Goal: Task Accomplishment & Management: Use online tool/utility

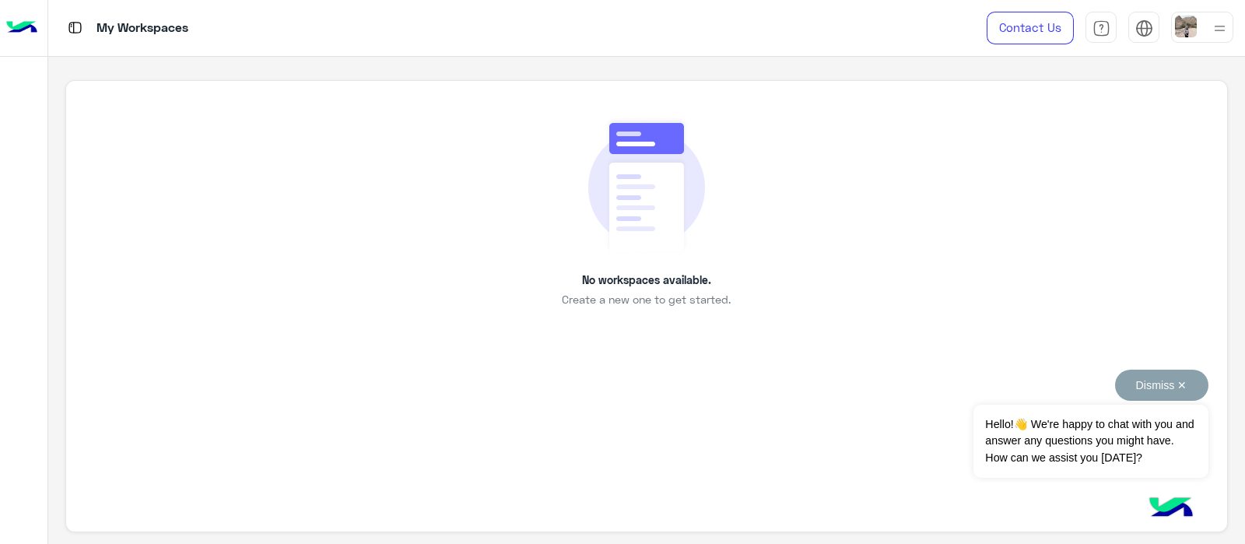
click at [1188, 383] on button "Dismiss ✕" at bounding box center [1161, 385] width 93 height 31
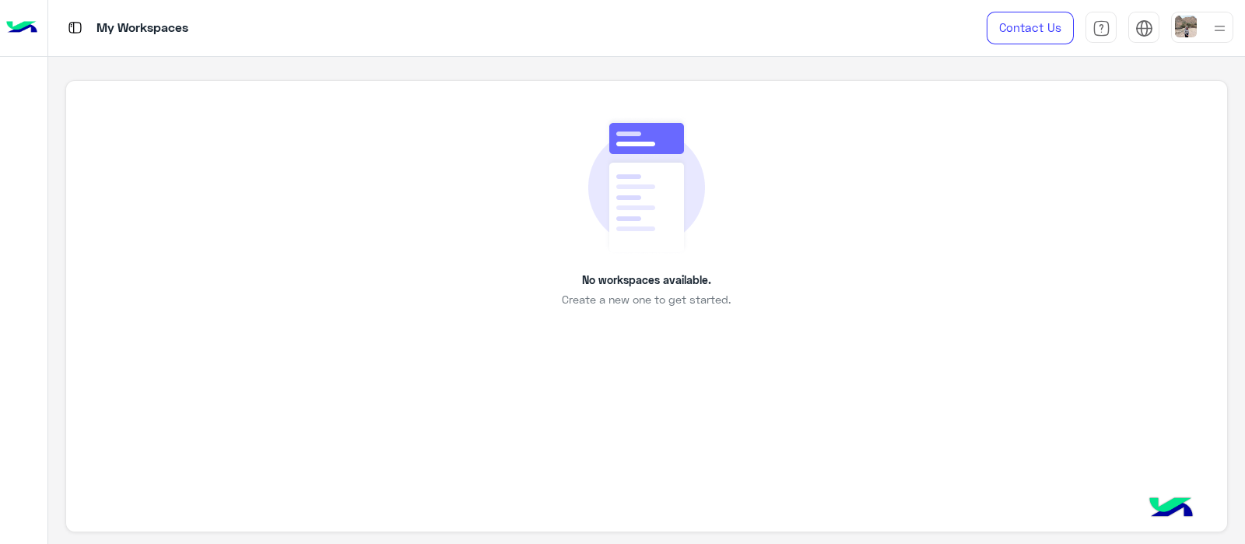
scroll to position [5, 0]
click at [738, 321] on div "No workspaces available. Create a new one to get started." at bounding box center [646, 301] width 1162 height 453
click at [609, 157] on img at bounding box center [646, 179] width 117 height 138
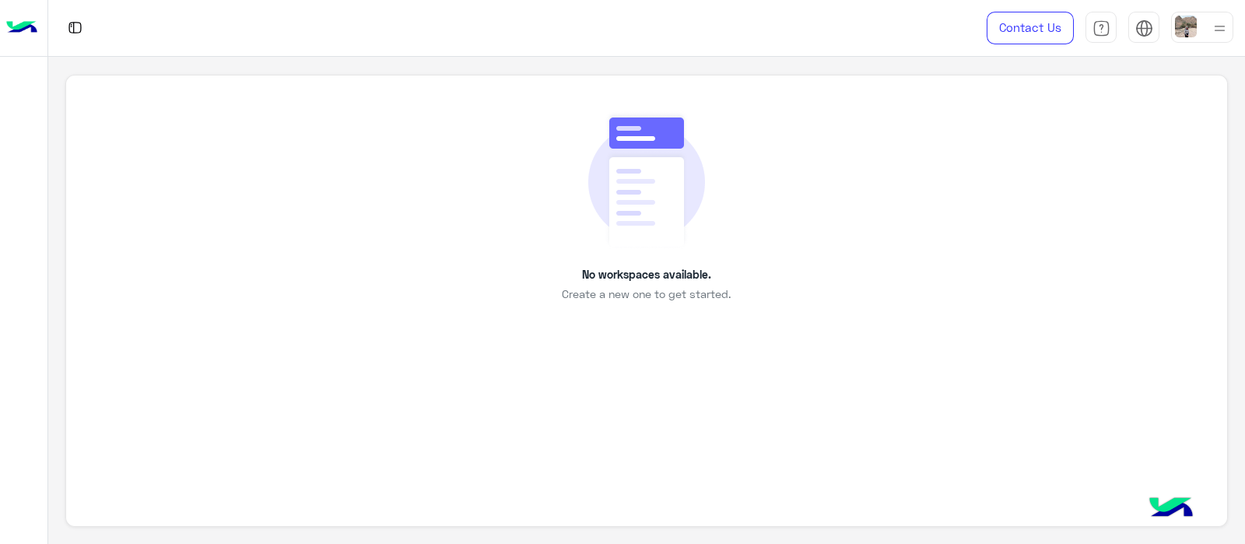
drag, startPoint x: 609, startPoint y: 157, endPoint x: 491, endPoint y: 163, distance: 118.4
click at [491, 163] on div "No workspaces available. Create a new one to get started." at bounding box center [646, 206] width 1090 height 192
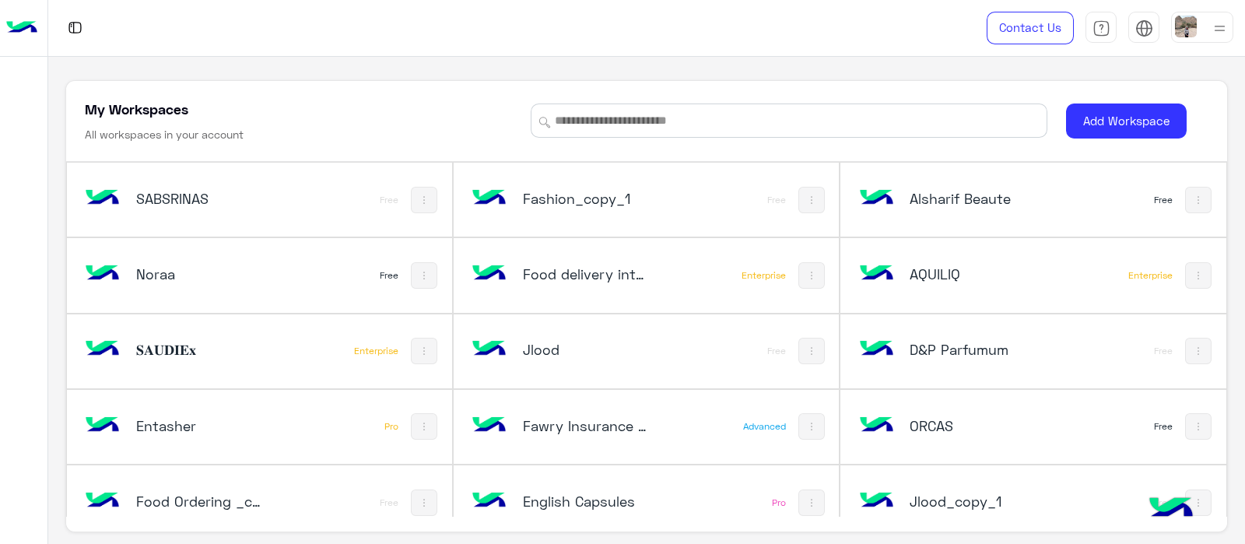
click at [633, 165] on div "Fashion_copy_1 Free" at bounding box center [646, 200] width 385 height 74
click at [594, 129] on input at bounding box center [789, 120] width 517 height 34
type input "*"
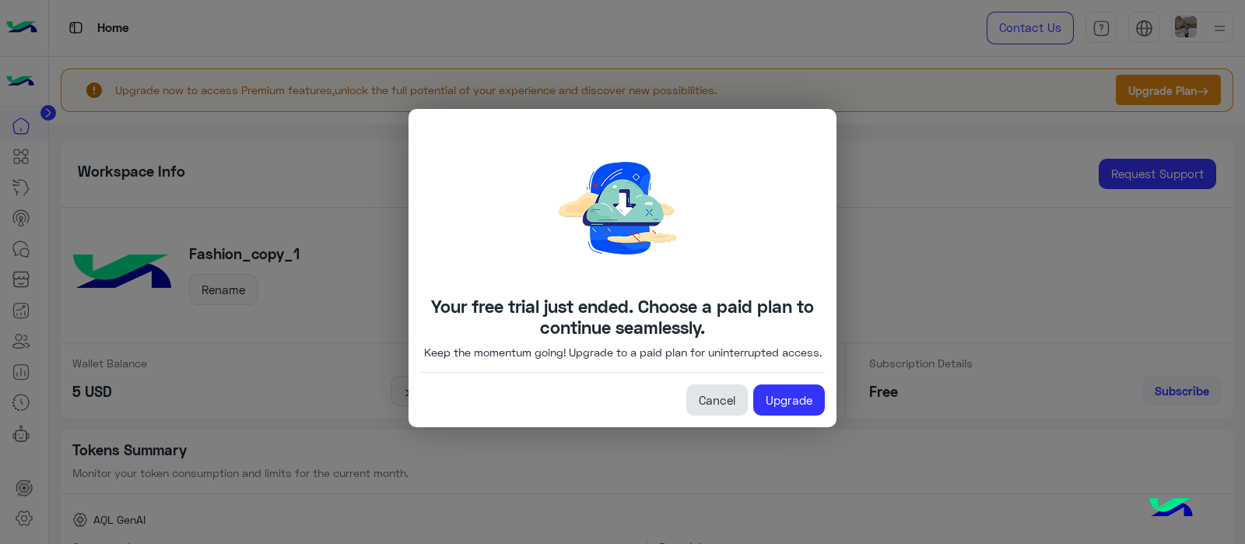
click at [718, 397] on link "Cancel" at bounding box center [716, 399] width 61 height 31
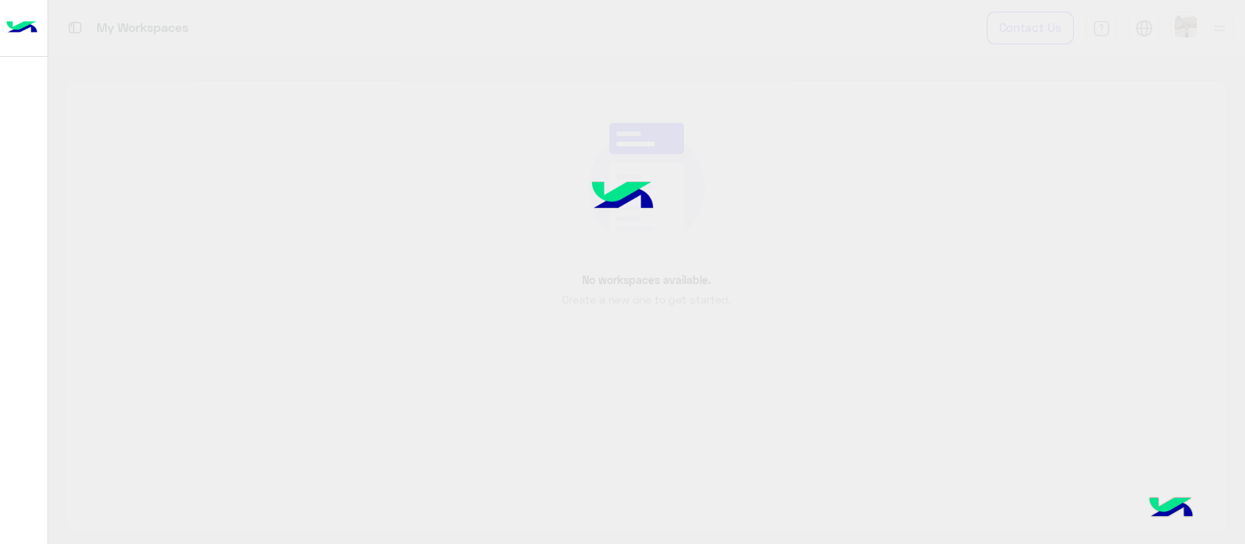
click at [18, 39] on img at bounding box center [21, 28] width 31 height 33
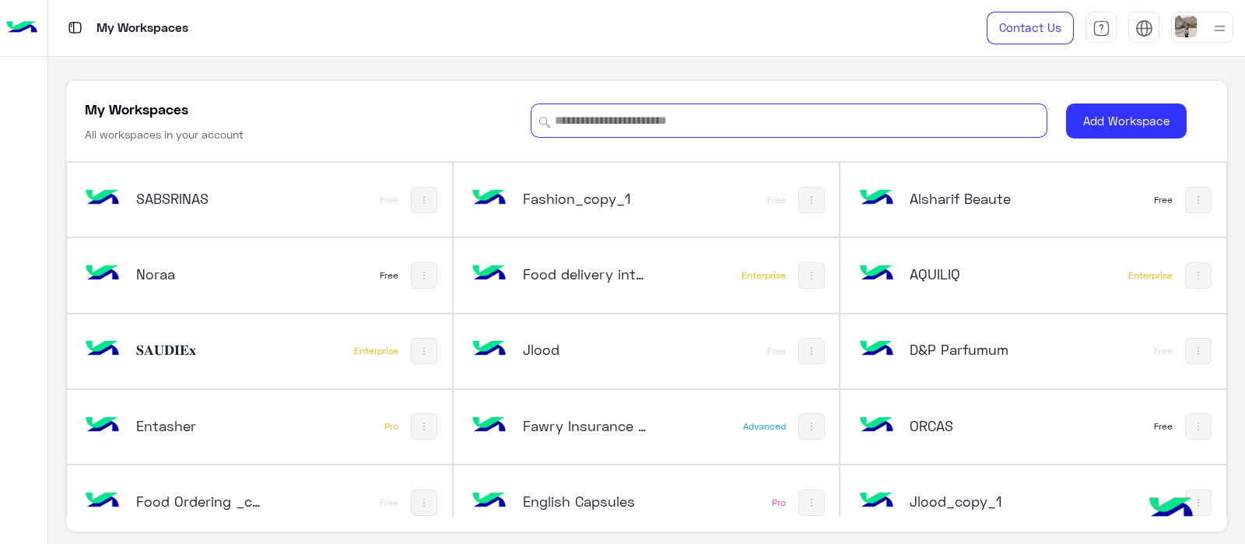
click at [650, 125] on input at bounding box center [789, 120] width 517 height 34
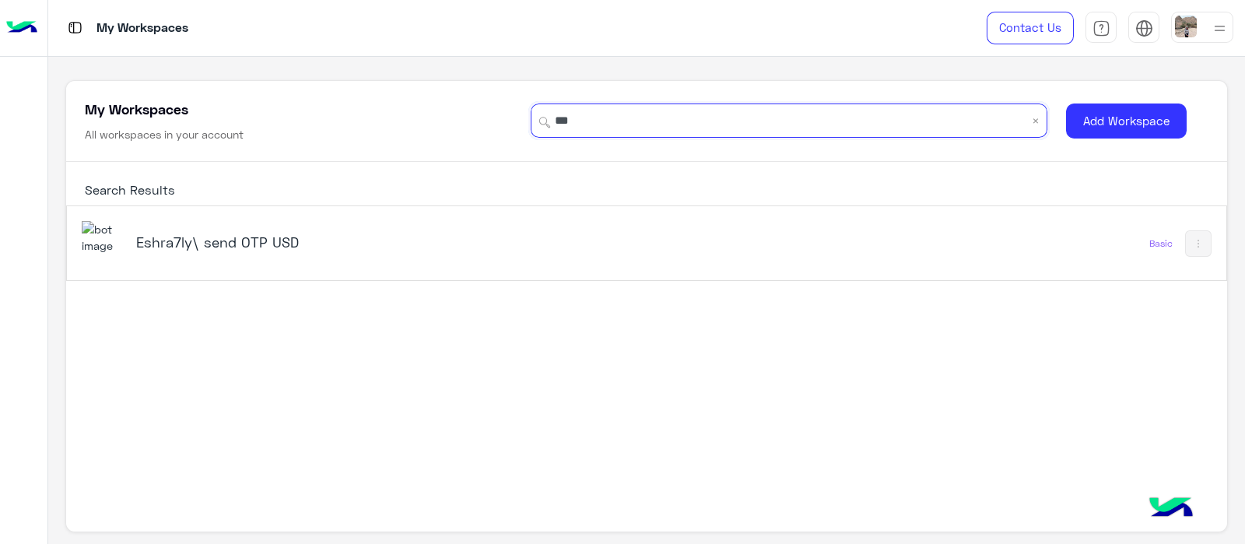
type input "***"
click at [139, 262] on div "Eshra7ly\ send OTP USD" at bounding box center [421, 243] width 678 height 45
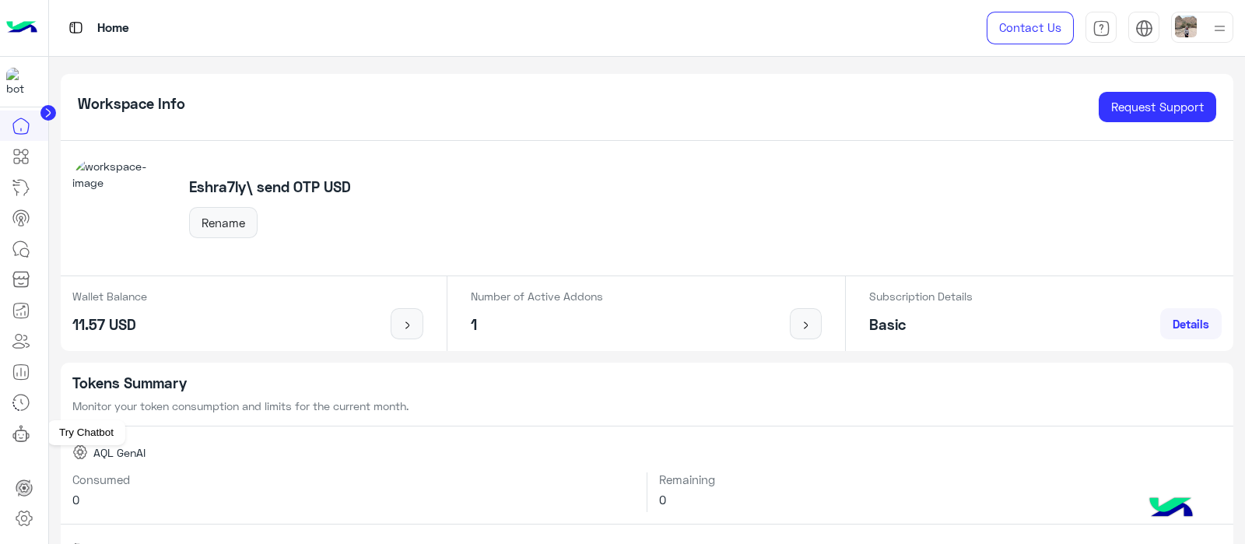
click at [31, 433] on link at bounding box center [21, 433] width 42 height 31
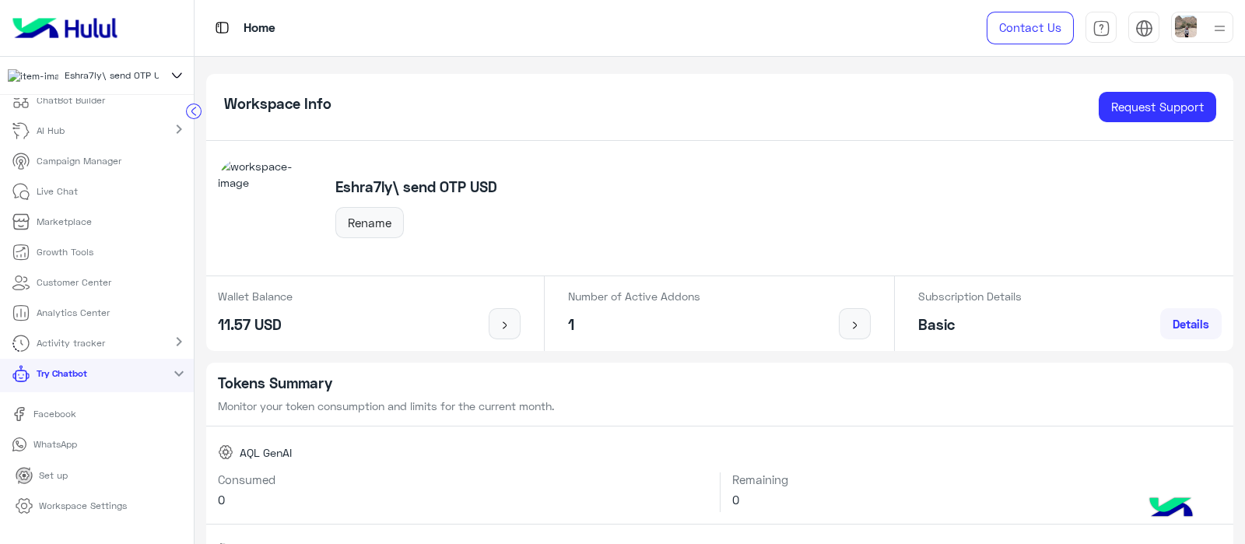
scroll to position [44, 0]
click at [66, 512] on p "Workspace Settings" at bounding box center [83, 506] width 88 height 14
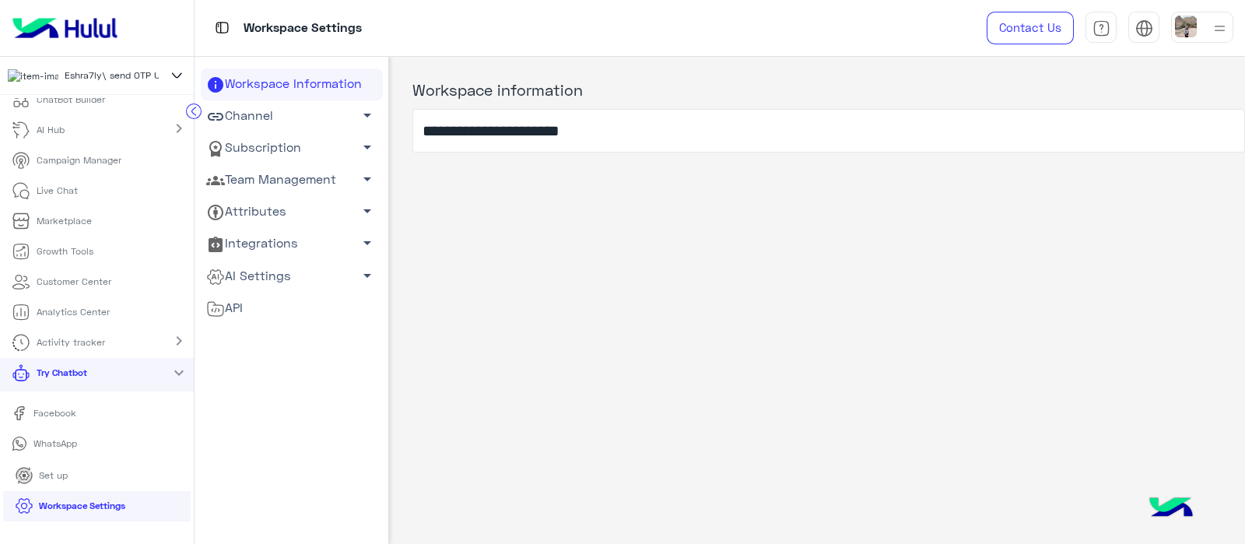
click at [243, 142] on link "Subscription arrow_drop_down" at bounding box center [292, 148] width 182 height 32
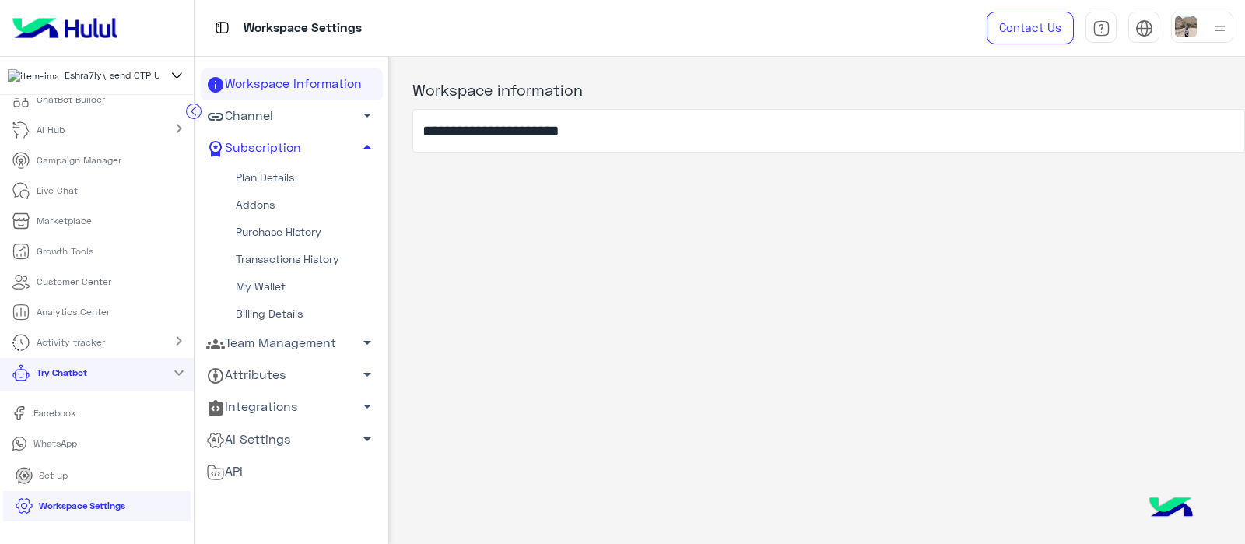
click at [249, 208] on link "Addons" at bounding box center [292, 204] width 182 height 27
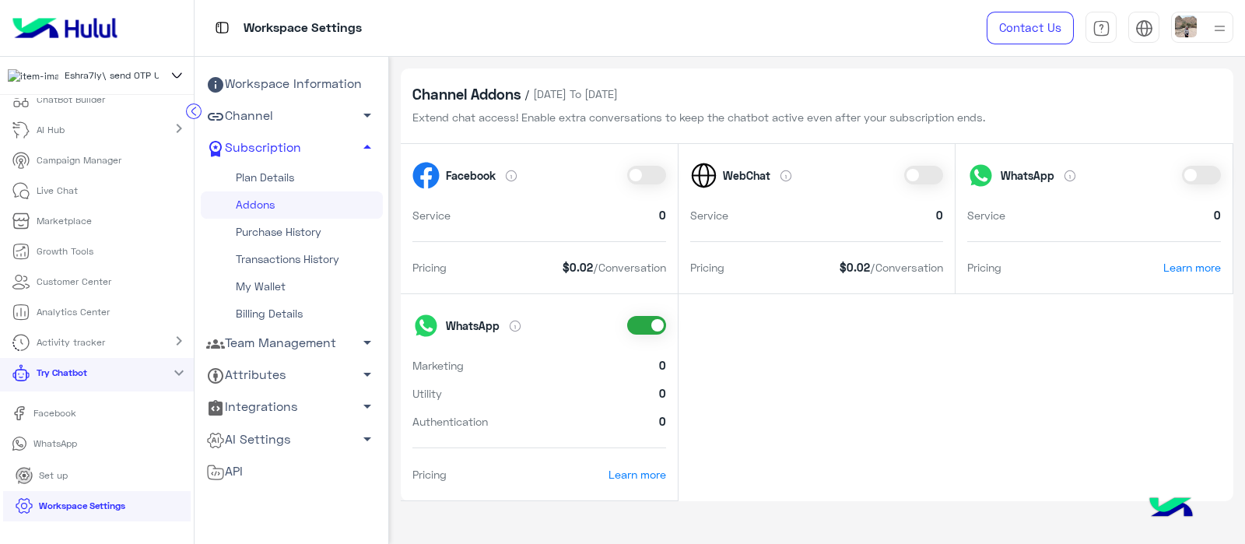
click at [244, 230] on link "Purchase History" at bounding box center [292, 232] width 182 height 27
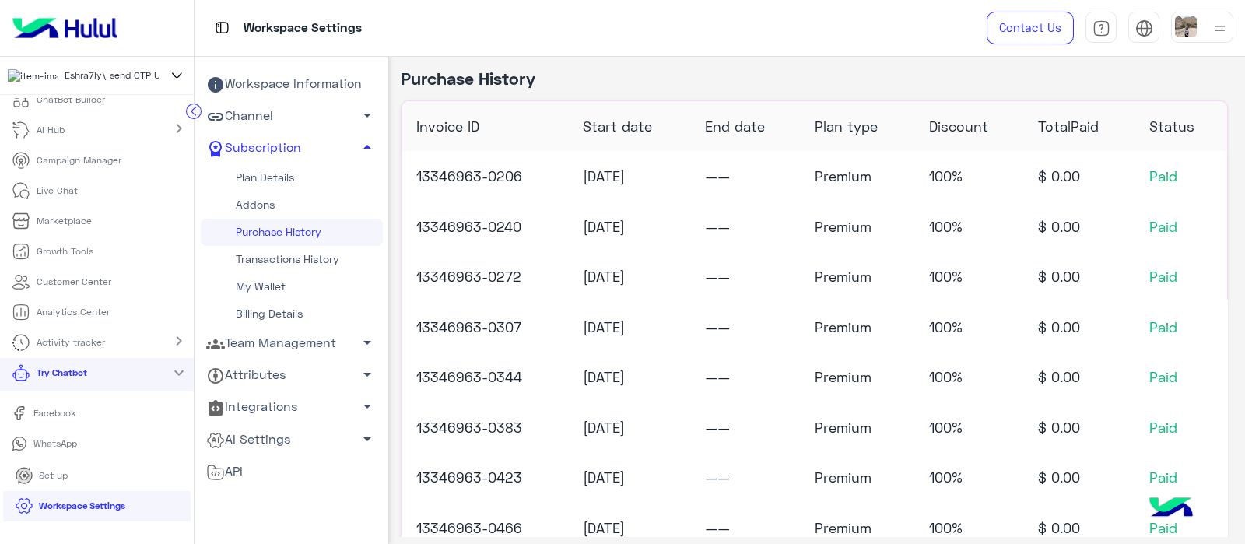
click at [254, 258] on link "Transactions History" at bounding box center [292, 259] width 182 height 27
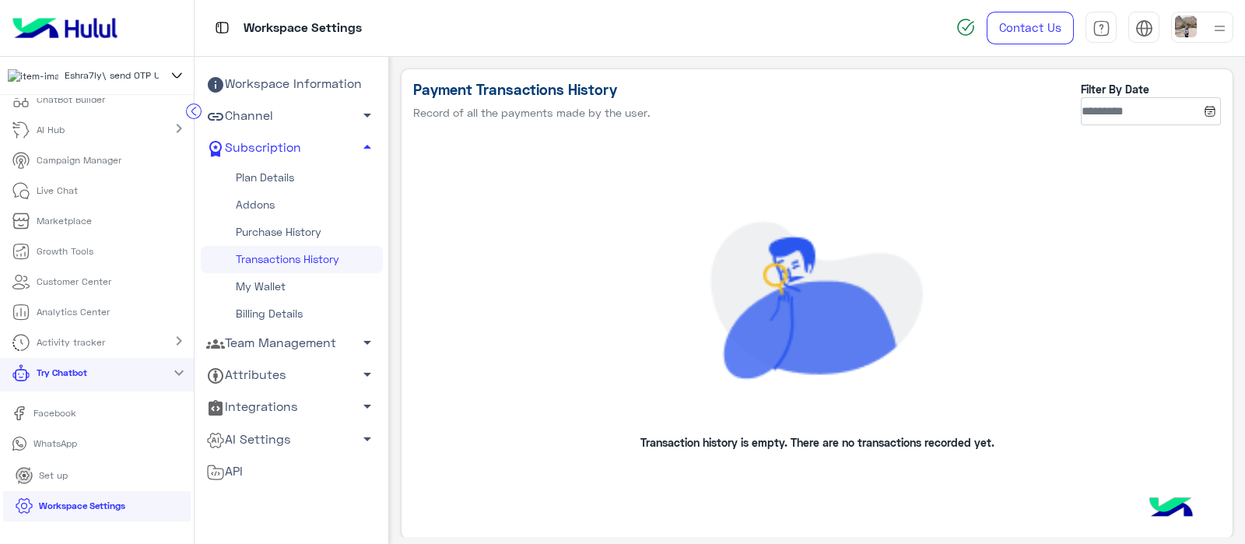
click at [251, 282] on link "My Wallet" at bounding box center [292, 286] width 182 height 27
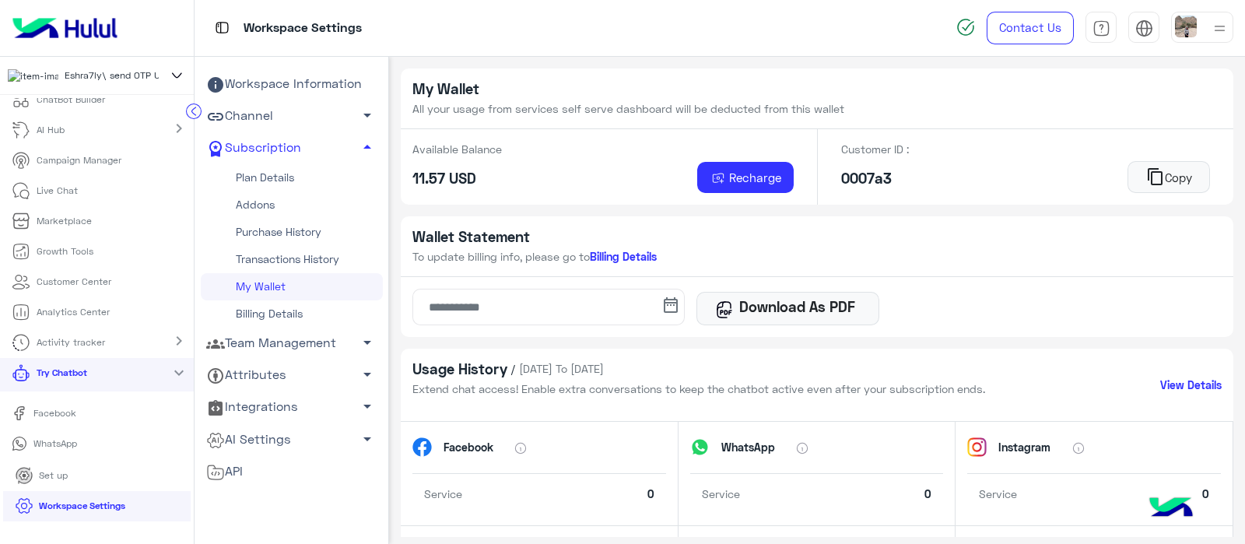
click at [168, 71] on icon at bounding box center [177, 75] width 18 height 19
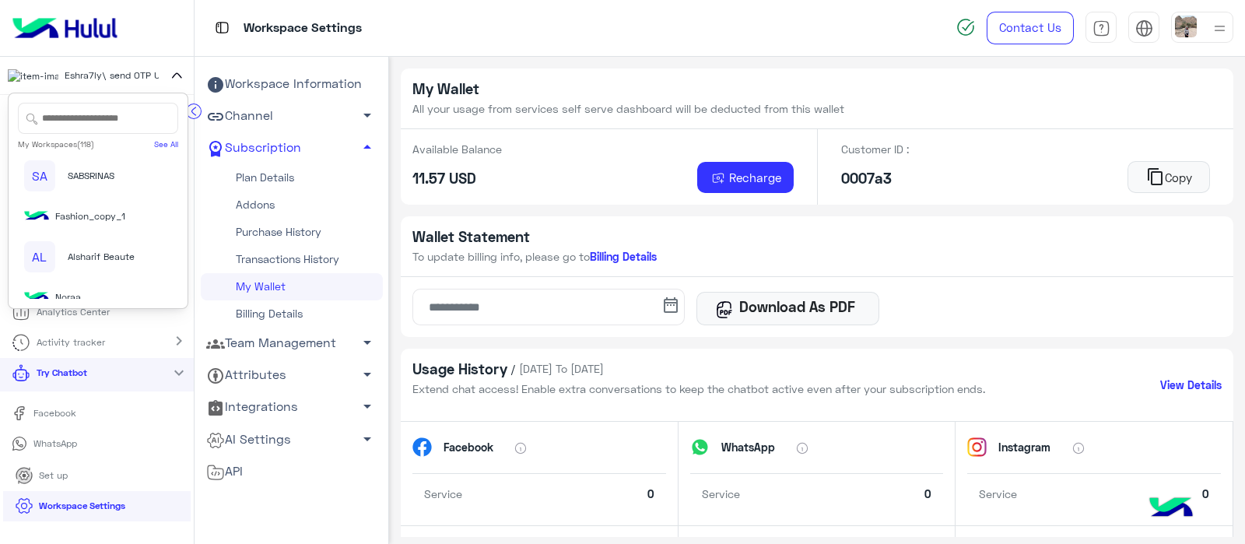
click at [75, 132] on input "text" at bounding box center [98, 118] width 160 height 31
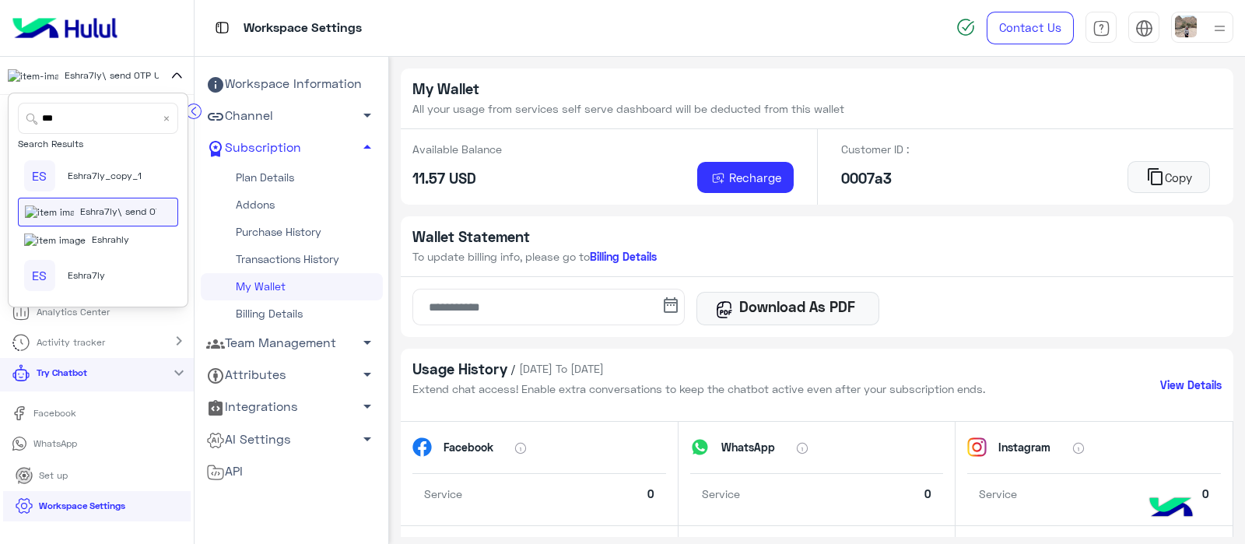
scroll to position [18, 0]
type input "***"
click at [33, 285] on div "ES" at bounding box center [39, 275] width 31 height 31
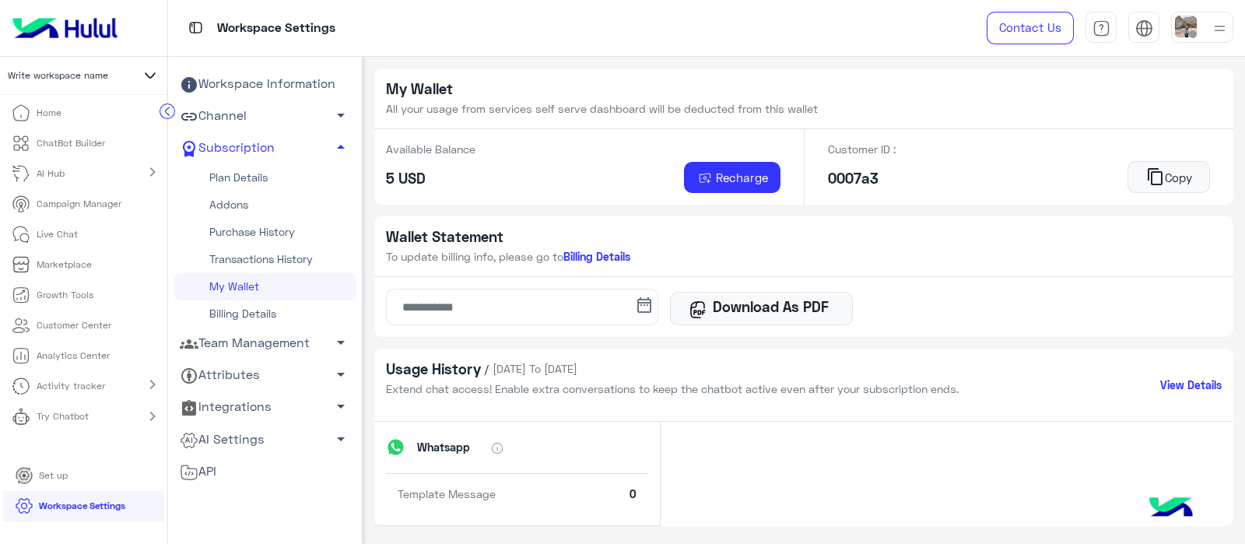
click at [94, 415] on link "Try Chatbot" at bounding box center [53, 416] width 106 height 30
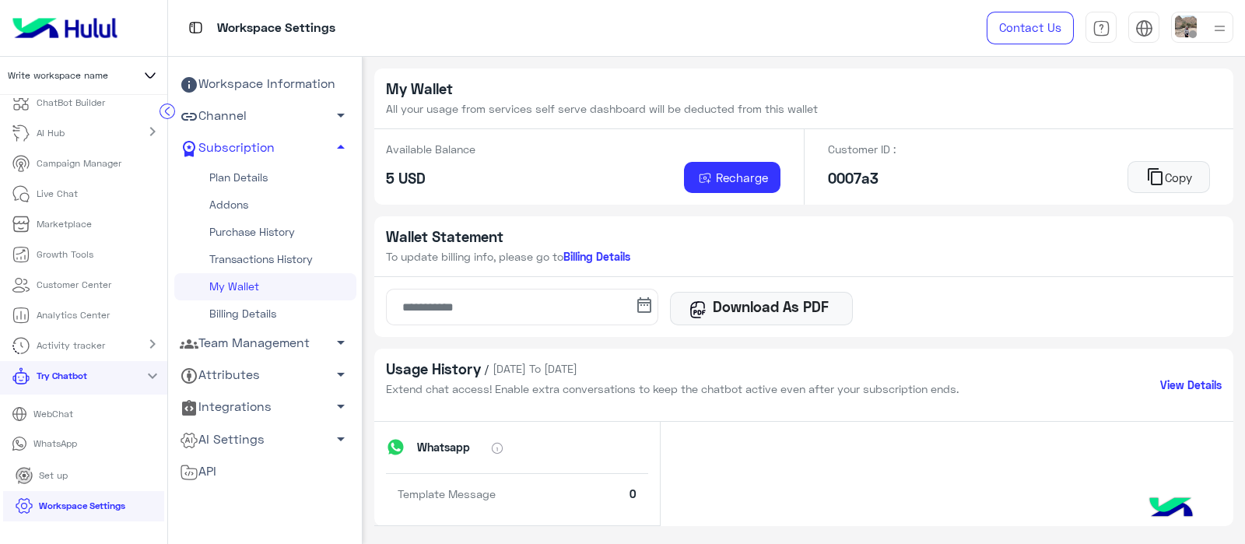
click at [30, 447] on p "WhatsApp" at bounding box center [54, 443] width 55 height 14
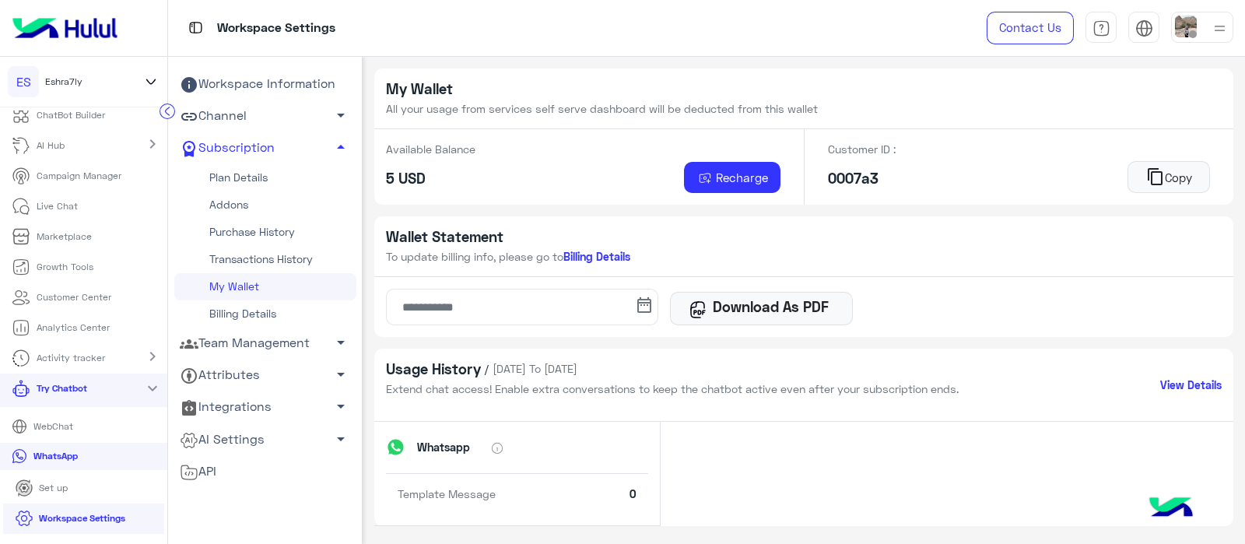
click at [62, 462] on p "WhatsApp" at bounding box center [55, 456] width 56 height 14
click at [152, 79] on icon at bounding box center [150, 81] width 17 height 19
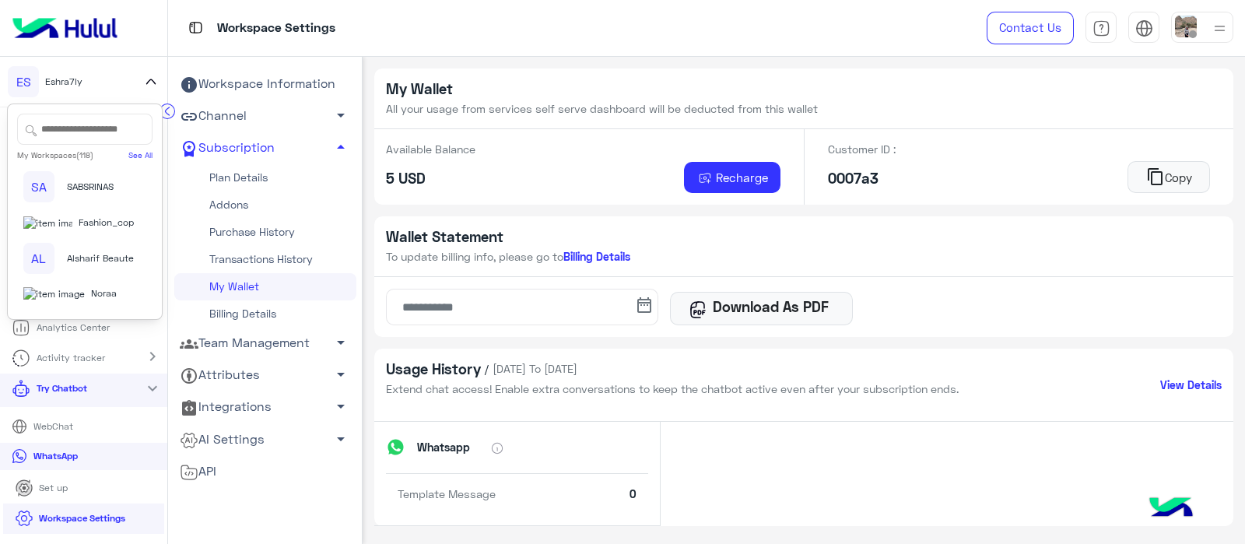
click at [87, 116] on input "text" at bounding box center [84, 129] width 135 height 31
type input "***"
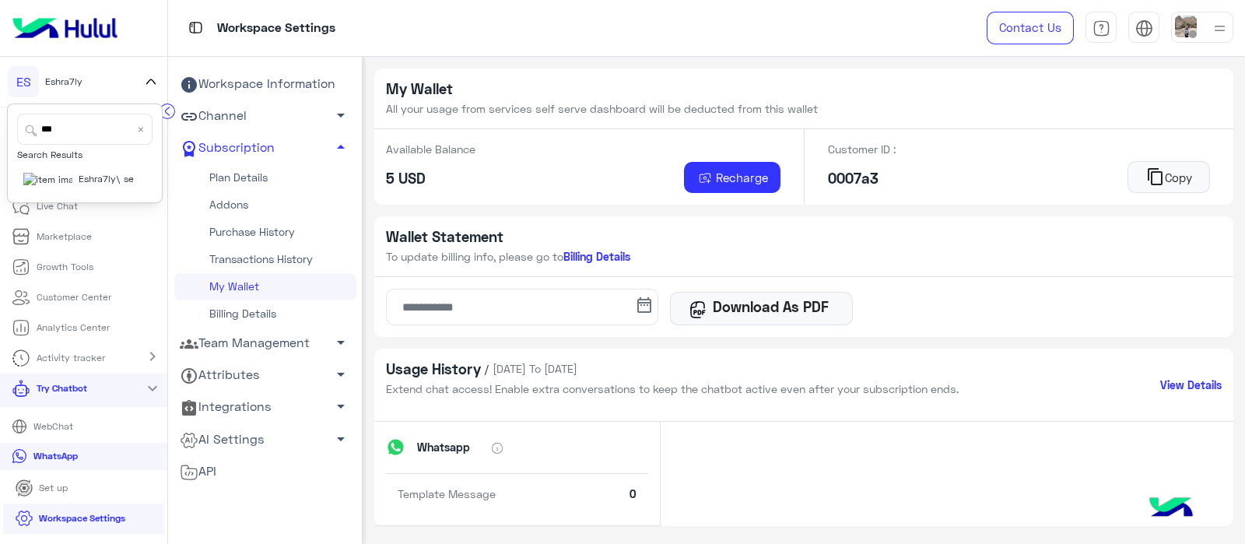
click at [104, 183] on span "Eshra7ly\ send OTP USD" at bounding box center [132, 179] width 107 height 14
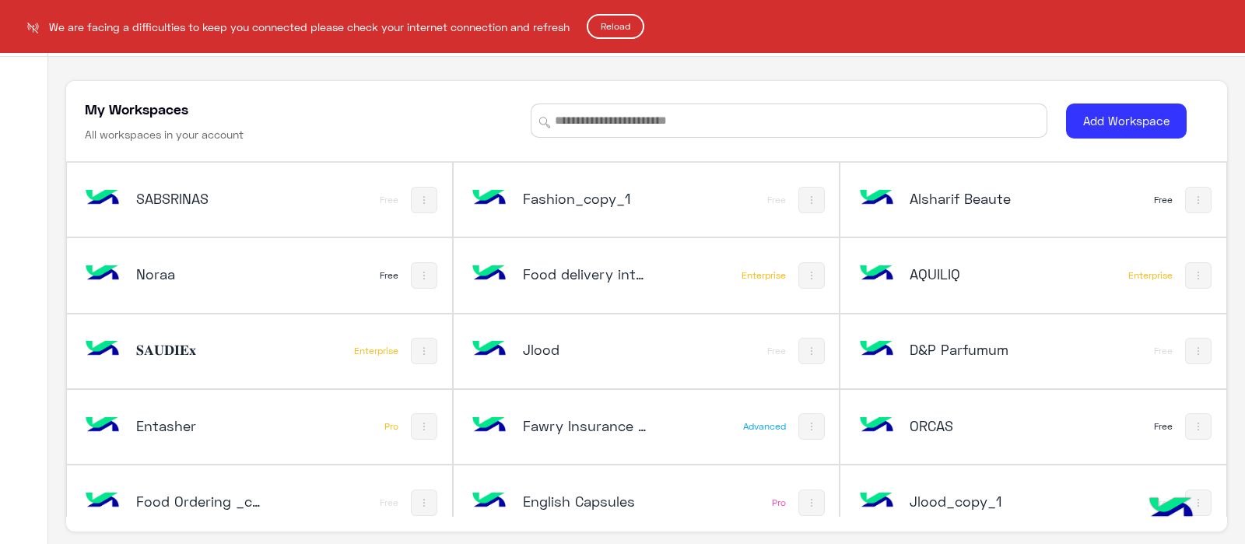
scroll to position [5, 0]
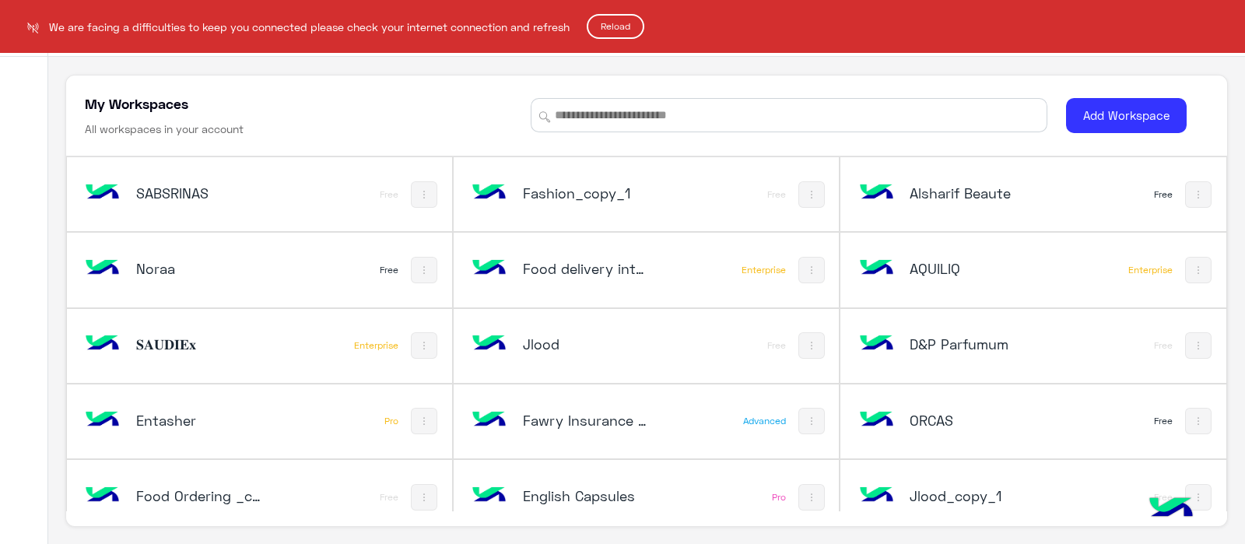
click at [632, 16] on html "We are facing a difficulties to keep you connected please check your internet c…" at bounding box center [622, 272] width 1245 height 544
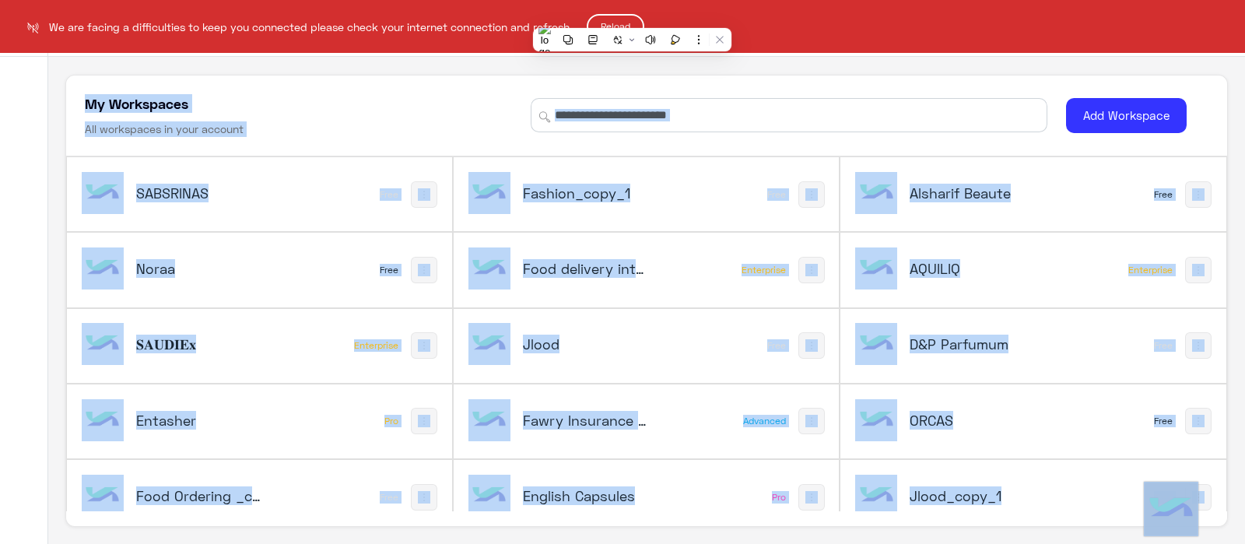
click at [625, 34] on button at bounding box center [618, 40] width 20 height 20
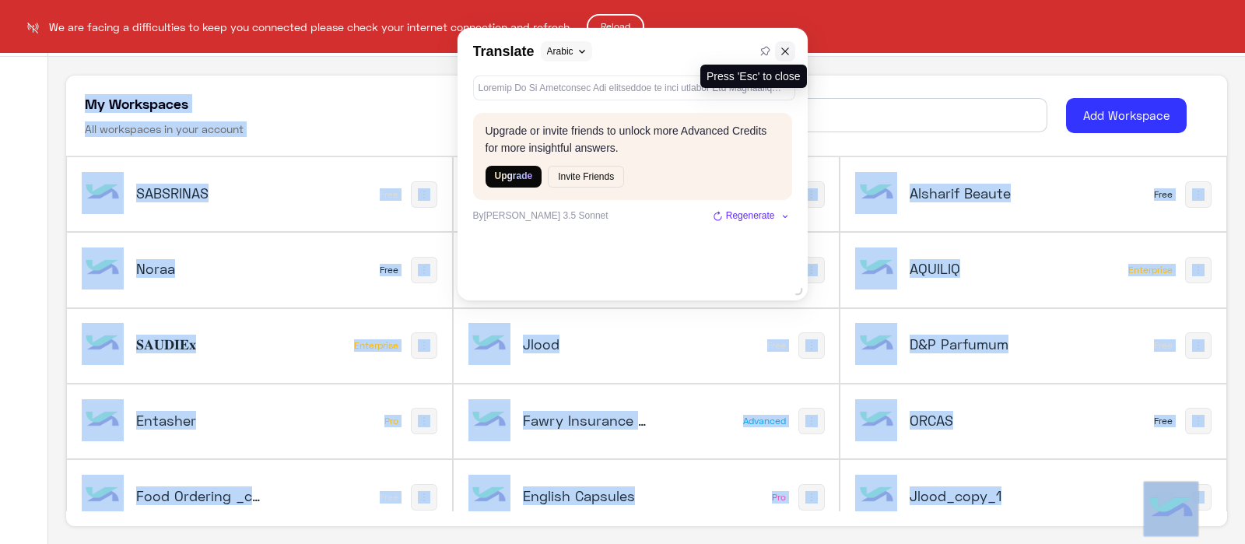
click at [787, 58] on button at bounding box center [785, 51] width 20 height 20
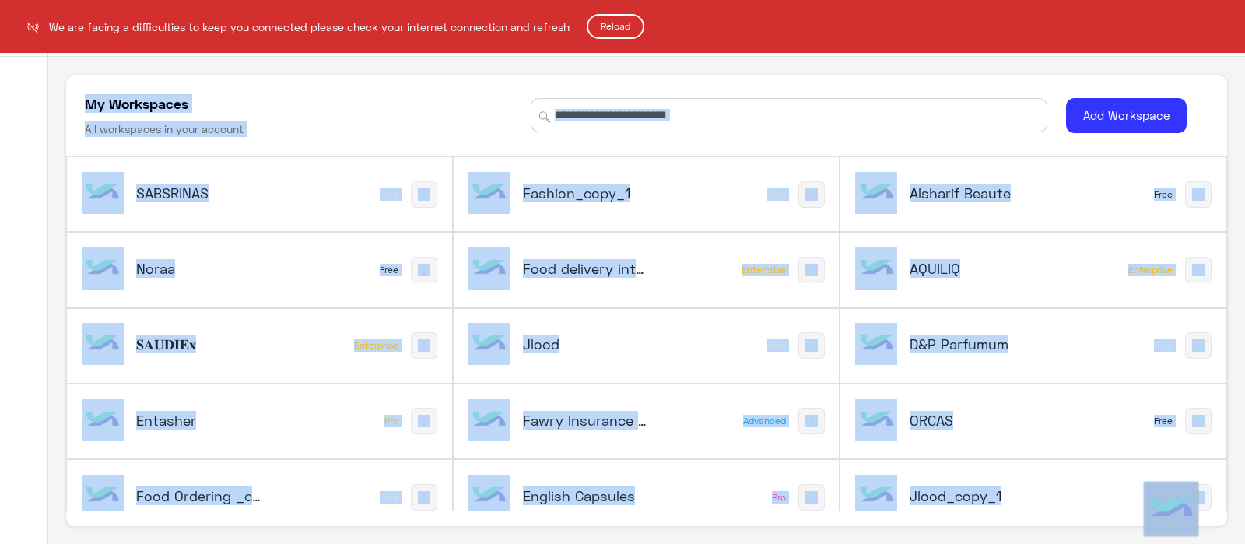
click at [618, 16] on button "Reload" at bounding box center [616, 26] width 58 height 25
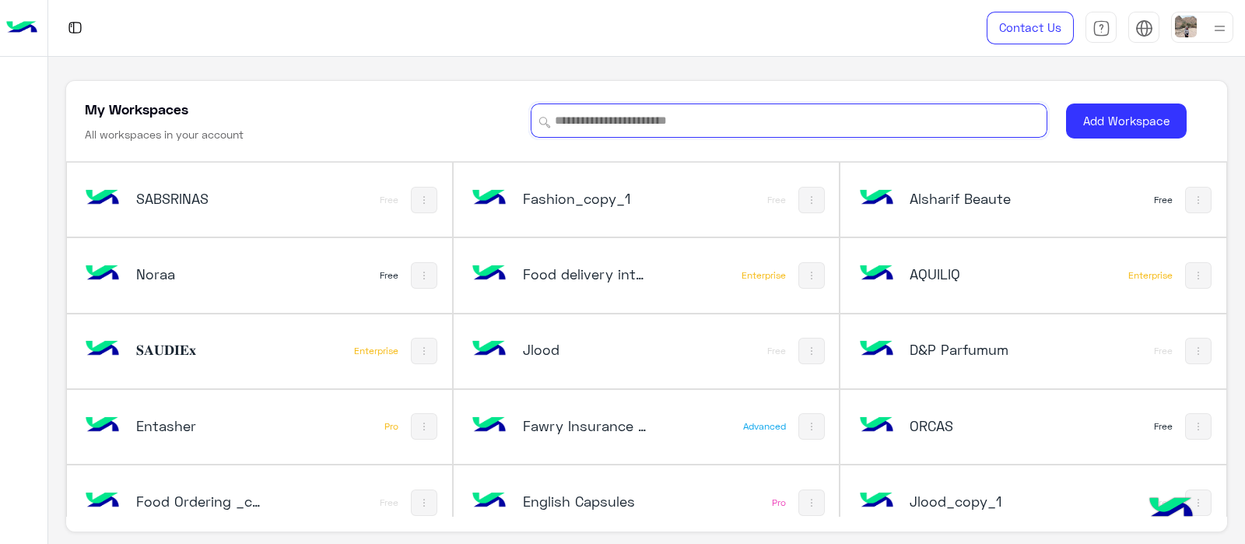
click at [625, 107] on input at bounding box center [789, 120] width 517 height 34
type input "*"
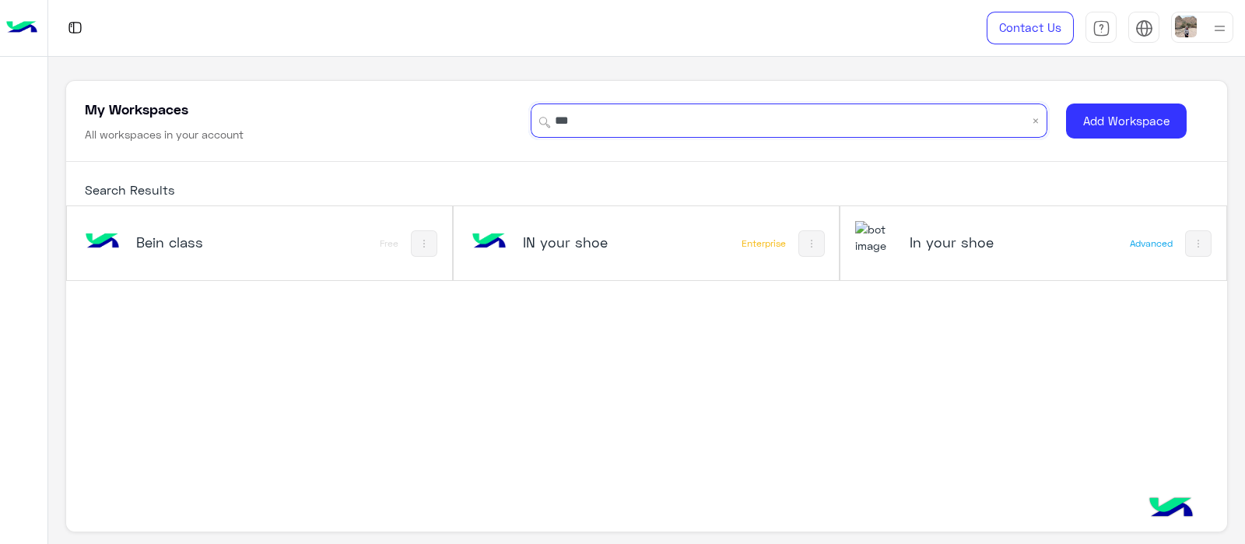
type input "**"
click at [554, 239] on h5 "IN your shoe" at bounding box center [587, 242] width 128 height 19
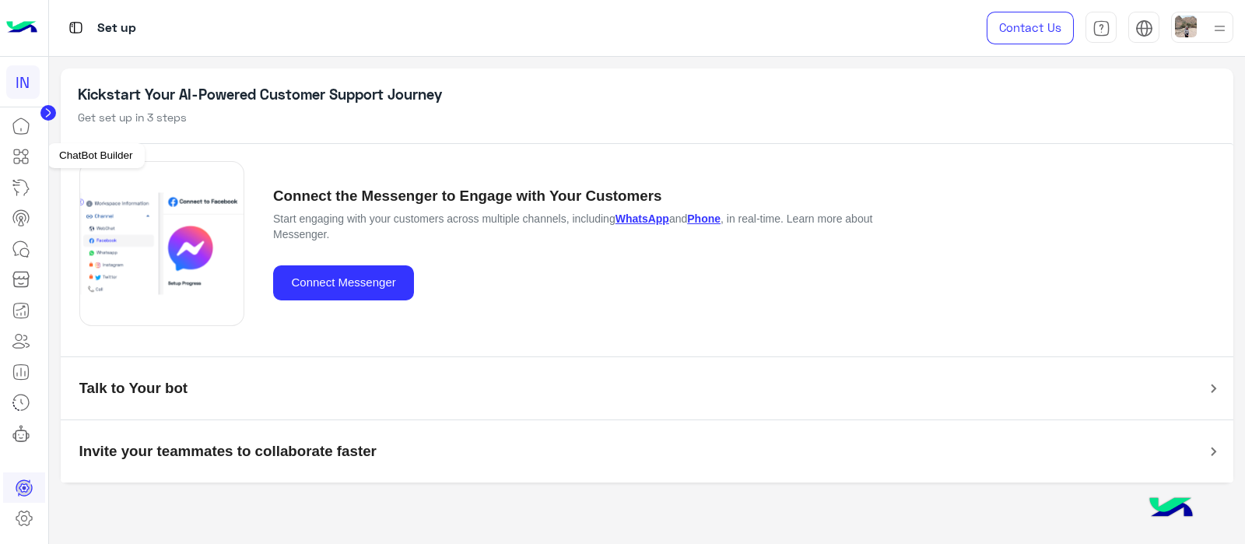
click at [23, 158] on icon at bounding box center [21, 156] width 19 height 19
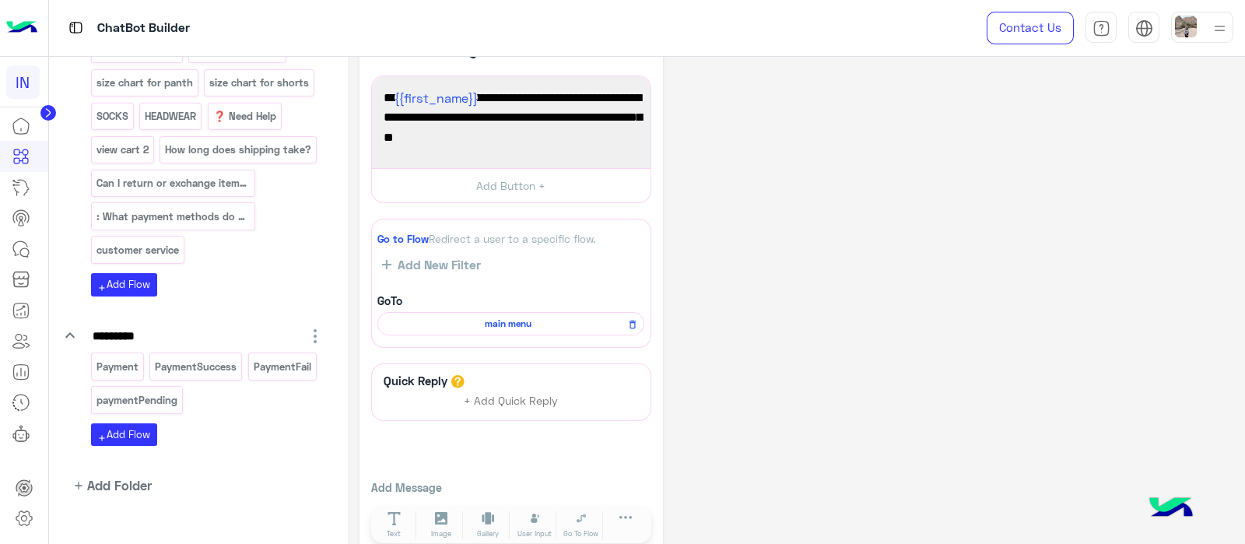
scroll to position [502, 0]
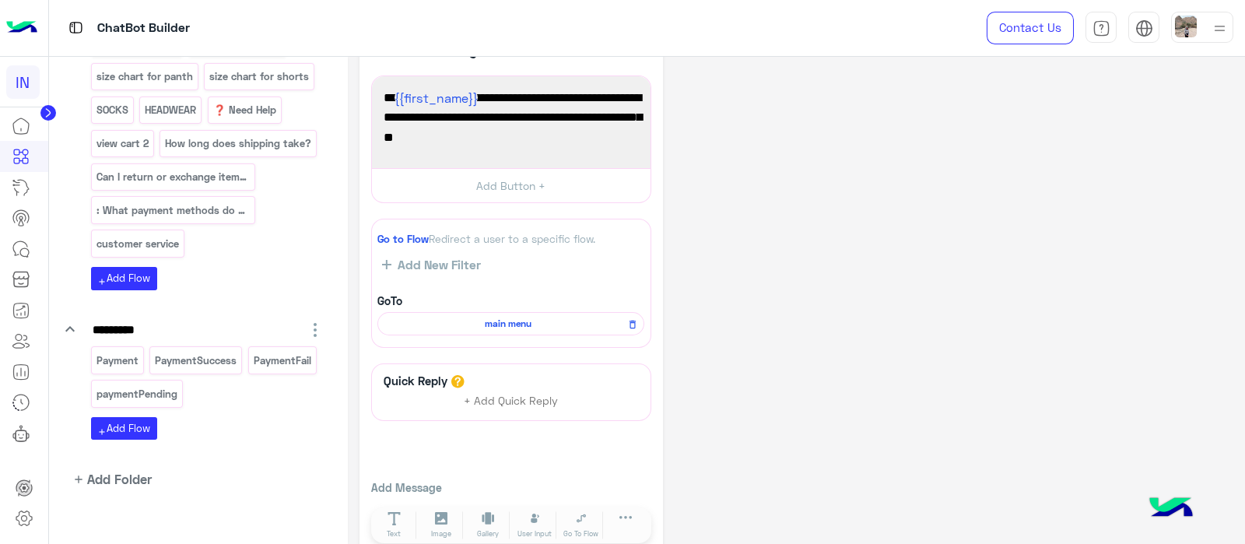
click at [47, 114] on icon at bounding box center [48, 113] width 4 height 8
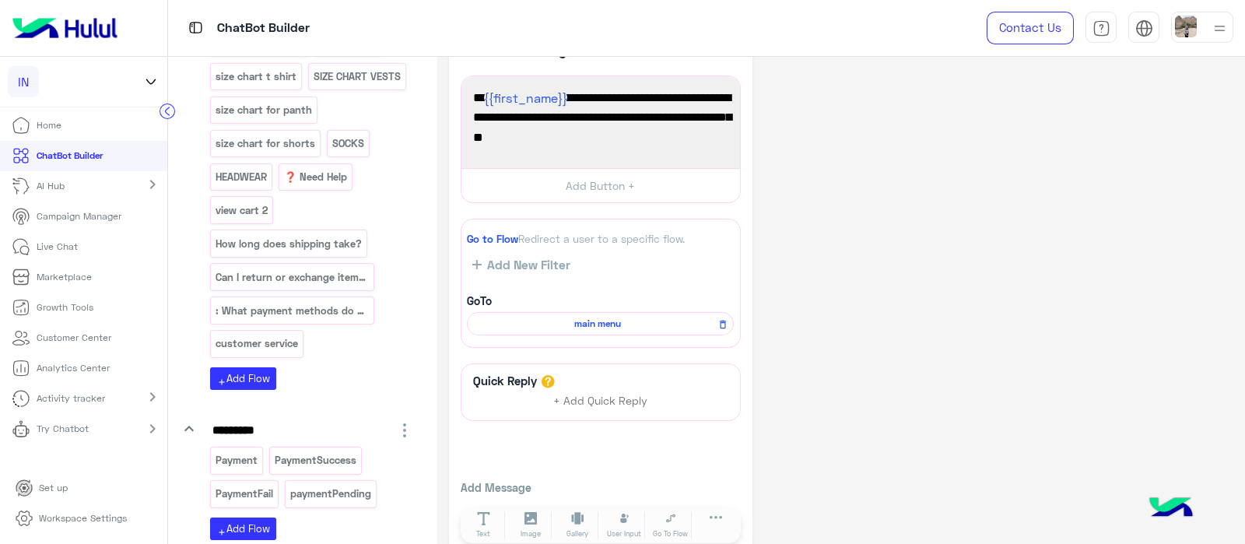
click at [152, 82] on icon at bounding box center [151, 81] width 9 height 5
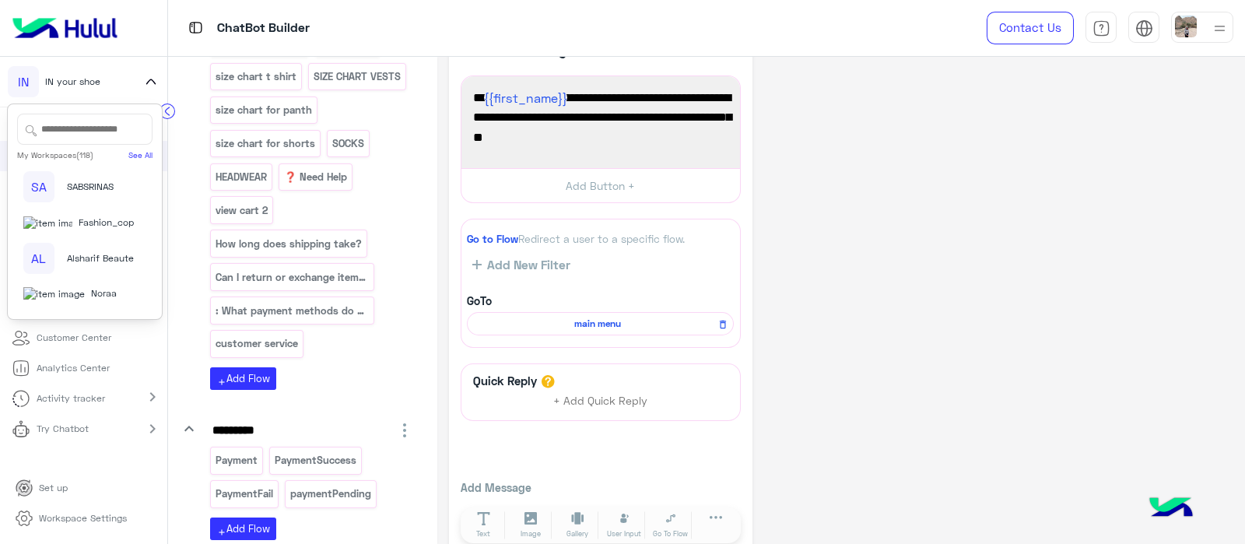
click at [75, 131] on input "text" at bounding box center [84, 129] width 135 height 31
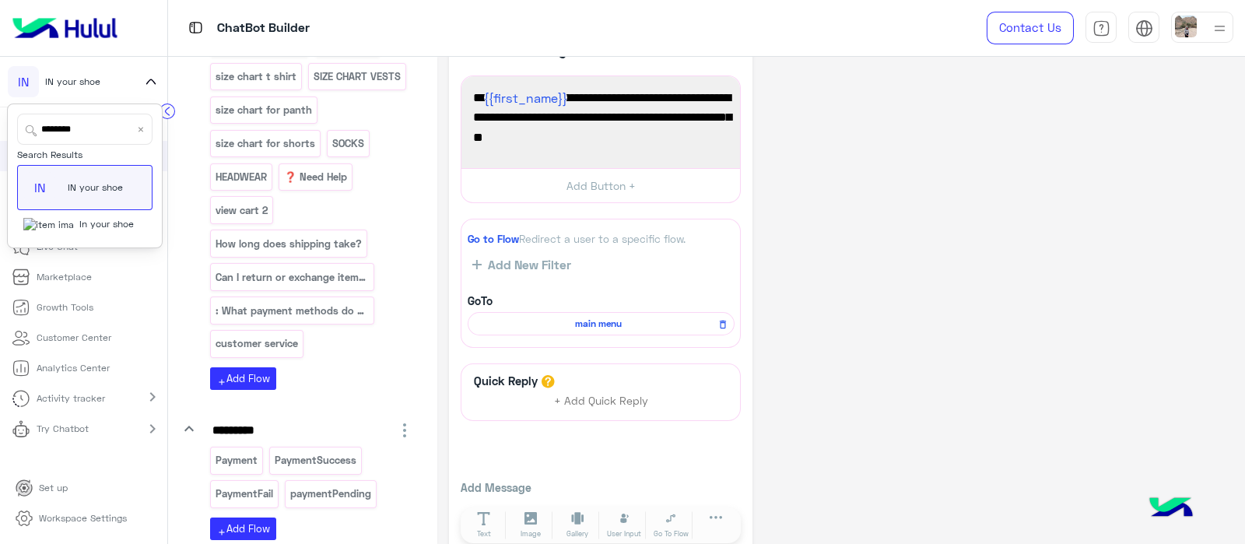
type input "*******"
click at [86, 224] on span "In your shoe" at bounding box center [106, 224] width 54 height 14
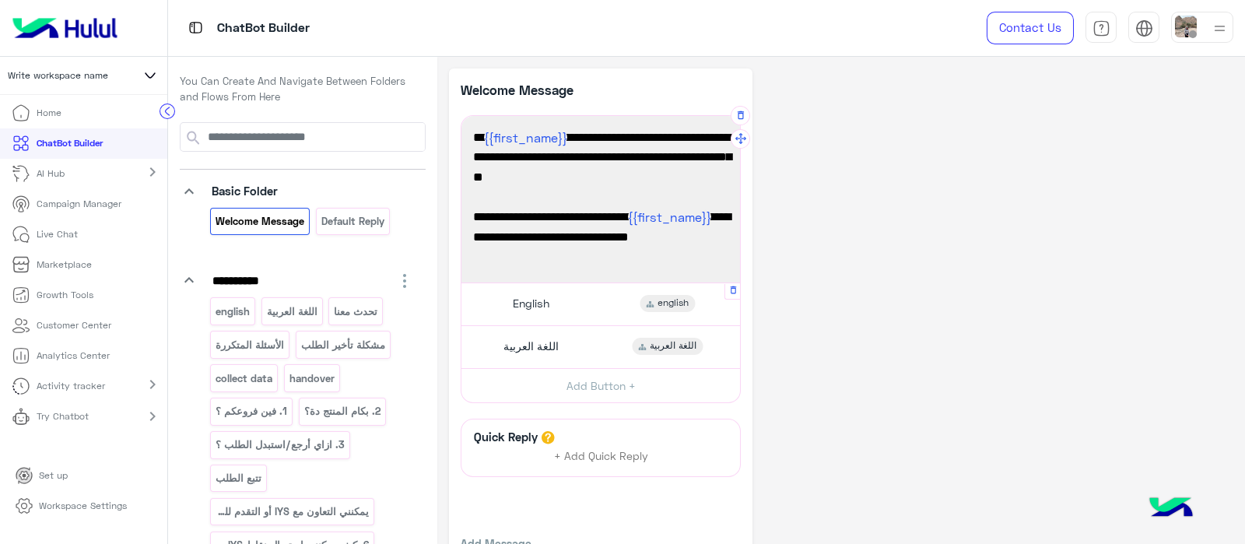
click at [498, 317] on div "English english" at bounding box center [601, 304] width 267 height 30
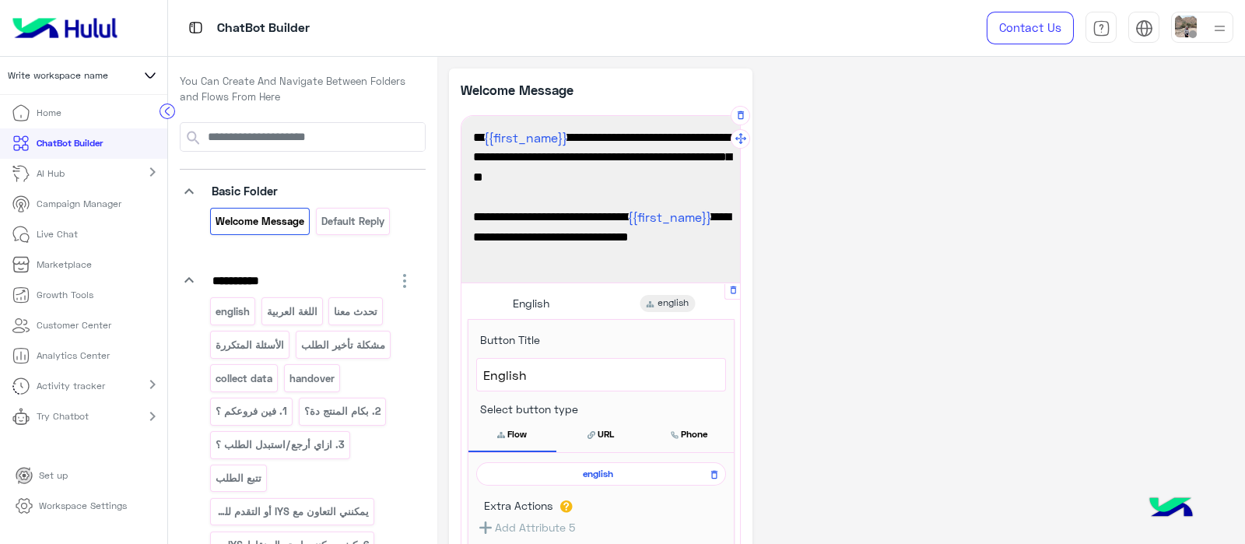
click at [569, 472] on span "english" at bounding box center [598, 474] width 227 height 14
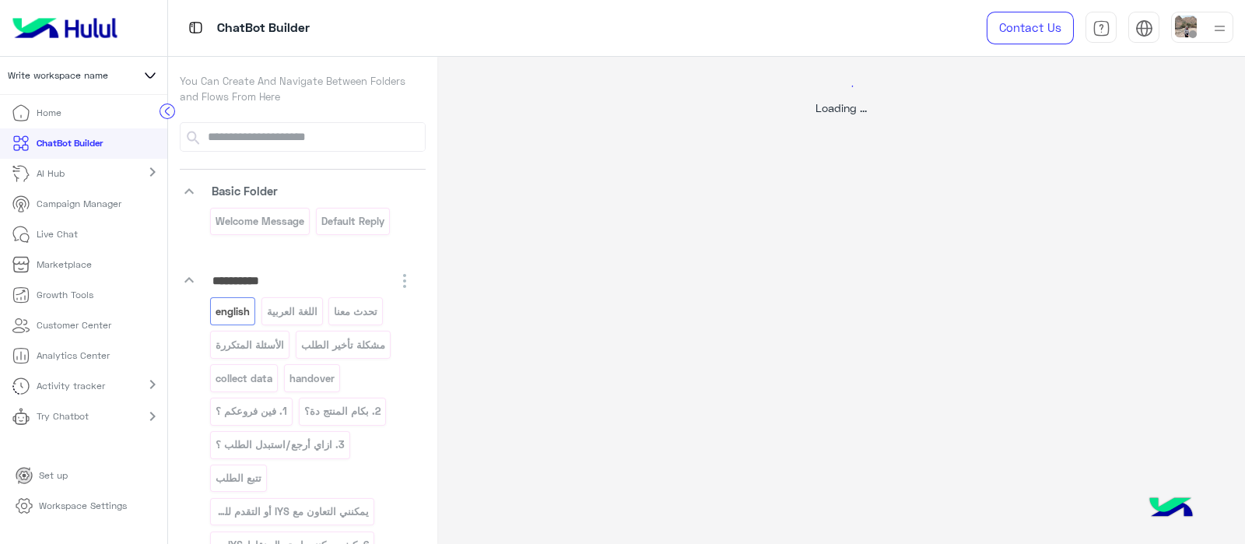
select select "*"
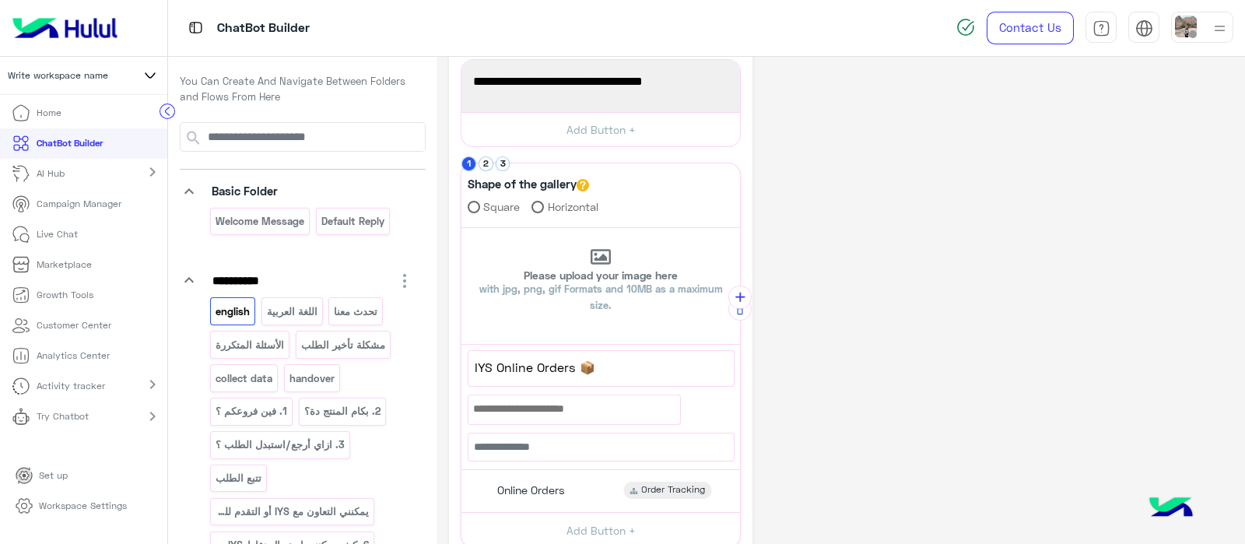
scroll to position [251, 0]
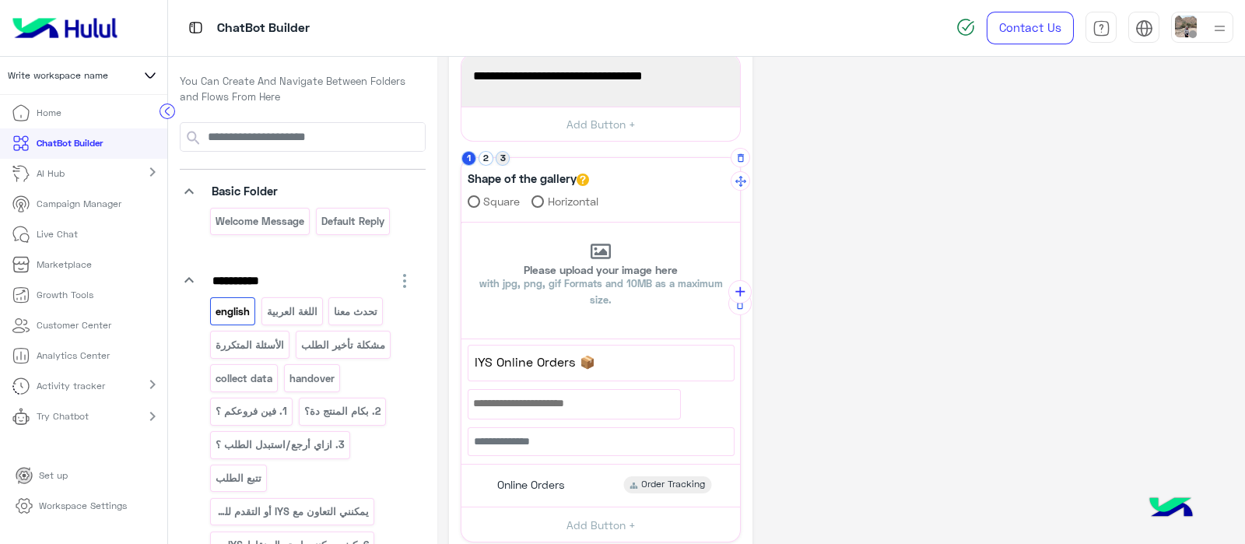
click at [502, 153] on button "3" at bounding box center [503, 158] width 15 height 15
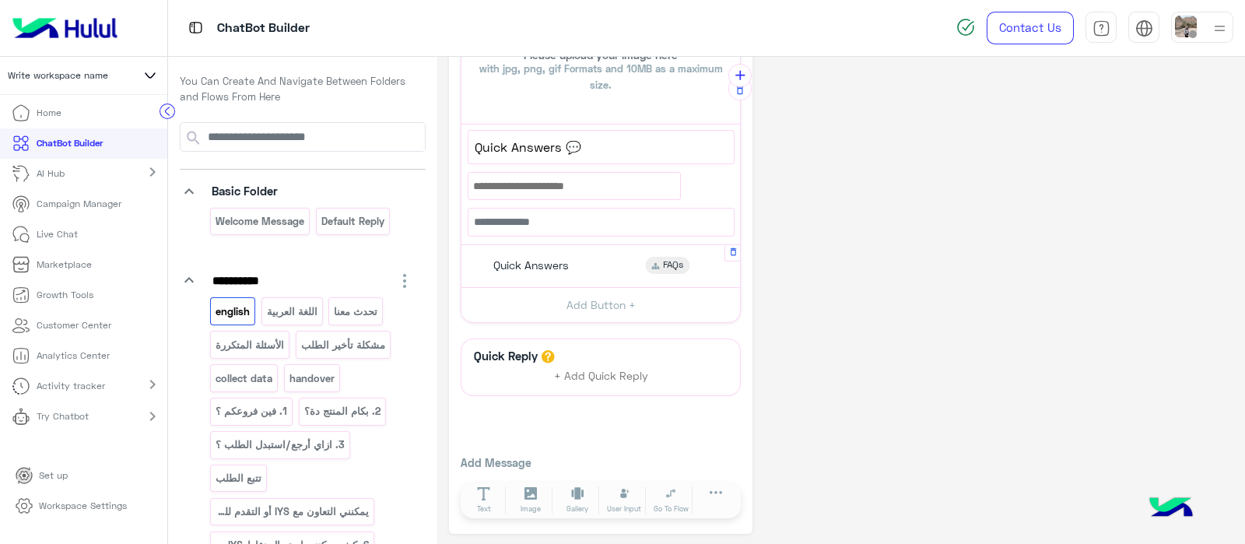
click at [522, 258] on span "Quick Answers" at bounding box center [530, 265] width 75 height 14
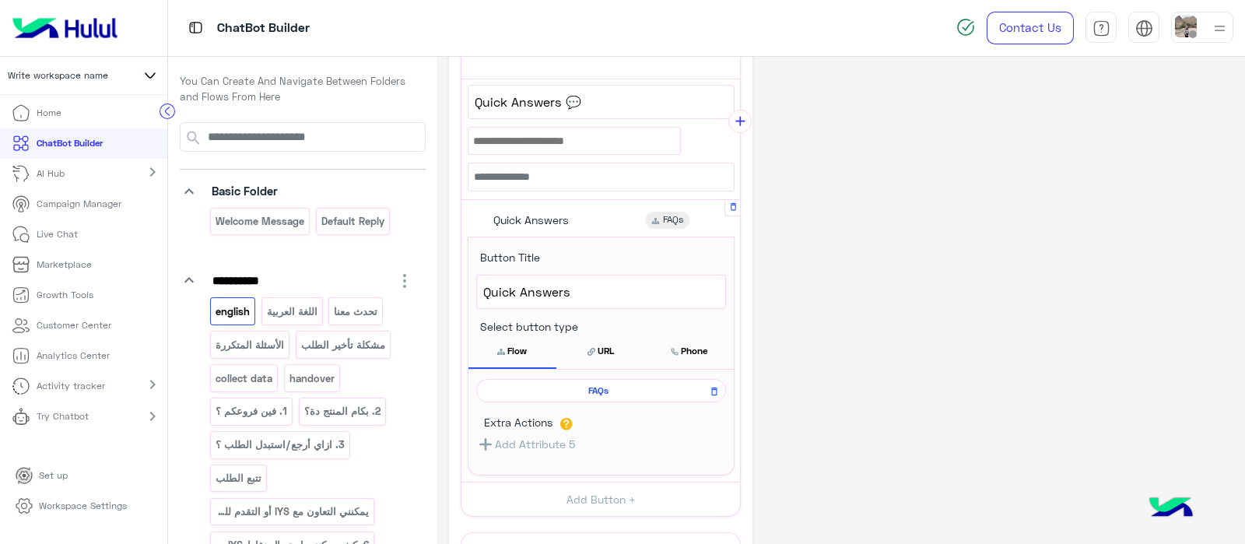
scroll to position [512, 0]
click at [579, 384] on span "FAQs" at bounding box center [598, 389] width 227 height 14
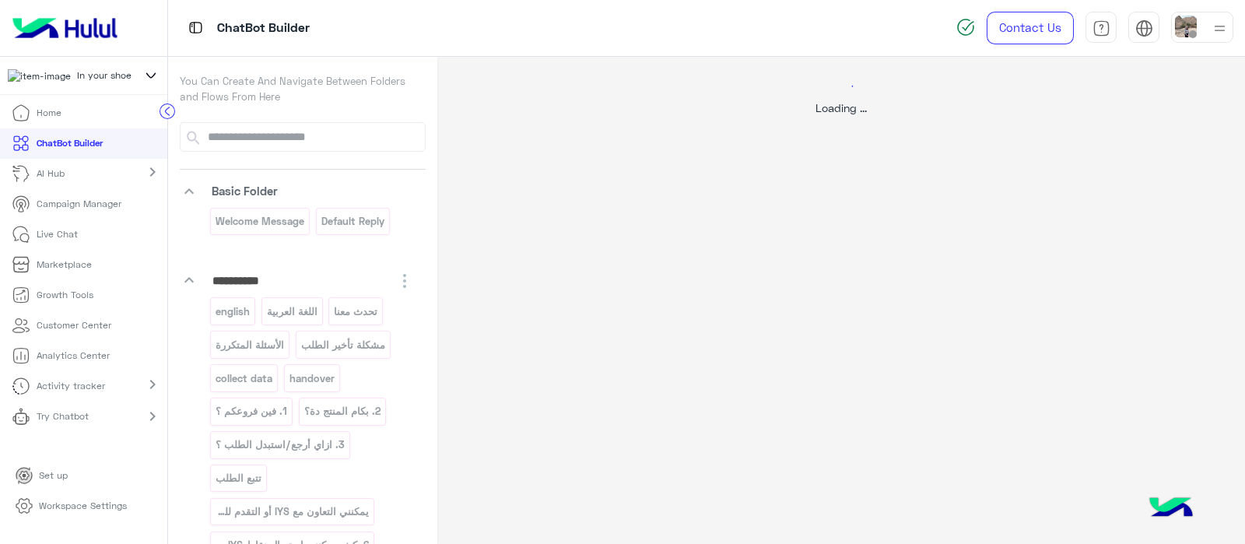
select select "*"
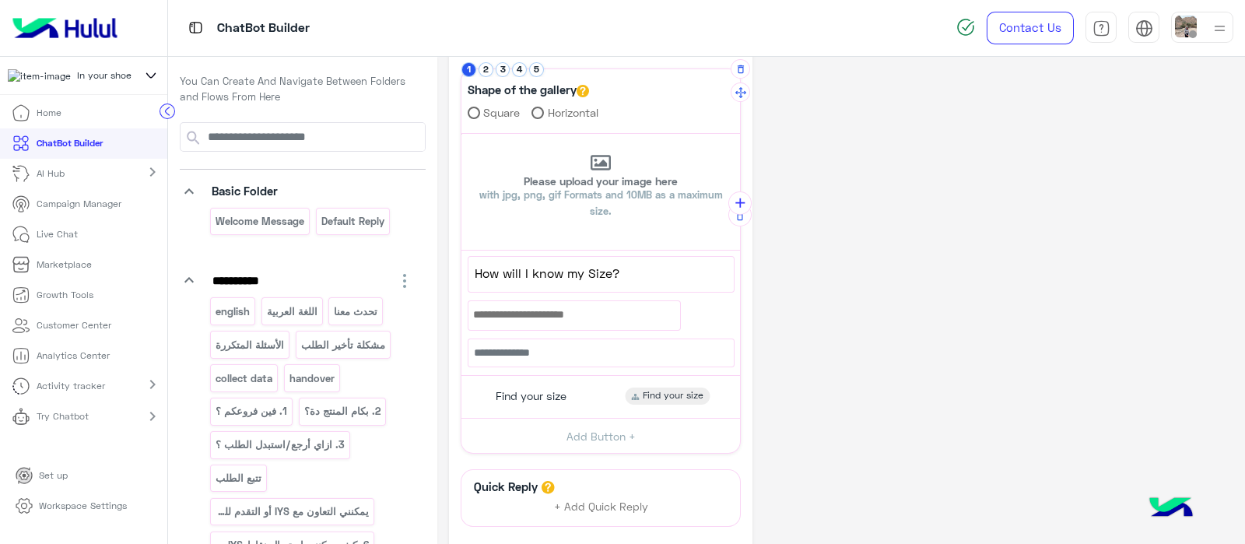
scroll to position [382, 0]
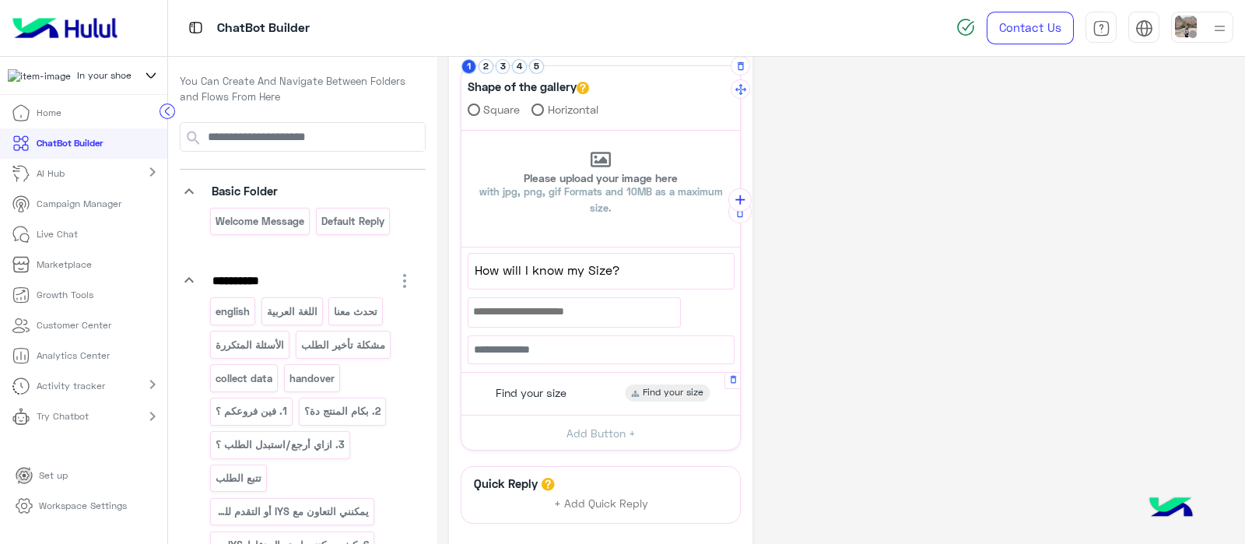
click at [524, 387] on span "Find your size" at bounding box center [531, 393] width 71 height 14
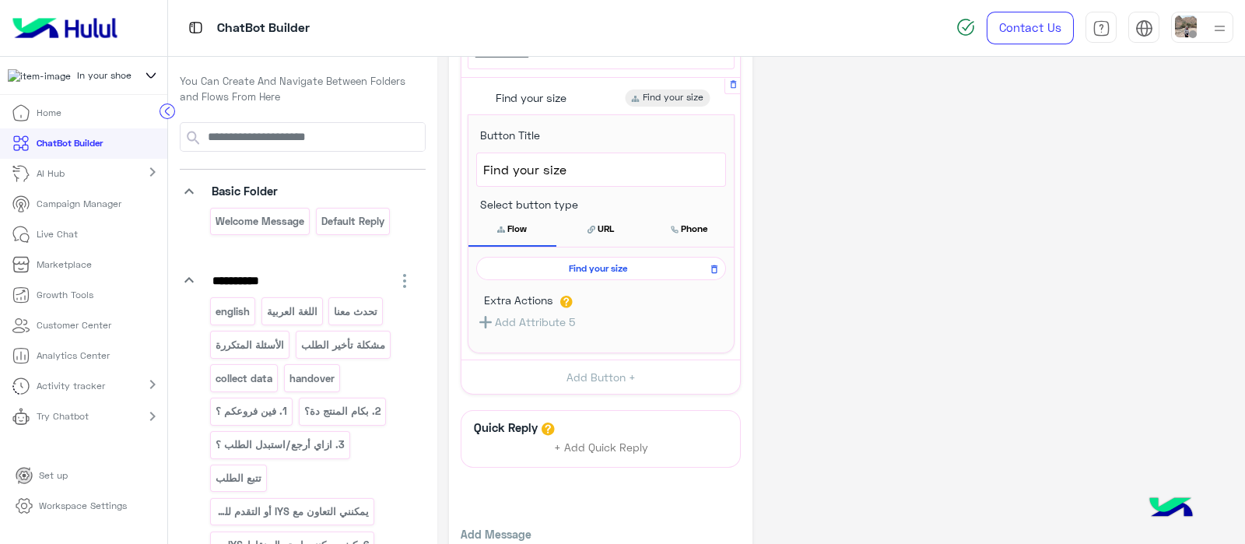
scroll to position [682, 0]
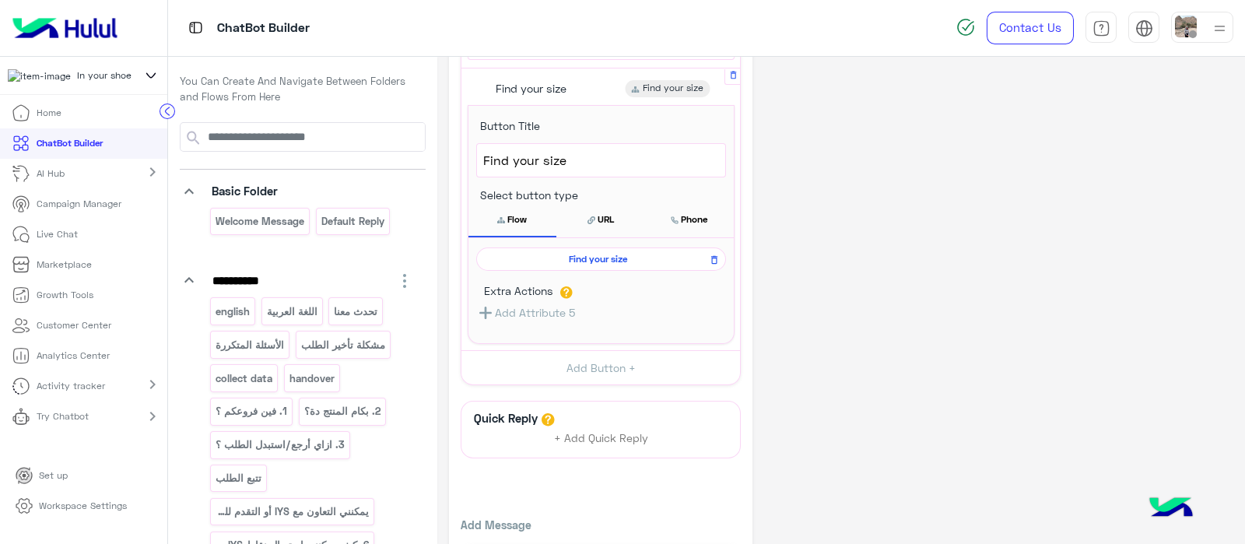
click at [589, 254] on span "Find your size" at bounding box center [598, 259] width 227 height 14
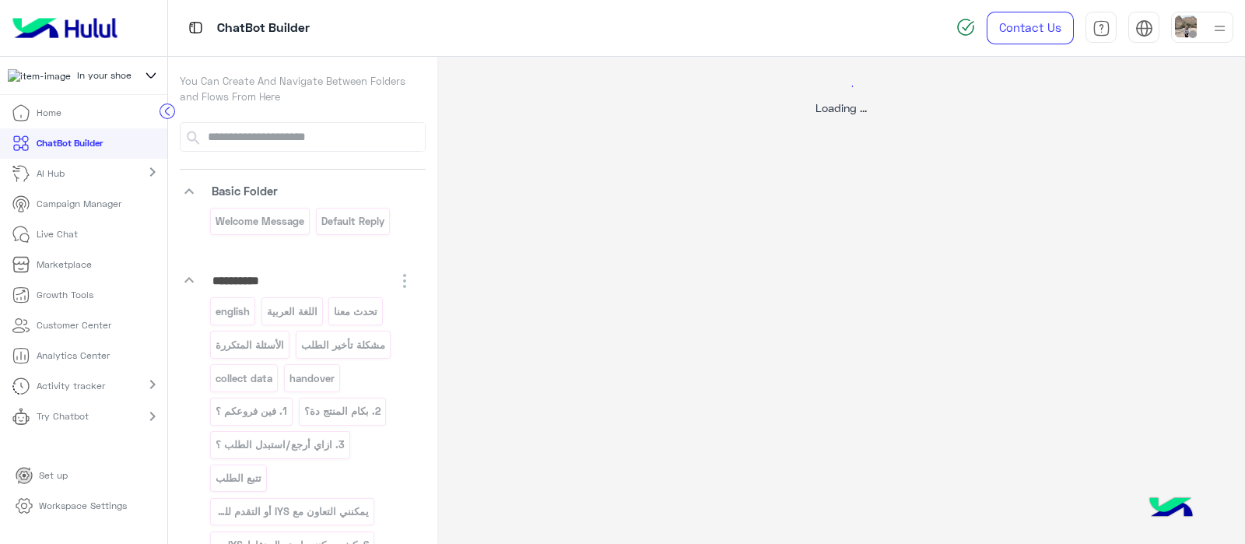
scroll to position [0, 0]
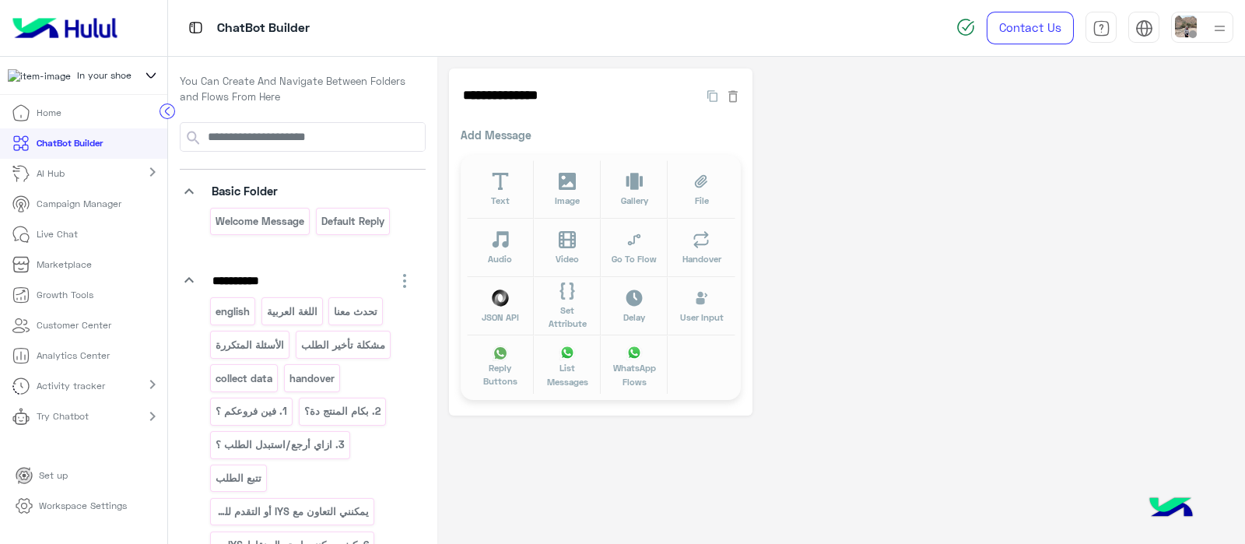
click at [1073, 321] on div "**********" at bounding box center [841, 241] width 784 height 347
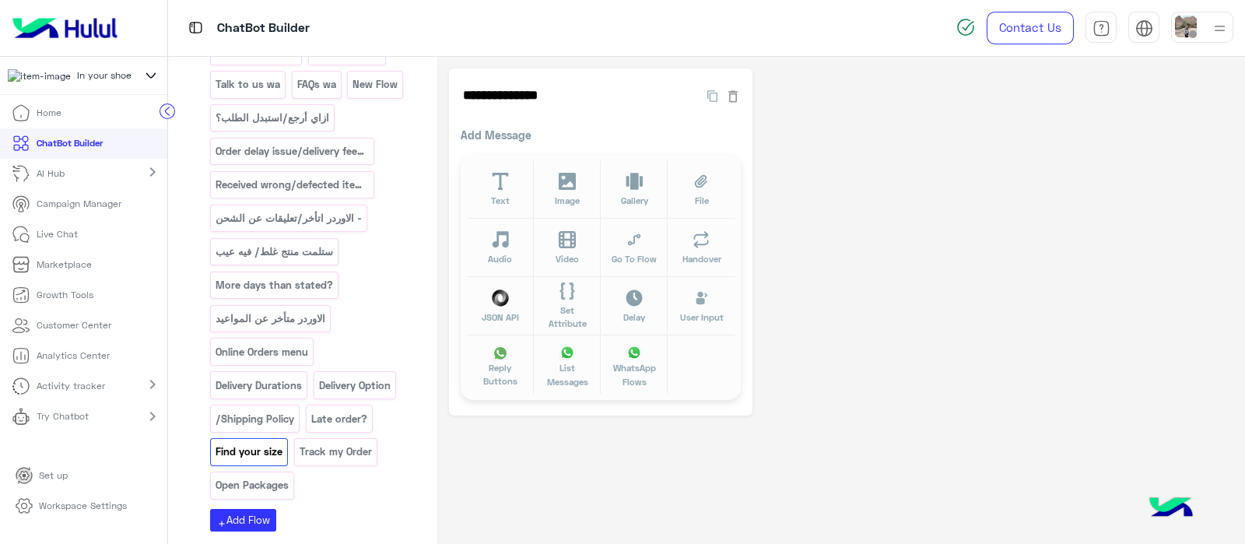
scroll to position [796, 0]
click at [335, 441] on p "Track my Order" at bounding box center [335, 450] width 75 height 18
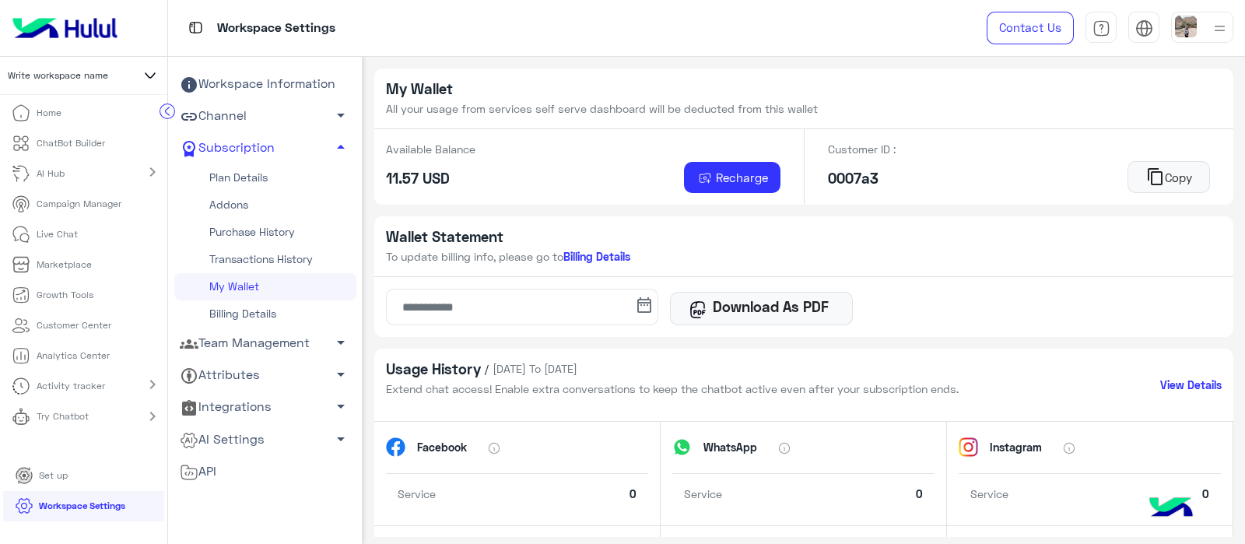
click at [92, 418] on link "Try Chatbot" at bounding box center [53, 416] width 106 height 30
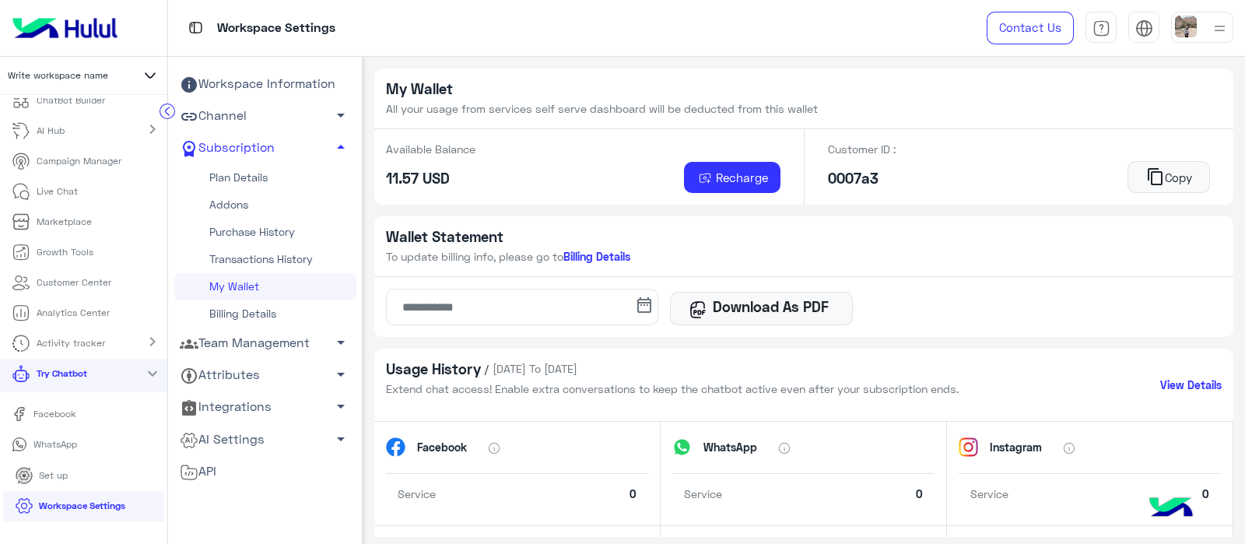
click at [47, 444] on p "WhatsApp" at bounding box center [54, 444] width 55 height 14
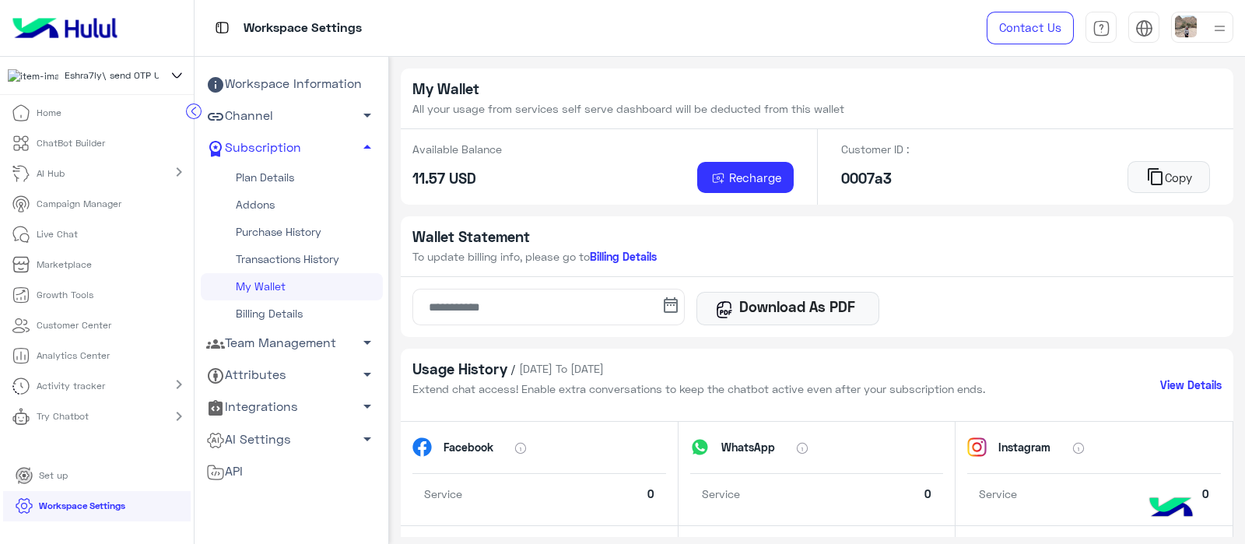
click at [168, 80] on icon at bounding box center [177, 75] width 18 height 19
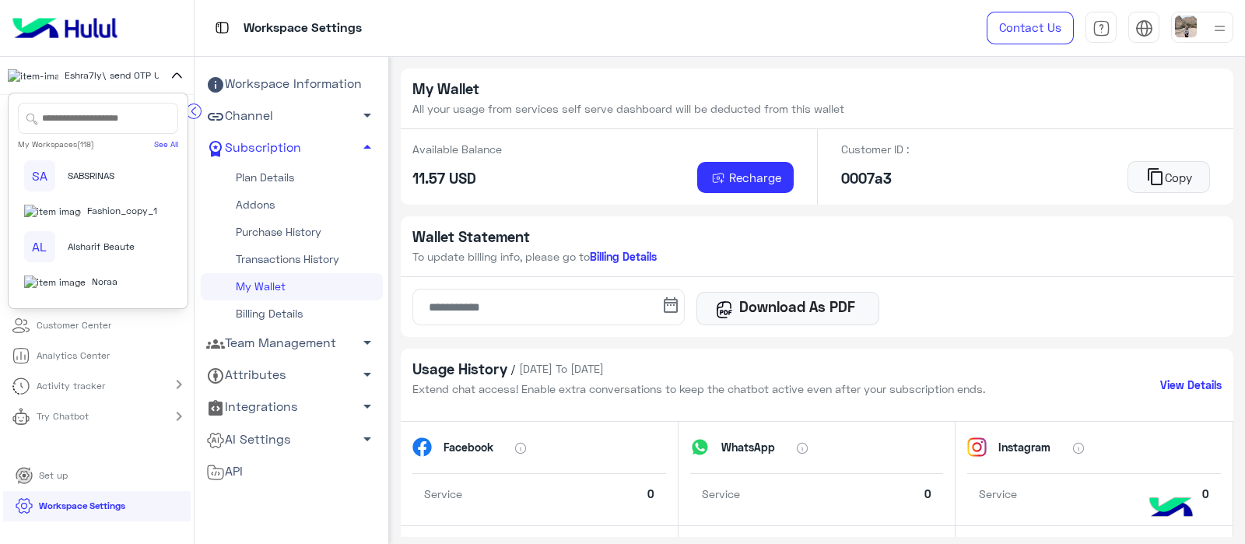
click at [89, 113] on input "text" at bounding box center [98, 118] width 160 height 31
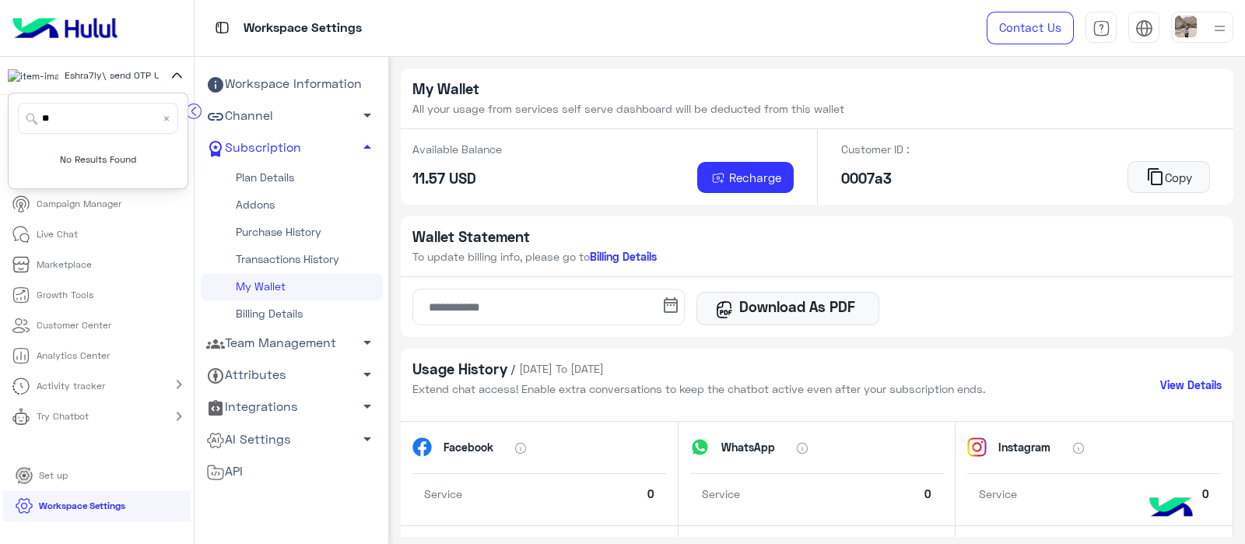
type input "*"
type input "**********"
click at [92, 218] on span "In your shoe" at bounding box center [119, 211] width 54 height 14
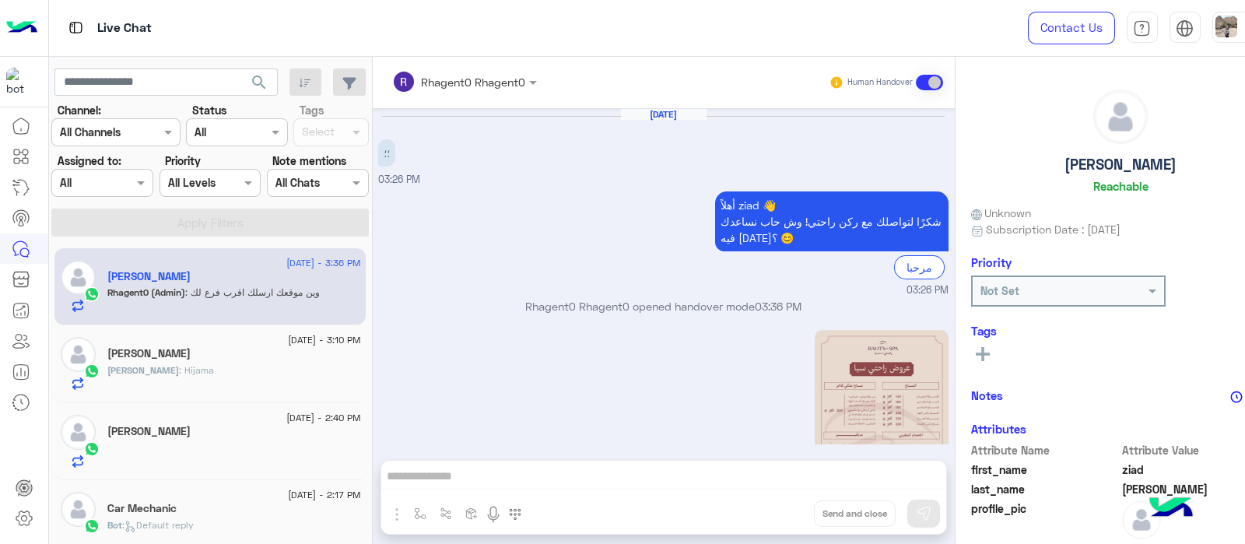
scroll to position [381, 0]
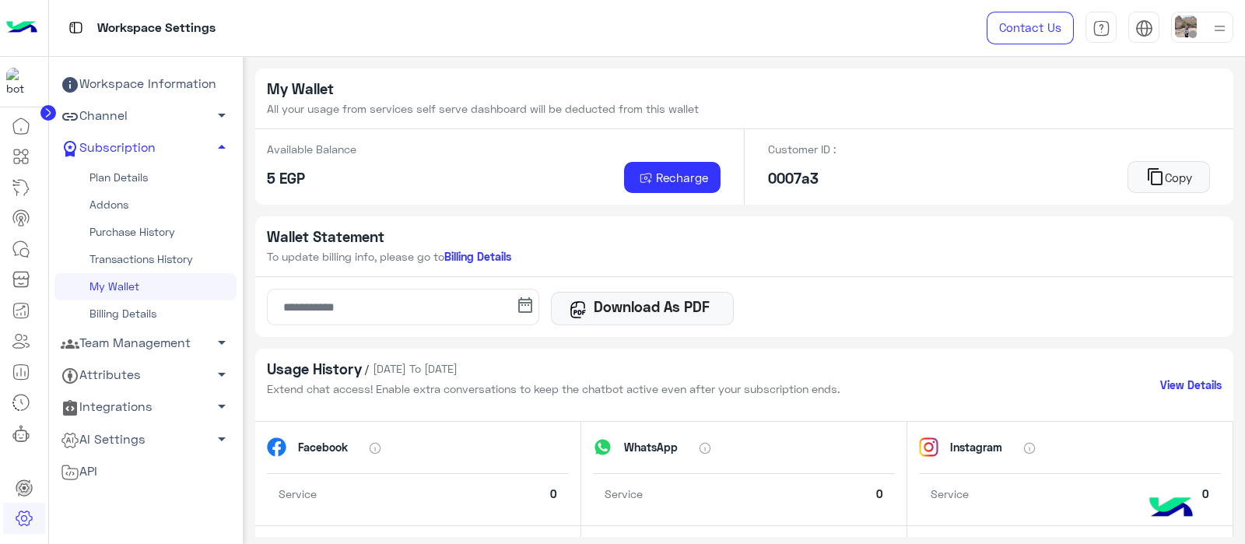
drag, startPoint x: 1244, startPoint y: 132, endPoint x: 1237, endPoint y: 180, distance: 48.7
click at [1237, 180] on html "Workspace Settings Contact Us Help Center عربي English Workspace Information Ch…" at bounding box center [622, 272] width 1245 height 544
click at [35, 149] on link at bounding box center [21, 156] width 42 height 31
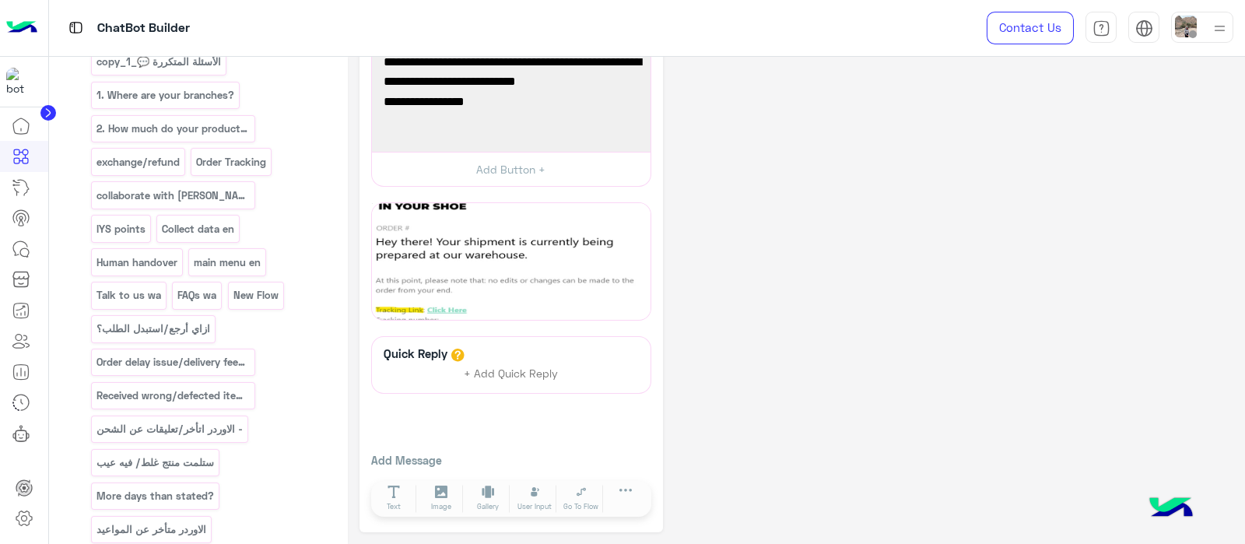
scroll to position [761, 0]
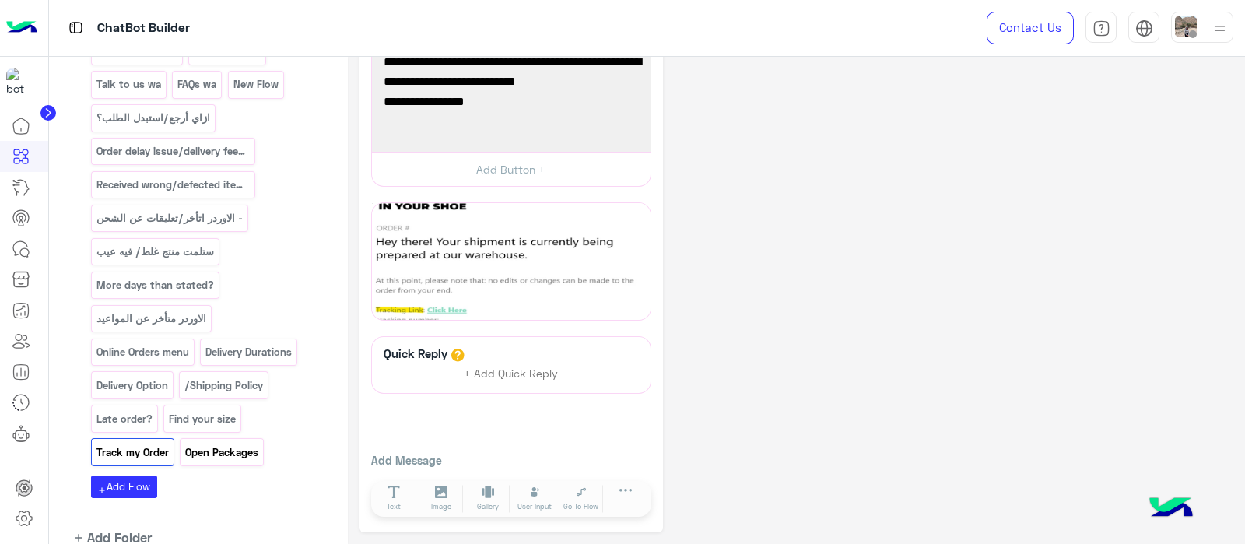
click at [198, 443] on p "Open Packages" at bounding box center [221, 452] width 75 height 18
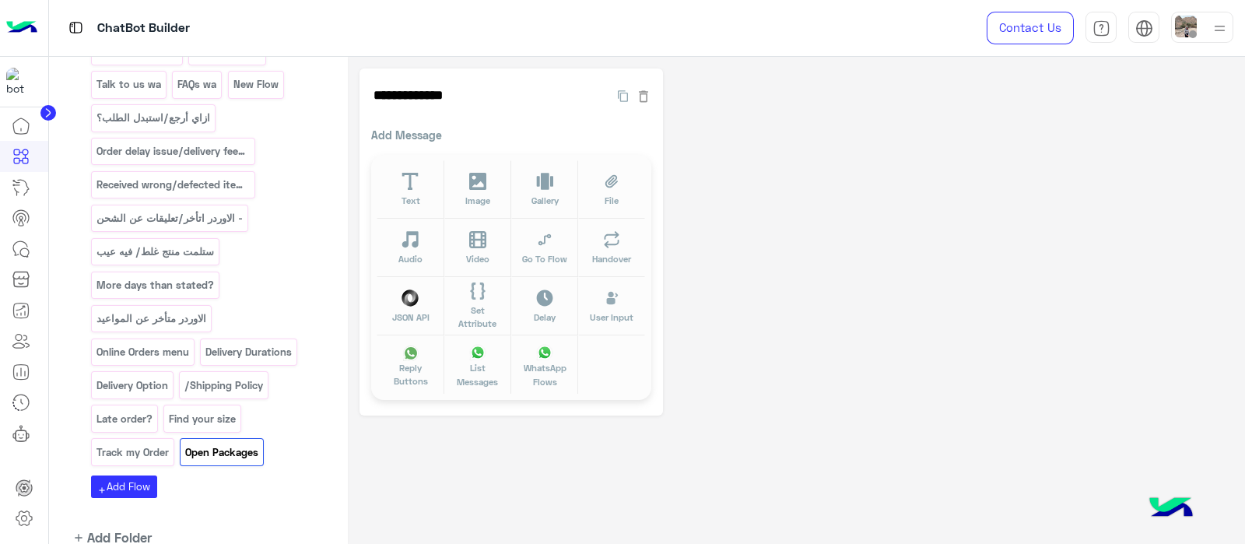
drag, startPoint x: 847, startPoint y: 380, endPoint x: 827, endPoint y: 406, distance: 32.7
click at [847, 380] on div "**********" at bounding box center [796, 241] width 874 height 347
click at [424, 184] on button "Text" at bounding box center [410, 189] width 67 height 58
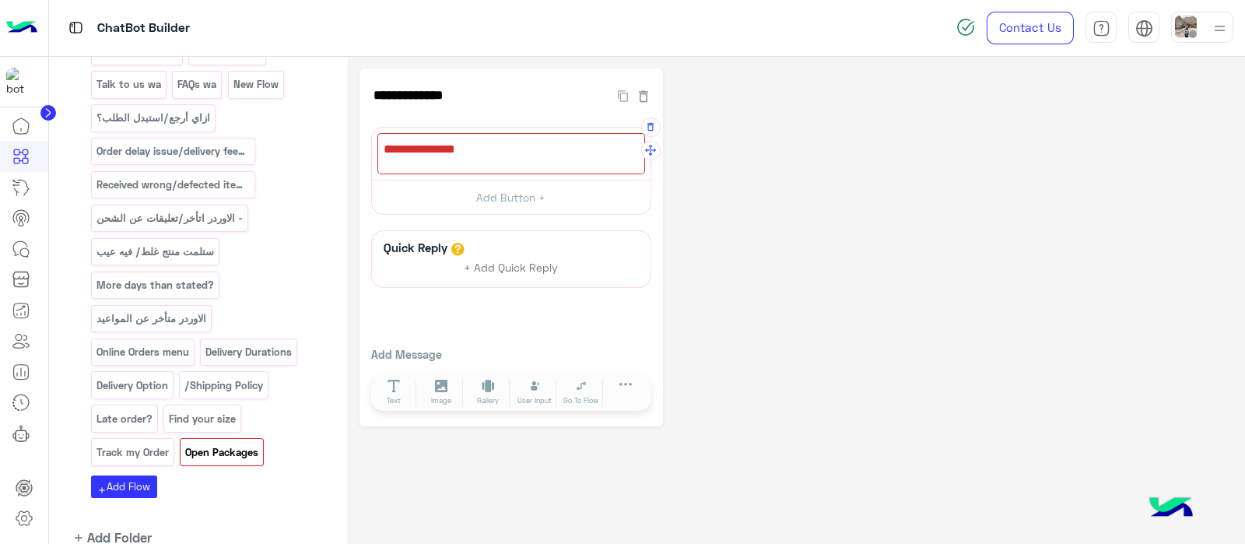
click at [412, 164] on div at bounding box center [511, 153] width 268 height 41
paste textarea "**********"
type textarea "**********"
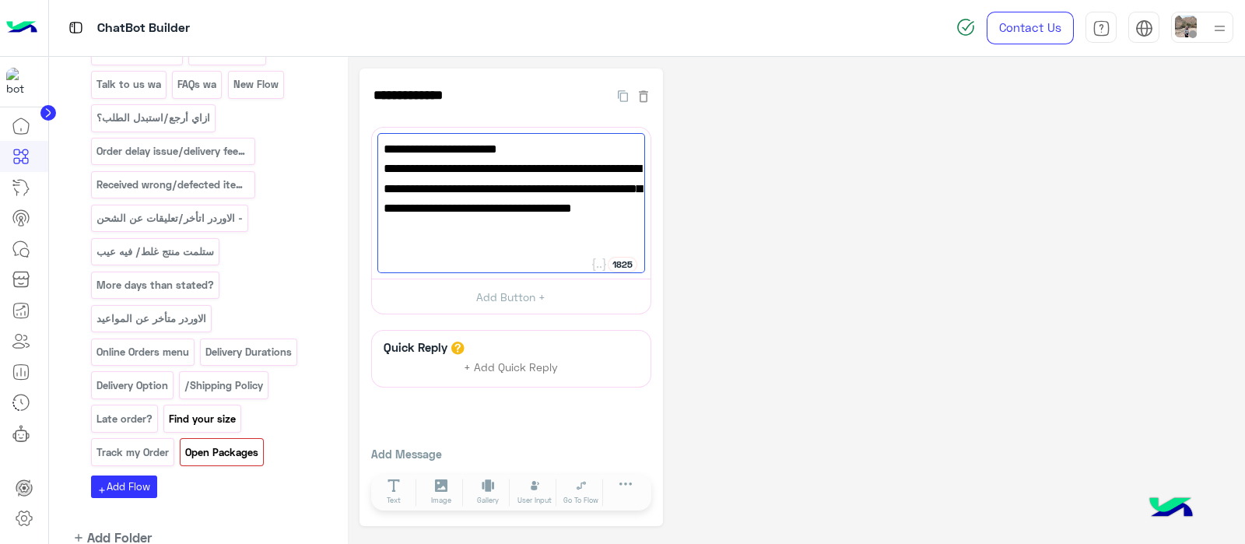
click at [211, 410] on p "Find your size" at bounding box center [202, 419] width 69 height 18
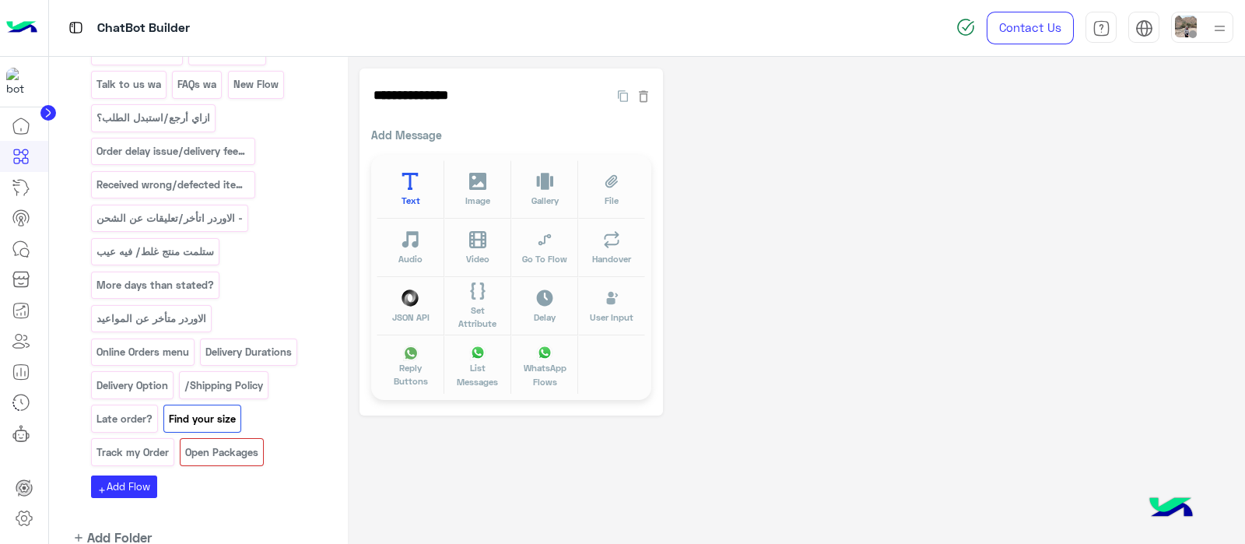
click at [406, 202] on span "Text" at bounding box center [410, 200] width 19 height 13
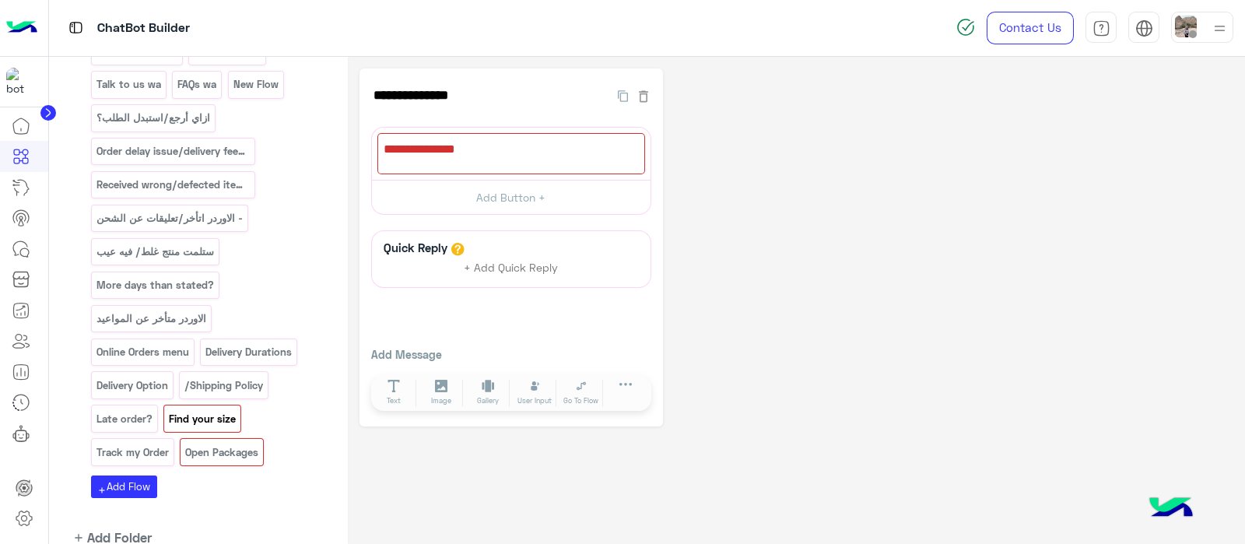
click at [191, 410] on p "Find your size" at bounding box center [202, 419] width 69 height 18
click at [409, 153] on div at bounding box center [511, 153] width 268 height 41
paste textarea "**********"
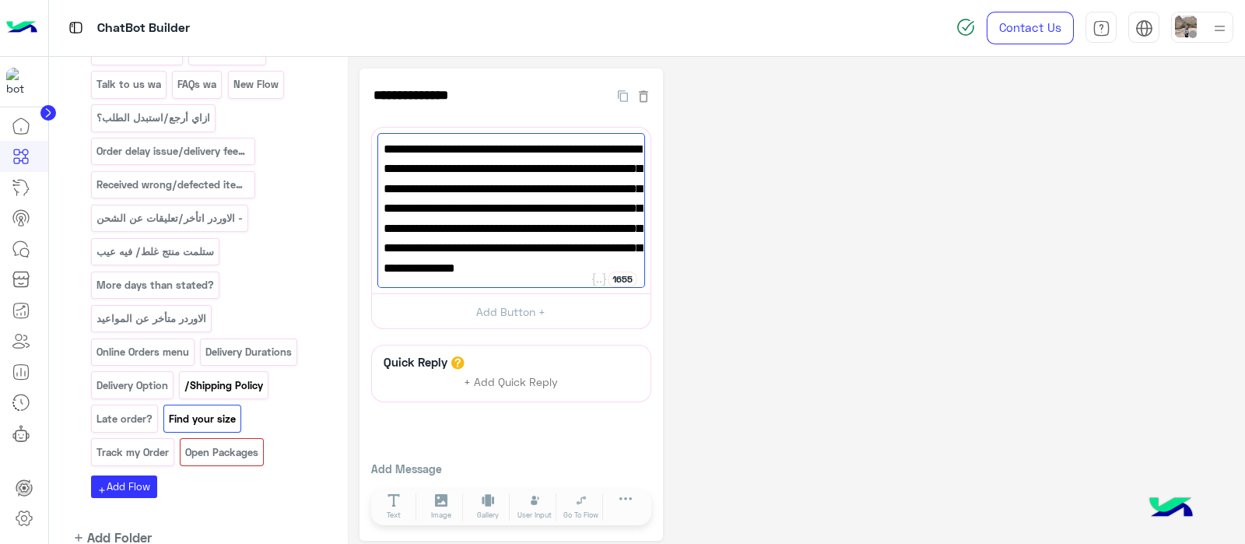
type textarea "**********"
click at [211, 377] on p "/Shipping Policy" at bounding box center [224, 386] width 81 height 18
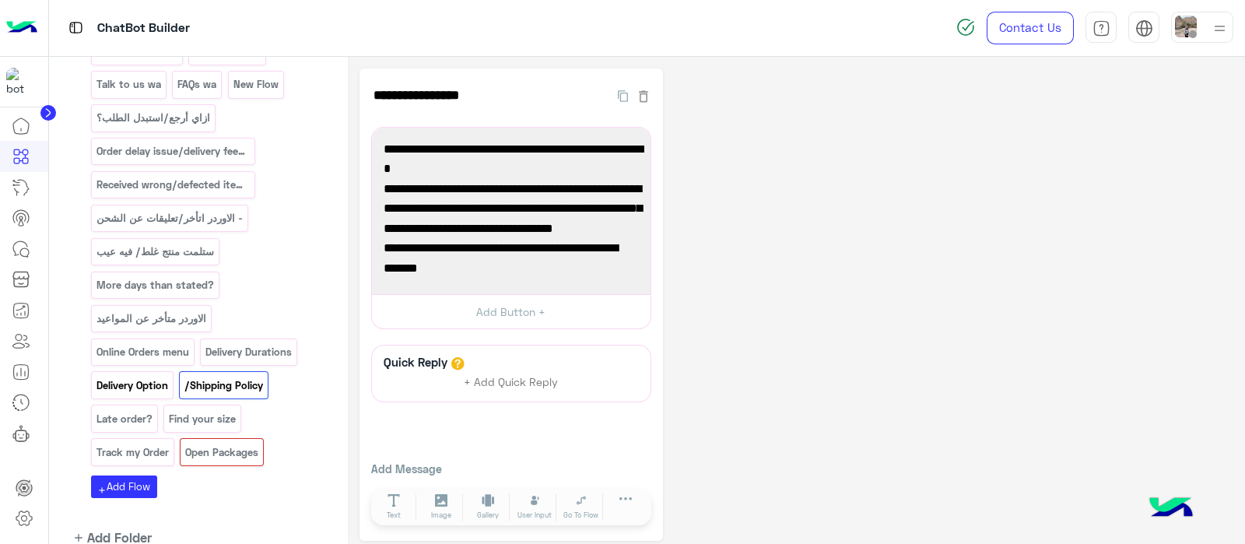
click at [136, 377] on p "Delivery Option" at bounding box center [132, 386] width 74 height 18
click at [257, 343] on p "Delivery Durations" at bounding box center [249, 352] width 89 height 18
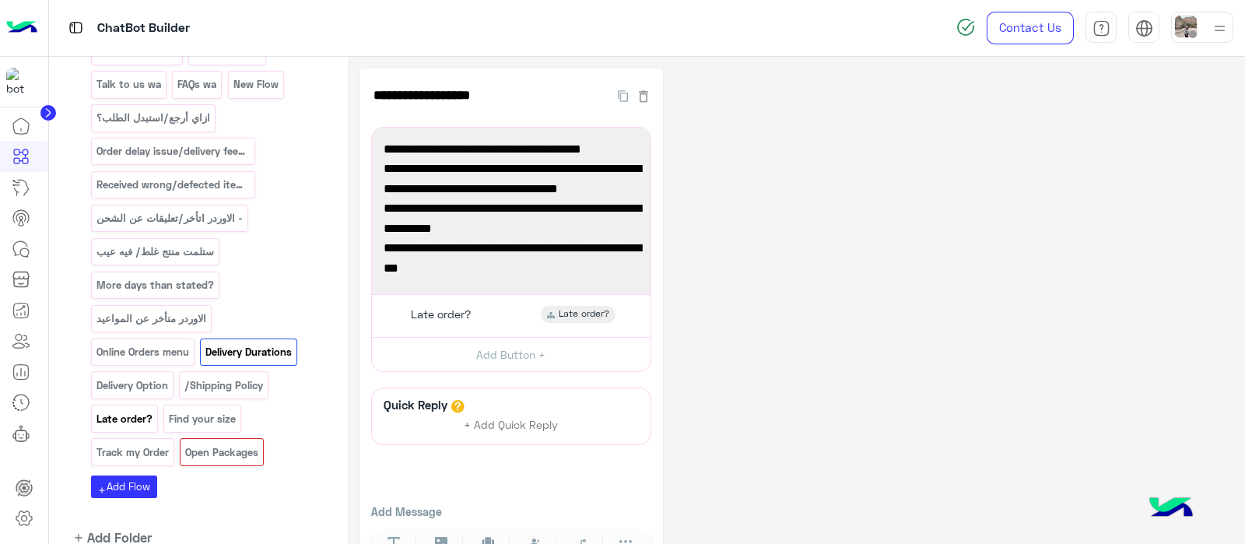
click at [138, 410] on p "Late order?" at bounding box center [124, 419] width 58 height 18
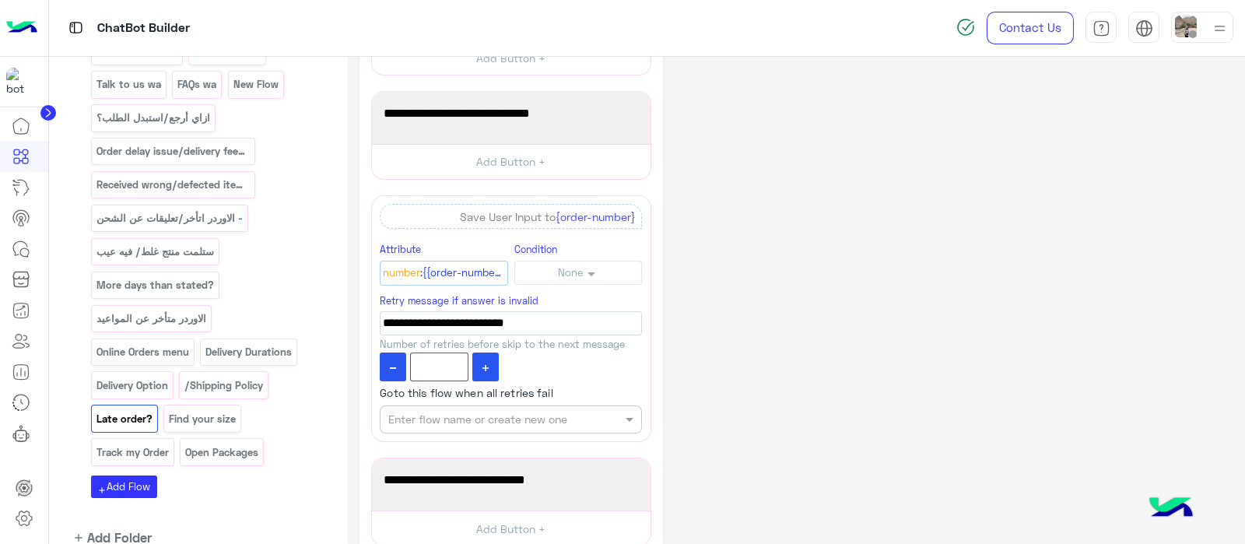
scroll to position [163, 0]
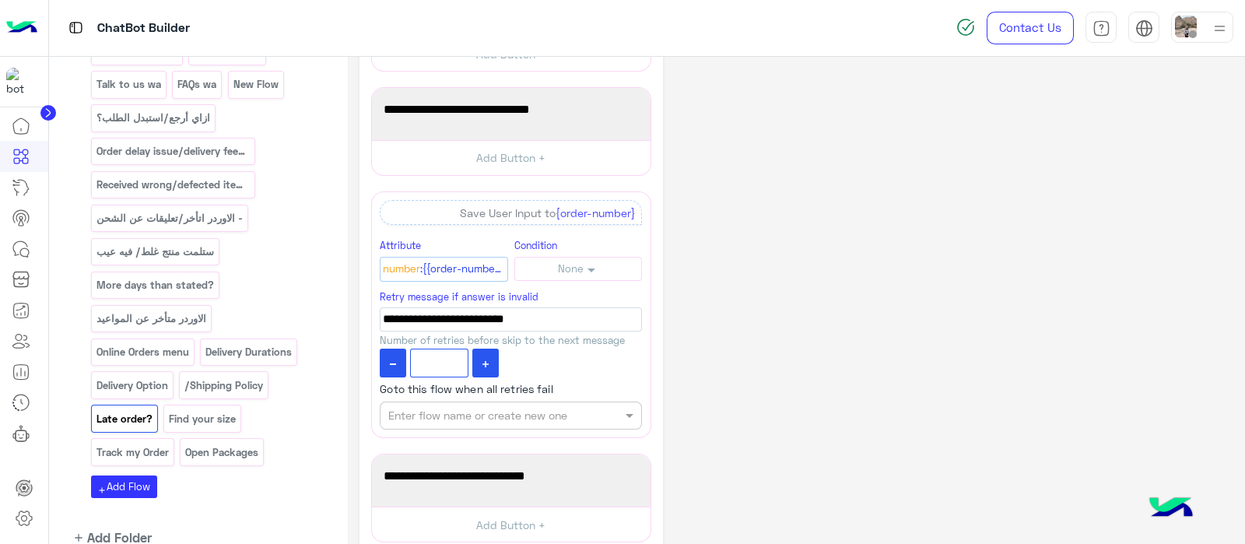
click at [215, 359] on div "english اللغة العربية تحدث معنا الأسئلة المتكررة مشكلة تأخير الطلب collect data…" at bounding box center [207, 3] width 233 height 935
click at [210, 358] on div "english اللغة العربية تحدث معنا الأسئلة المتكررة مشكلة تأخير الطلب collect data…" at bounding box center [207, 3] width 233 height 935
click at [184, 405] on div "Find your size" at bounding box center [202, 418] width 78 height 27
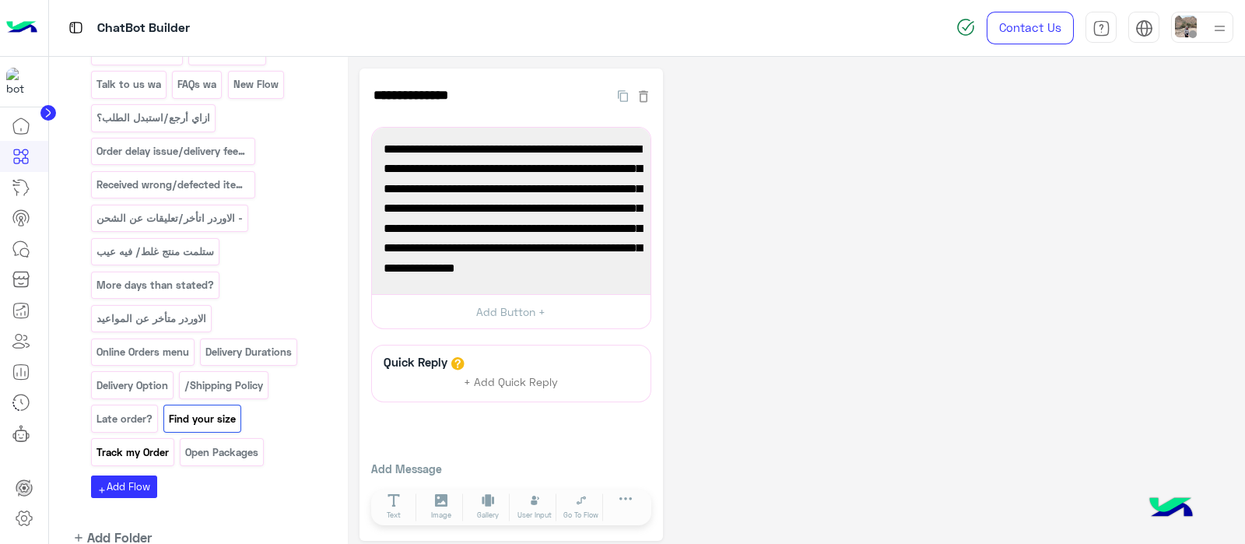
click at [136, 443] on p "Track my Order" at bounding box center [132, 452] width 75 height 18
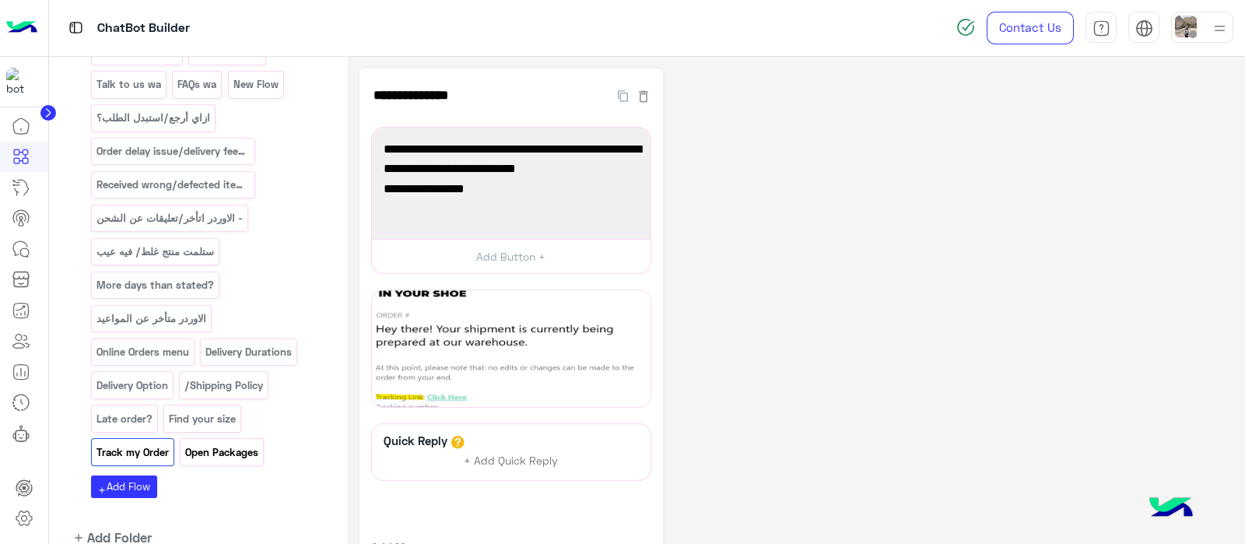
click at [212, 443] on p "Open Packages" at bounding box center [221, 452] width 75 height 18
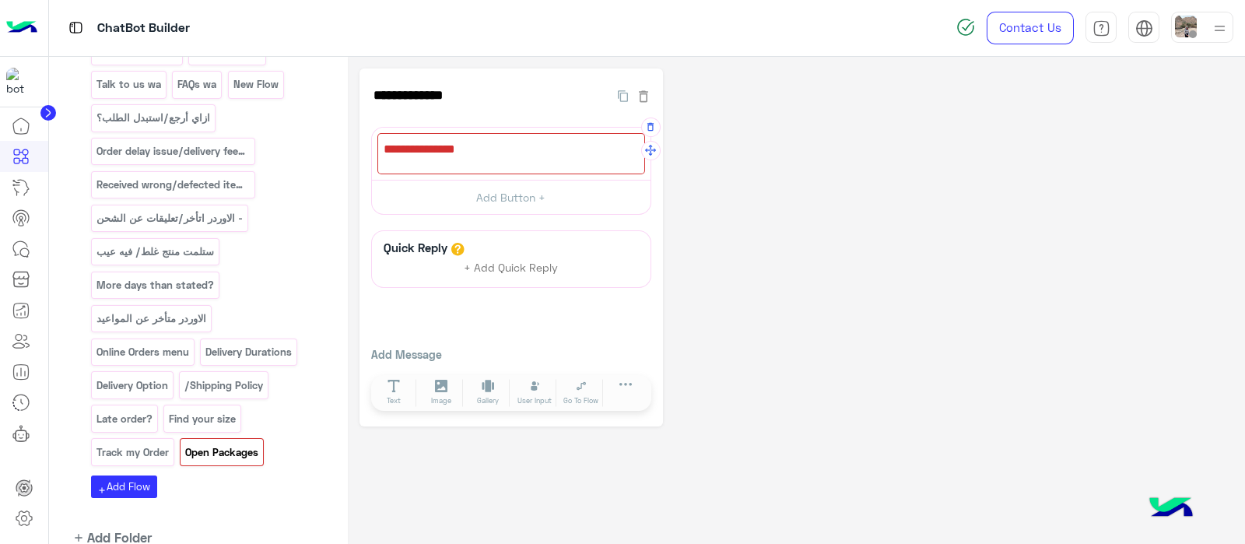
click at [428, 144] on div at bounding box center [511, 153] width 268 height 41
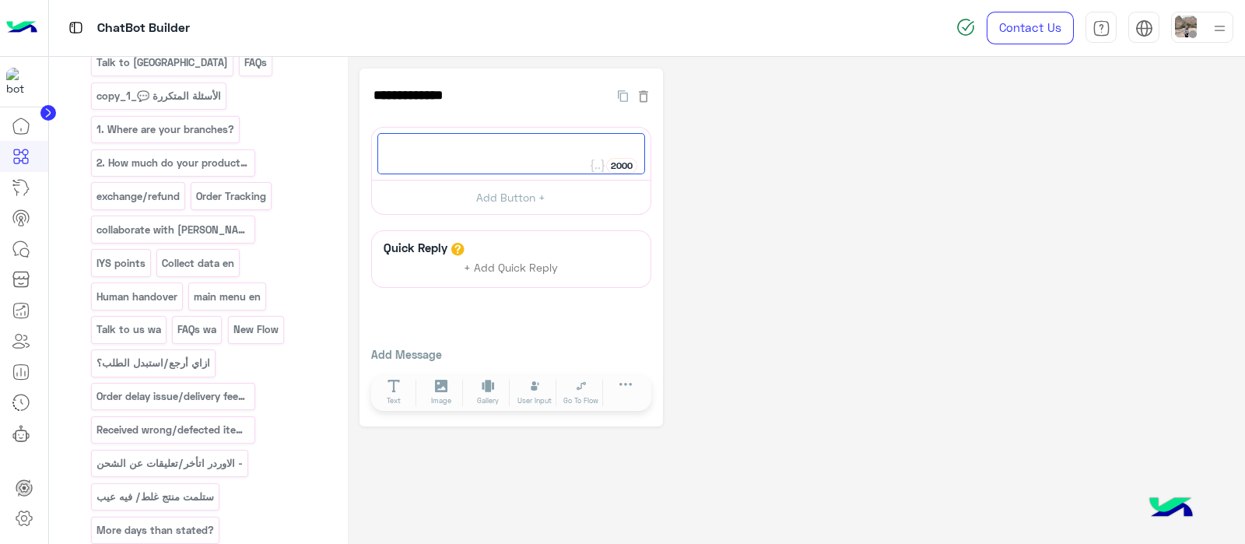
scroll to position [517, 0]
click at [457, 152] on div at bounding box center [511, 153] width 268 height 41
paste textarea "**********"
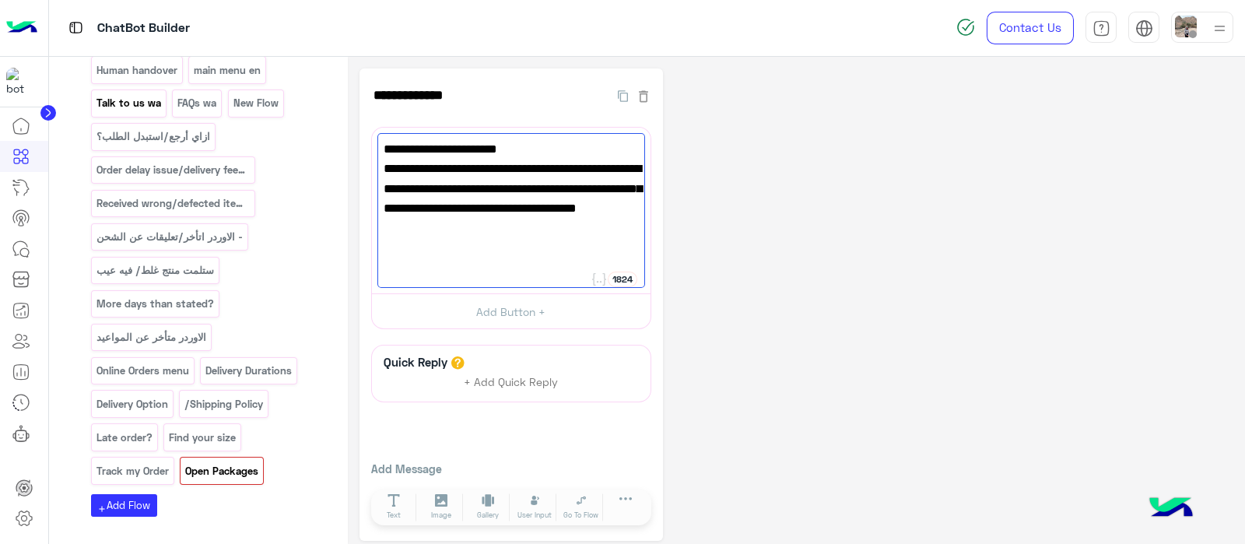
scroll to position [761, 0]
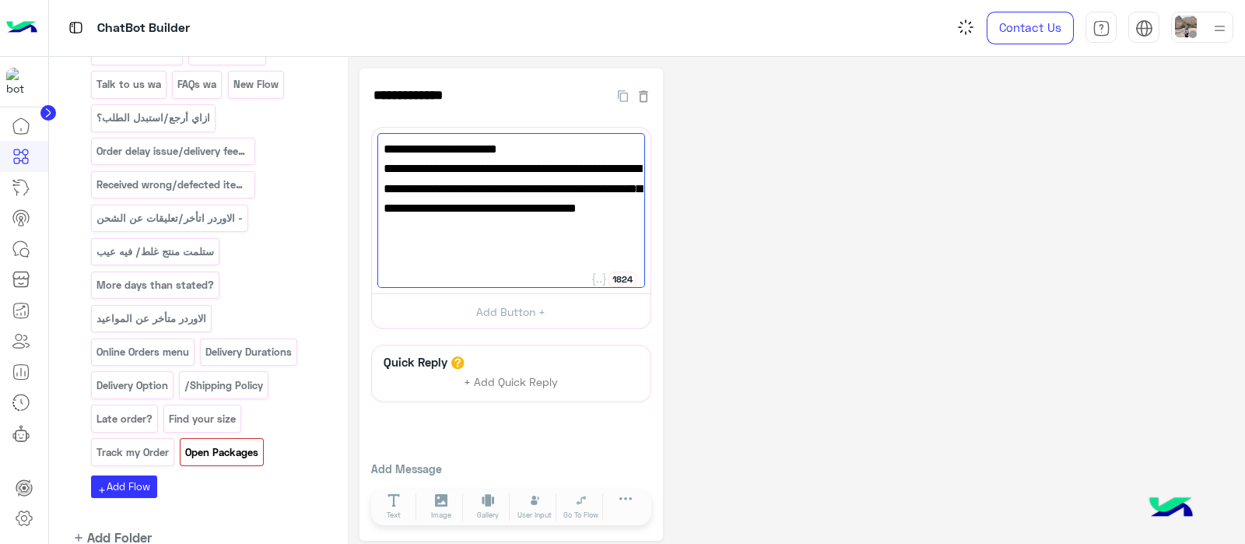
type textarea "**********"
click at [234, 438] on div "Open Packages" at bounding box center [222, 451] width 84 height 27
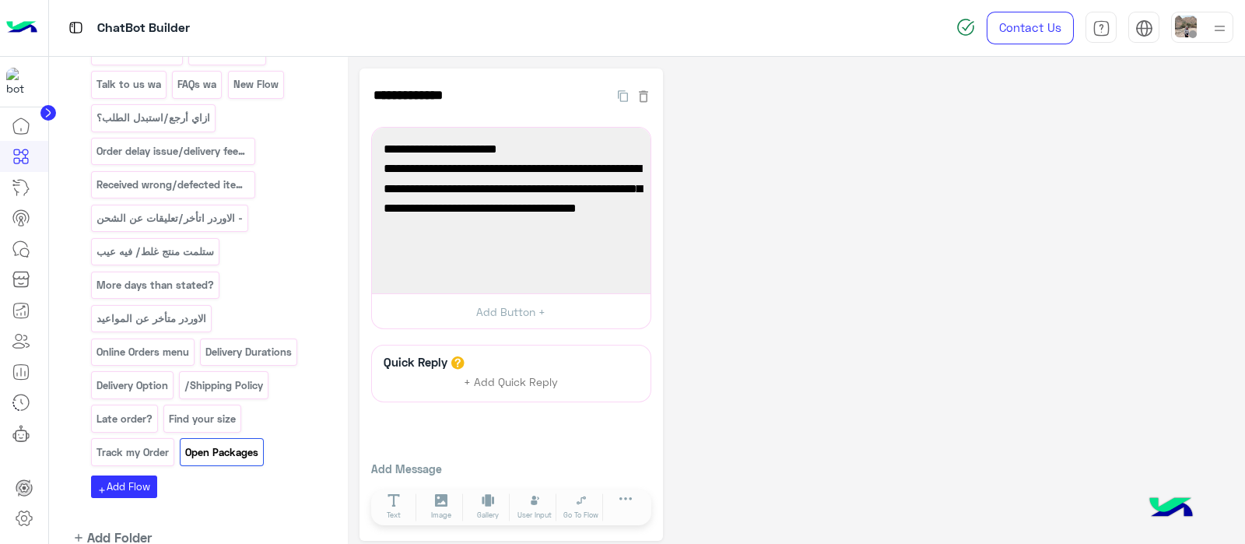
click at [234, 443] on p "Open Packages" at bounding box center [221, 452] width 75 height 18
click at [132, 443] on p "Track my Order" at bounding box center [132, 452] width 75 height 18
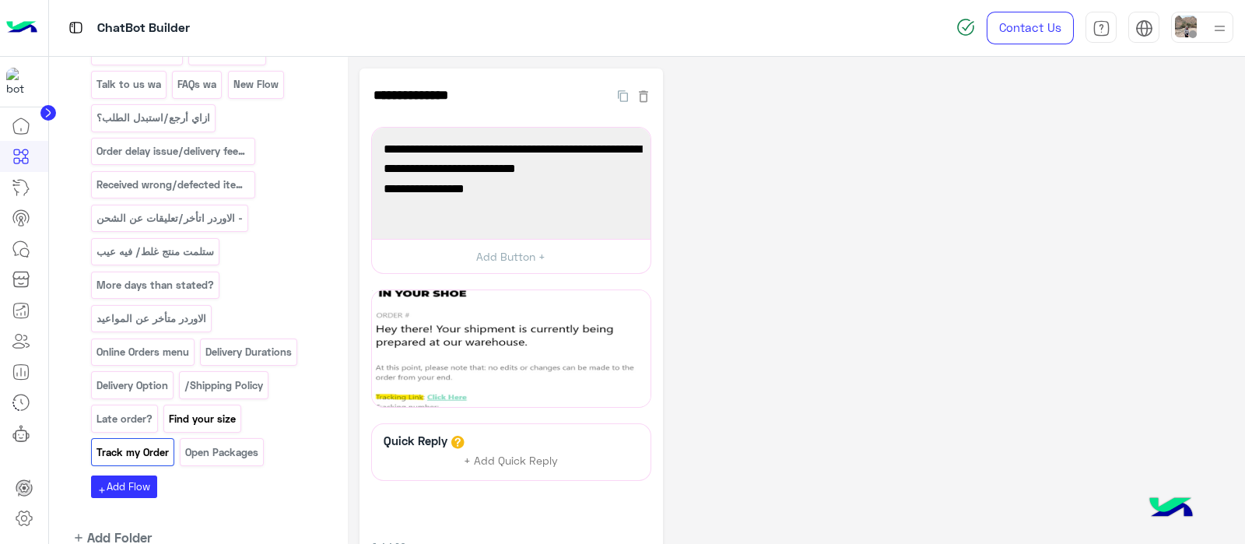
click at [213, 410] on p "Find your size" at bounding box center [202, 419] width 69 height 18
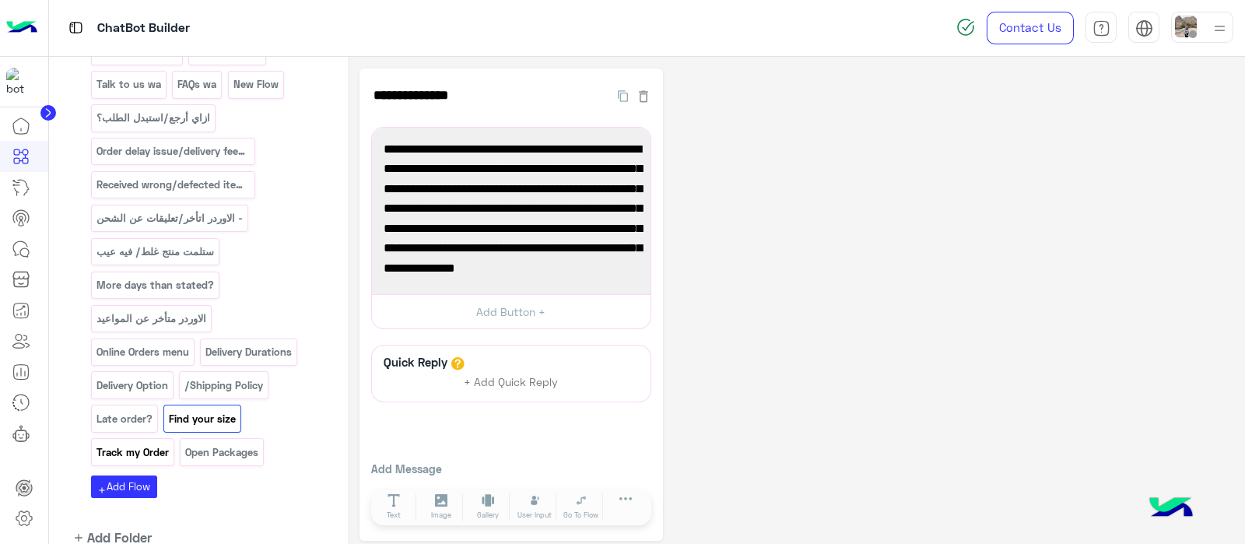
click at [124, 443] on p "Track my Order" at bounding box center [132, 452] width 75 height 18
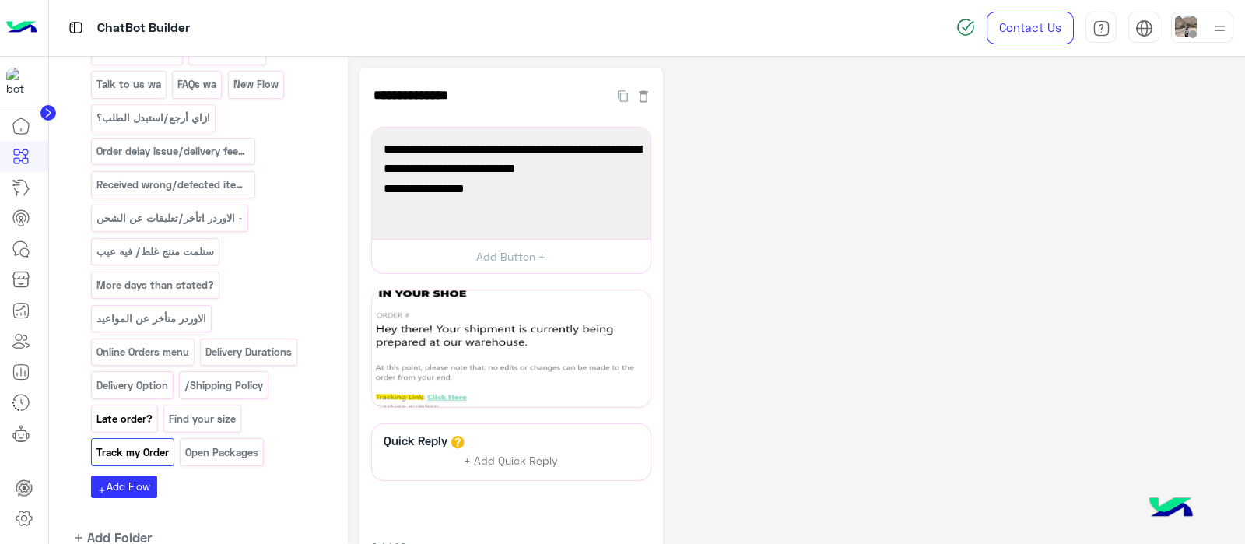
click at [124, 410] on p "Late order?" at bounding box center [124, 419] width 58 height 18
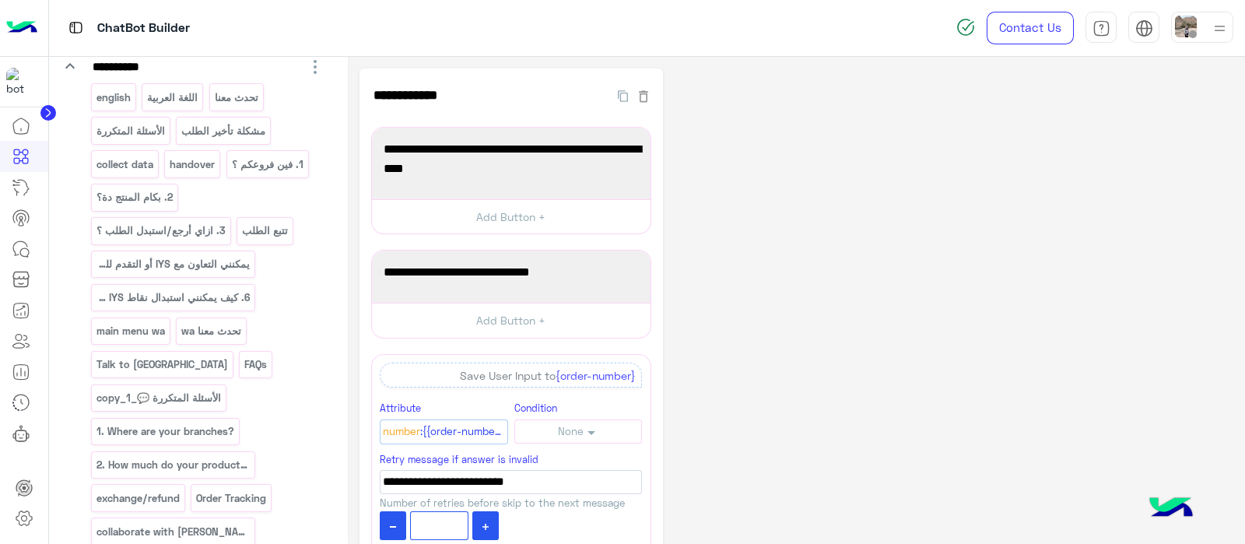
scroll to position [210, 0]
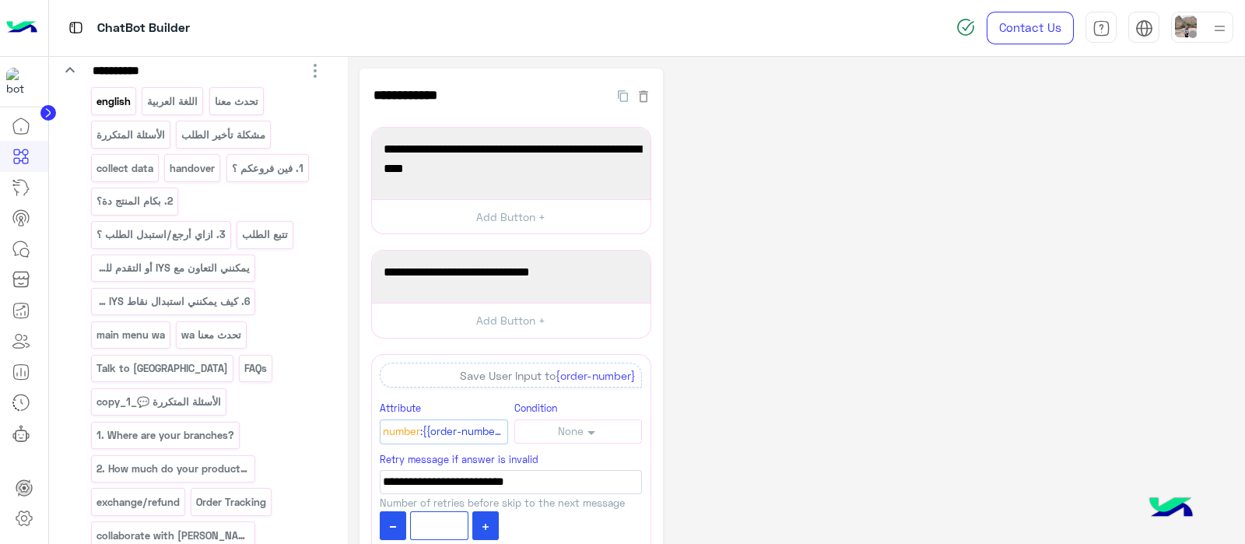
click at [105, 94] on p "english" at bounding box center [113, 102] width 37 height 18
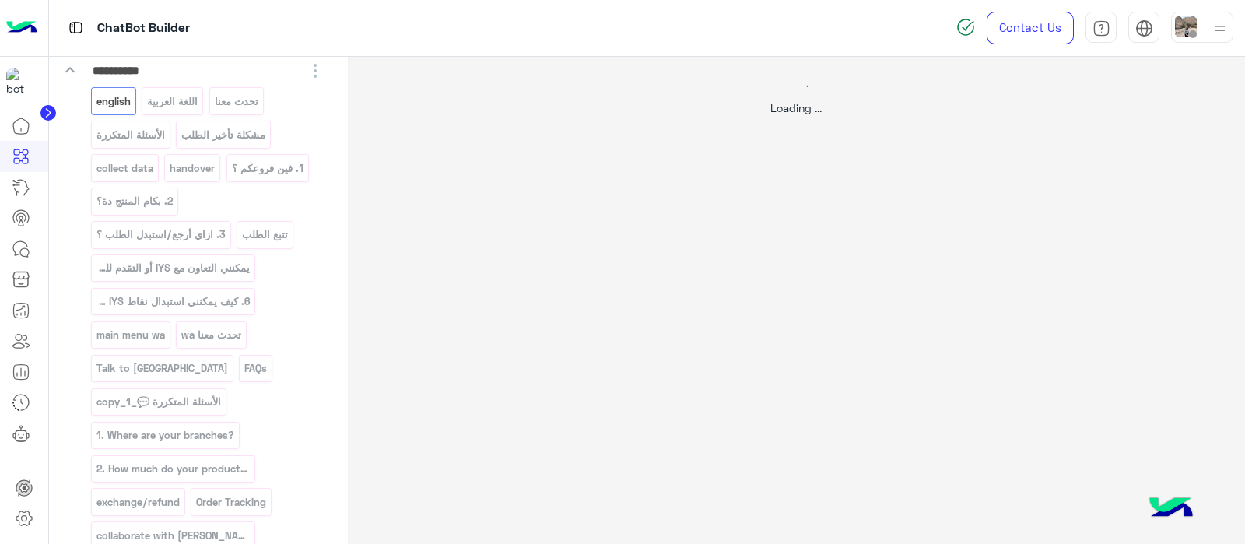
select select "*"
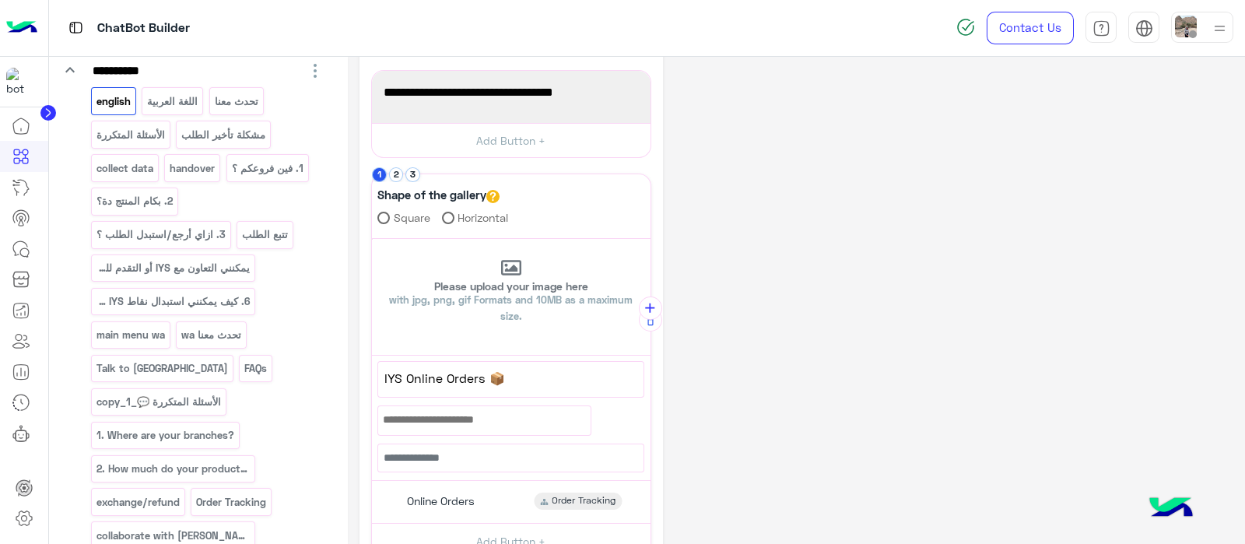
scroll to position [249, 0]
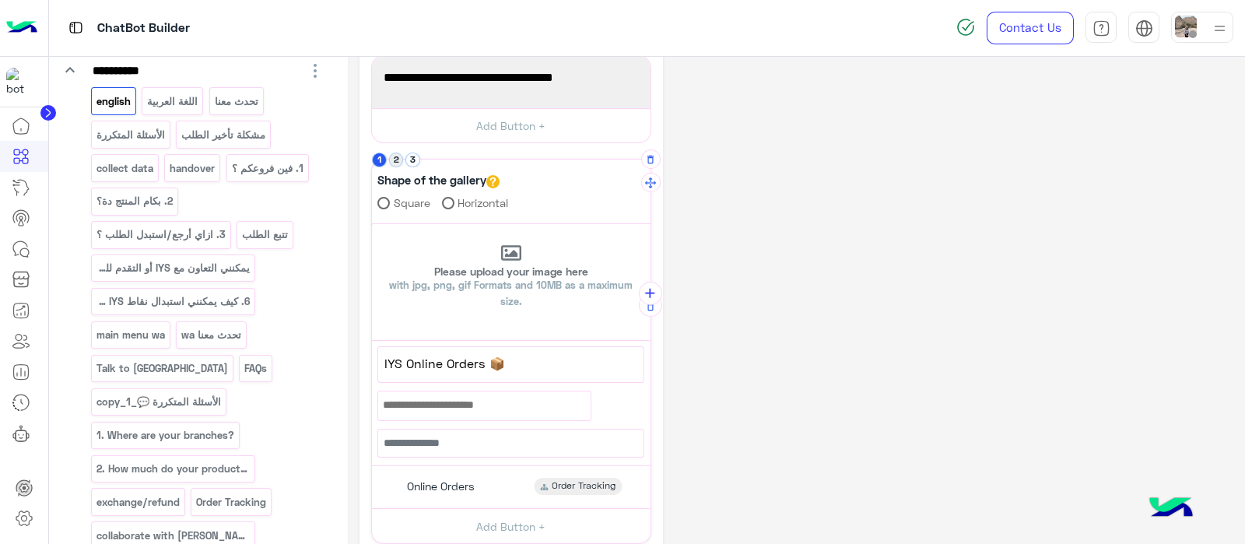
click at [393, 157] on button "2" at bounding box center [396, 159] width 15 height 15
click at [415, 159] on button "3" at bounding box center [412, 159] width 15 height 15
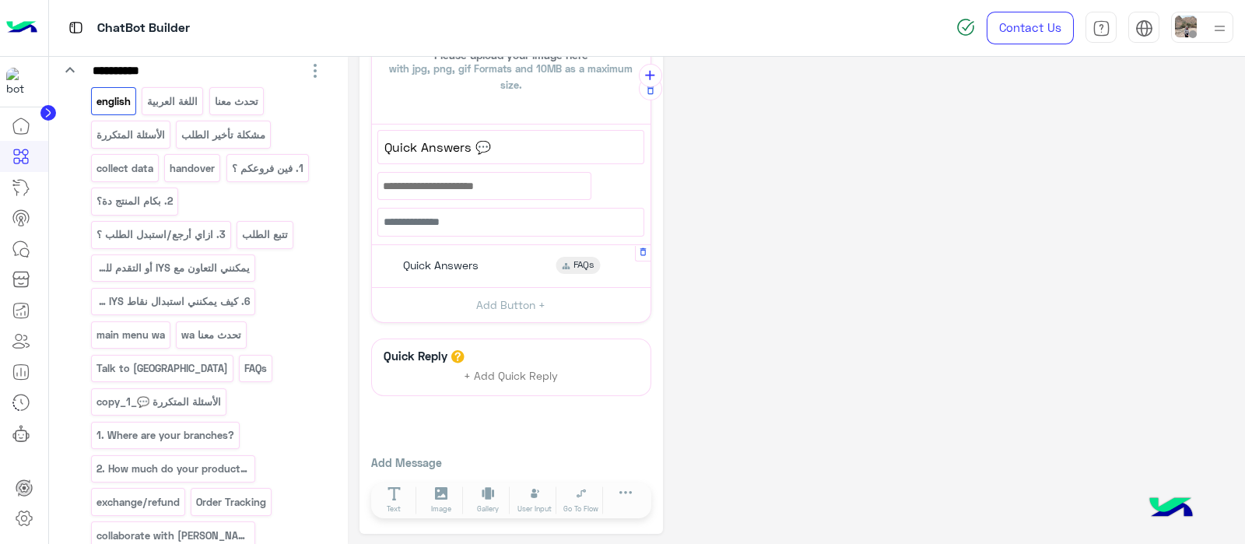
click at [436, 251] on div "Quick Answers FAQs" at bounding box center [510, 266] width 267 height 30
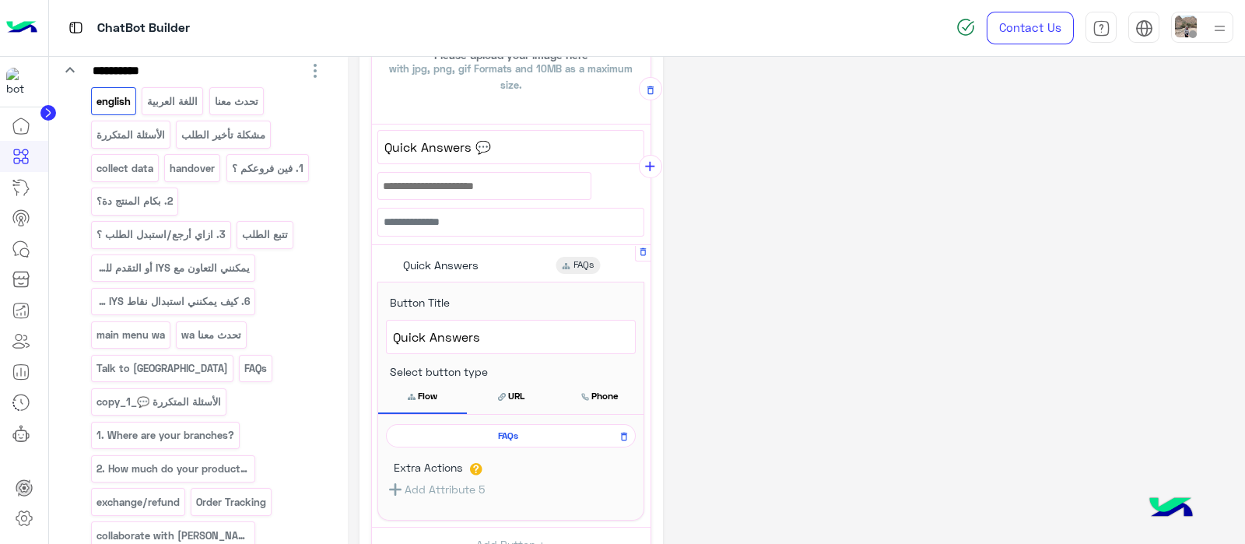
scroll to position [555, 0]
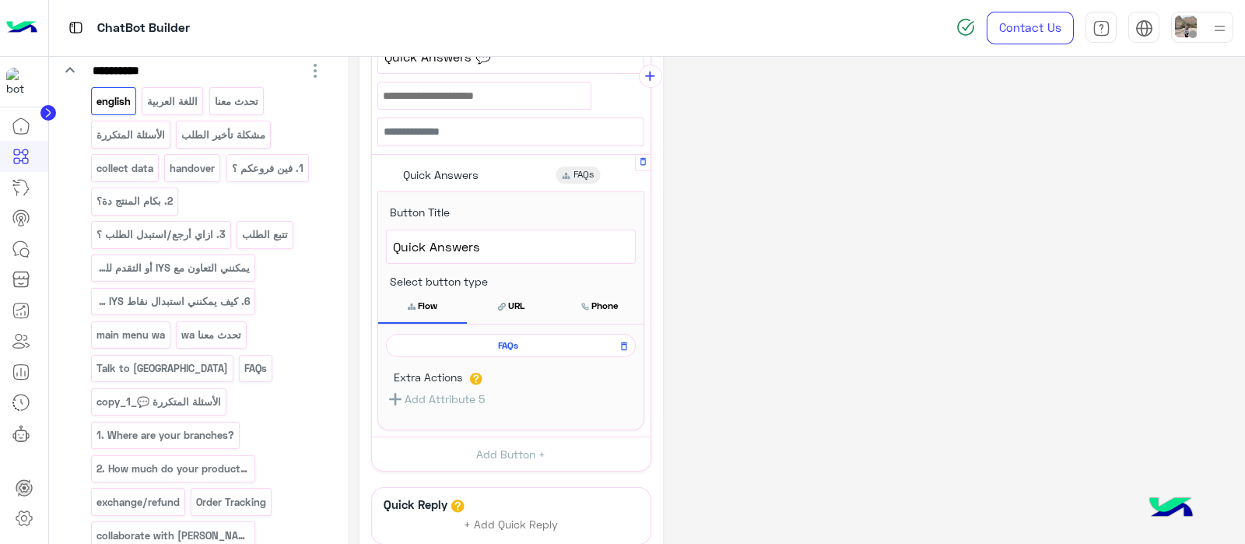
click at [489, 338] on span "FAQs" at bounding box center [507, 345] width 227 height 14
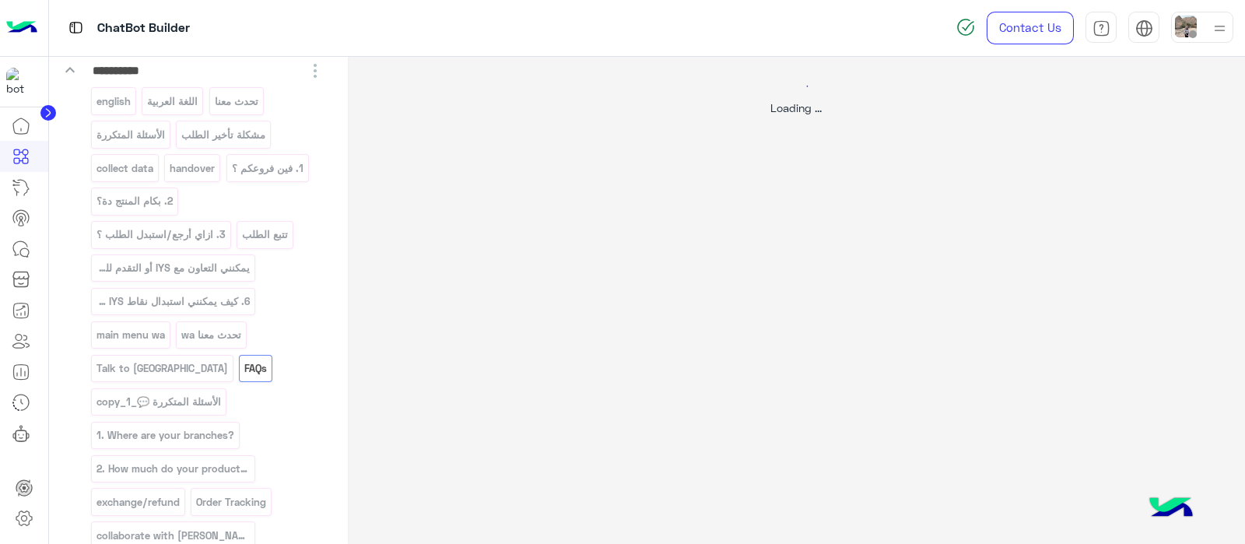
scroll to position [0, 0]
select select "*"
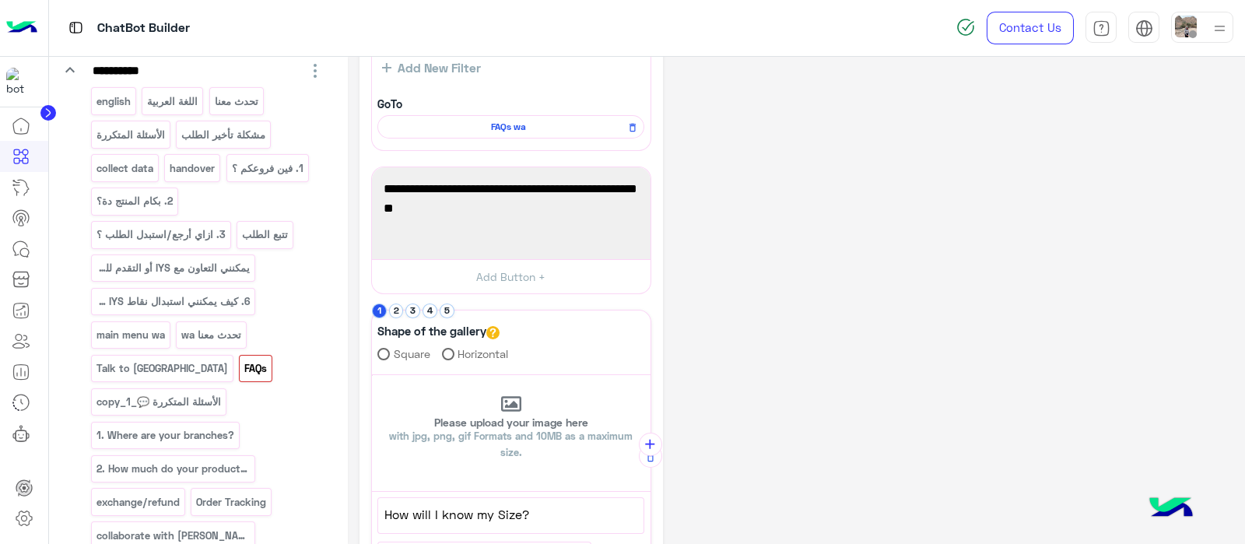
scroll to position [140, 0]
click at [440, 308] on button "5" at bounding box center [447, 308] width 15 height 15
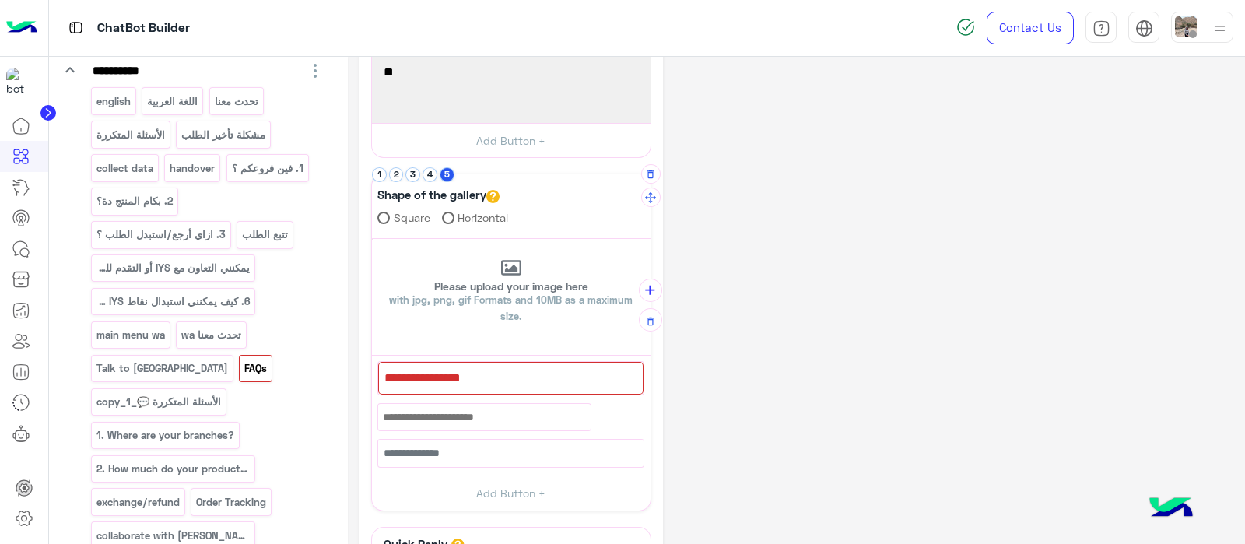
scroll to position [281, 0]
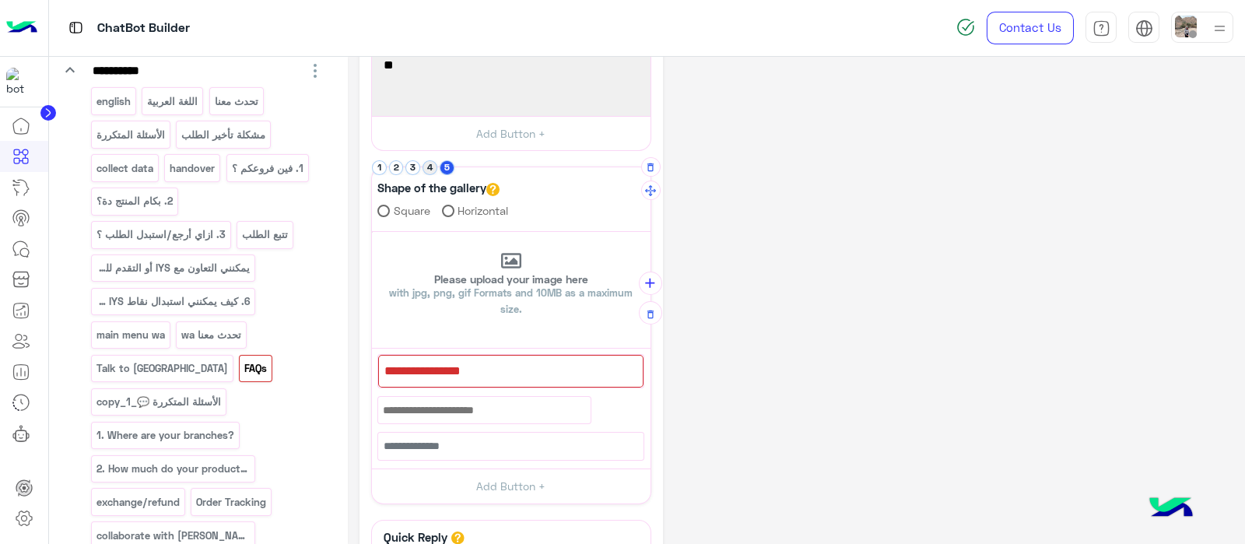
click at [425, 164] on button "4" at bounding box center [429, 167] width 15 height 15
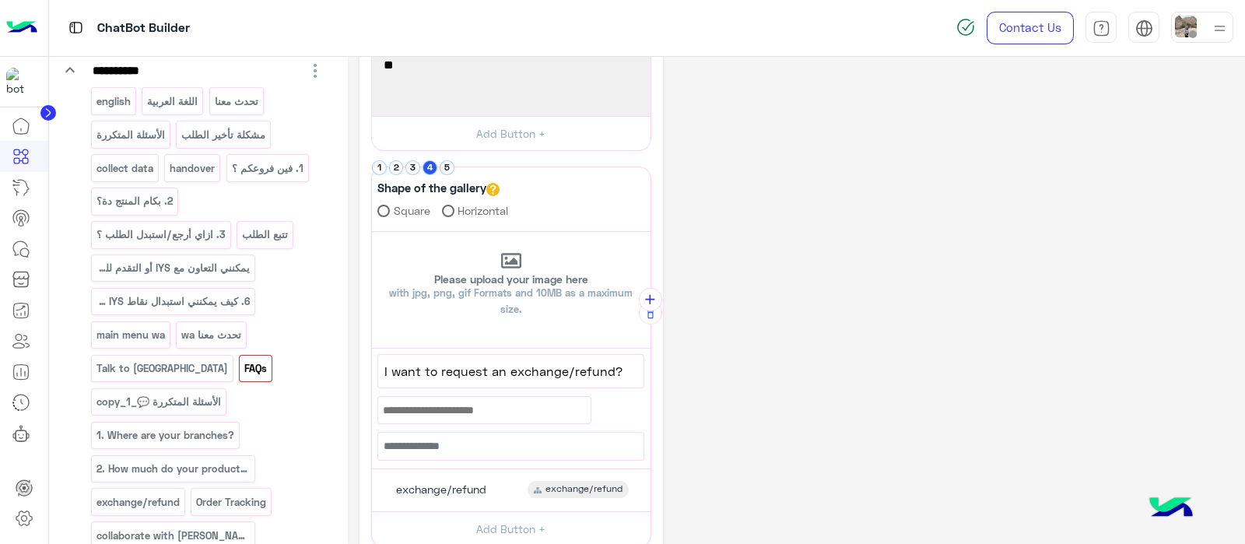
click at [446, 157] on div "**********" at bounding box center [511, 196] width 280 height 701
click at [450, 172] on button "5" at bounding box center [447, 167] width 15 height 15
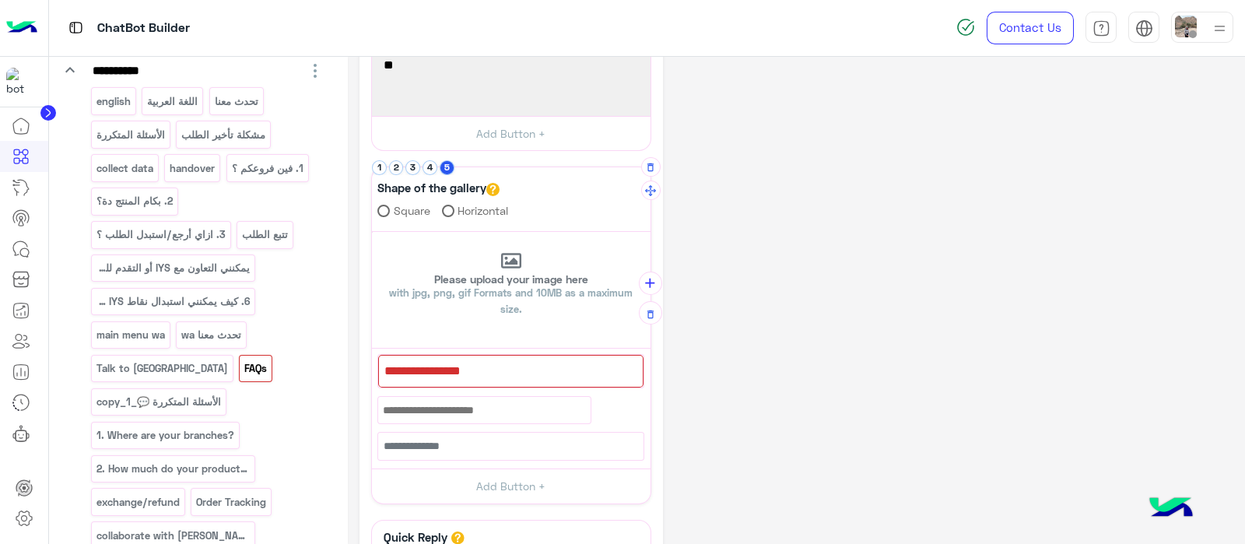
click at [510, 390] on div "80 80" at bounding box center [511, 405] width 279 height 112
click at [478, 371] on div at bounding box center [510, 371] width 265 height 33
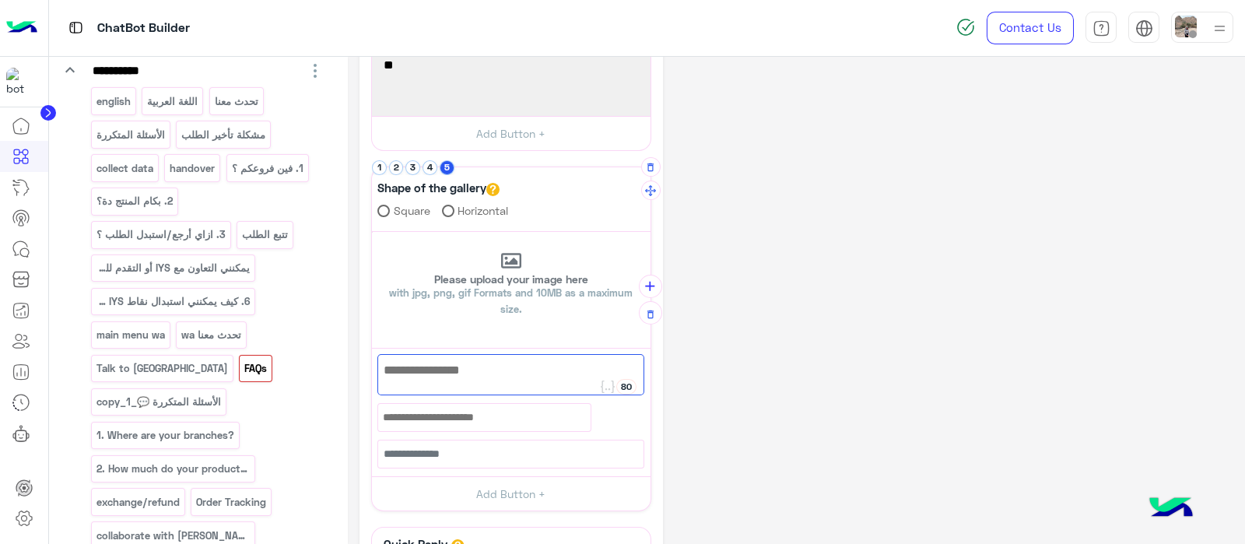
click at [478, 371] on div at bounding box center [510, 374] width 267 height 41
click at [450, 383] on div at bounding box center [510, 374] width 267 height 41
click at [443, 379] on div at bounding box center [510, 374] width 267 height 41
paste textarea "**********"
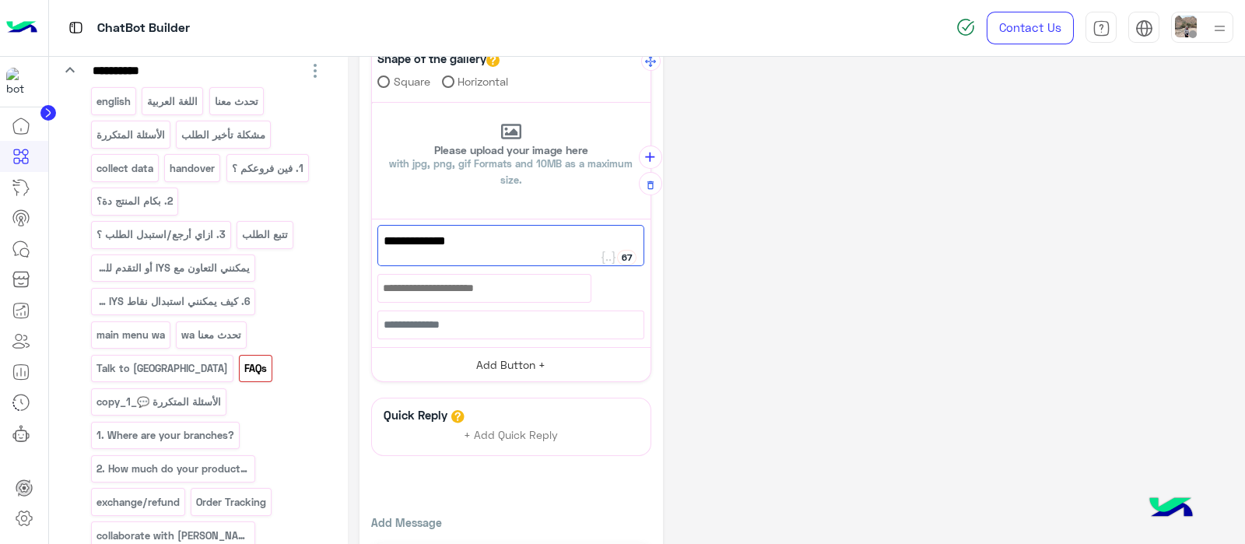
type textarea "**********"
click at [503, 371] on button "Add Button +" at bounding box center [511, 364] width 279 height 35
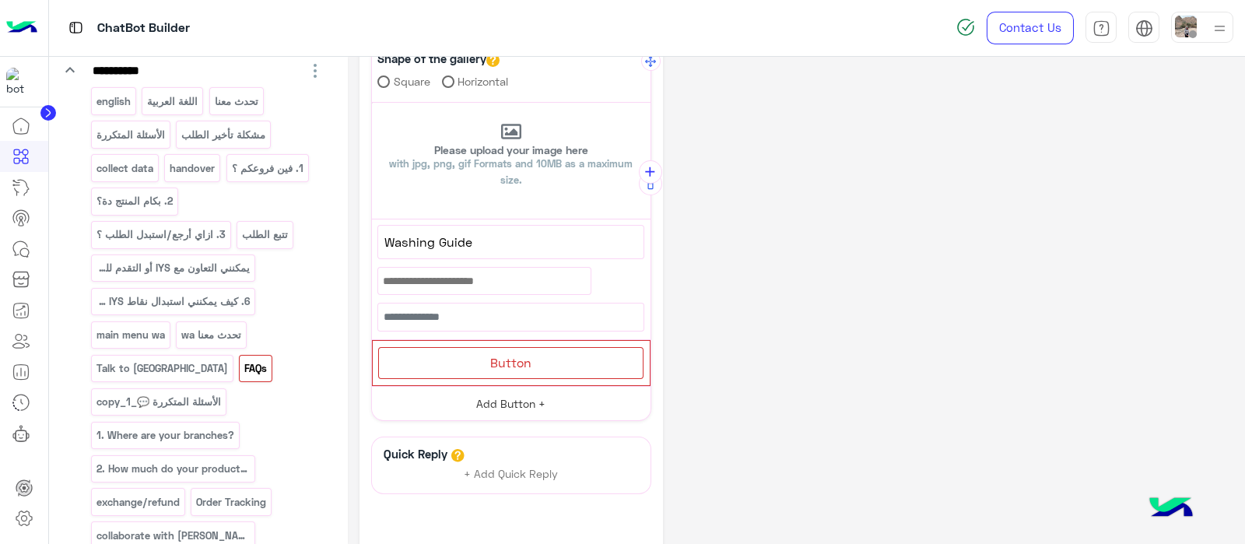
click at [479, 357] on div "Button" at bounding box center [510, 363] width 265 height 32
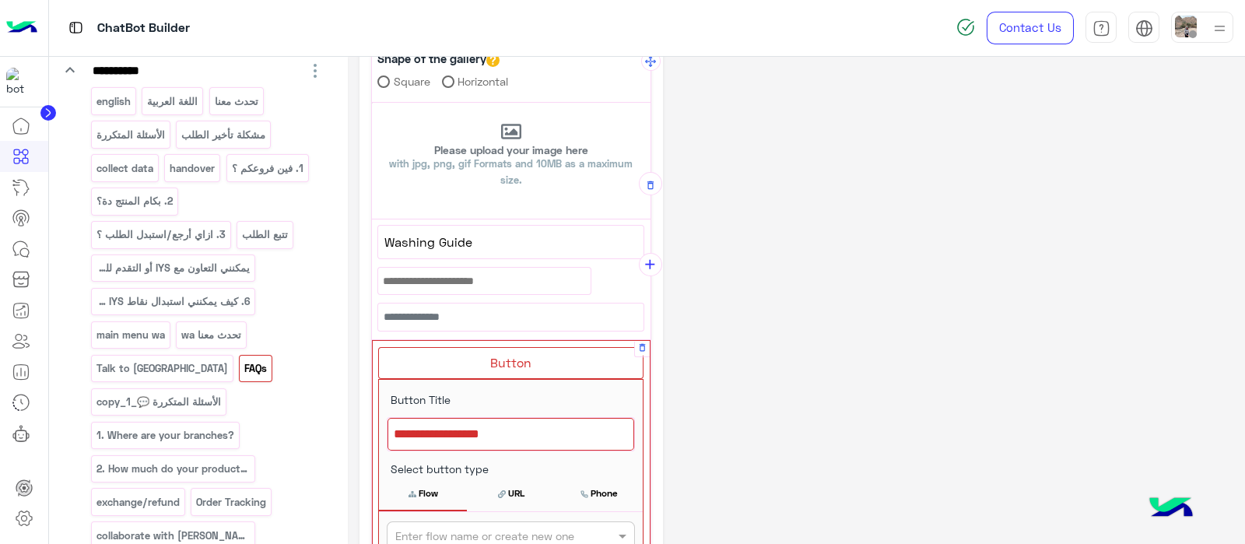
click at [439, 418] on div at bounding box center [510, 434] width 247 height 33
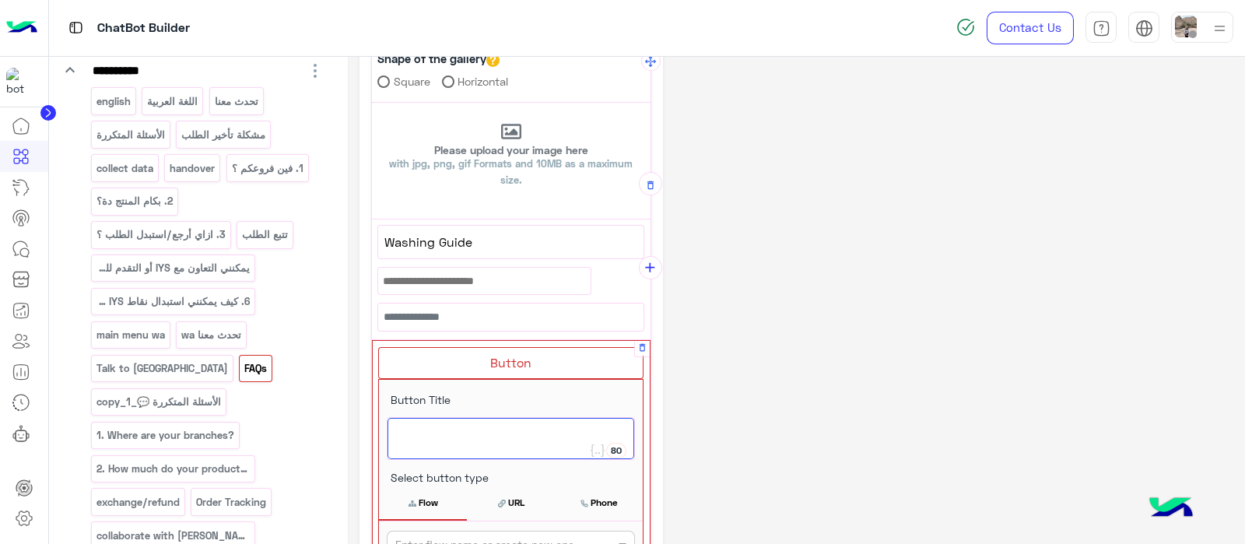
paste textarea "**********"
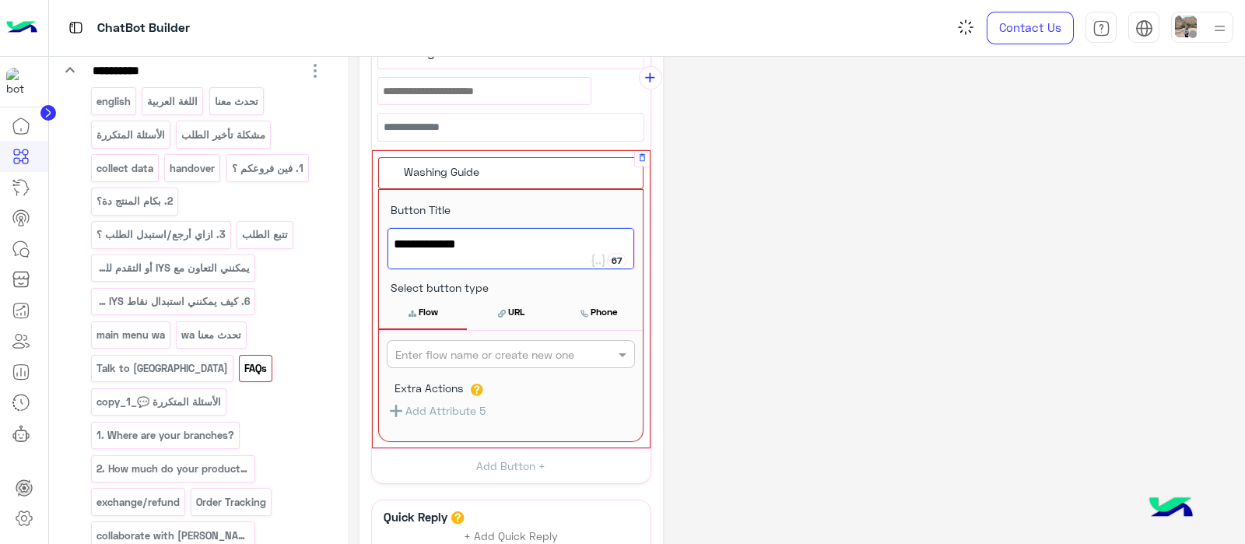
scroll to position [606, 0]
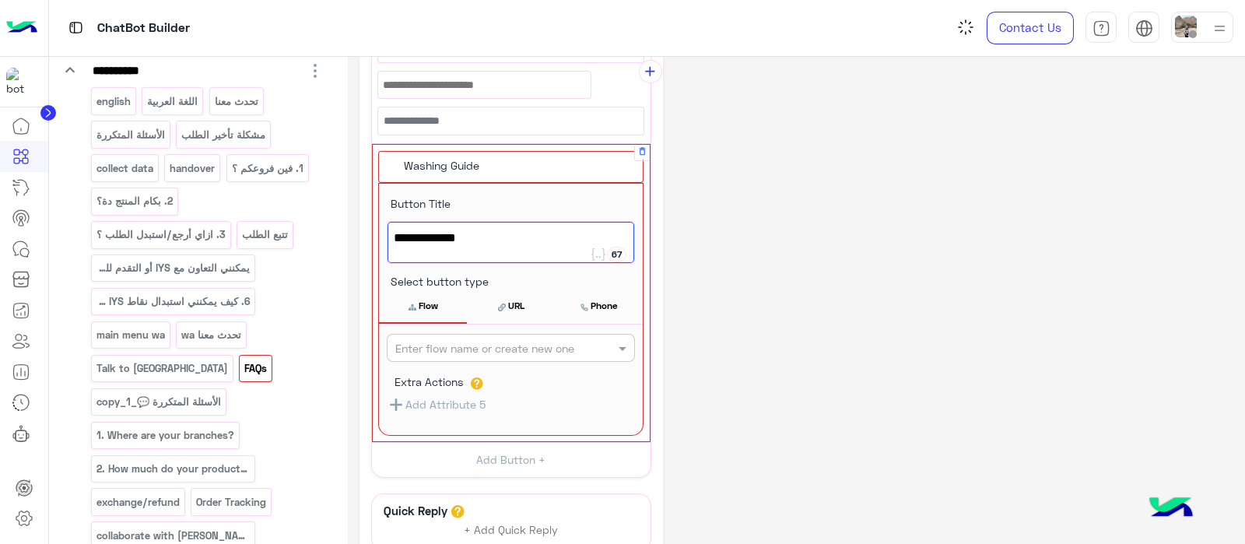
type textarea "**********"
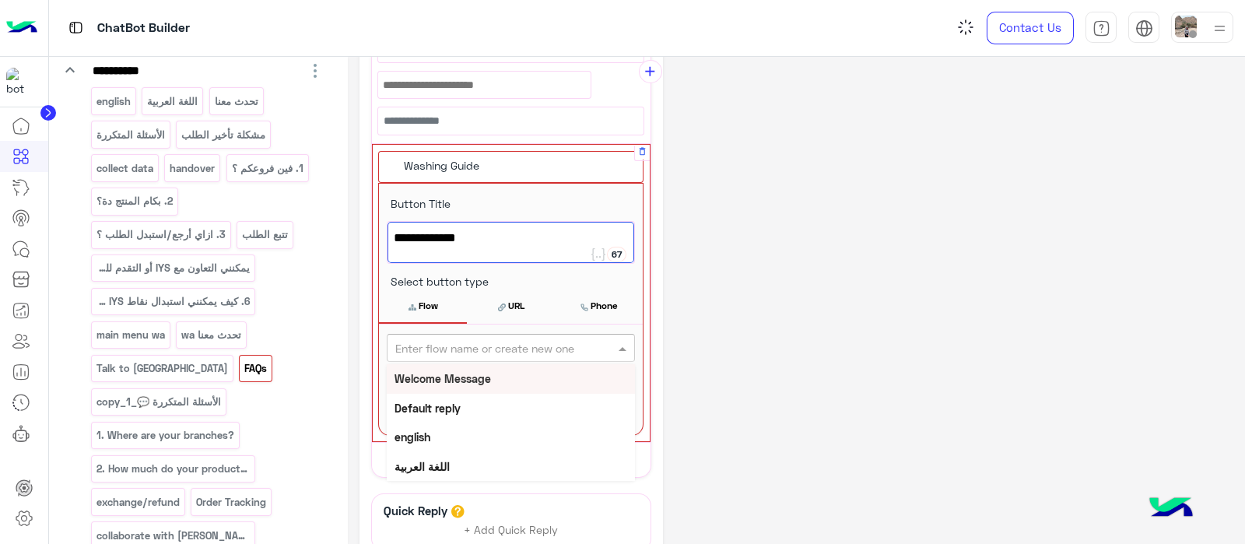
click at [498, 345] on input "text" at bounding box center [485, 348] width 180 height 16
click at [462, 342] on input "text" at bounding box center [485, 348] width 180 height 16
paste input "**********"
type input "**********"
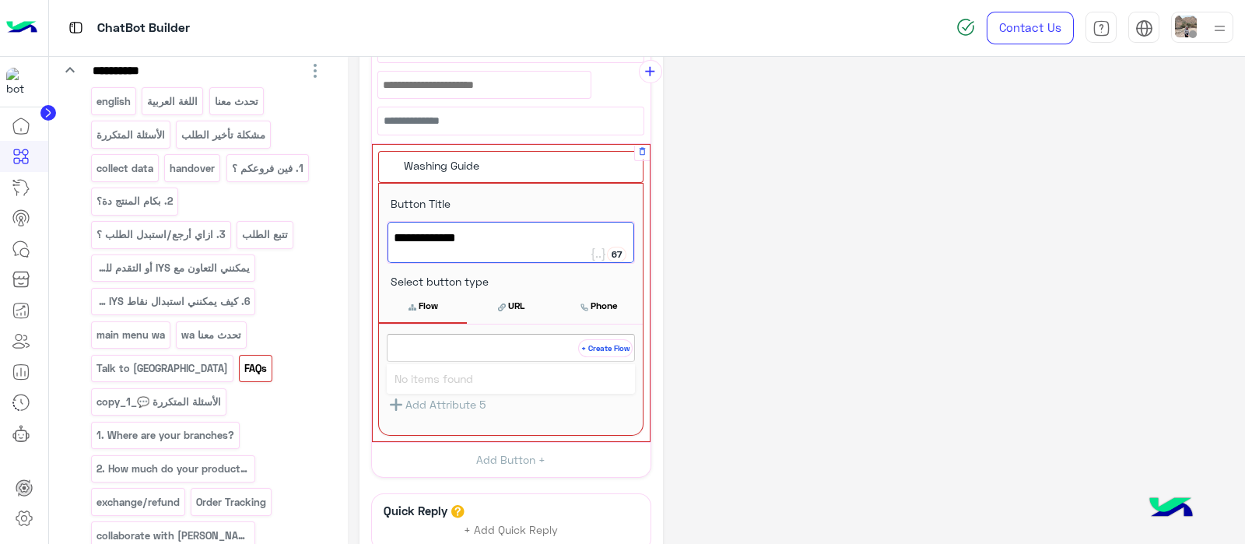
click at [600, 352] on button "+ Create Flow" at bounding box center [605, 348] width 54 height 18
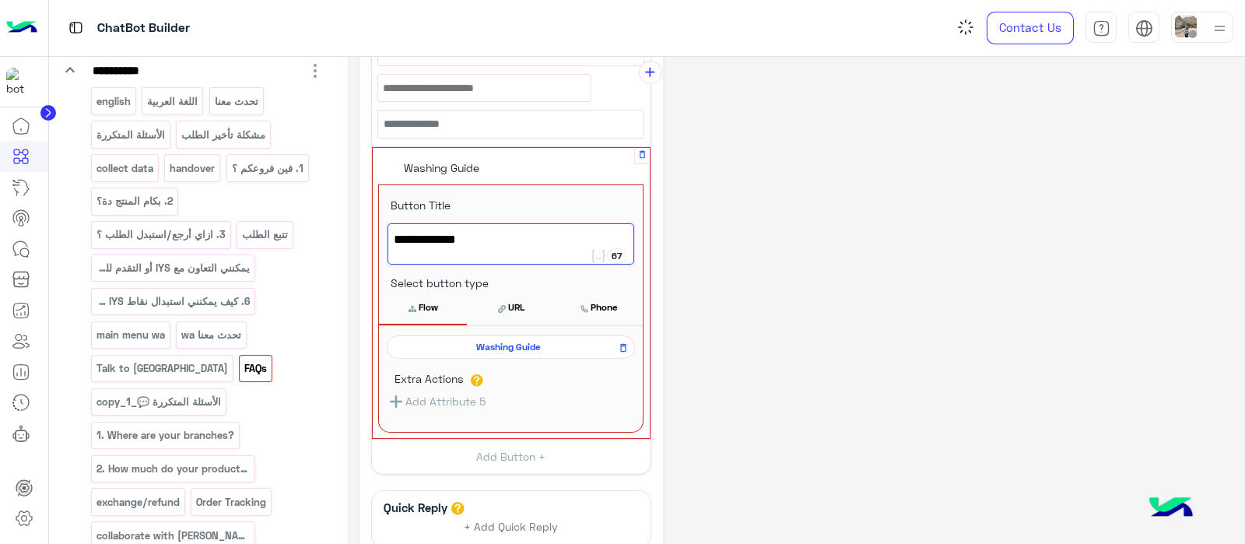
click at [436, 303] on button "Flow" at bounding box center [423, 307] width 88 height 33
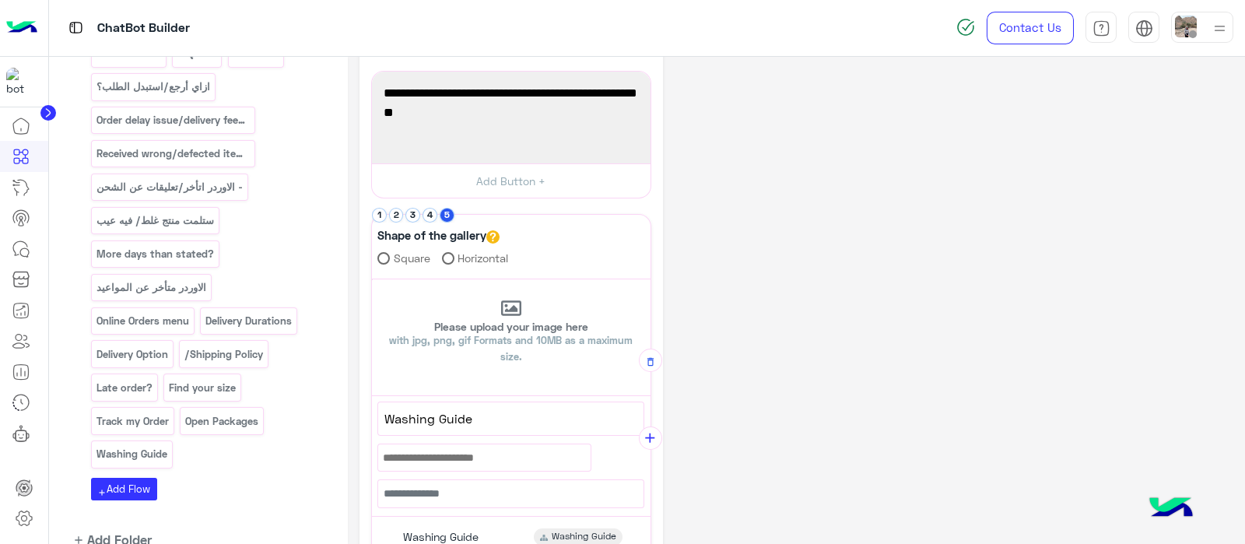
scroll to position [205, 0]
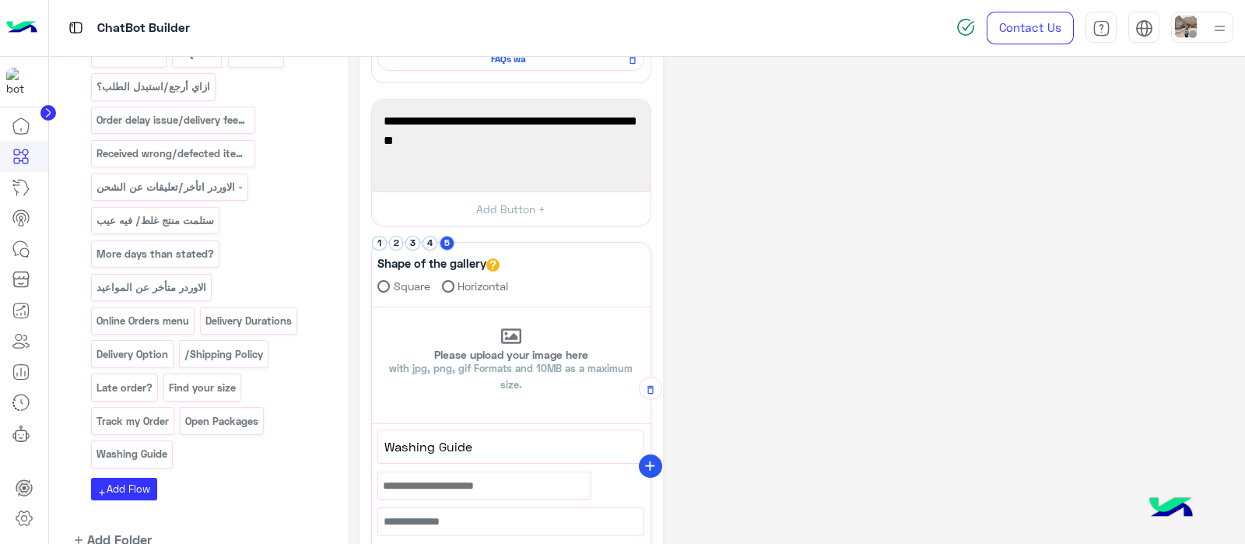
click at [653, 458] on icon "add" at bounding box center [650, 466] width 16 height 16
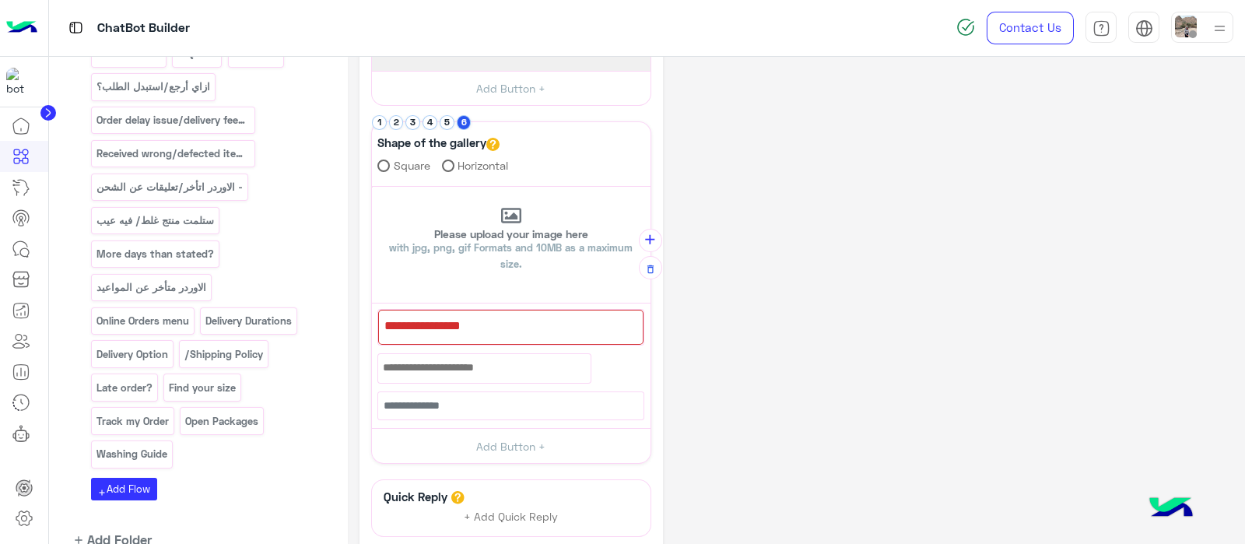
scroll to position [330, 0]
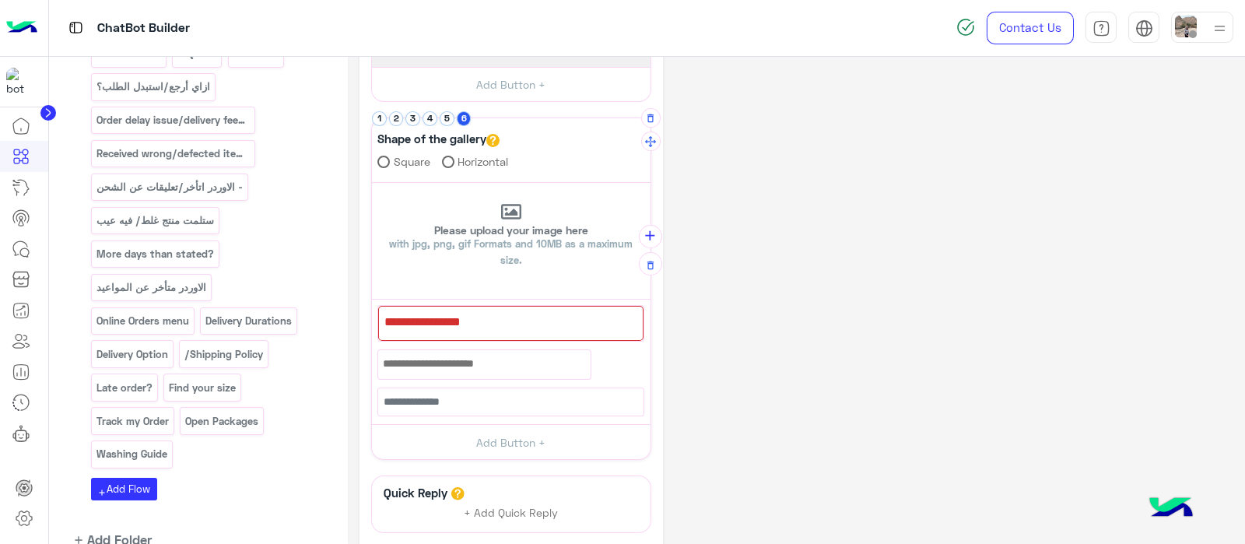
click at [391, 311] on div at bounding box center [510, 323] width 265 height 35
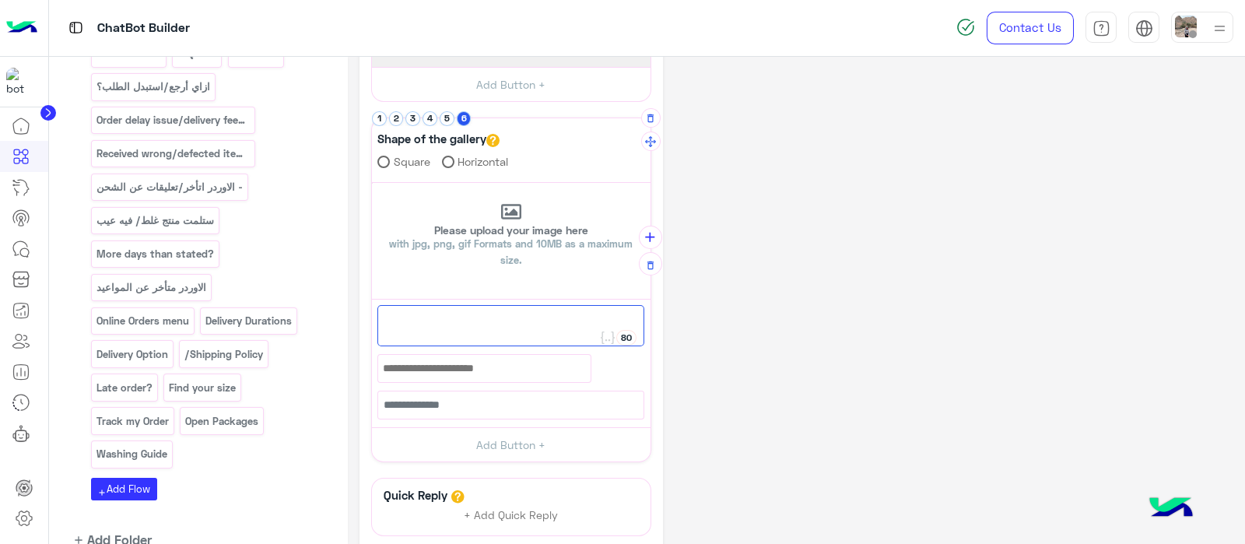
paste textarea "**********"
click at [391, 311] on span "I want to Edit/Cancel my order" at bounding box center [511, 321] width 254 height 20
type textarea "**********"
drag, startPoint x: 437, startPoint y: 315, endPoint x: 594, endPoint y: 343, distance: 158.9
click at [594, 343] on div "I want to Edit/Cancel my order" at bounding box center [510, 325] width 267 height 41
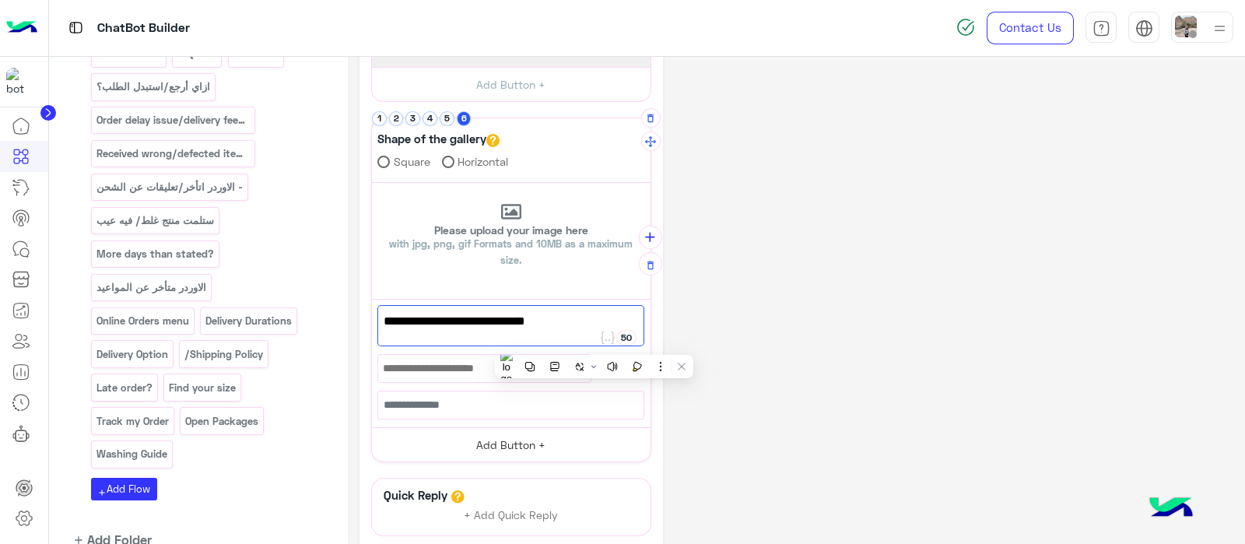
click at [464, 444] on button "Add Button +" at bounding box center [511, 444] width 279 height 35
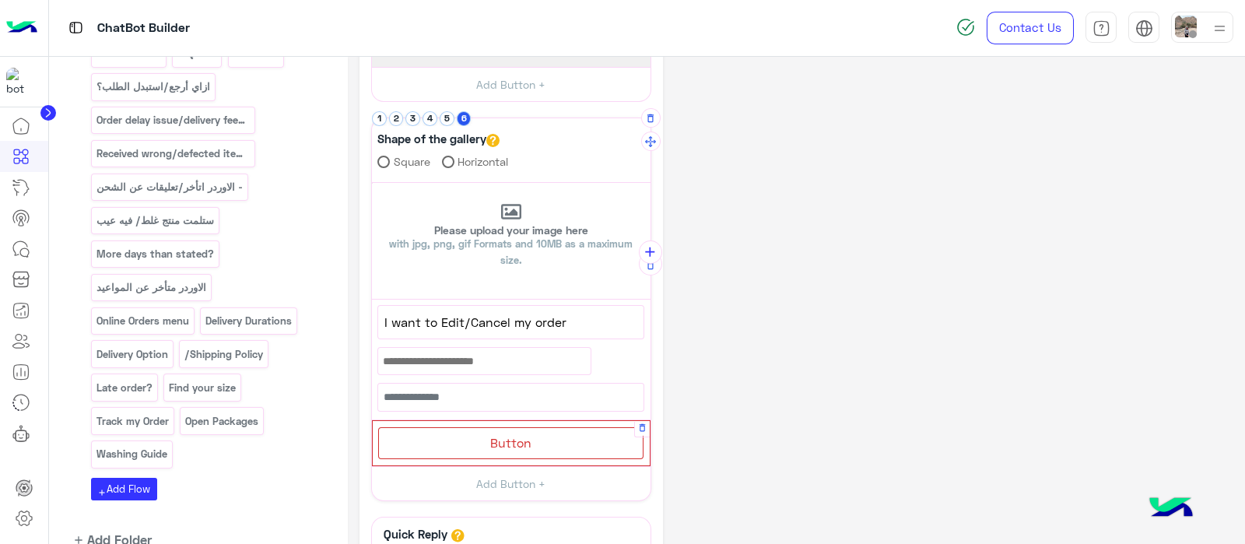
click at [510, 443] on span "Button" at bounding box center [510, 442] width 41 height 15
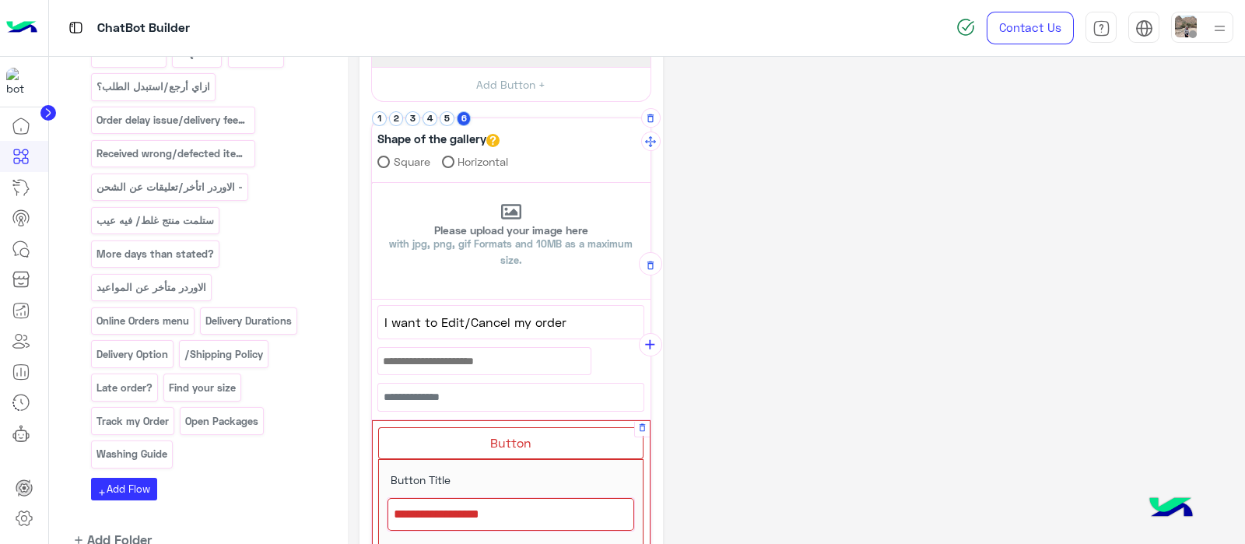
click at [483, 502] on div at bounding box center [510, 514] width 247 height 33
paste textarea "**********"
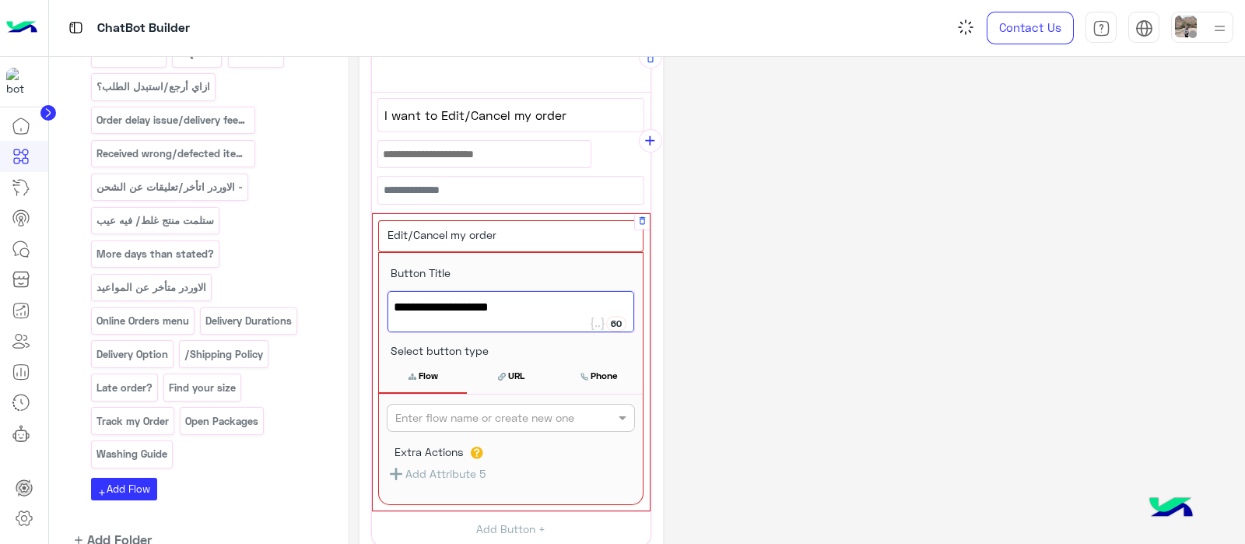
scroll to position [538, 0]
type textarea "**********"
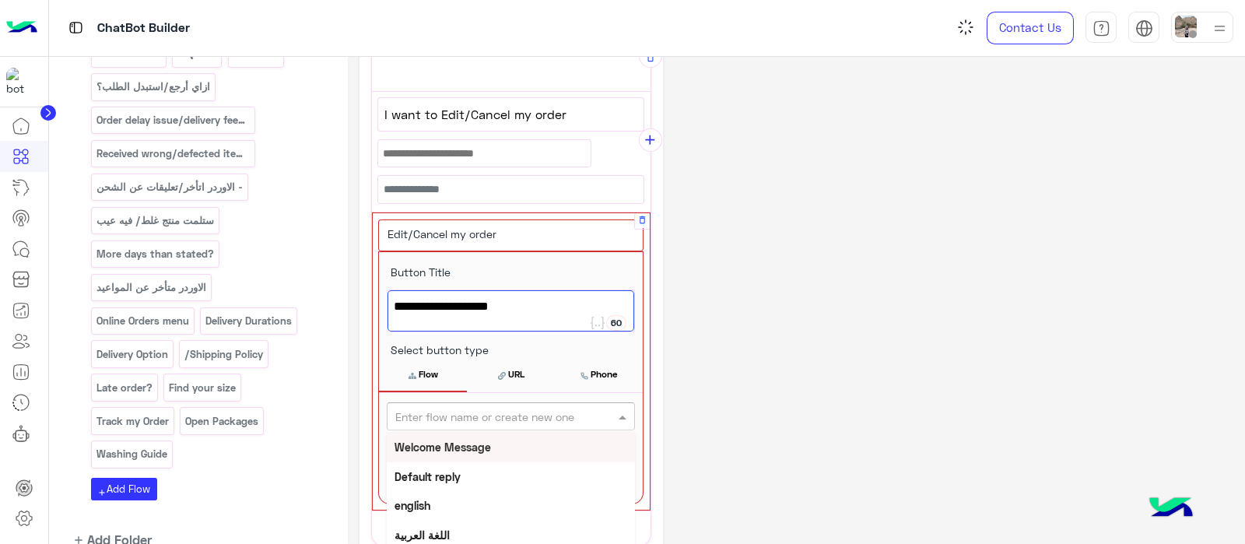
click at [448, 408] on input "text" at bounding box center [485, 416] width 180 height 16
paste input "**********"
type input "**********"
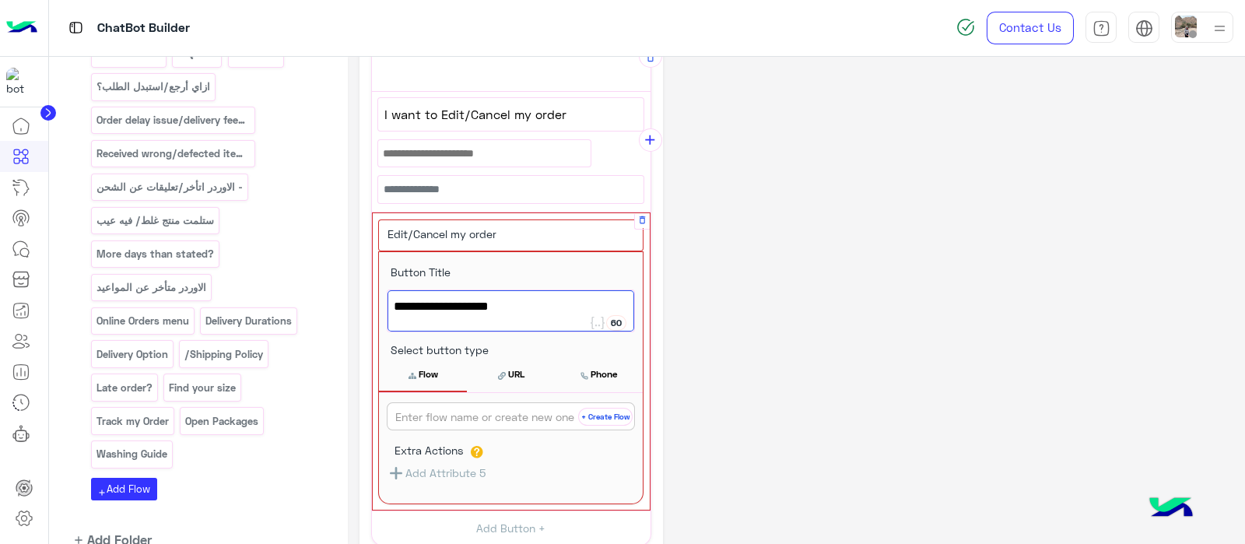
click at [595, 411] on button "+ Create Flow" at bounding box center [605, 417] width 54 height 18
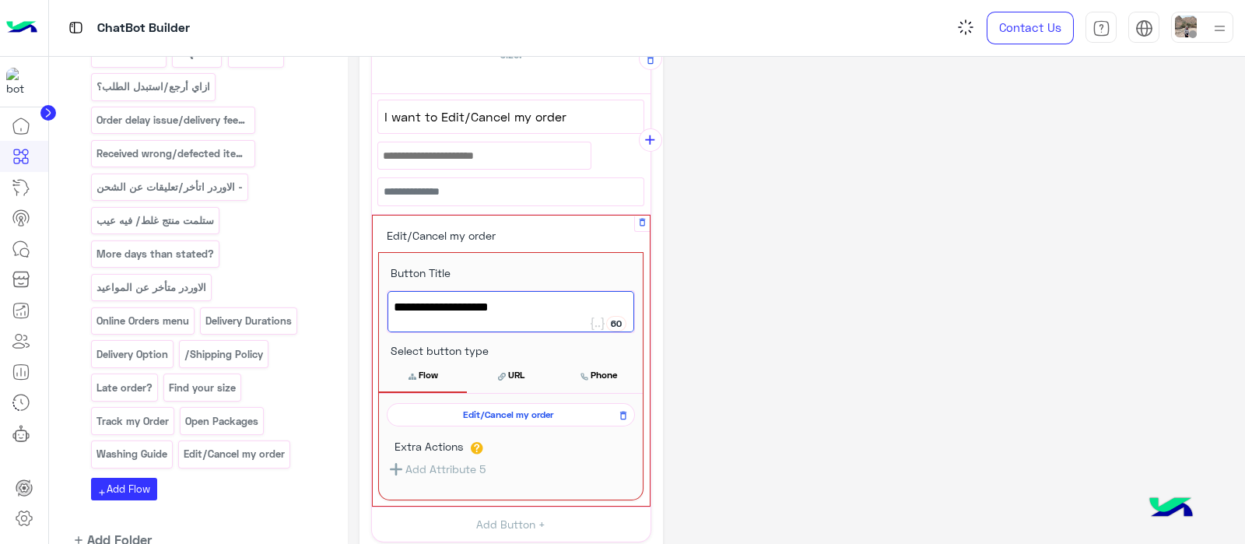
click at [408, 373] on icon at bounding box center [412, 377] width 8 height 8
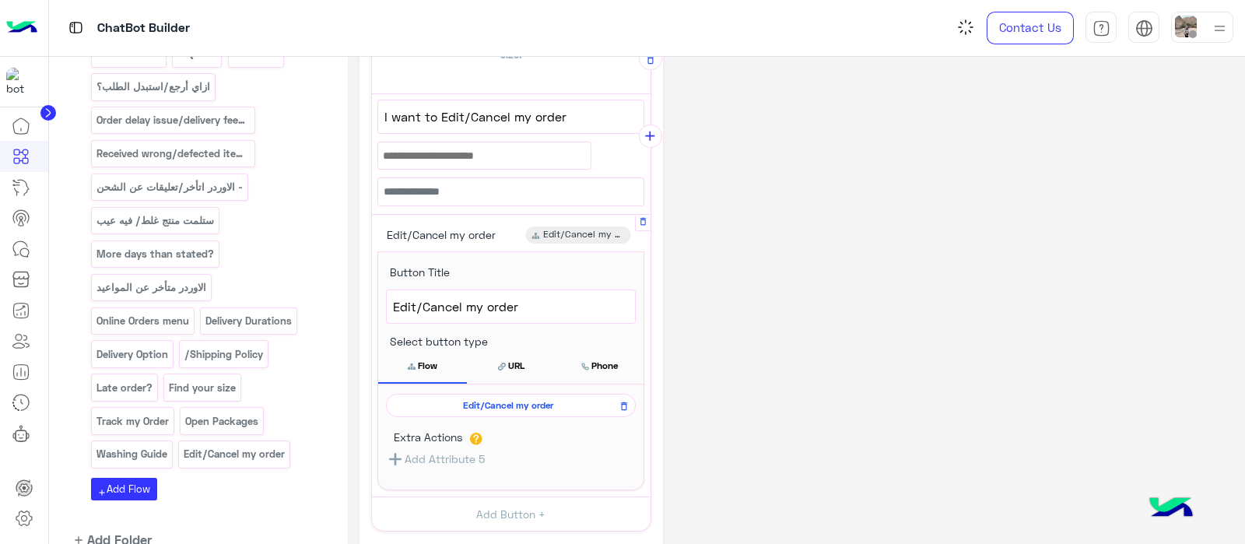
scroll to position [531, 0]
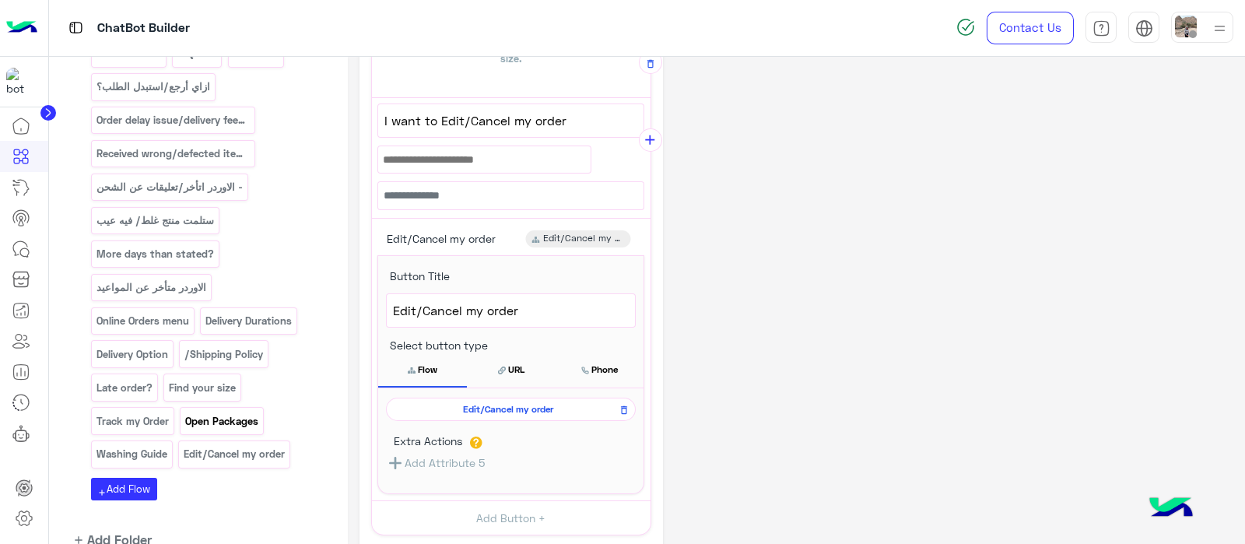
click at [210, 412] on p "Open Packages" at bounding box center [221, 421] width 75 height 18
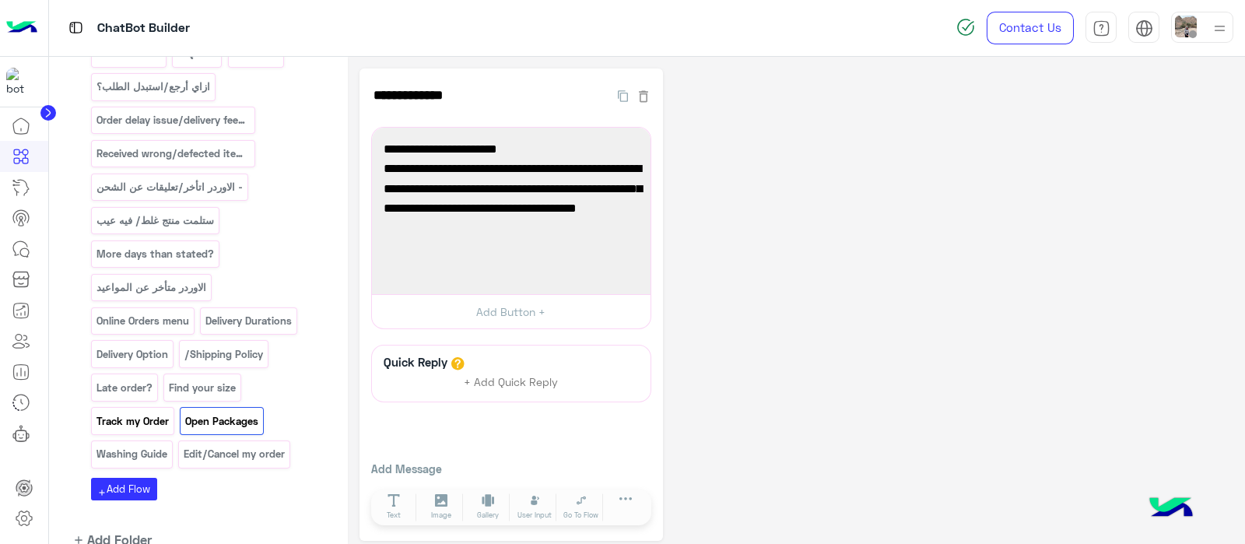
click at [114, 412] on p "Track my Order" at bounding box center [132, 421] width 75 height 18
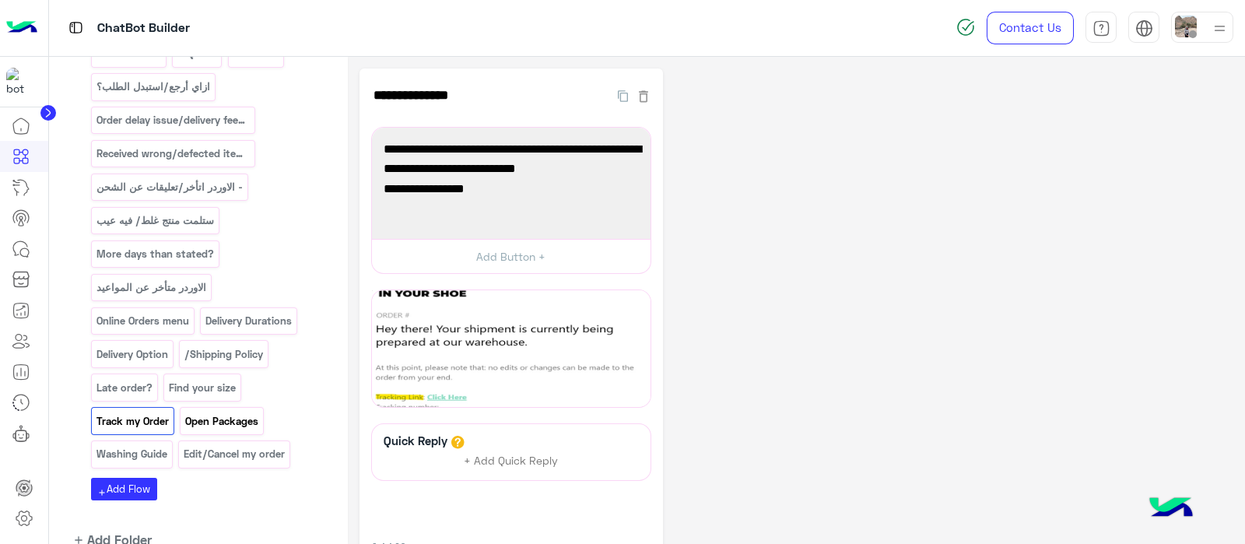
click at [198, 412] on p "Open Packages" at bounding box center [221, 421] width 75 height 18
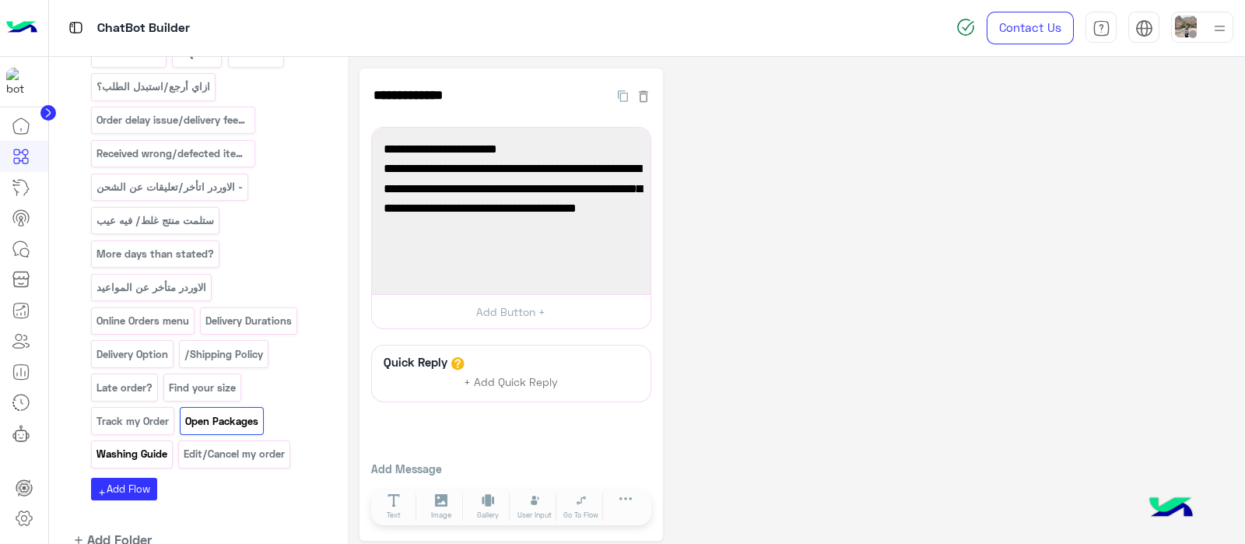
click at [148, 445] on p "Washing Guide" at bounding box center [131, 454] width 73 height 18
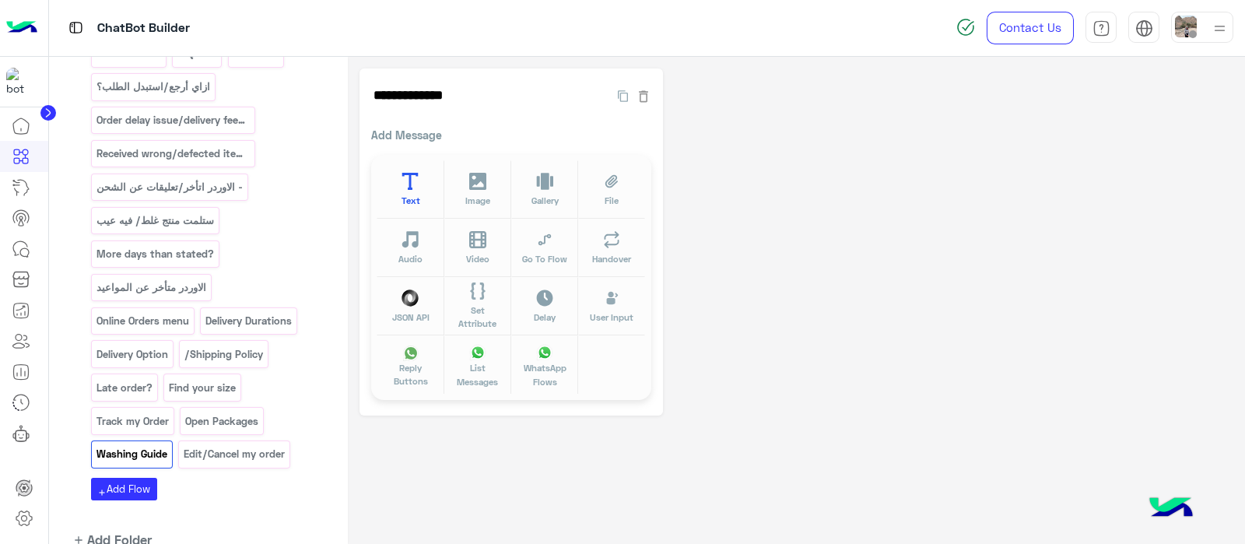
click at [401, 190] on button "Text" at bounding box center [410, 189] width 67 height 58
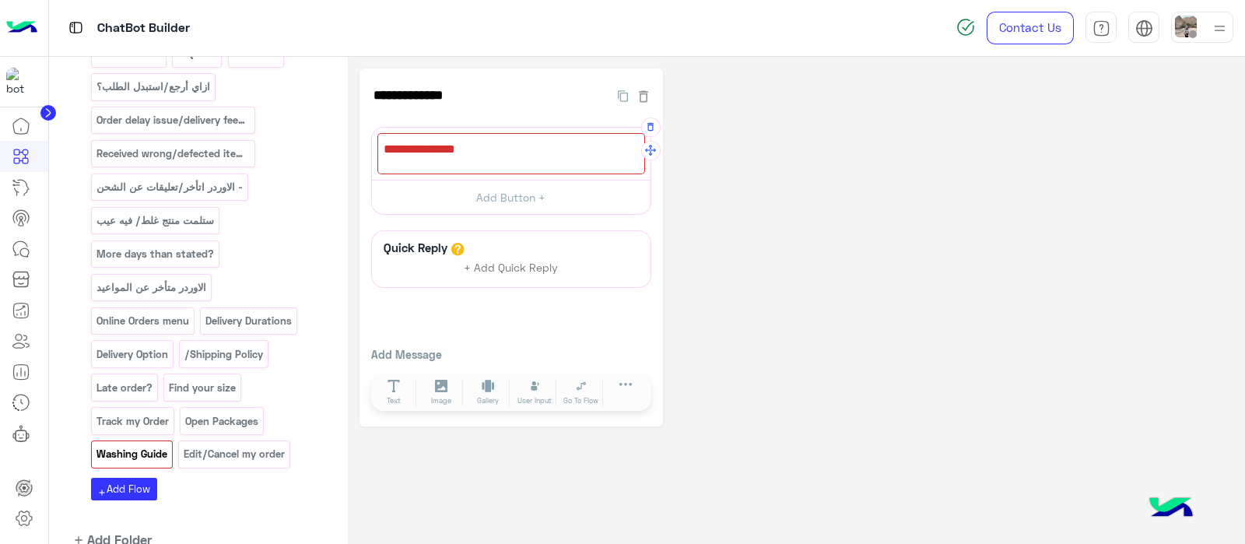
click at [435, 164] on div at bounding box center [511, 153] width 268 height 41
paste textarea "**********"
type textarea "*"
paste textarea "**********"
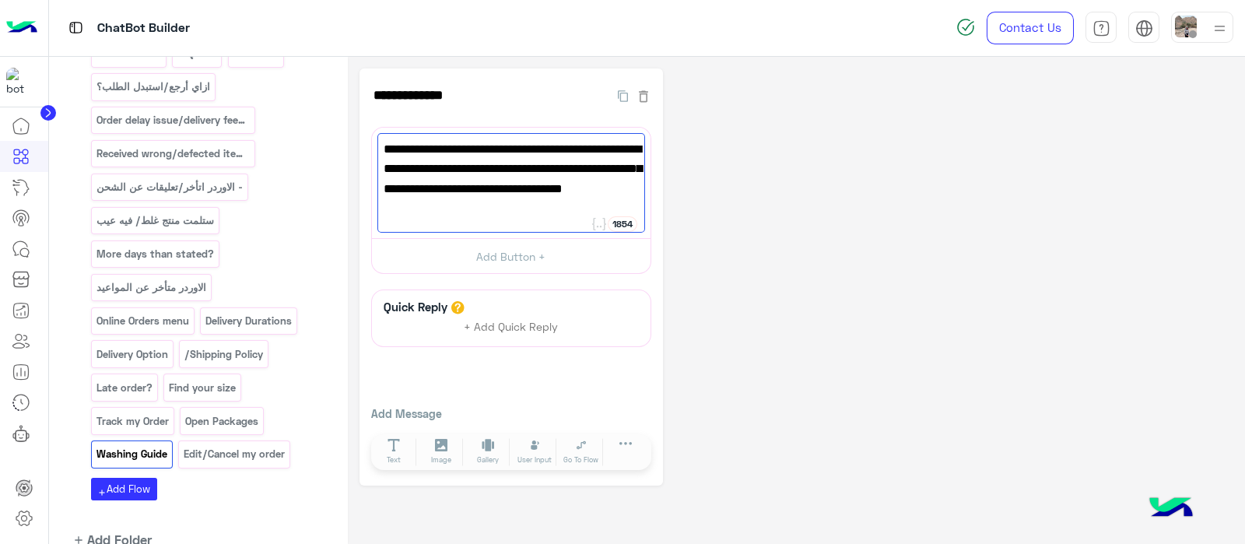
scroll to position [1, 0]
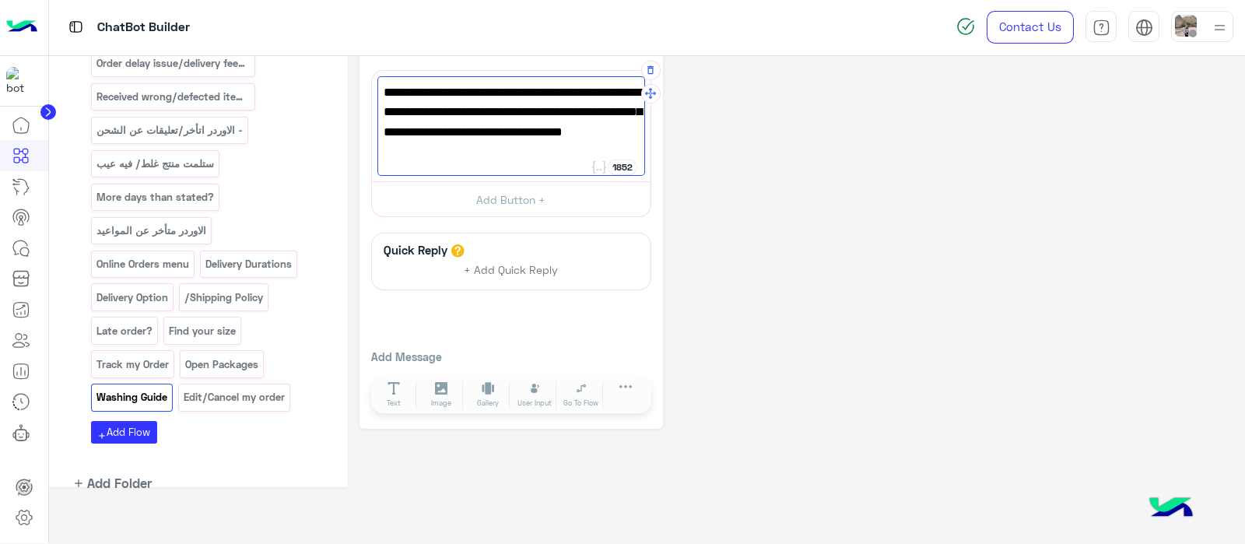
click at [531, 156] on span "To keep your item in top condition, refer to the bullet points just below the p…" at bounding box center [511, 121] width 255 height 79
type textarea "**********"
click at [232, 388] on p "Edit/Cancel my order" at bounding box center [234, 397] width 103 height 18
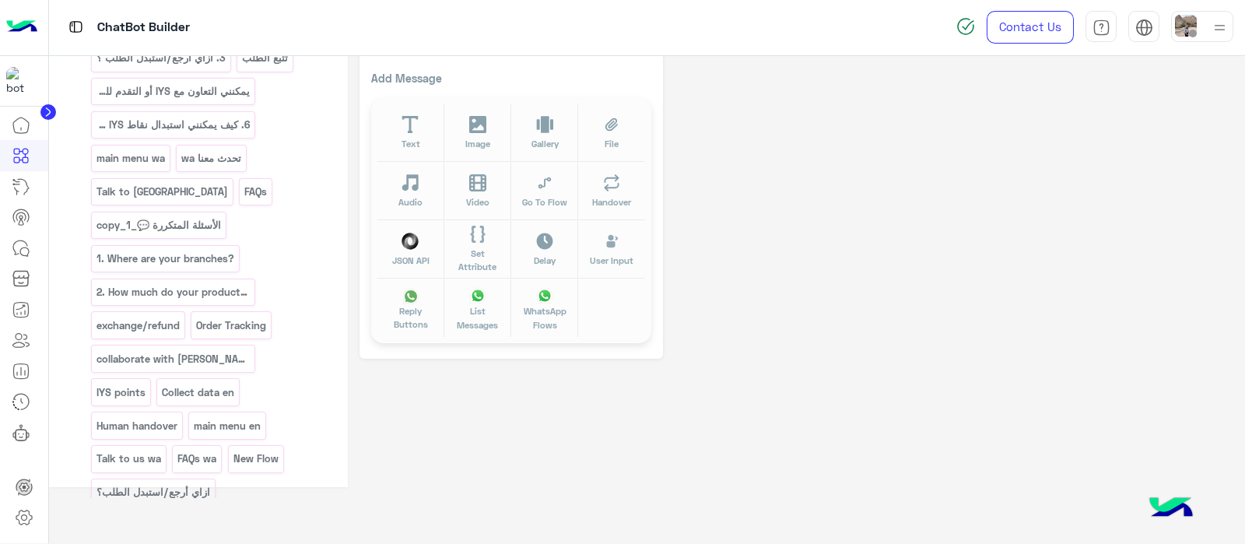
scroll to position [794, 0]
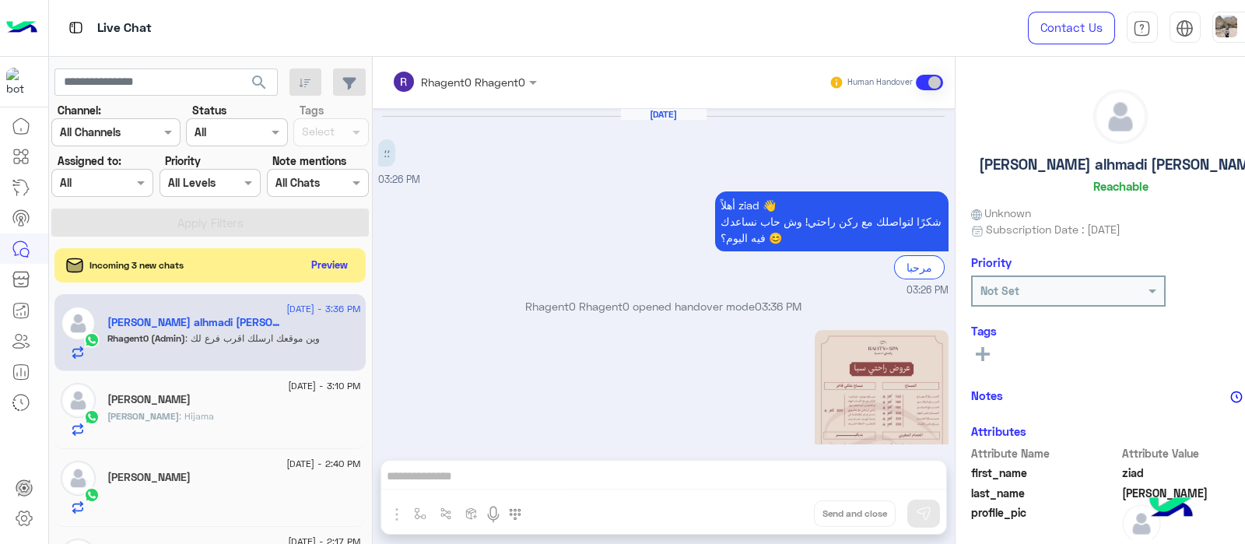
scroll to position [381, 0]
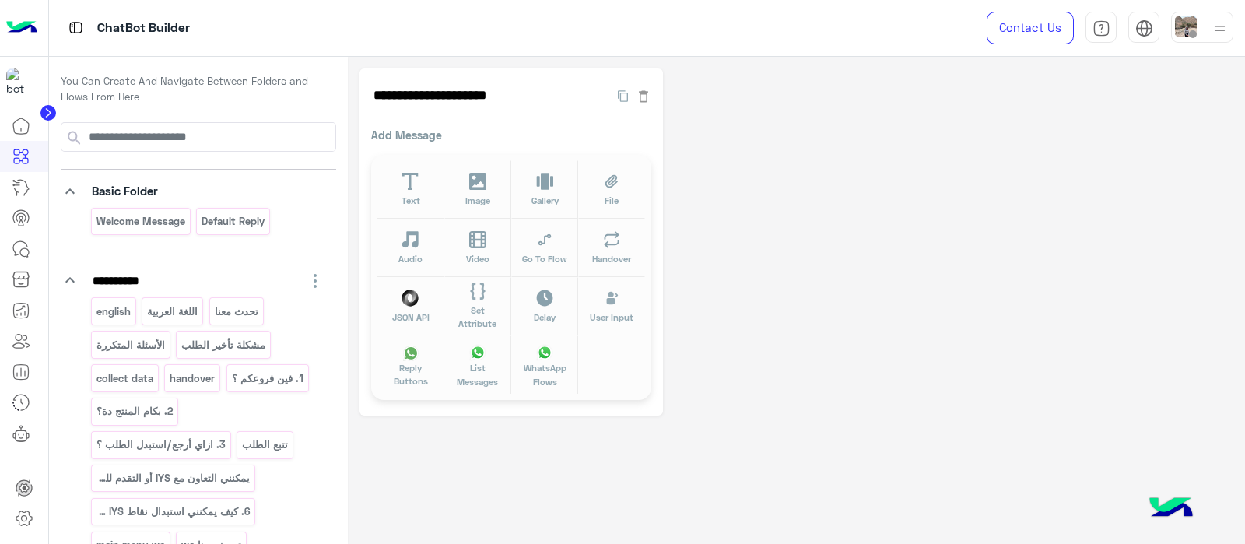
click at [769, 319] on div "**********" at bounding box center [796, 241] width 874 height 347
click at [398, 196] on button "Text" at bounding box center [410, 189] width 67 height 58
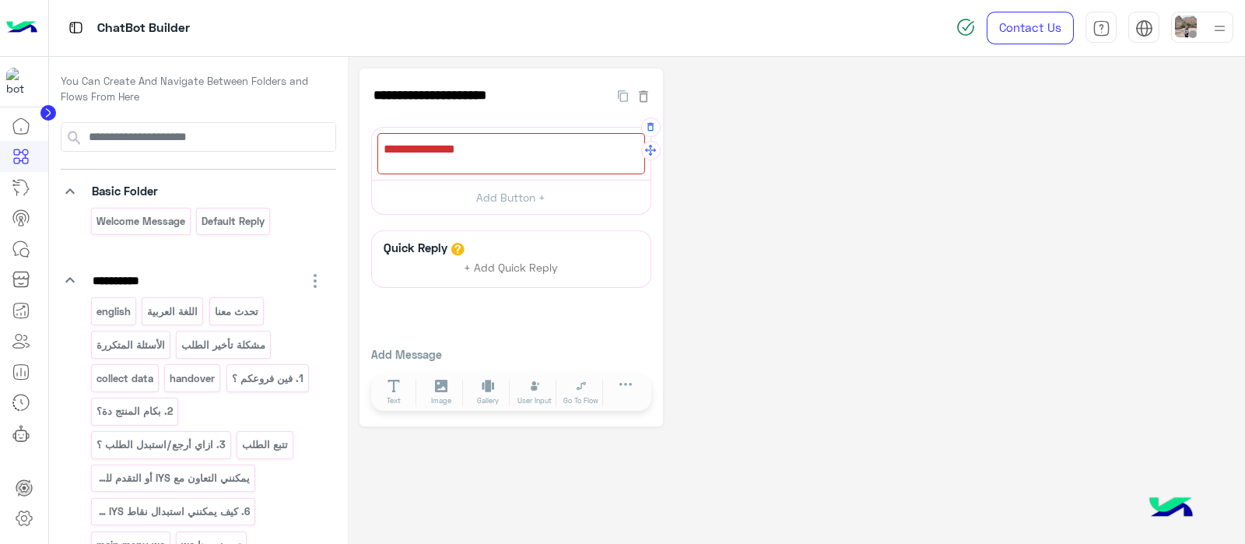
click at [436, 149] on div at bounding box center [511, 153] width 268 height 41
paste textarea "**********"
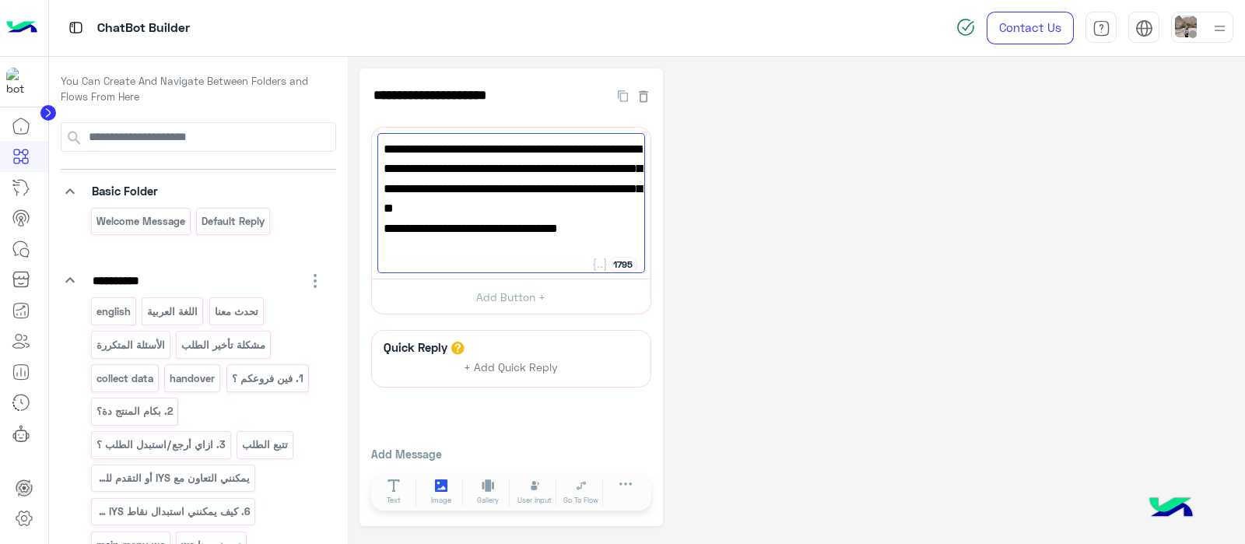
type textarea "**********"
click at [446, 487] on icon at bounding box center [441, 485] width 13 height 13
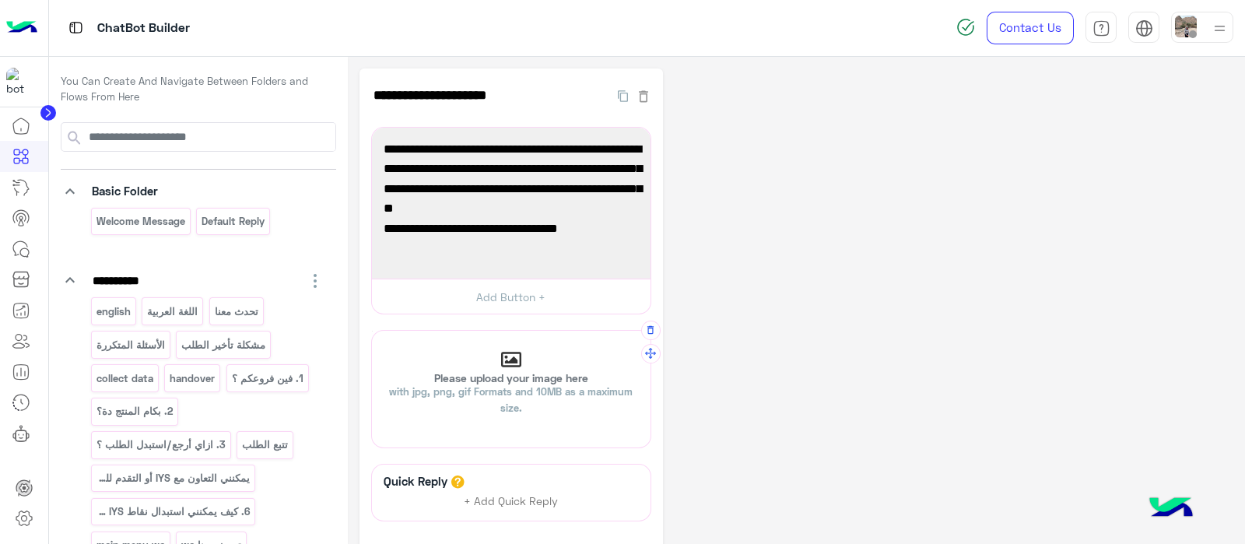
click at [493, 377] on p "Please upload your image here with jpg, png, gif Formats and 10MB as a maximum …" at bounding box center [511, 395] width 279 height 44
click at [372, 331] on input "Please upload your image here with jpg, png, gif Formats and 10MB as a maximum …" at bounding box center [372, 331] width 0 height 0
type input "**********"
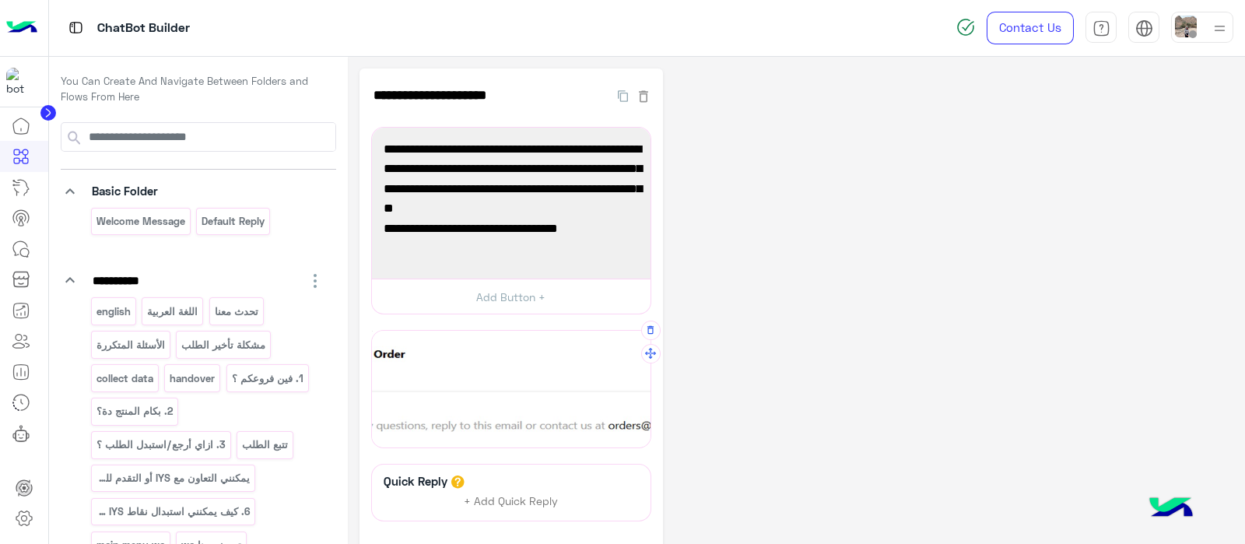
click at [661, 451] on div "**********" at bounding box center [510, 363] width 303 height 591
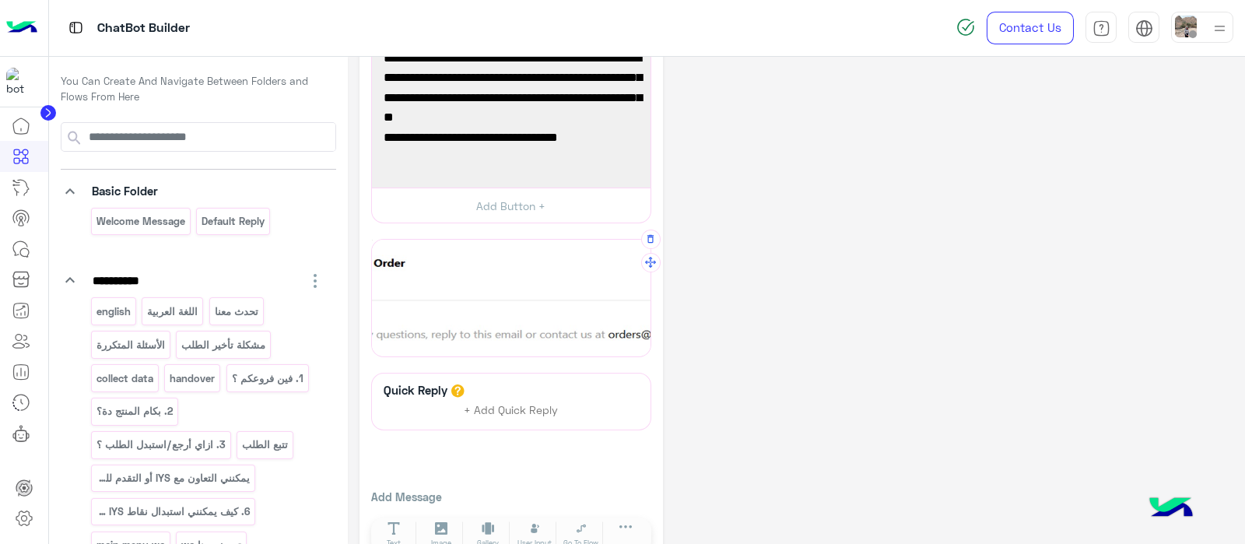
scroll to position [128, 0]
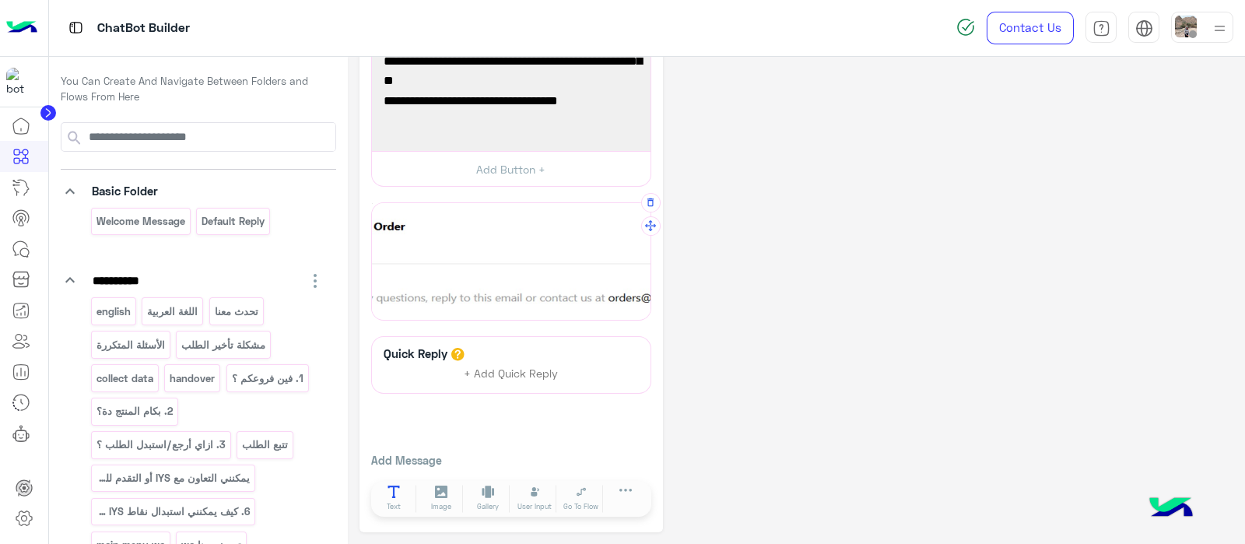
click at [392, 496] on icon at bounding box center [394, 491] width 12 height 13
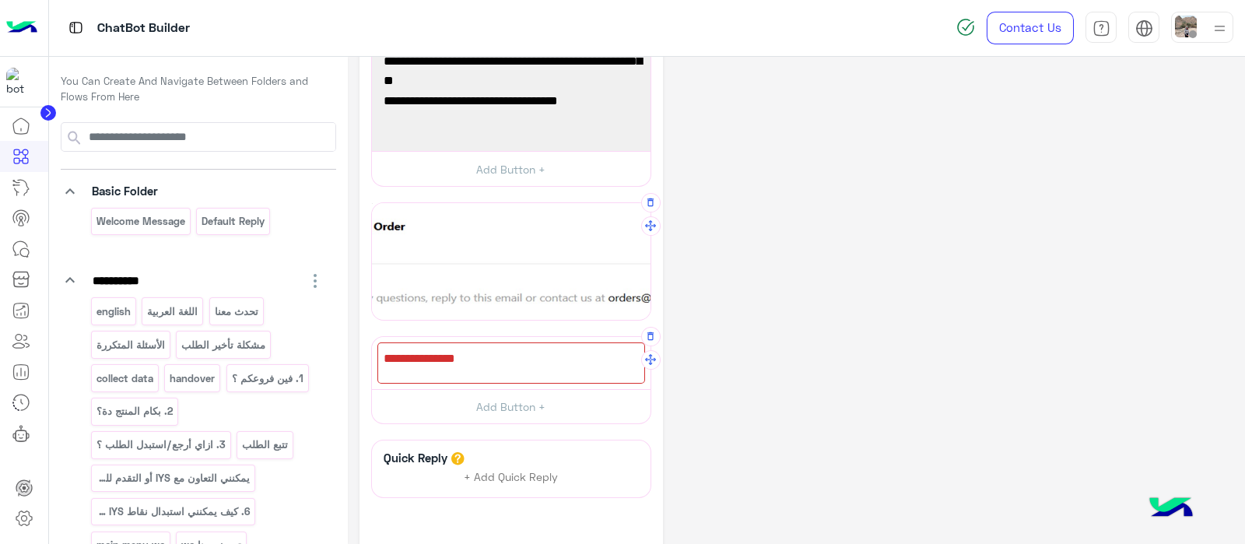
click at [463, 370] on div at bounding box center [511, 362] width 268 height 41
paste textarea "**********"
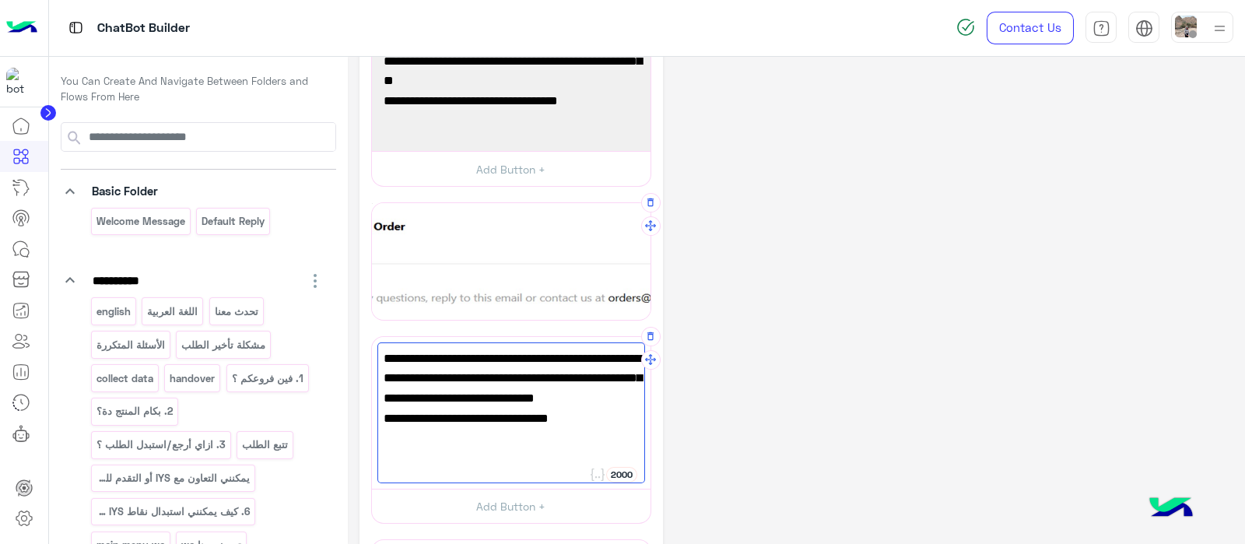
scroll to position [0, 0]
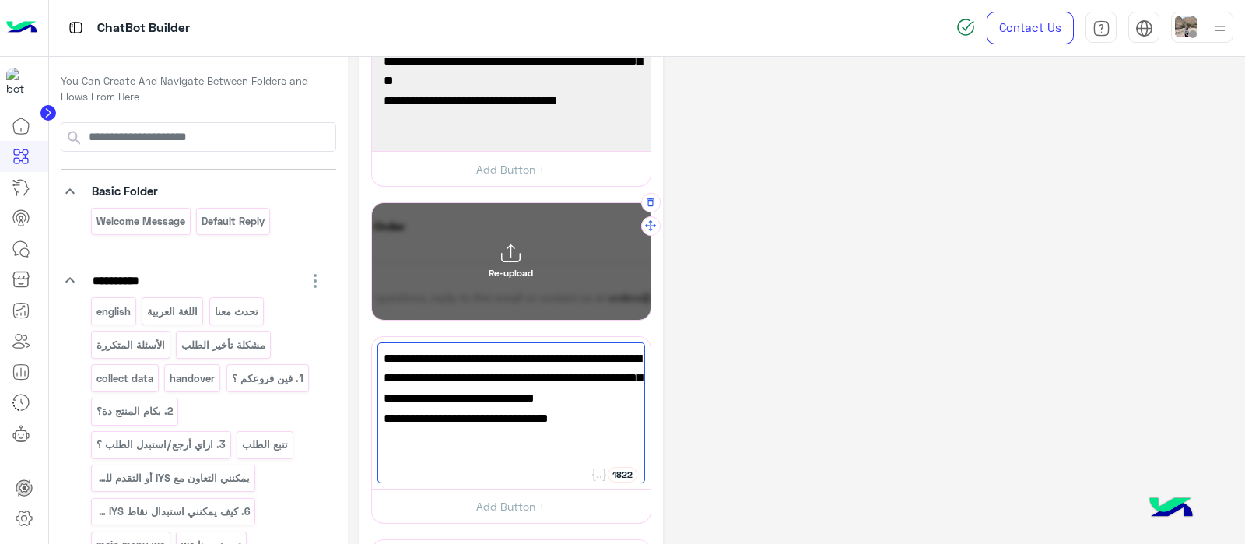
type textarea "**********"
click at [526, 238] on div "Re-upload" at bounding box center [511, 261] width 279 height 117
click at [372, 203] on input "Re-upload" at bounding box center [372, 203] width 0 height 0
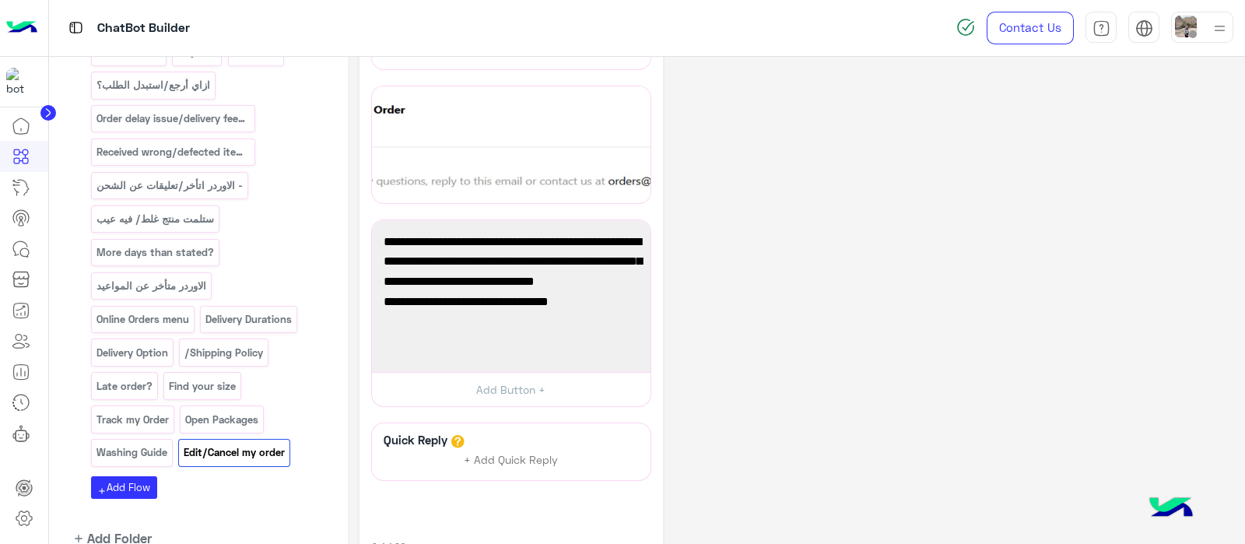
scroll to position [249, 0]
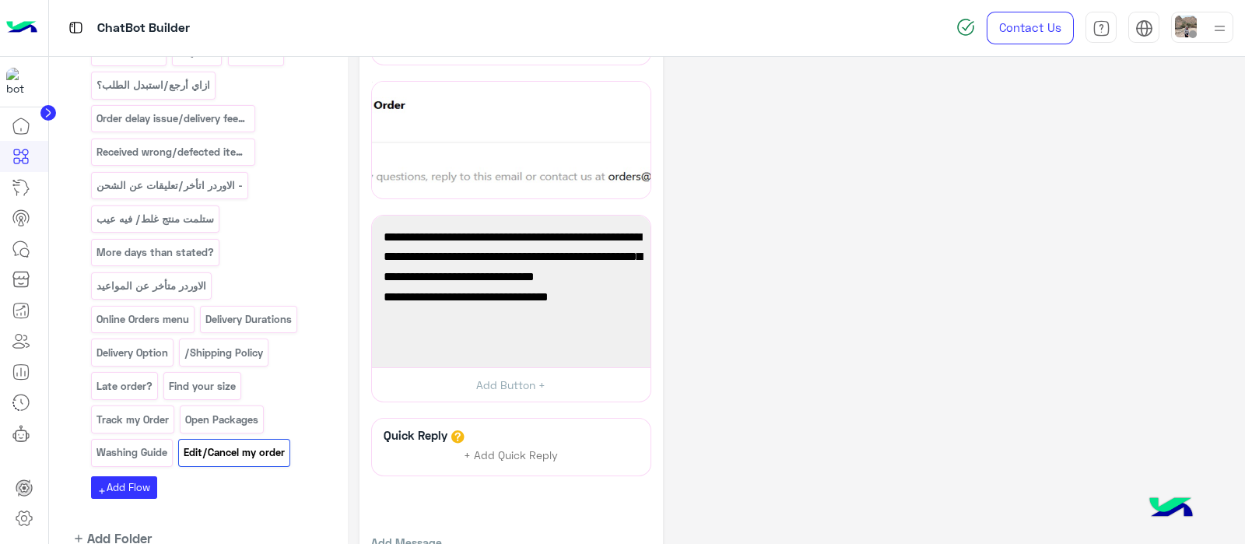
click at [783, 156] on div "**********" at bounding box center [796, 217] width 874 height 795
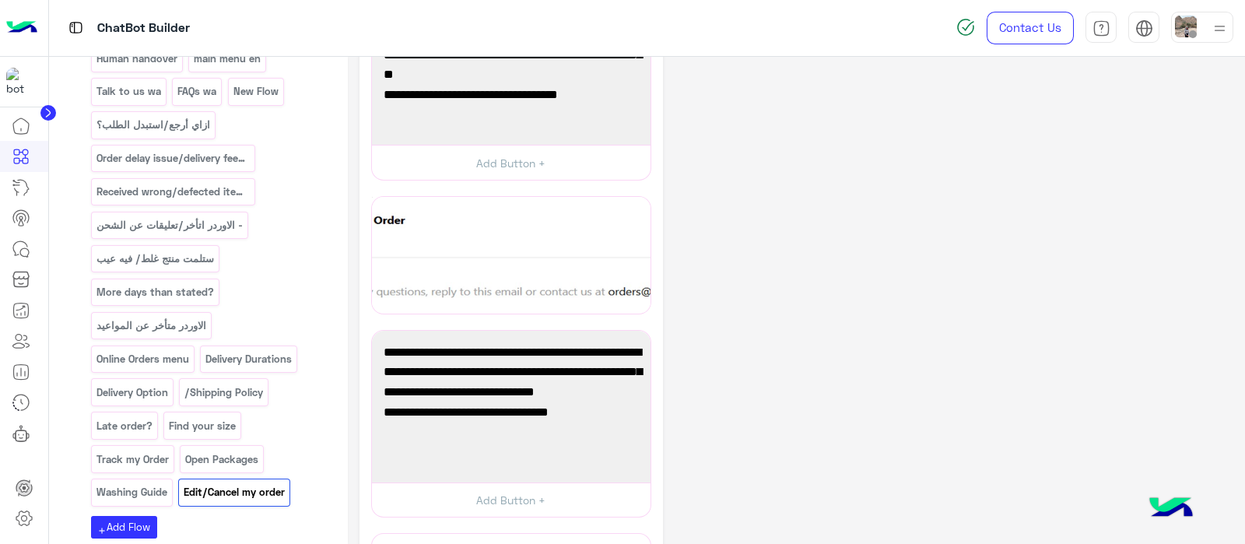
scroll to position [743, 0]
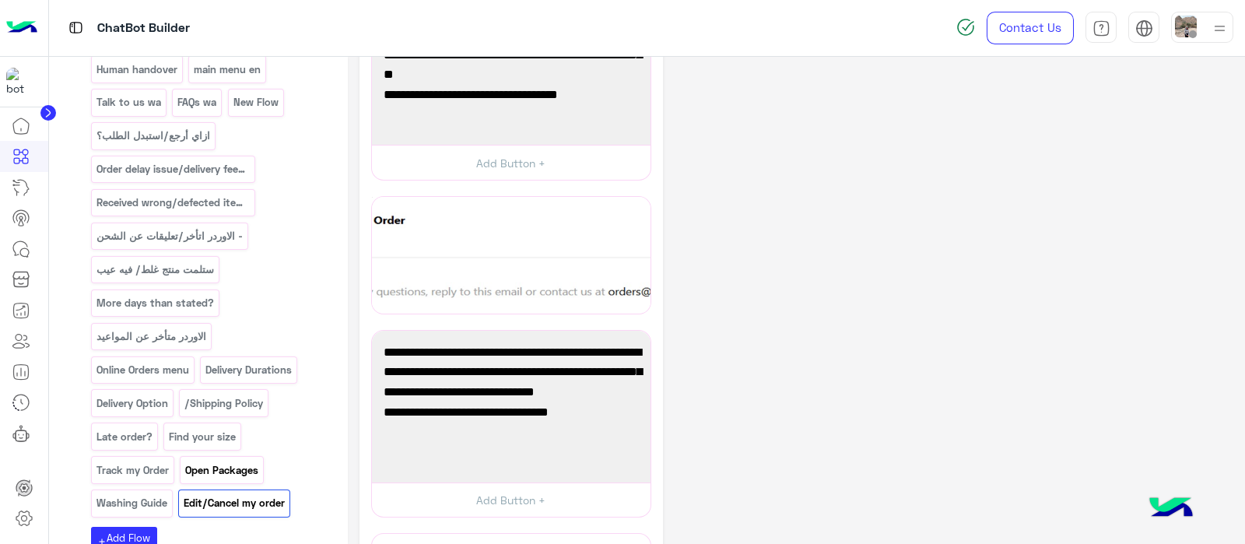
click at [222, 461] on p "Open Packages" at bounding box center [221, 470] width 75 height 18
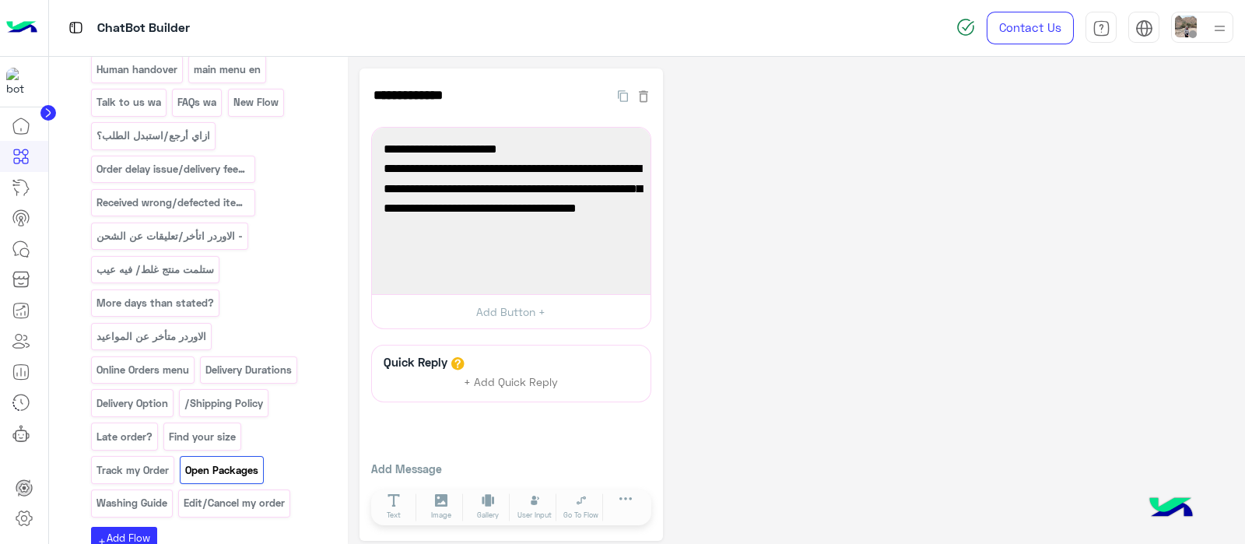
scroll to position [0, 0]
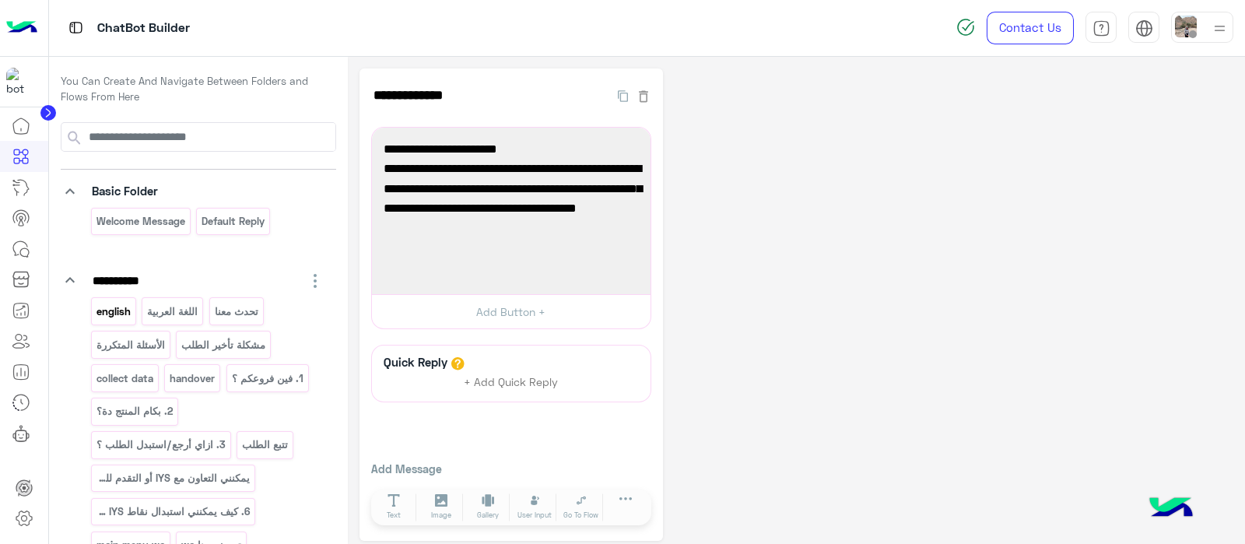
click at [109, 314] on p "english" at bounding box center [113, 312] width 37 height 18
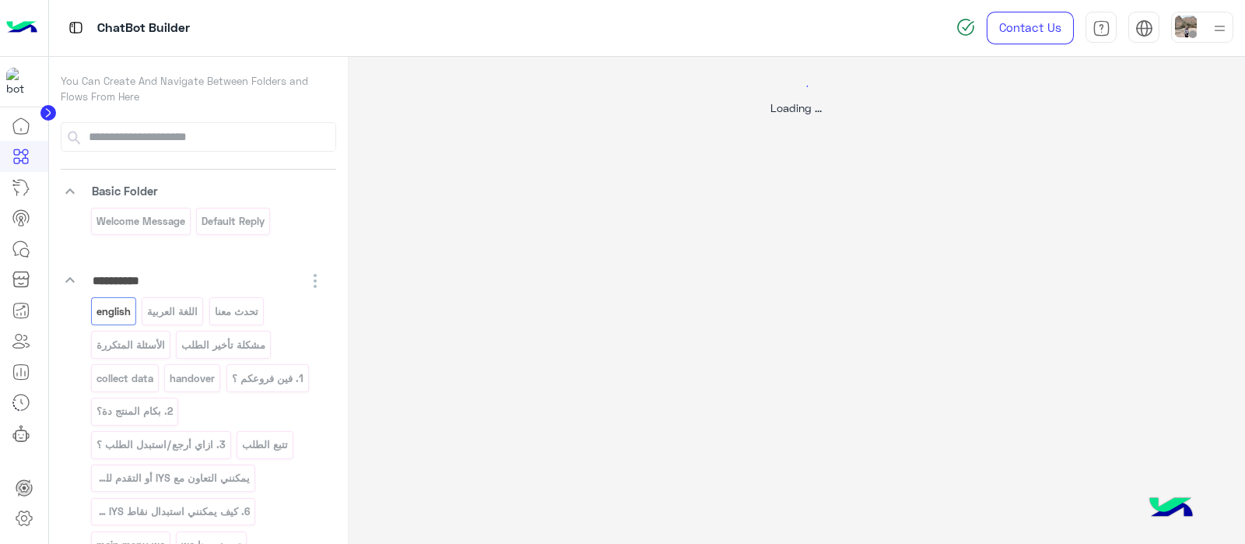
select select "*"
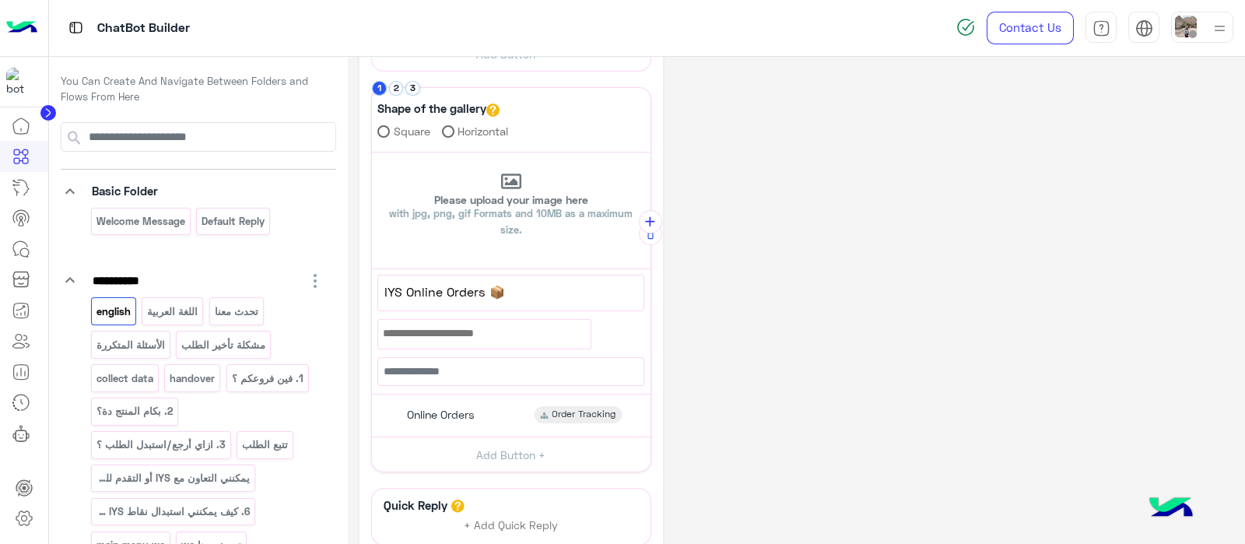
scroll to position [317, 0]
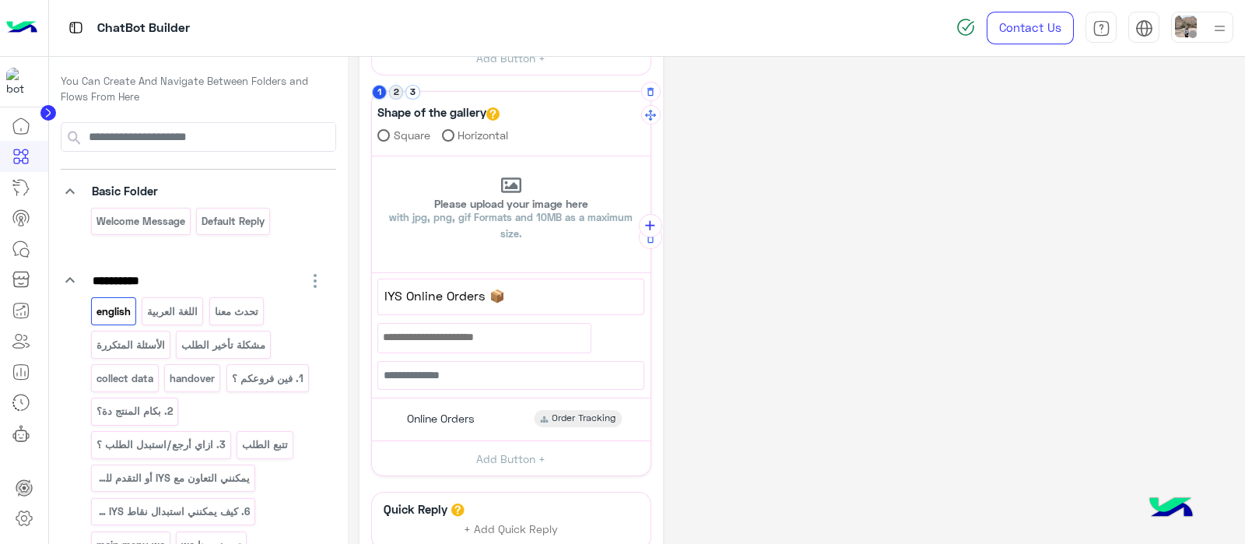
click at [398, 85] on button "2" at bounding box center [396, 92] width 15 height 15
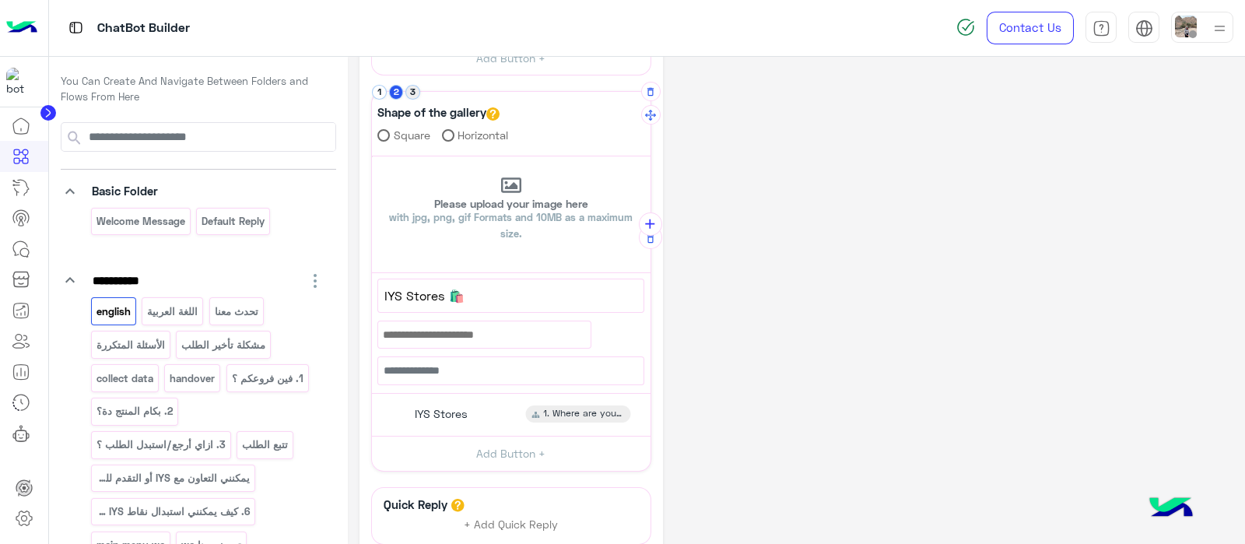
click at [414, 94] on button "3" at bounding box center [412, 92] width 15 height 15
click at [381, 96] on button "1" at bounding box center [379, 92] width 15 height 15
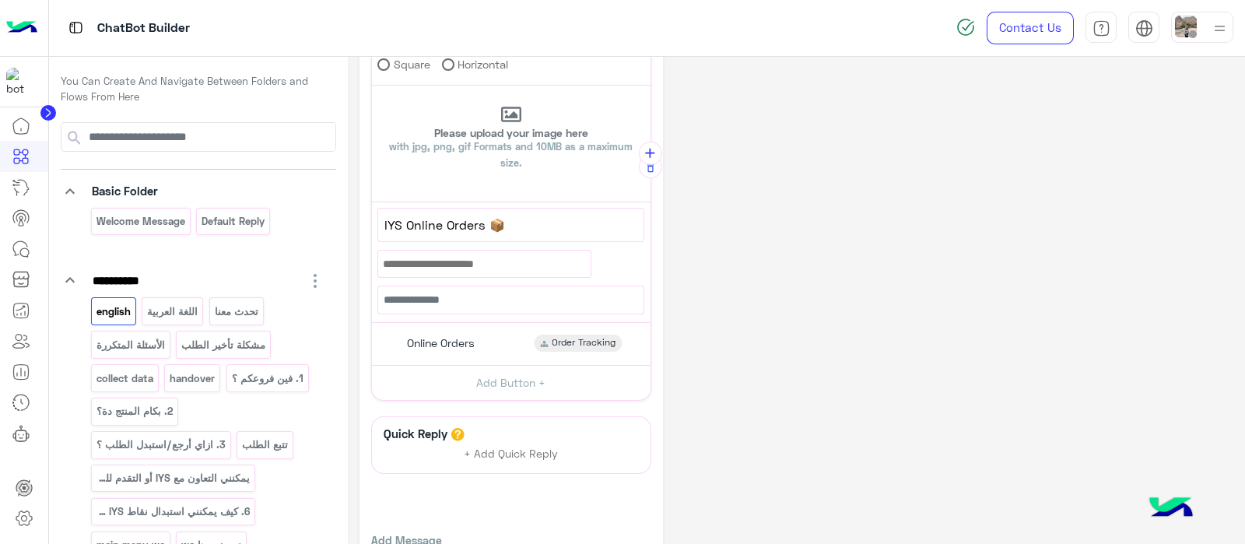
scroll to position [388, 0]
click at [430, 348] on div "Online Orders Order Tracking" at bounding box center [510, 343] width 267 height 30
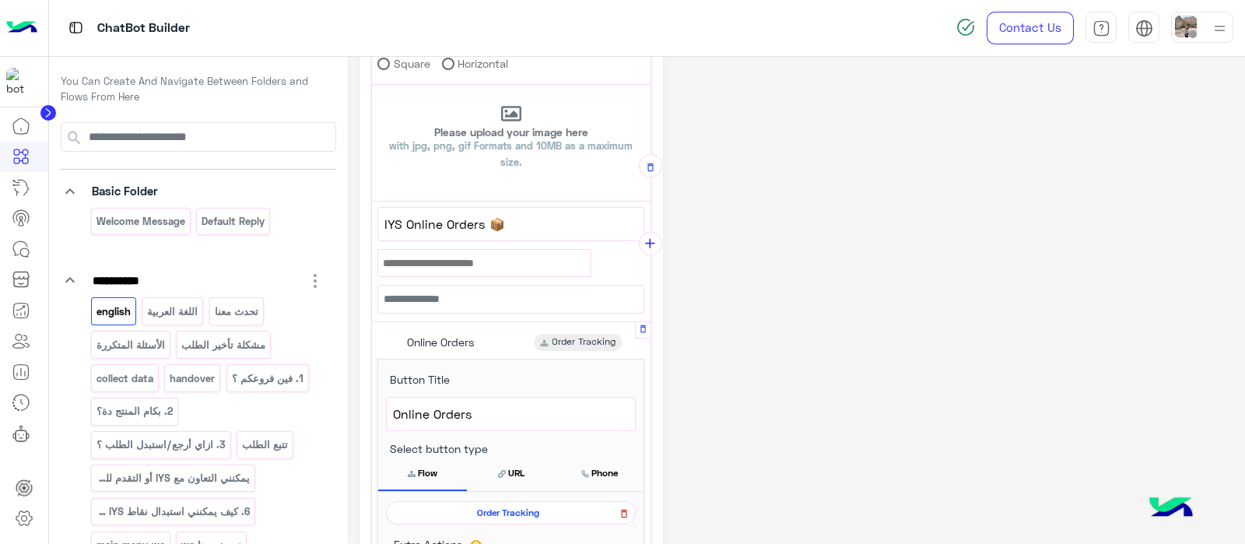
click at [627, 509] on icon at bounding box center [623, 513] width 11 height 19
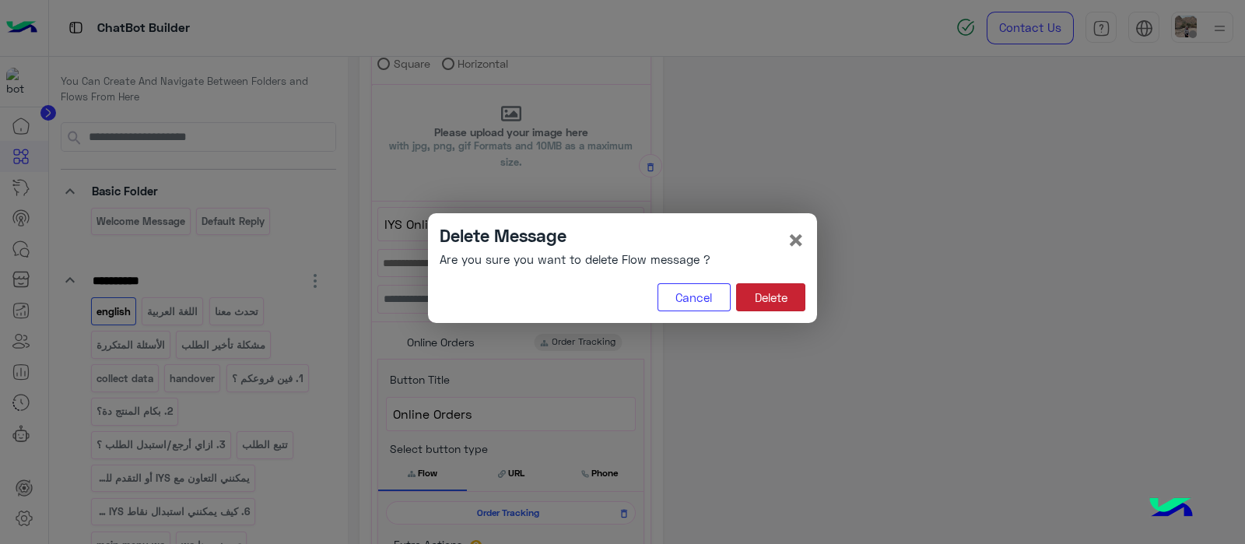
click at [775, 289] on button "Delete" at bounding box center [770, 297] width 69 height 28
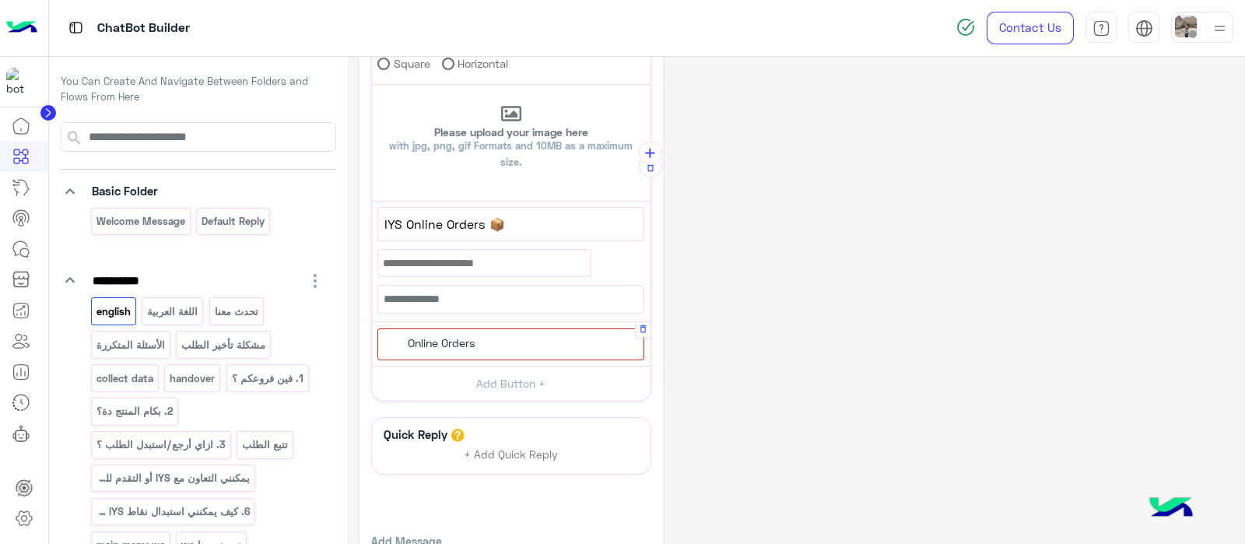
click at [444, 336] on span "Online Orders" at bounding box center [442, 343] width 68 height 14
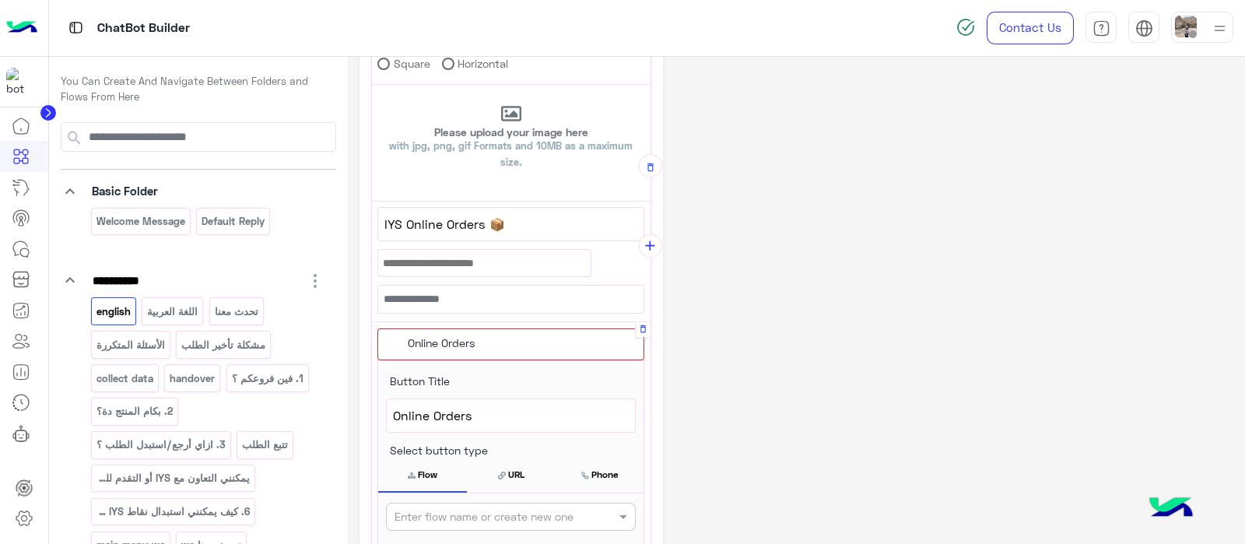
scroll to position [422, 0]
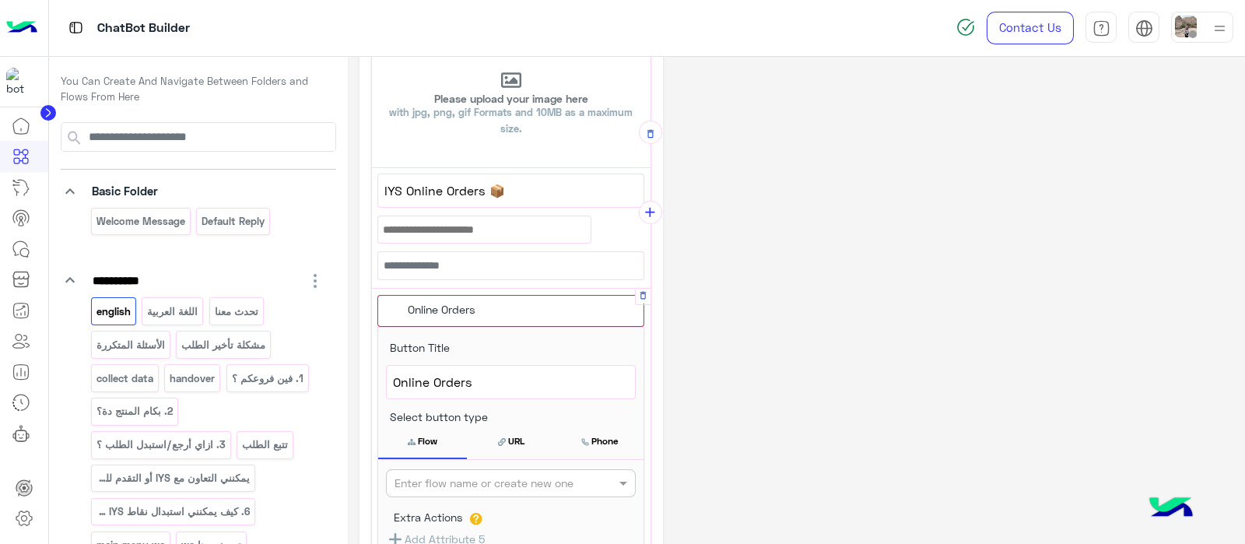
click at [422, 482] on input "text" at bounding box center [484, 483] width 181 height 16
type input "*"
drag, startPoint x: 491, startPoint y: 384, endPoint x: 370, endPoint y: 356, distance: 124.7
click at [370, 356] on div "**********" at bounding box center [510, 235] width 303 height 1176
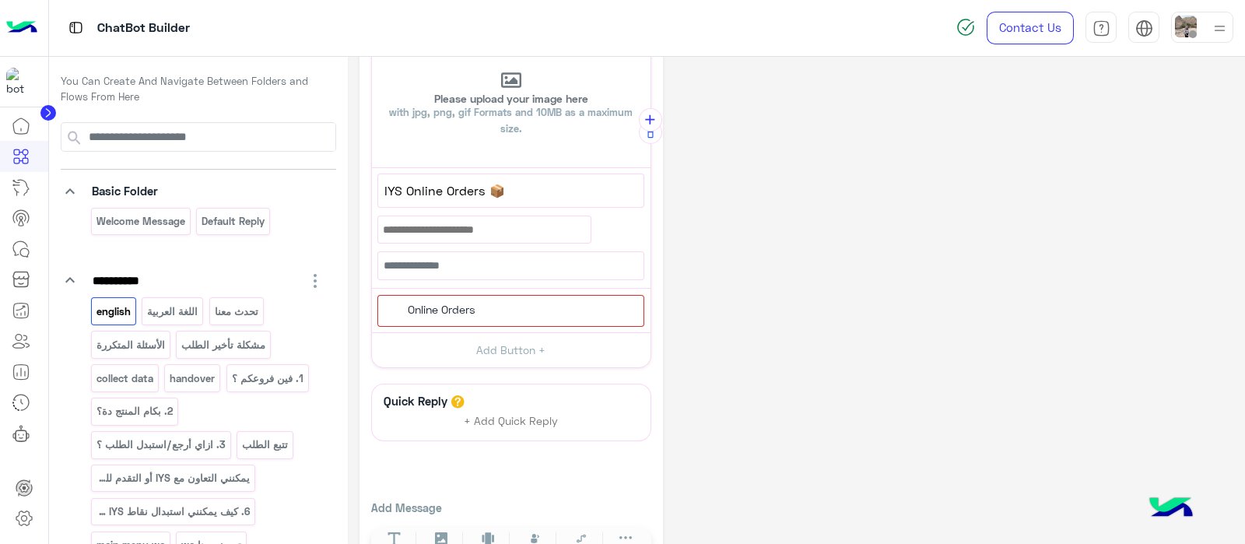
scroll to position [330, 0]
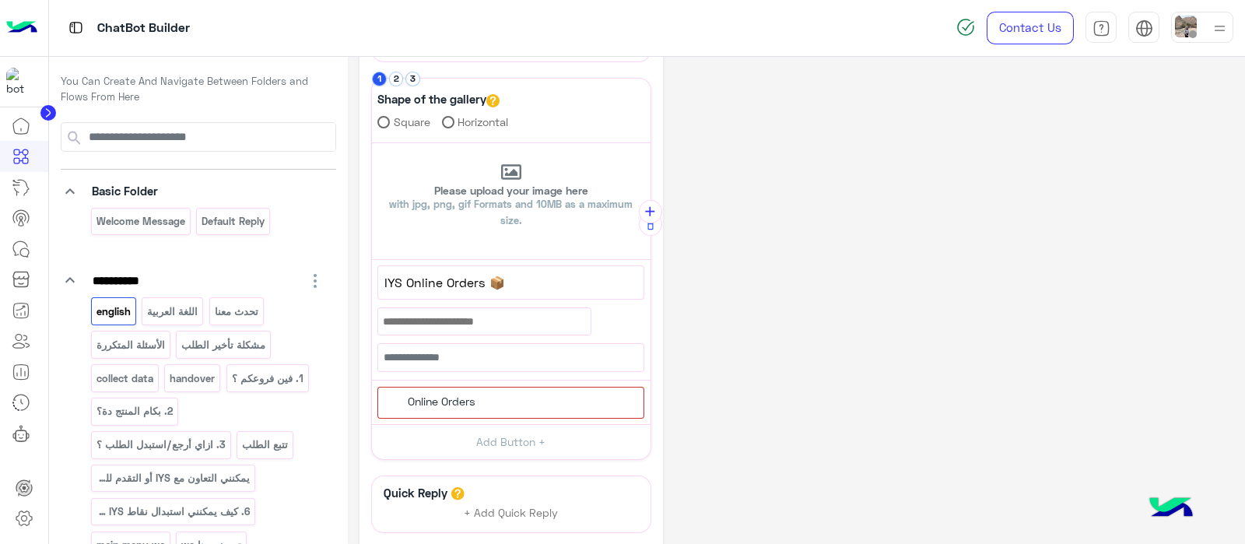
copy div "66 Online Orders"
click at [489, 391] on div "Online Orders" at bounding box center [510, 403] width 267 height 32
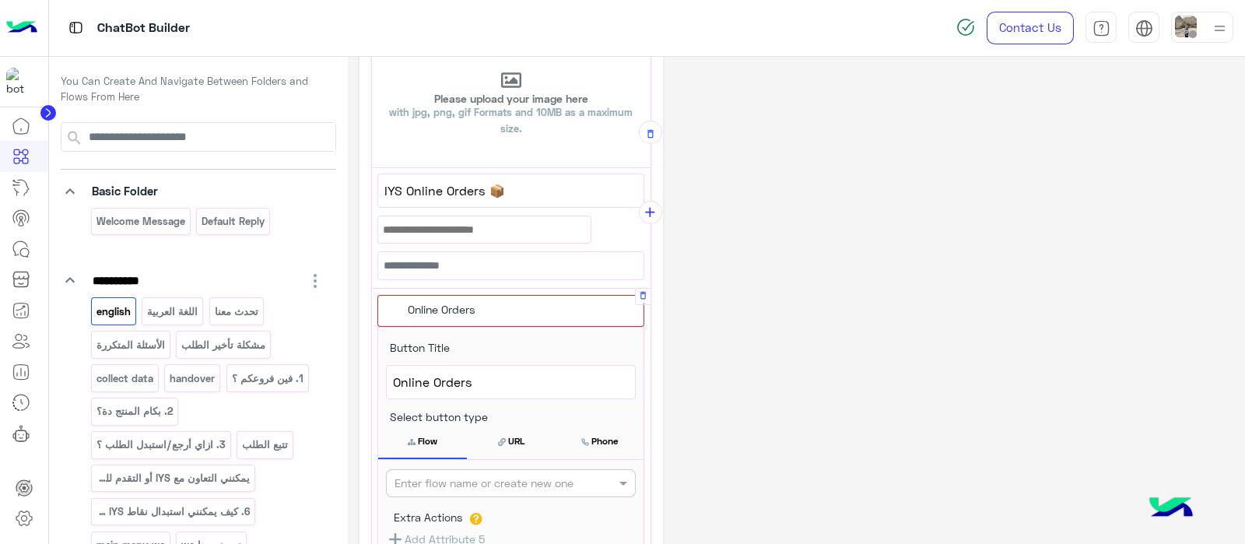
click at [479, 309] on div "Online Orders" at bounding box center [440, 309] width 84 height 17
drag, startPoint x: 481, startPoint y: 371, endPoint x: 388, endPoint y: 380, distance: 93.0
click at [388, 380] on div "Online Orders" at bounding box center [511, 382] width 248 height 33
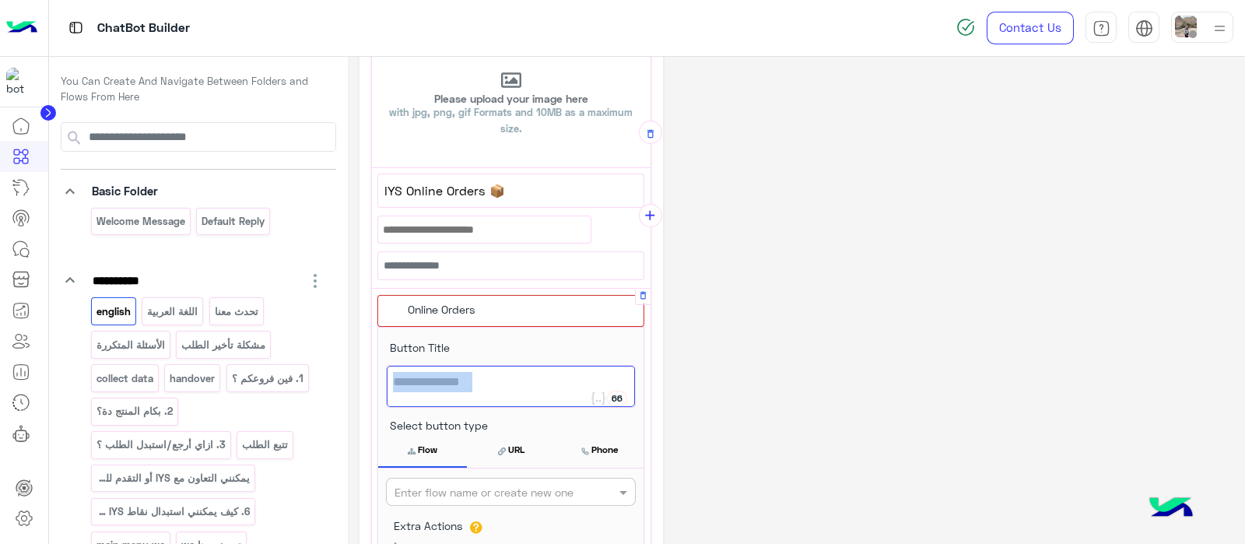
scroll to position [426, 0]
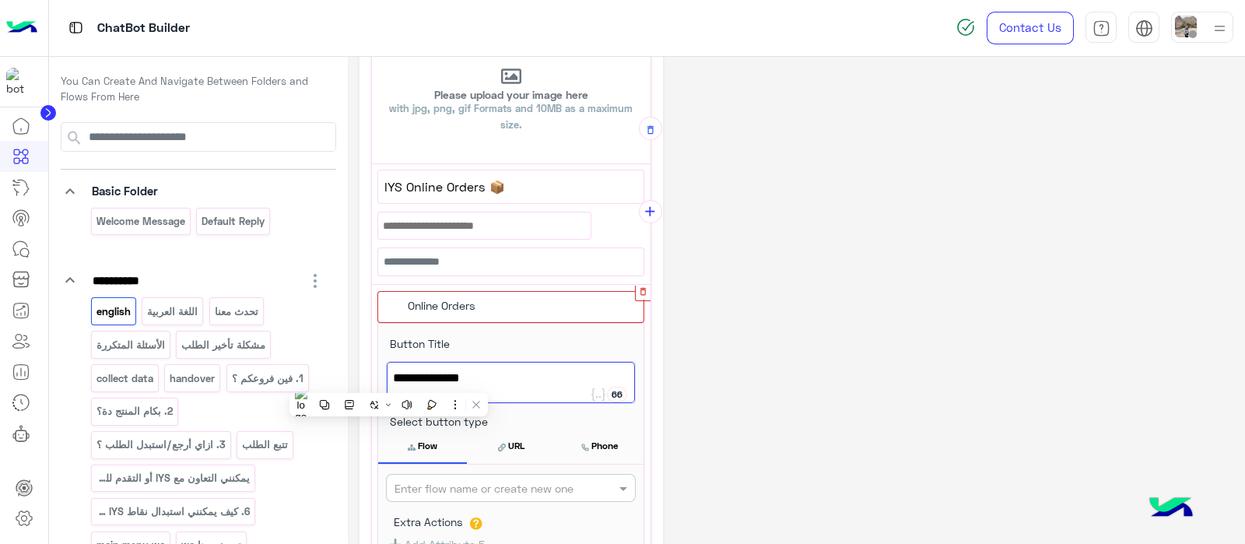
click at [642, 289] on icon "button" at bounding box center [643, 291] width 10 height 10
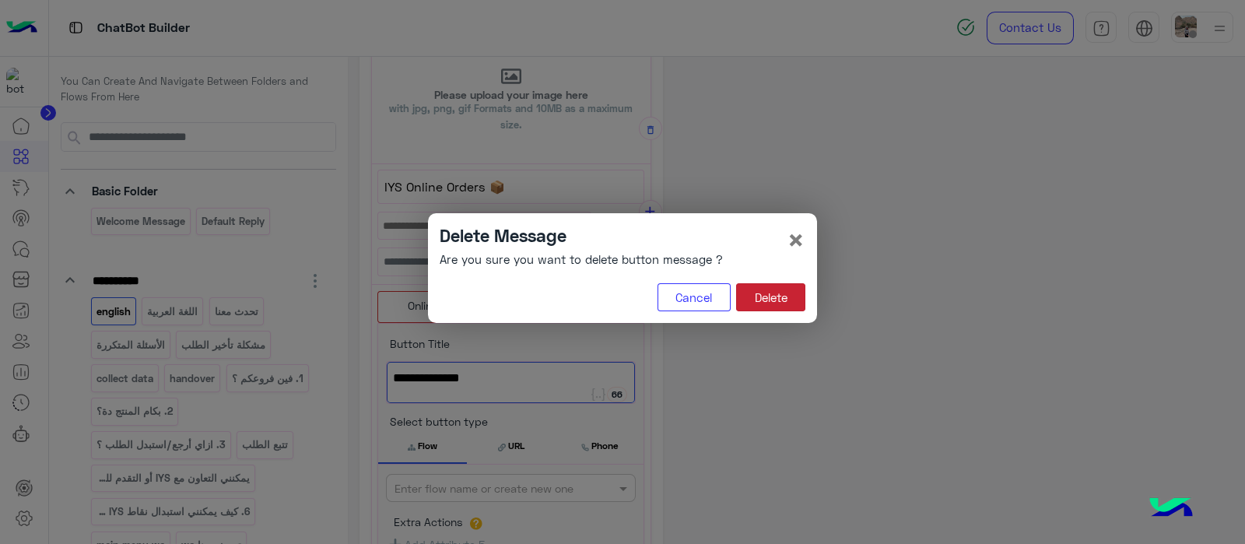
click at [767, 289] on button "Delete" at bounding box center [770, 297] width 69 height 28
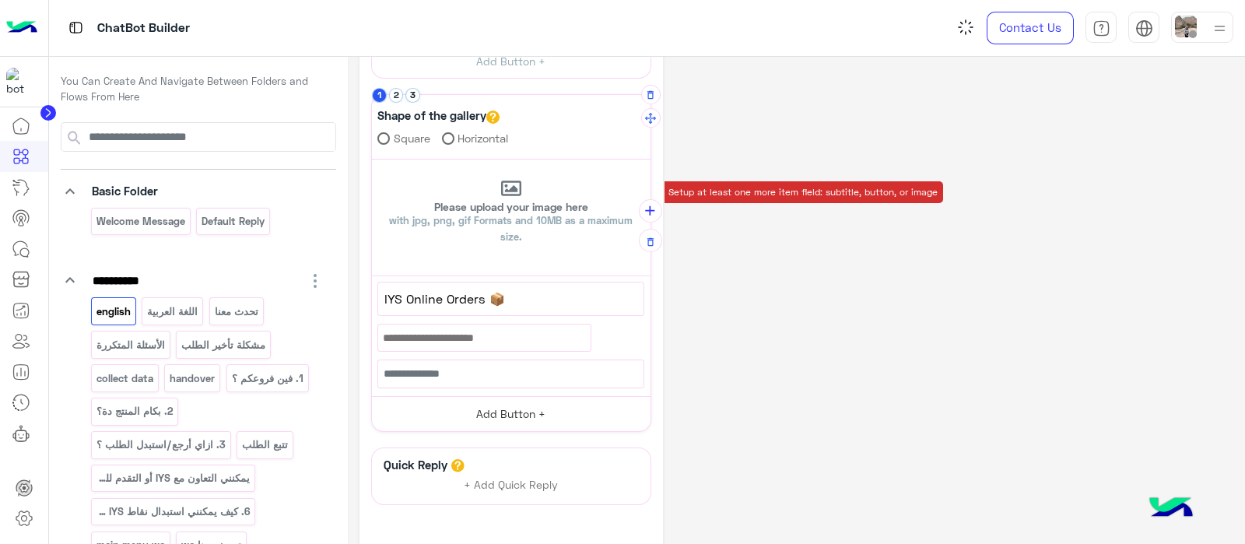
click at [497, 419] on button "Add Button +" at bounding box center [511, 413] width 279 height 35
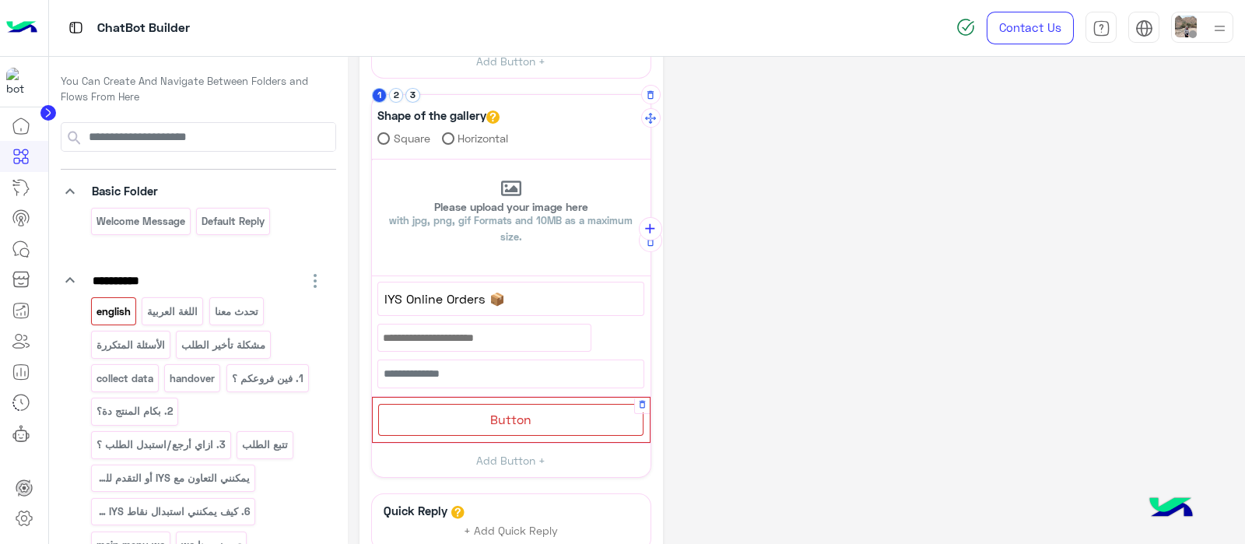
click at [532, 406] on div "Button" at bounding box center [510, 420] width 265 height 32
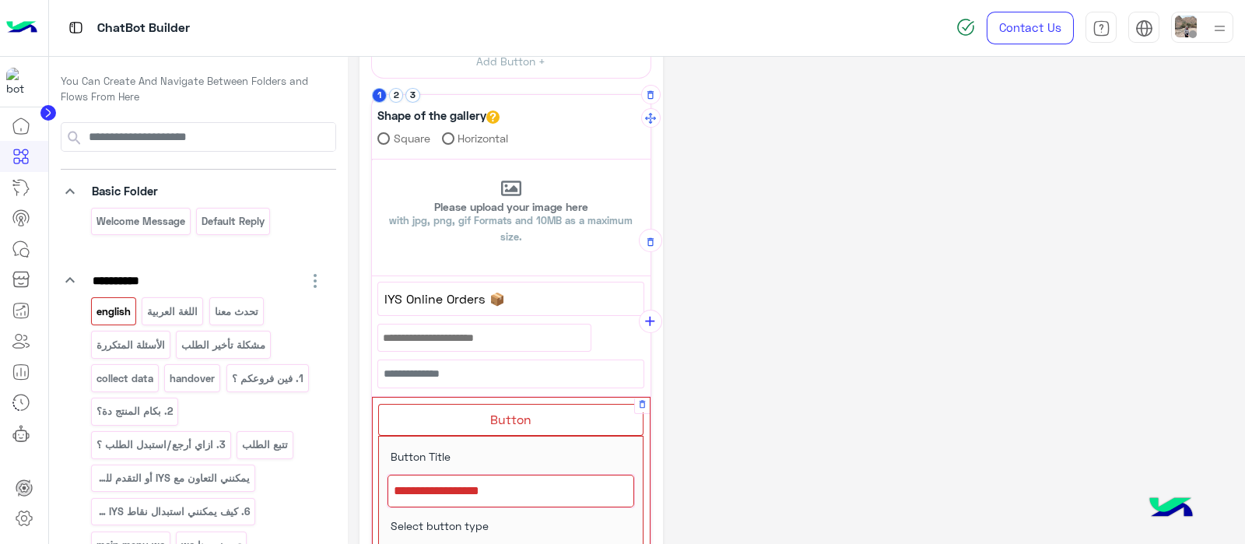
click at [442, 496] on div at bounding box center [510, 491] width 247 height 33
paste textarea "**********"
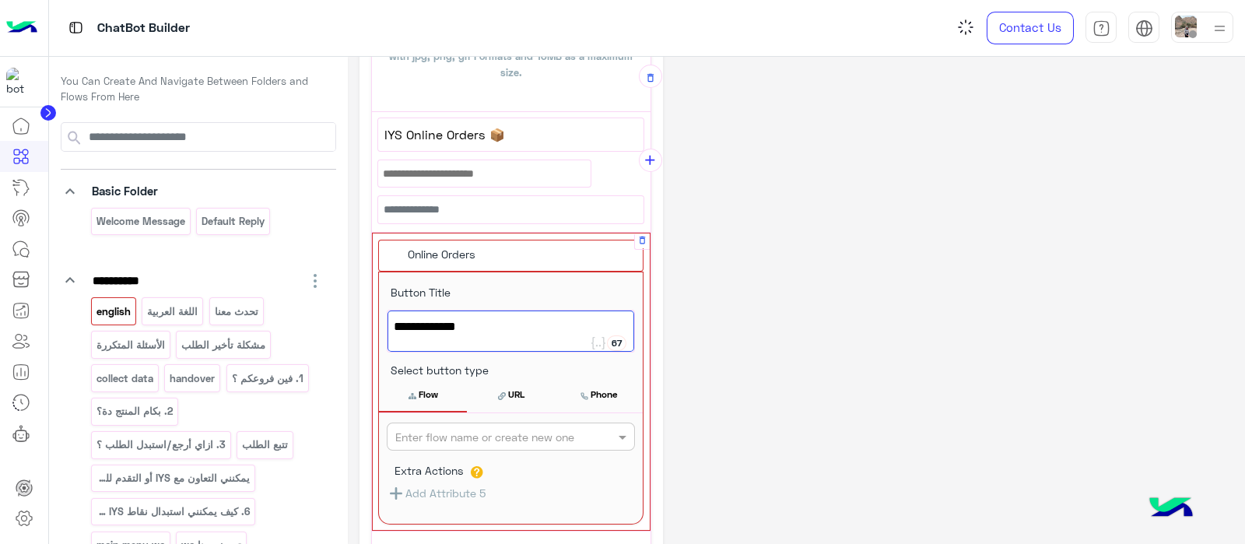
scroll to position [479, 0]
type textarea "**********"
click at [467, 436] on input "text" at bounding box center [485, 435] width 180 height 16
type input "****"
click at [455, 461] on b "Online Orders menu" at bounding box center [443, 465] width 98 height 13
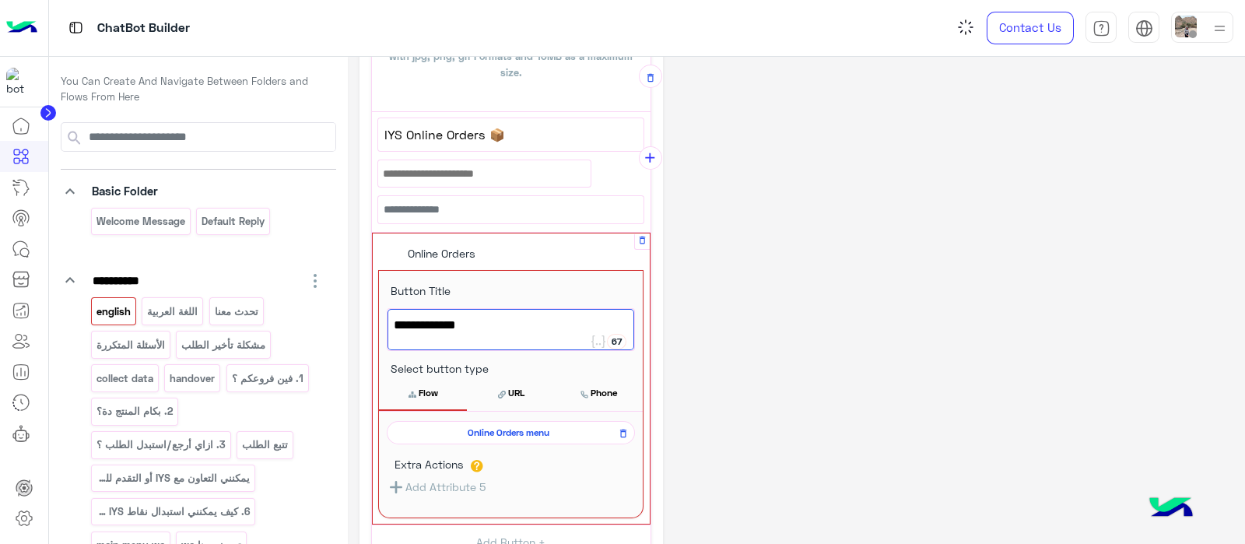
click at [432, 383] on button "Flow" at bounding box center [423, 393] width 88 height 33
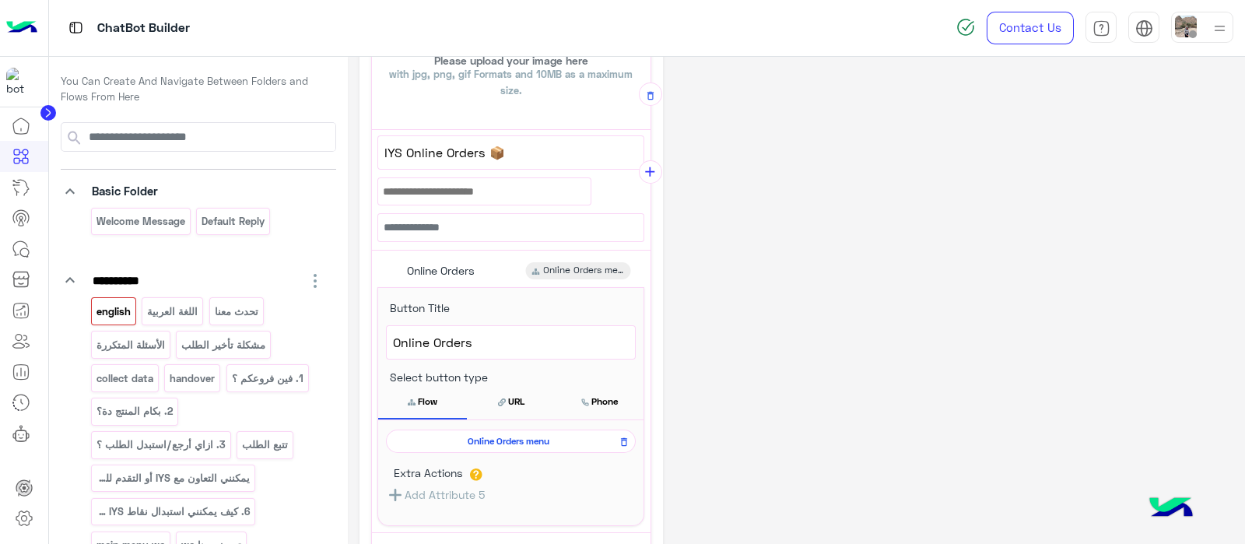
scroll to position [412, 0]
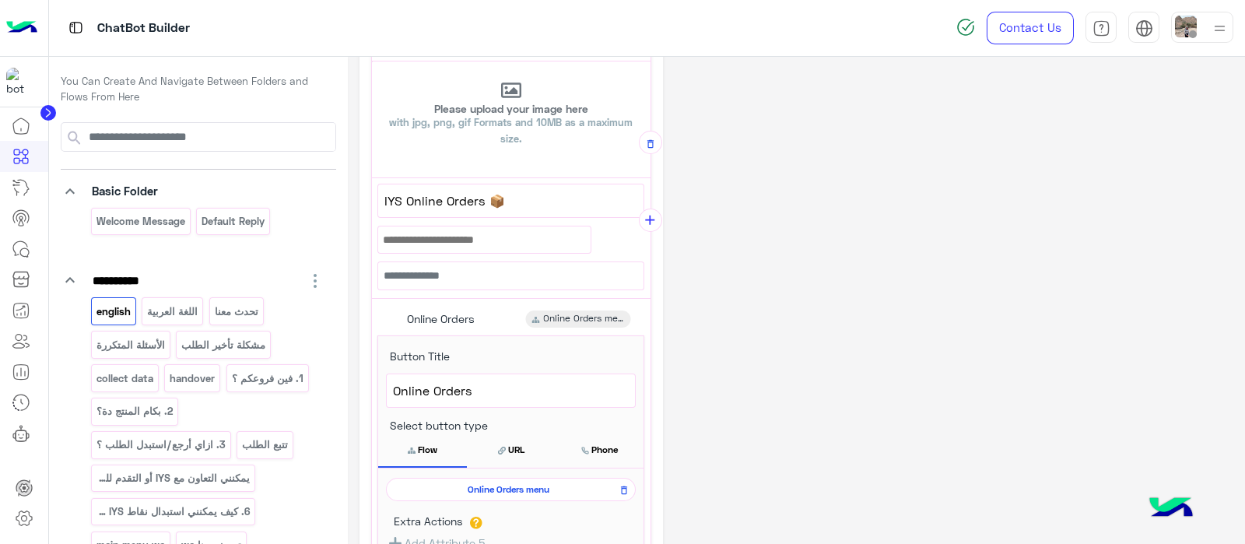
click at [513, 482] on span "Online Orders menu" at bounding box center [507, 489] width 227 height 14
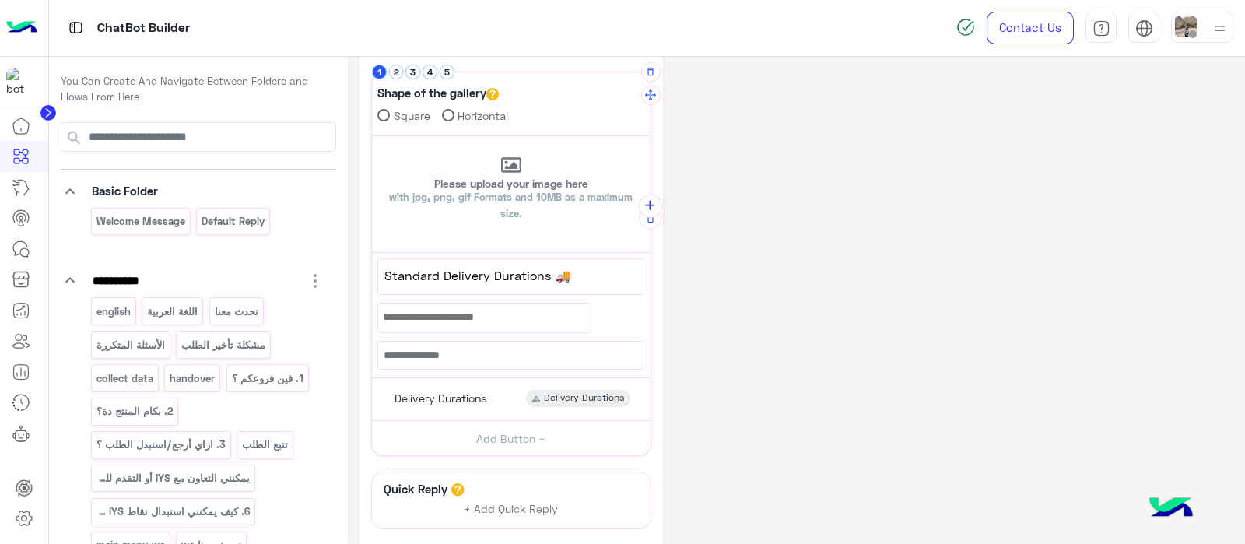
scroll to position [56, 0]
click at [401, 71] on button "2" at bounding box center [396, 71] width 15 height 15
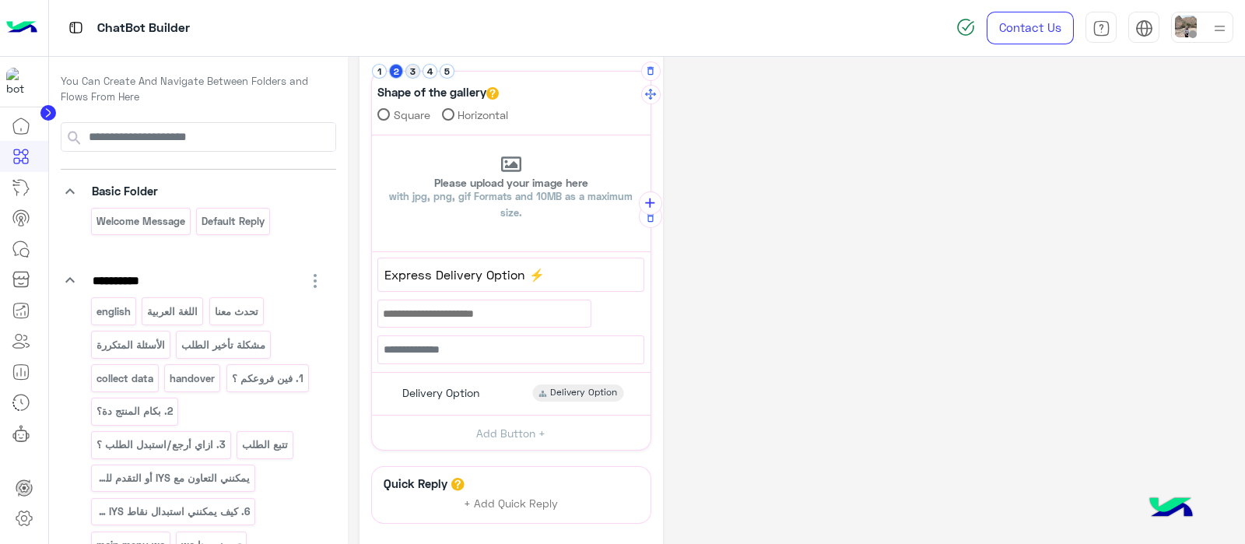
click at [415, 75] on button "3" at bounding box center [412, 71] width 15 height 15
click at [427, 68] on button "4" at bounding box center [429, 71] width 15 height 15
click at [448, 67] on button "5" at bounding box center [447, 71] width 15 height 15
click at [384, 65] on button "1" at bounding box center [379, 71] width 15 height 15
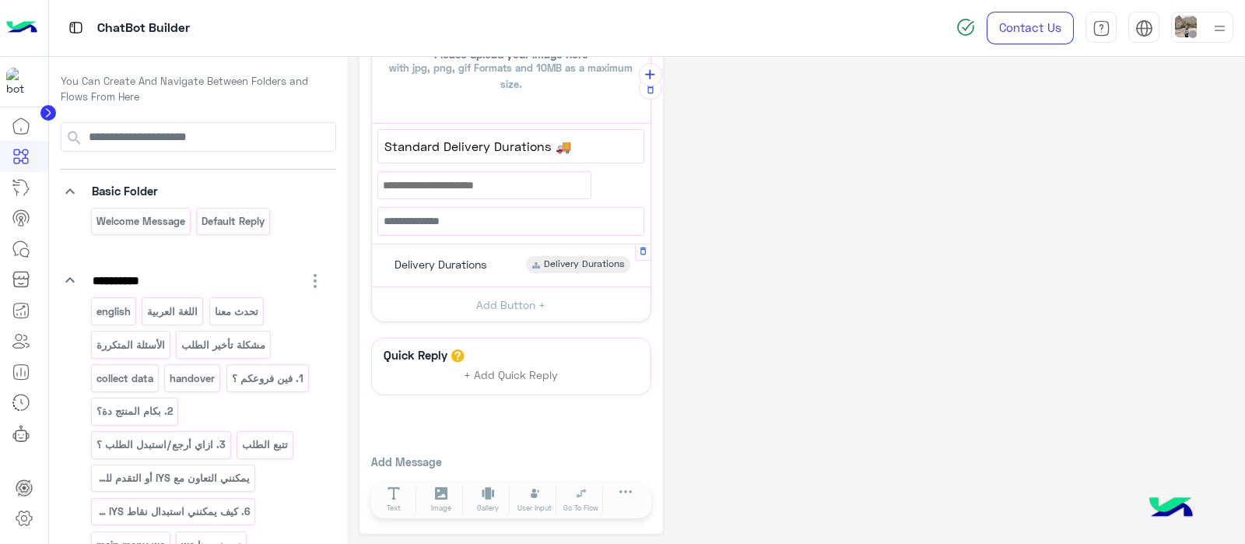
click at [440, 258] on span "Delivery Durations" at bounding box center [440, 265] width 93 height 14
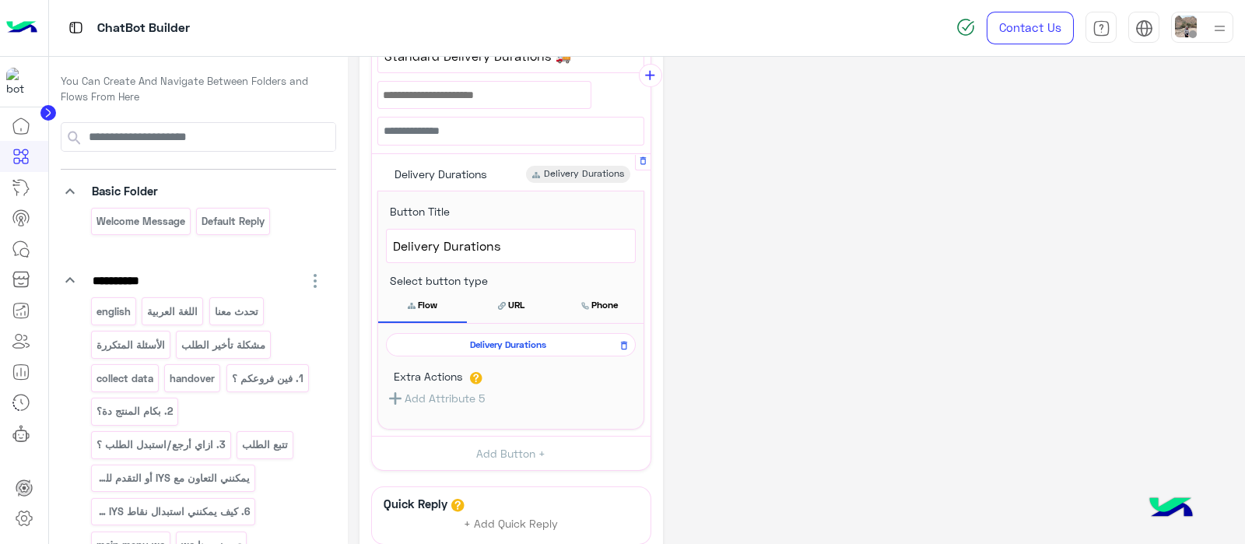
click at [488, 338] on span "Delivery Durations" at bounding box center [507, 345] width 227 height 14
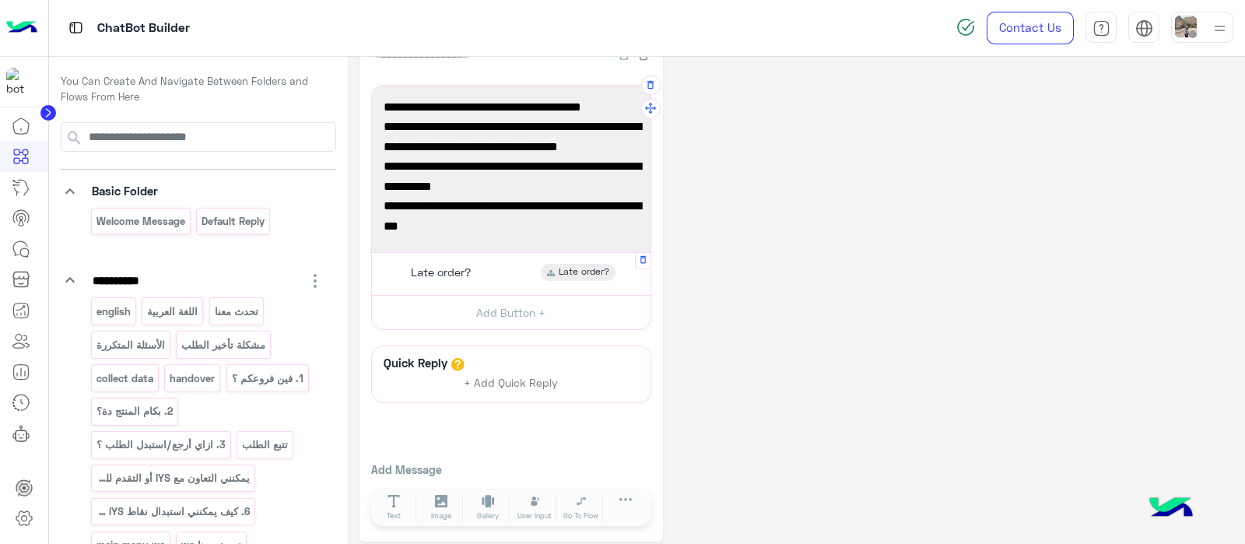
scroll to position [42, 0]
click at [478, 275] on div "Late order? Late order?" at bounding box center [510, 273] width 267 height 30
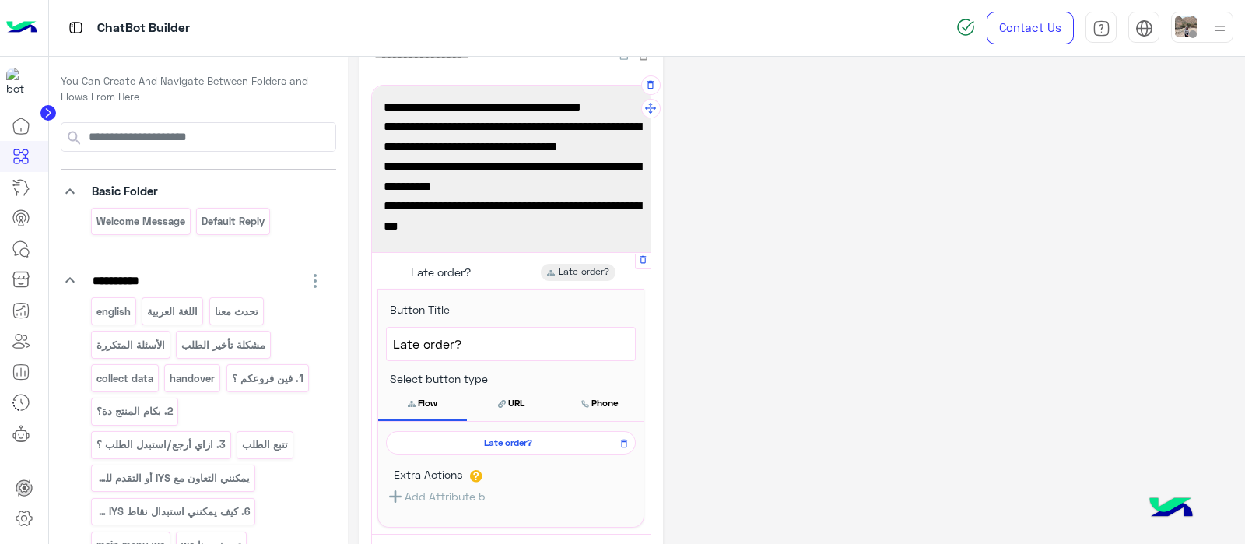
click at [477, 437] on span "Late order?" at bounding box center [507, 443] width 227 height 14
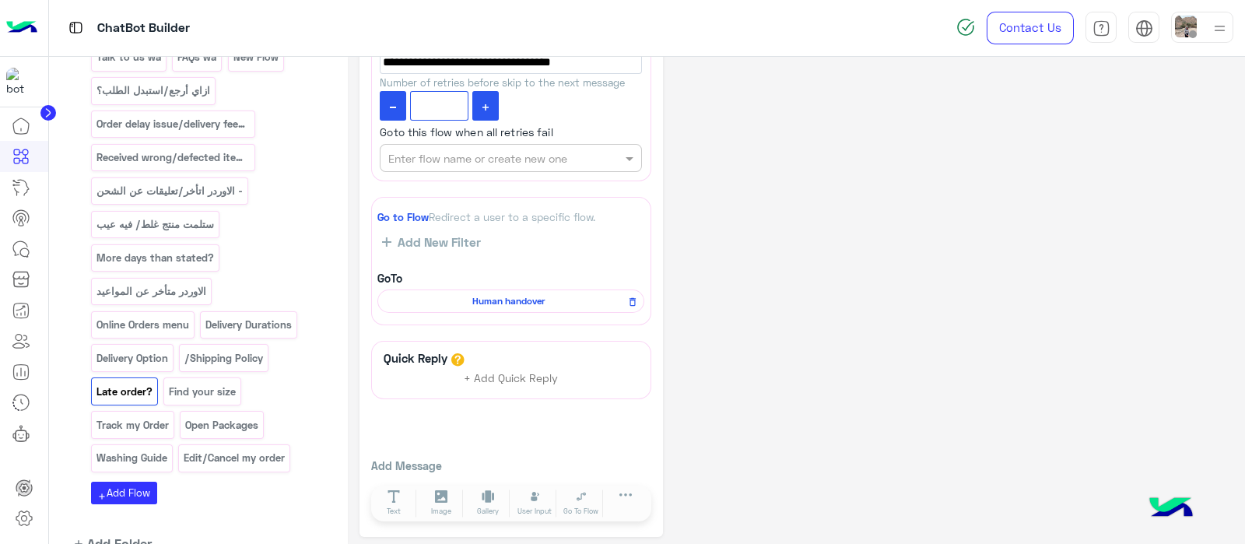
scroll to position [790, 0]
click at [142, 314] on p "Online Orders menu" at bounding box center [142, 323] width 95 height 18
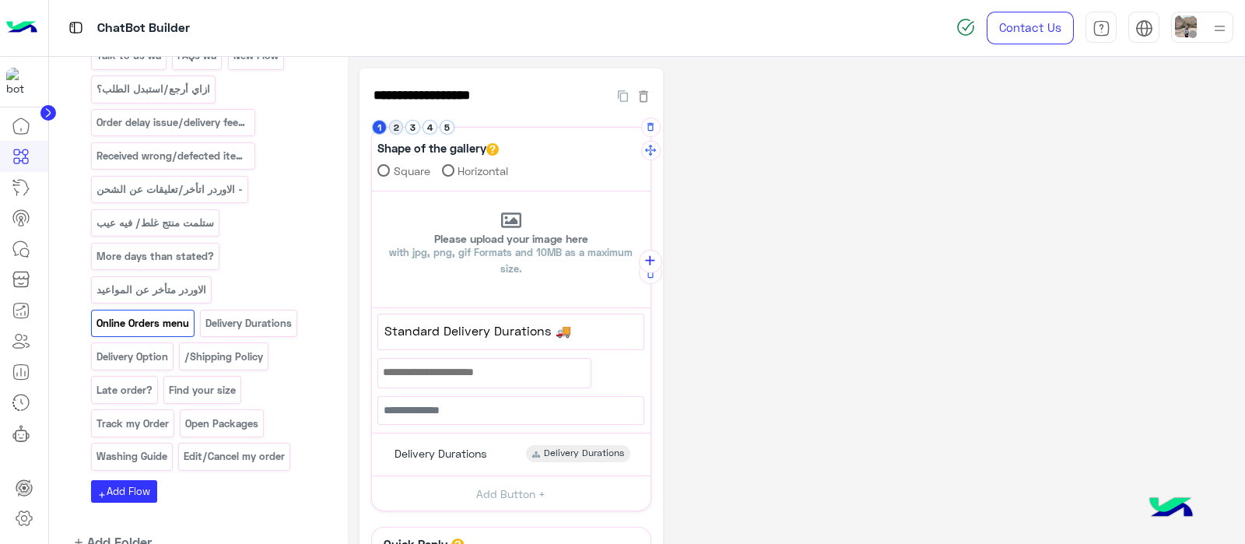
click at [393, 131] on button "2" at bounding box center [396, 127] width 15 height 15
click at [408, 450] on span "Delivery Option" at bounding box center [440, 449] width 77 height 14
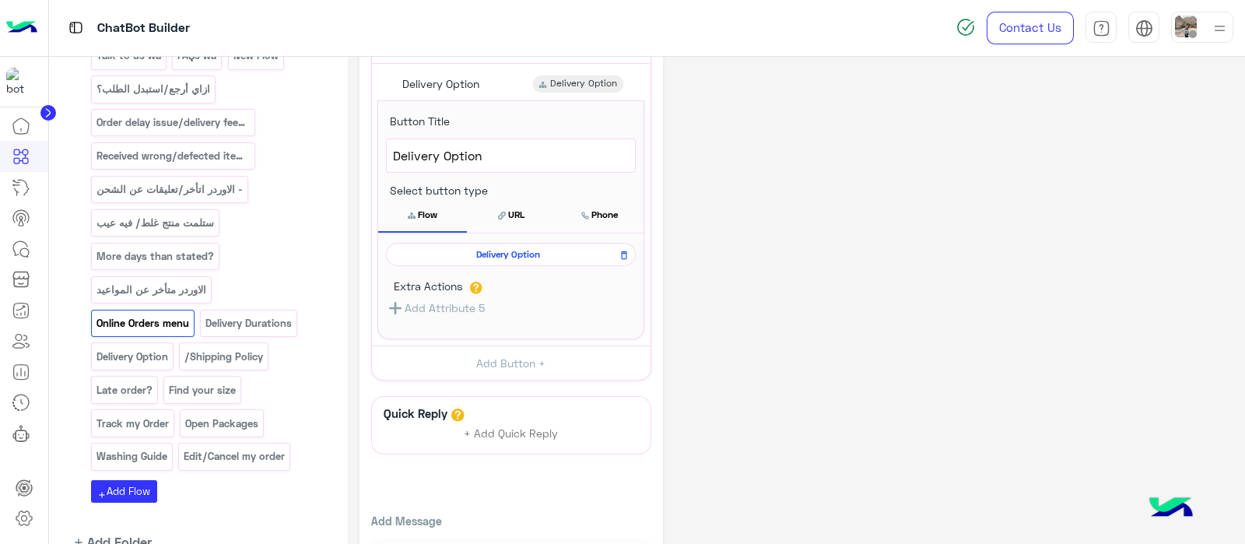
scroll to position [377, 0]
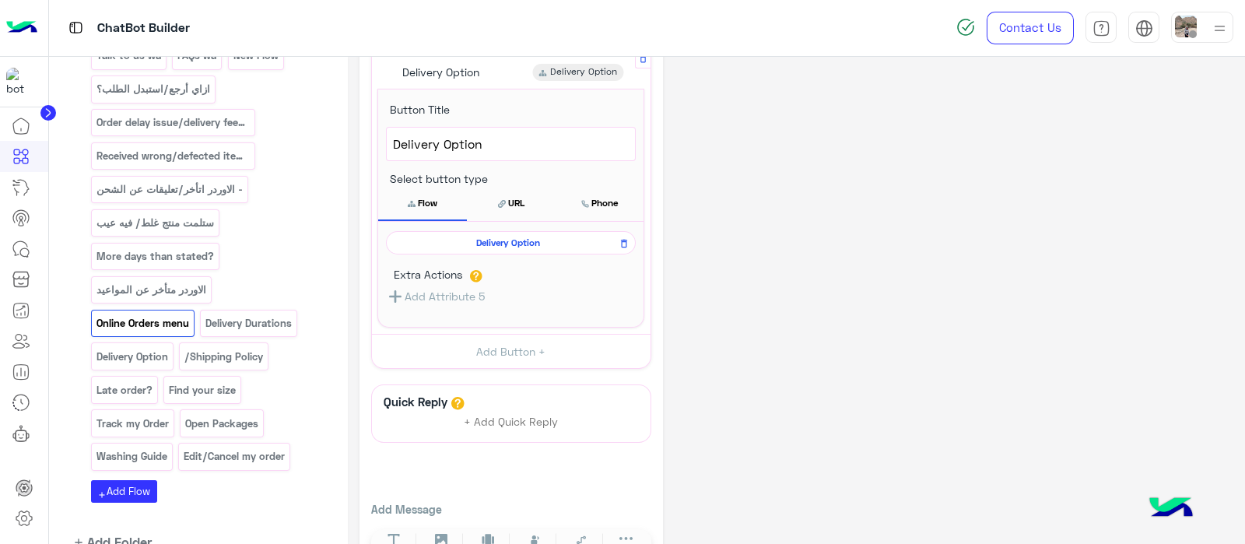
click at [467, 238] on span "Delivery Option" at bounding box center [507, 243] width 227 height 14
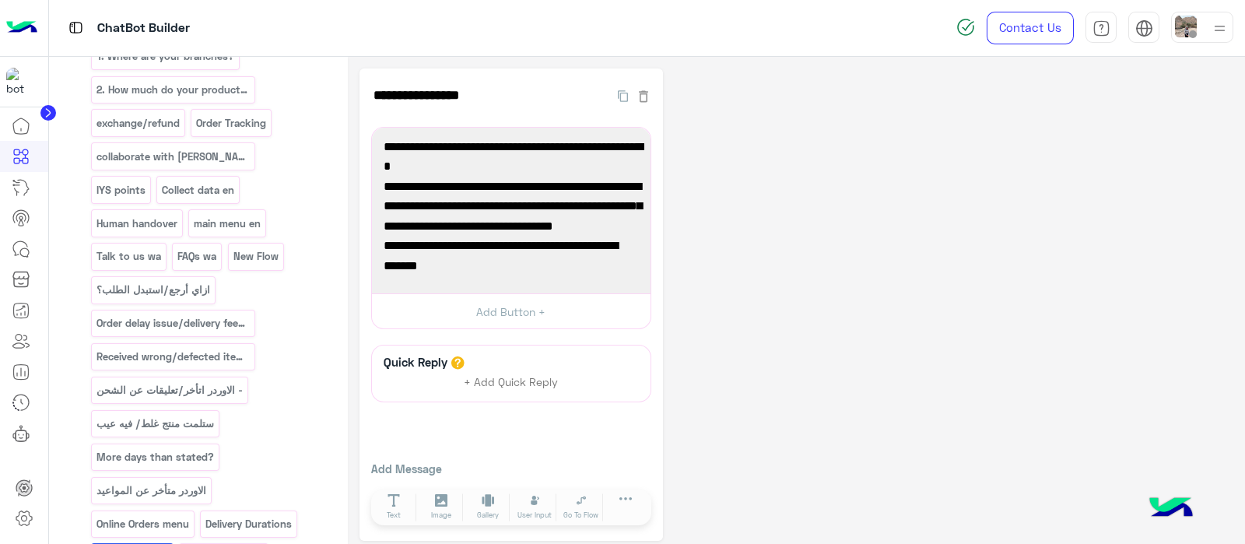
scroll to position [794, 0]
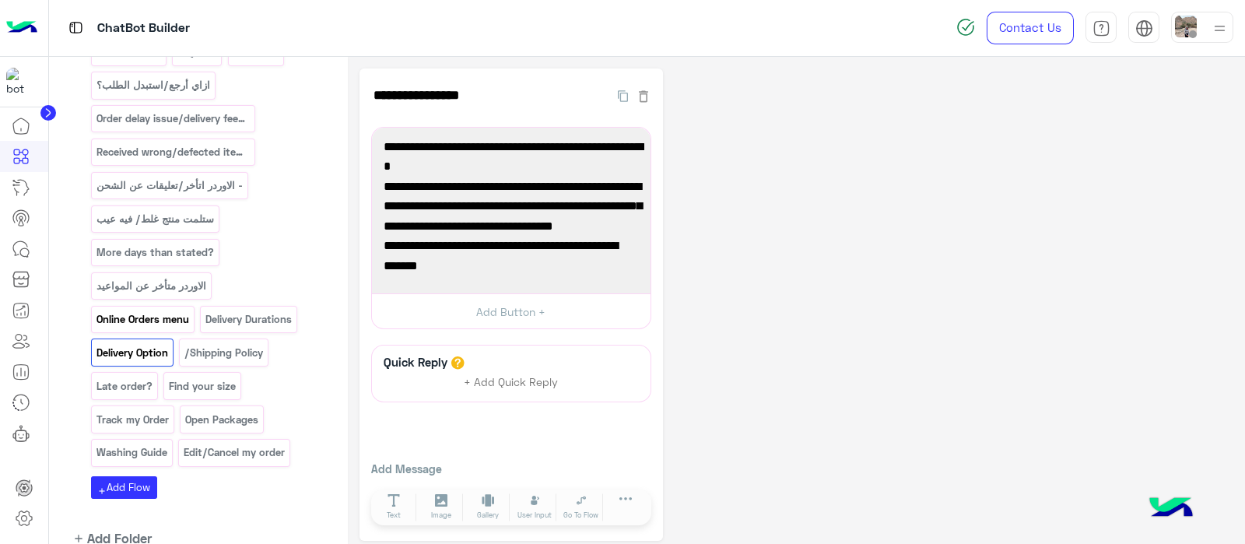
click at [127, 310] on p "Online Orders menu" at bounding box center [142, 319] width 95 height 18
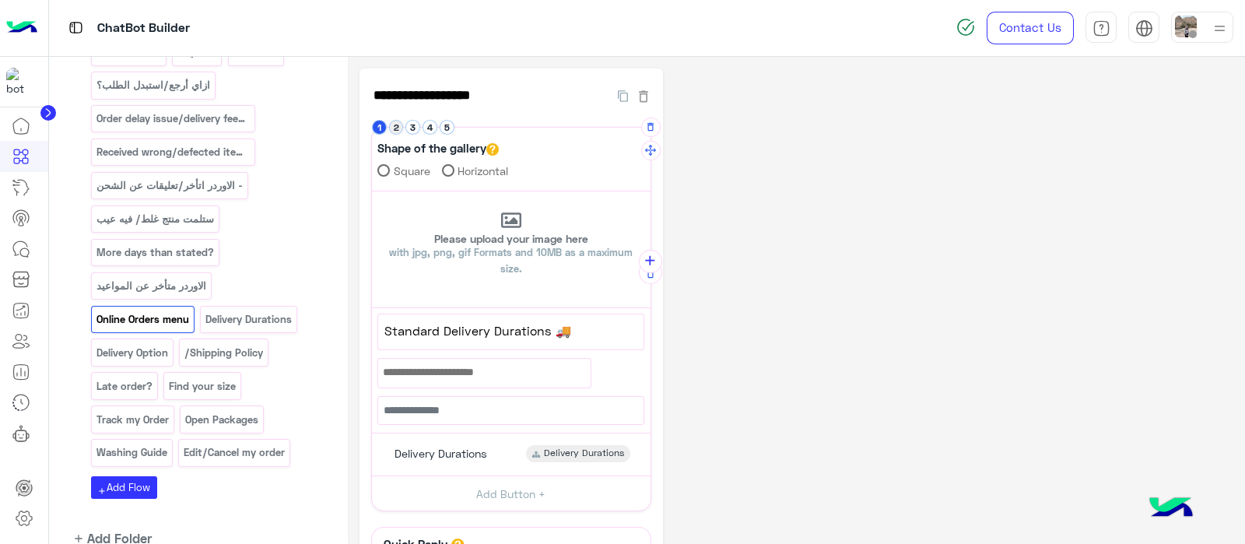
click at [396, 124] on button "2" at bounding box center [396, 127] width 15 height 15
click at [408, 126] on button "3" at bounding box center [412, 127] width 15 height 15
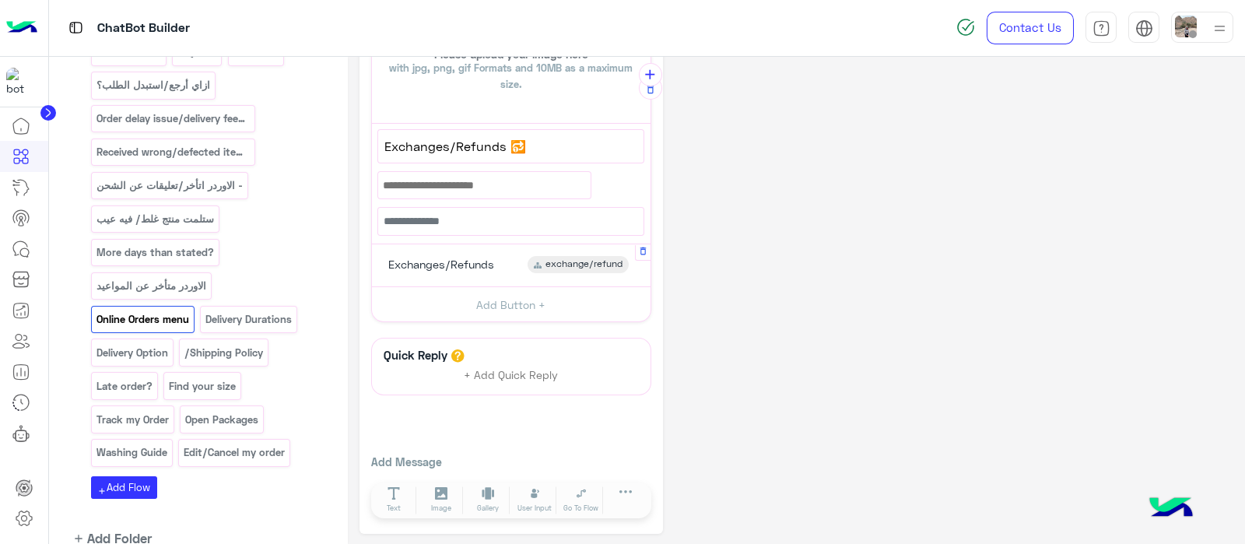
click at [464, 252] on div "Exchanges/Refunds exchange/refund" at bounding box center [510, 266] width 267 height 30
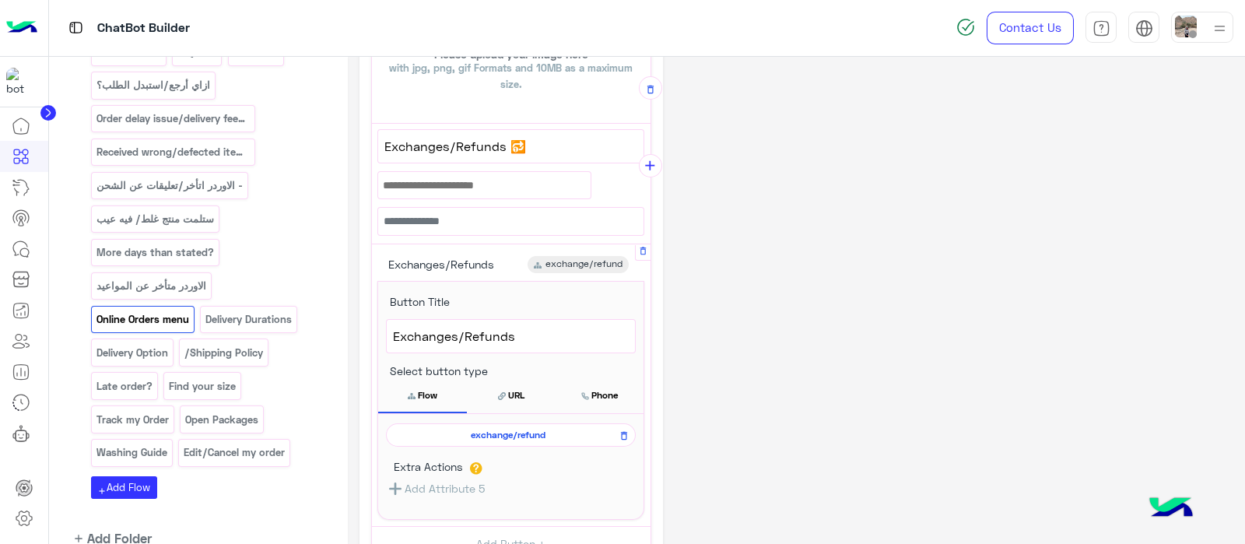
scroll to position [275, 0]
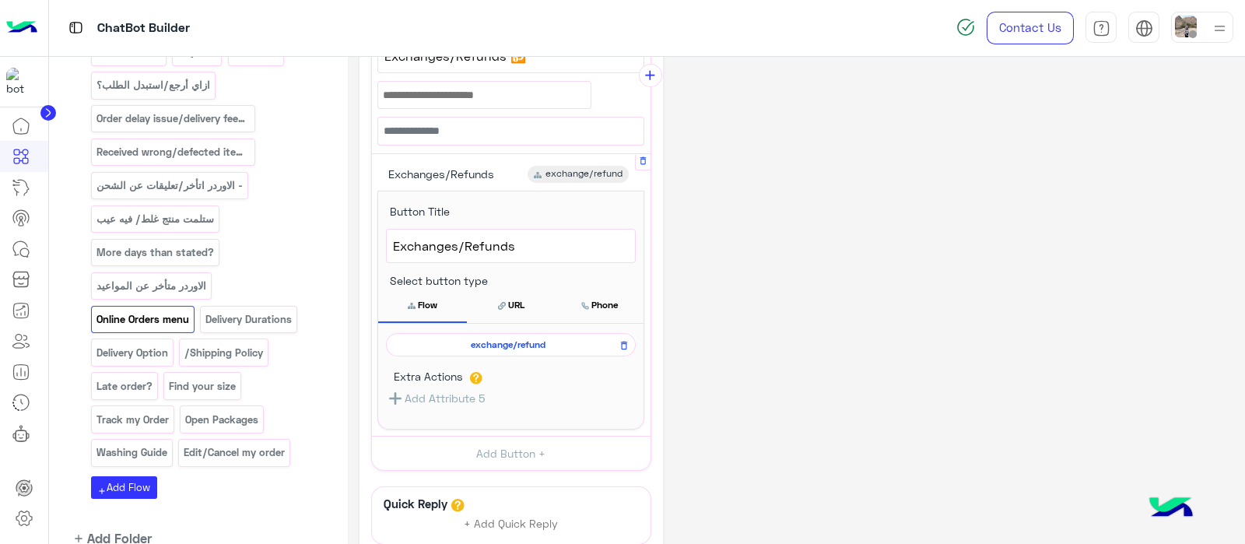
click at [488, 339] on span "exchange/refund" at bounding box center [507, 345] width 227 height 14
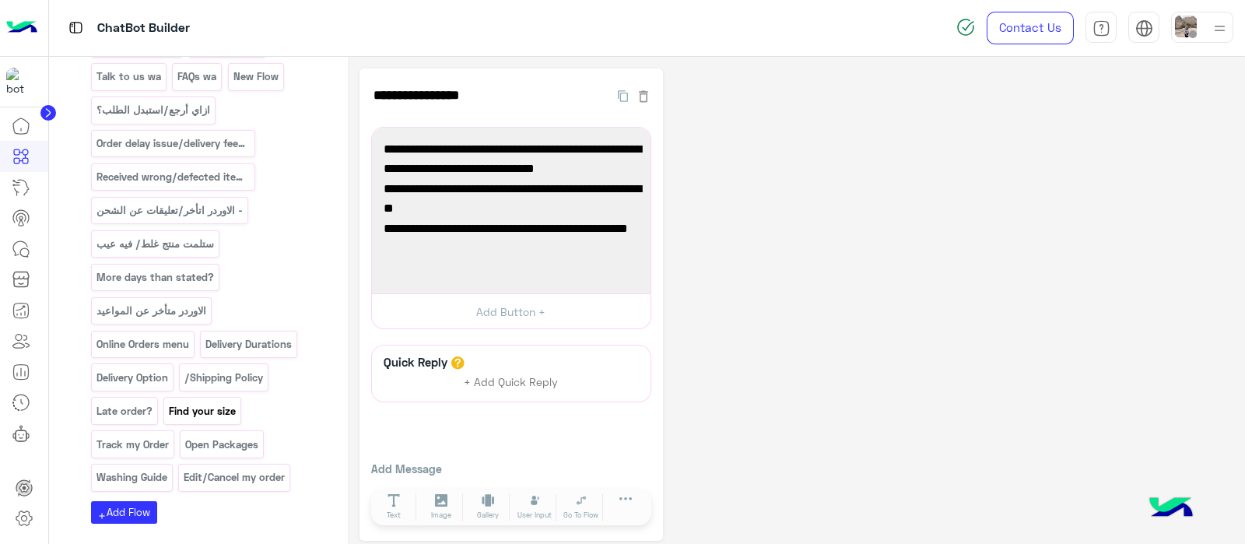
scroll to position [766, 0]
click at [158, 338] on p "Online Orders menu" at bounding box center [142, 347] width 95 height 18
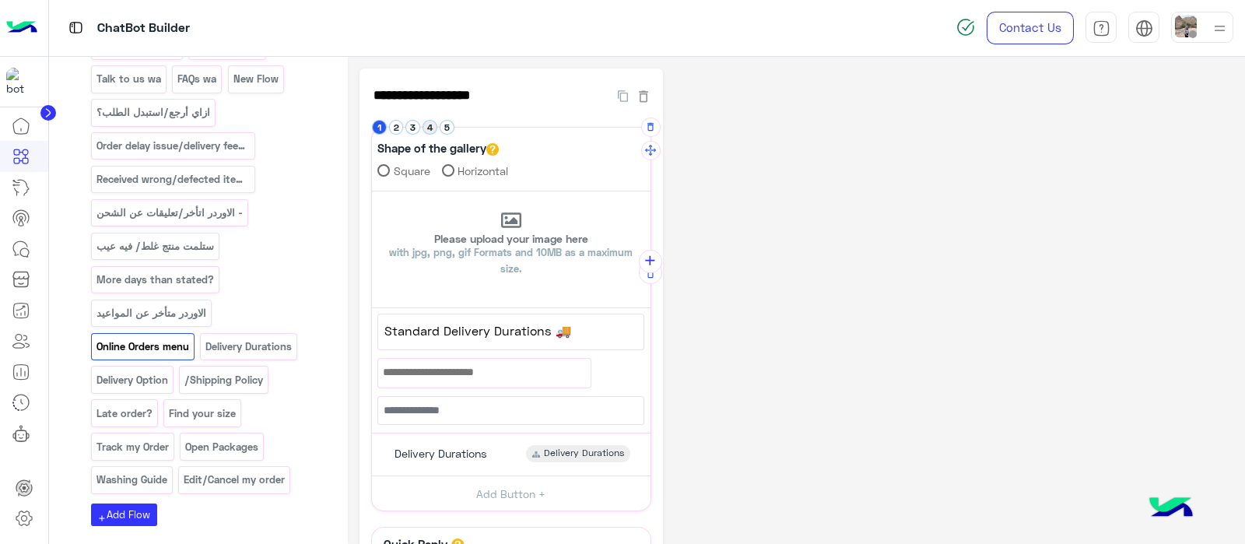
click at [428, 130] on button "4" at bounding box center [429, 127] width 15 height 15
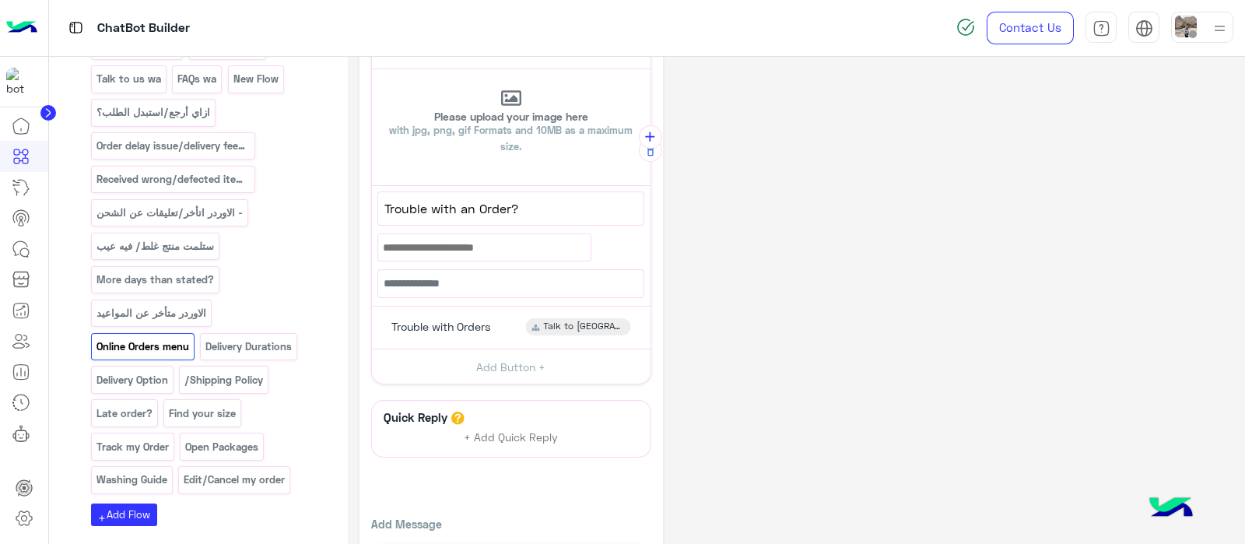
scroll to position [184, 0]
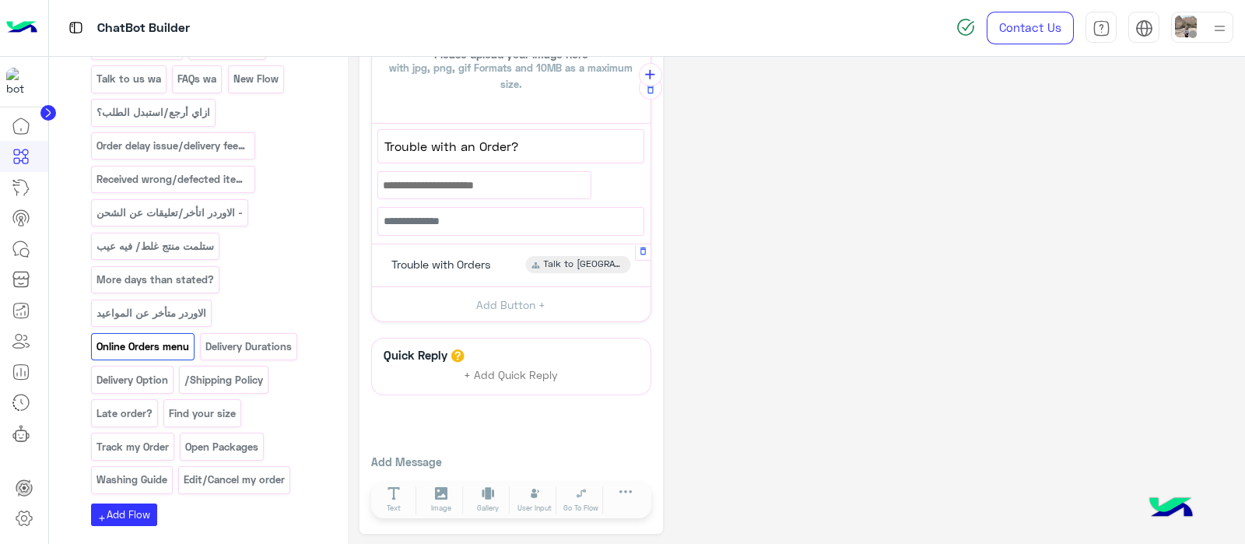
click at [432, 265] on span "Trouble with Orders" at bounding box center [441, 265] width 100 height 14
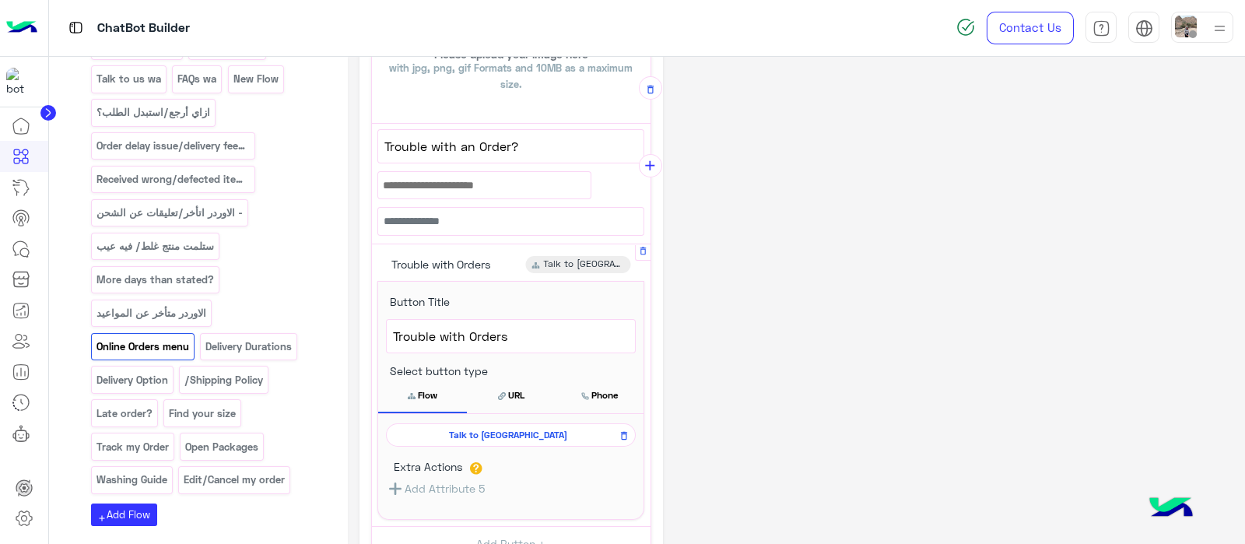
scroll to position [275, 0]
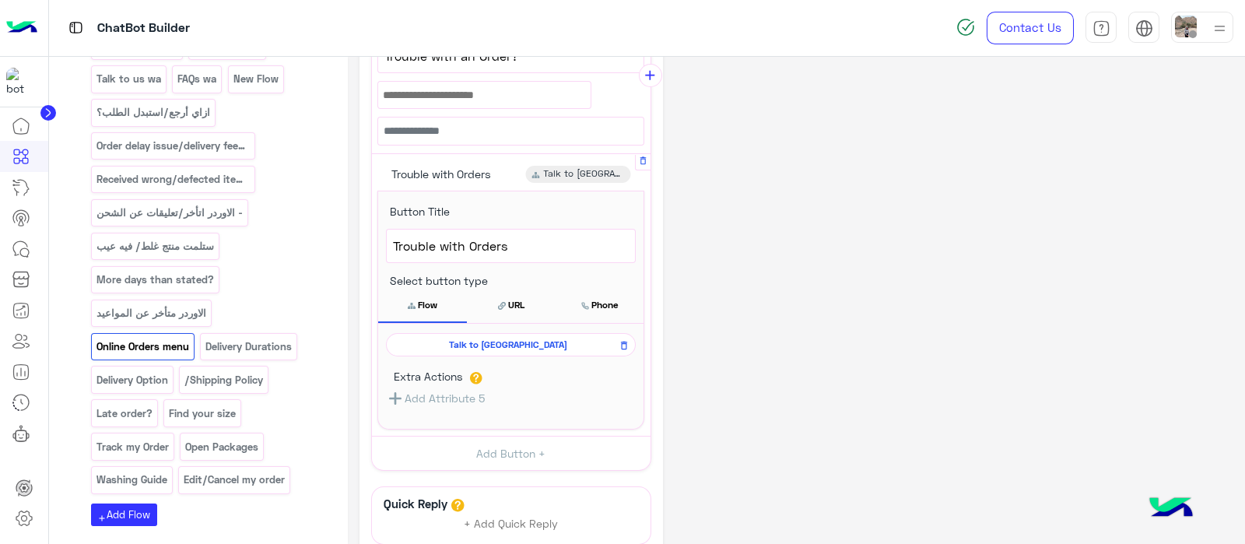
click at [480, 340] on span "Talk to us" at bounding box center [507, 345] width 227 height 14
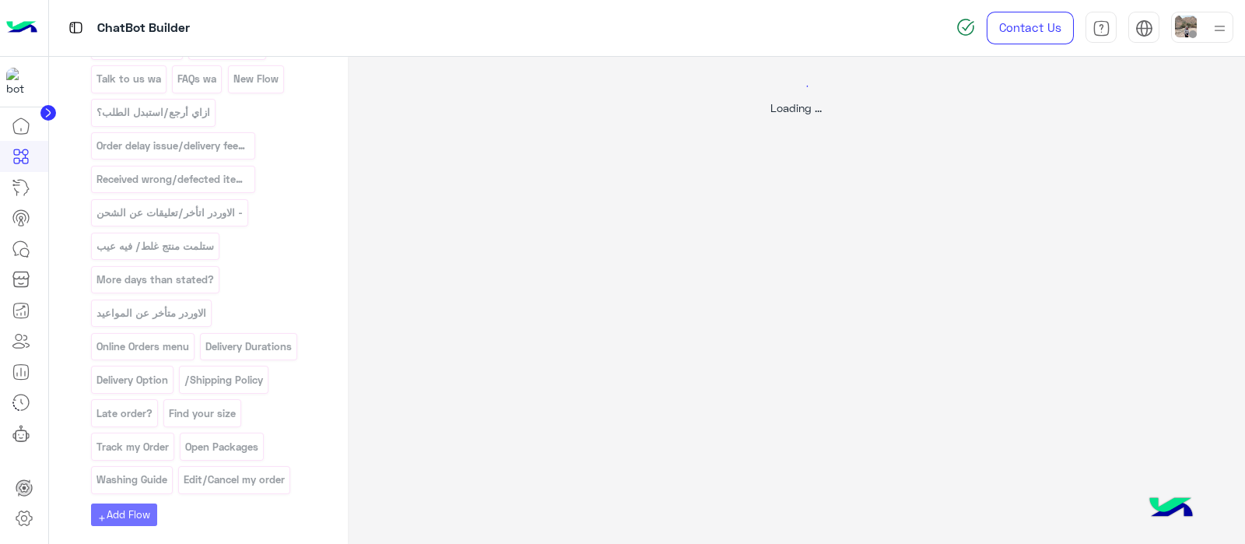
scroll to position [0, 0]
select select "*"
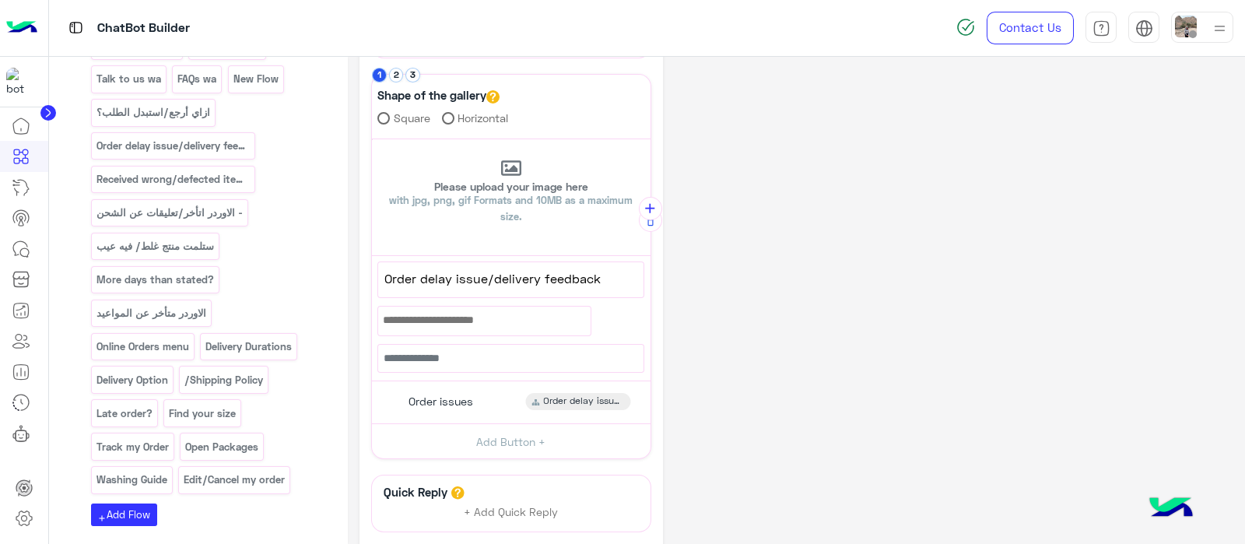
scroll to position [355, 0]
click at [601, 278] on span "Order delay issue/delivery feedback" at bounding box center [510, 277] width 253 height 20
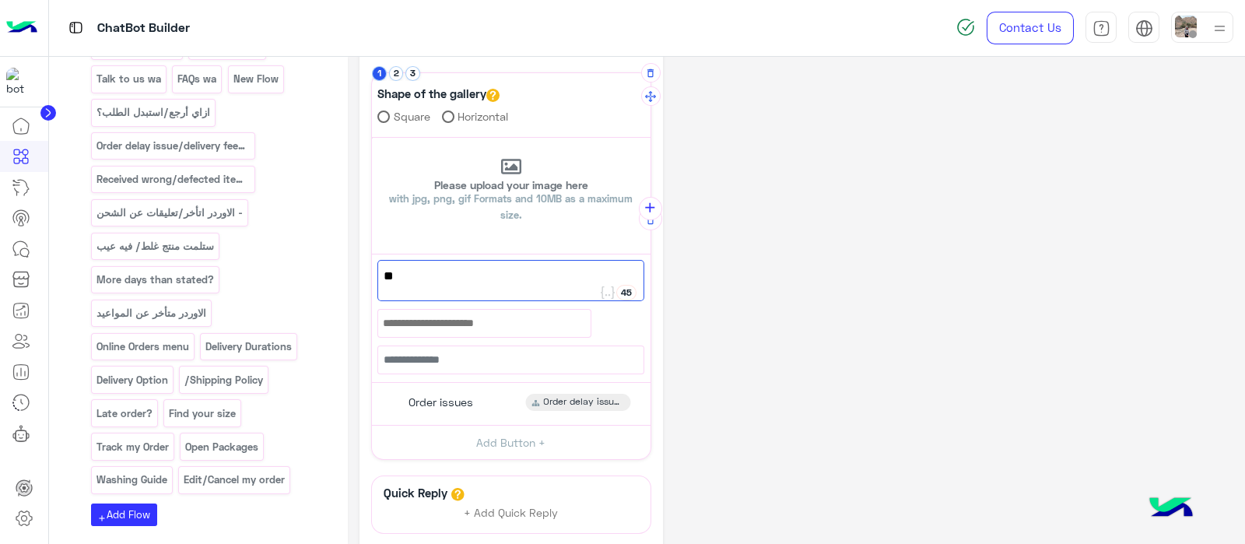
type textarea "*"
paste textarea "**********"
type textarea "**********"
click at [398, 76] on button "2" at bounding box center [396, 73] width 15 height 15
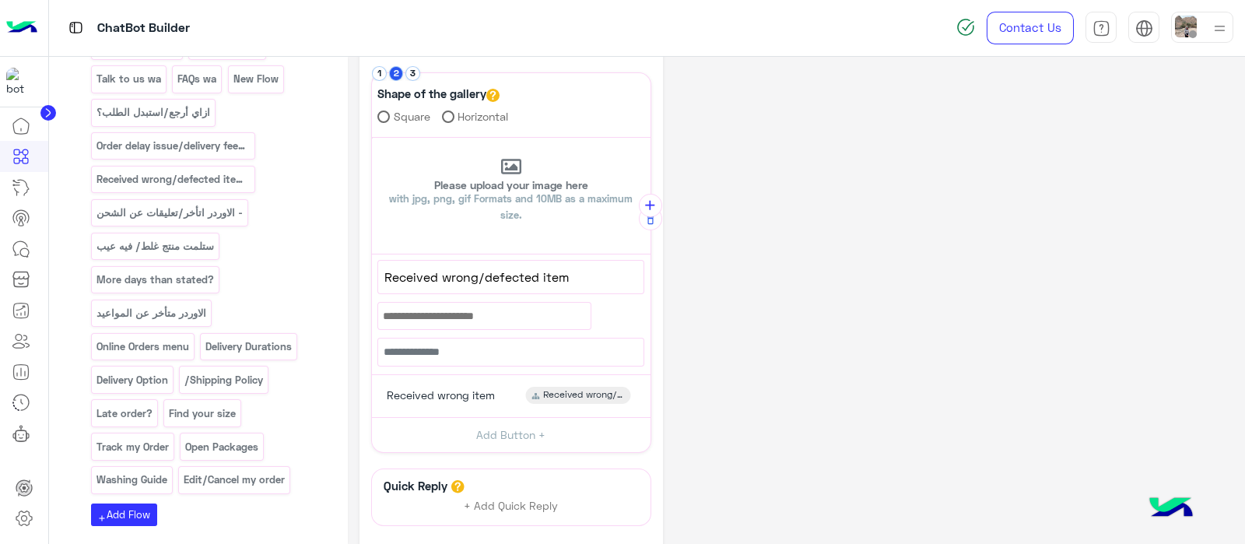
click at [576, 275] on span "Received wrong/defected item" at bounding box center [510, 277] width 253 height 20
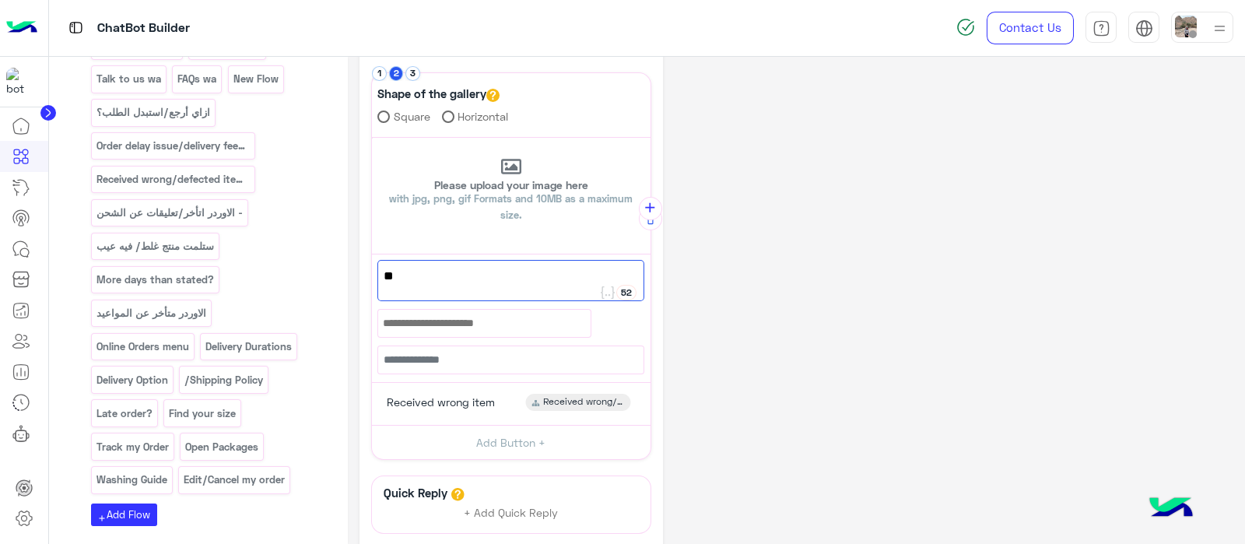
type textarea "*"
paste textarea "********"
type textarea "********"
click at [413, 68] on button "3" at bounding box center [412, 73] width 15 height 15
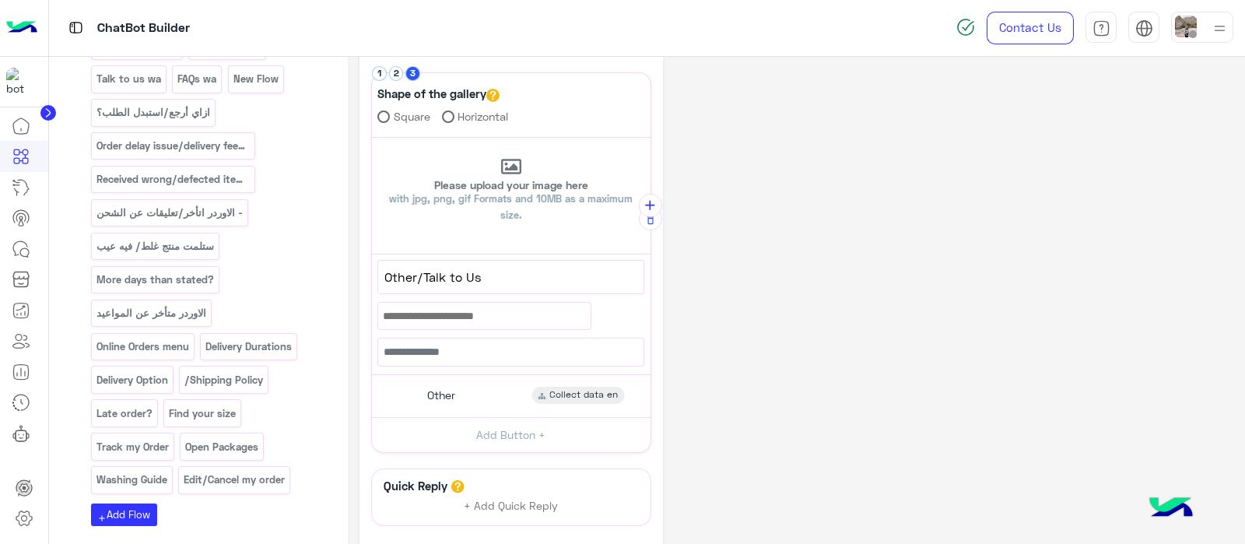
click at [531, 267] on span "Other/Talk to Us" at bounding box center [510, 277] width 253 height 20
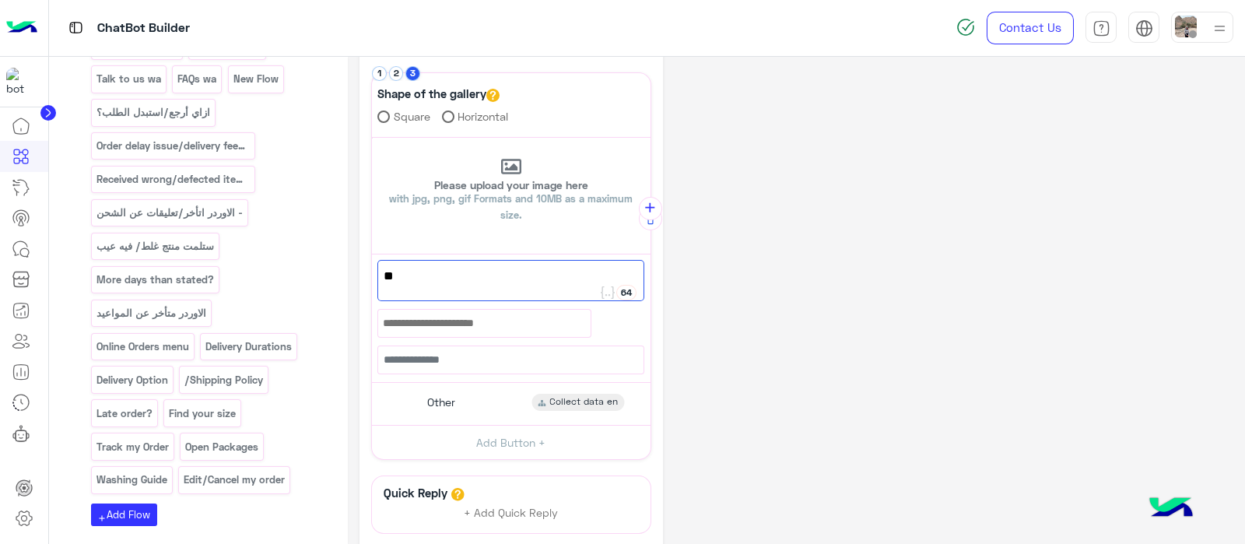
type textarea "*"
paste textarea "*****"
type textarea "*****"
click at [380, 73] on button "1" at bounding box center [379, 73] width 15 height 15
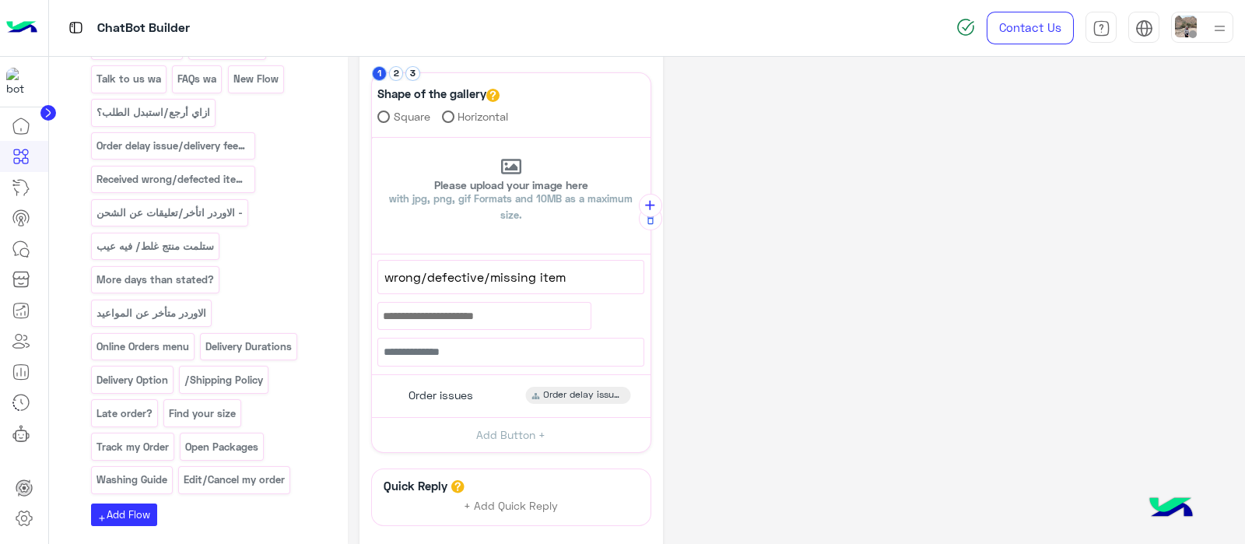
click at [393, 277] on span "wrong/defective/missing item" at bounding box center [510, 277] width 253 height 20
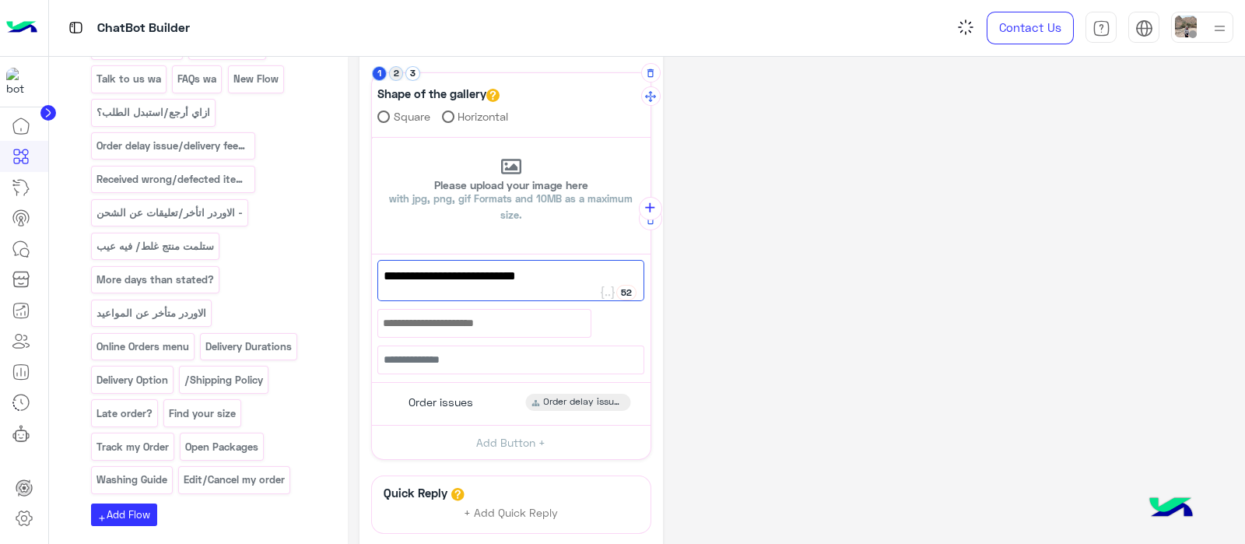
type textarea "**********"
click at [401, 74] on button "2" at bounding box center [396, 73] width 15 height 15
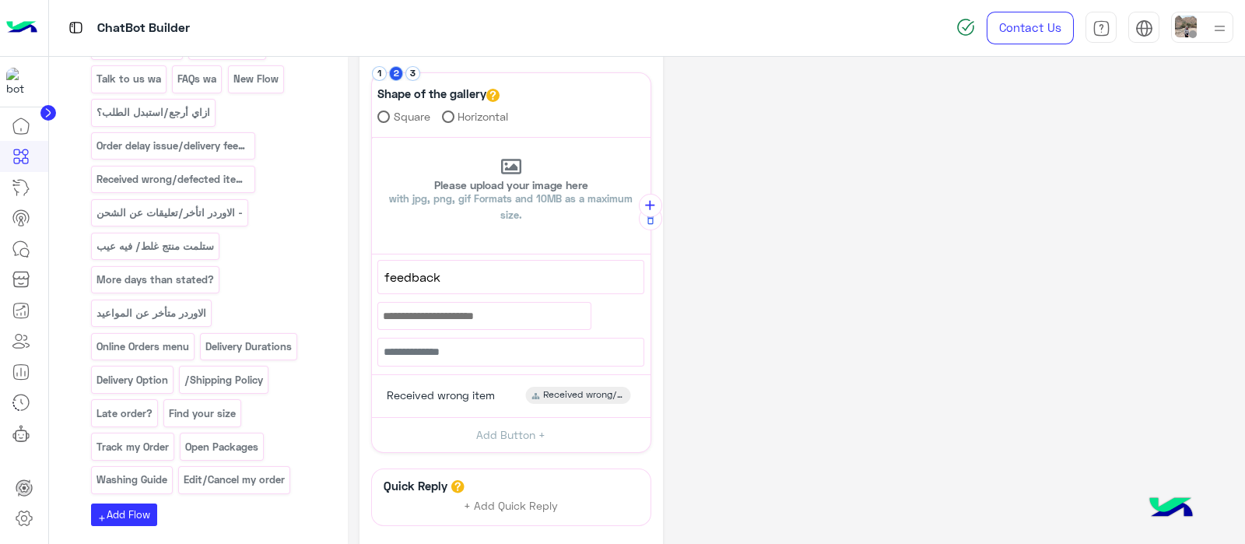
click at [390, 275] on span "feedback" at bounding box center [510, 277] width 253 height 20
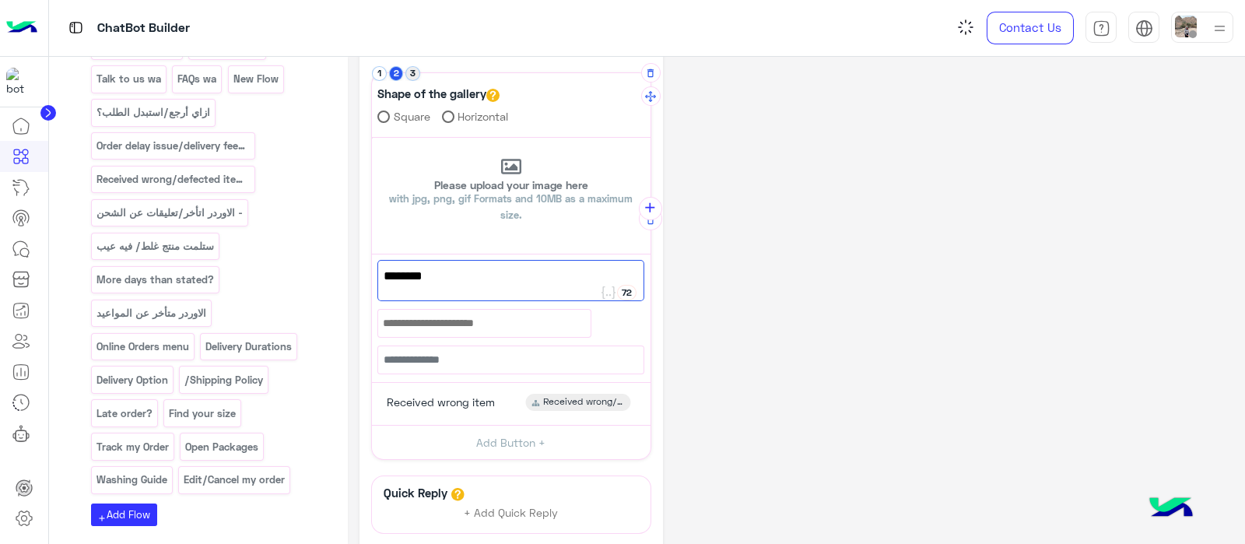
type textarea "********"
click at [416, 75] on button "3" at bounding box center [412, 73] width 15 height 15
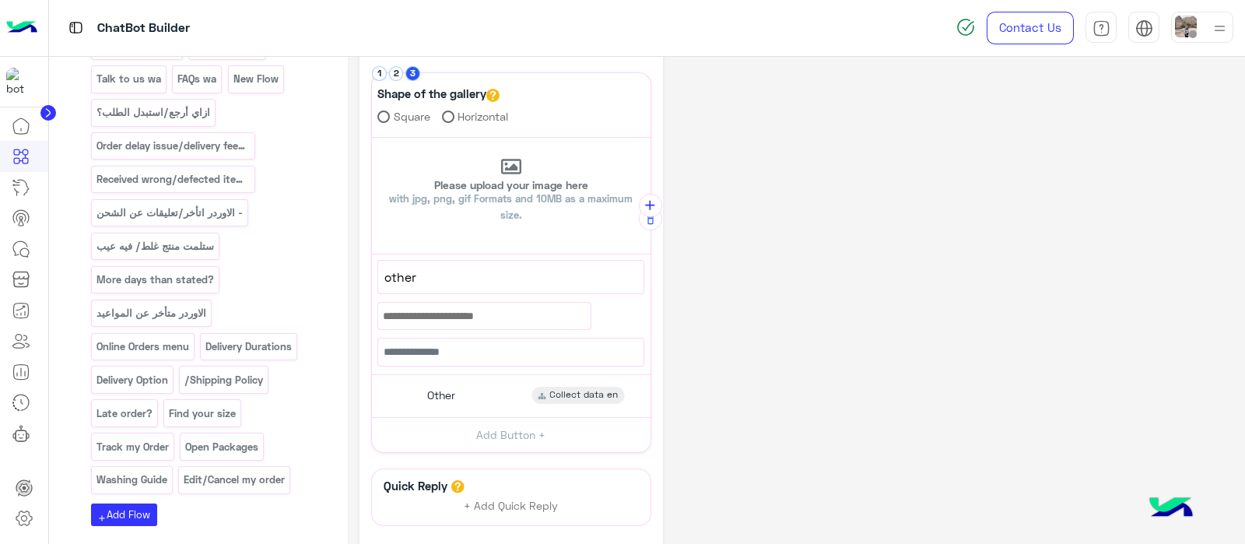
click at [391, 280] on span "other" at bounding box center [510, 277] width 253 height 20
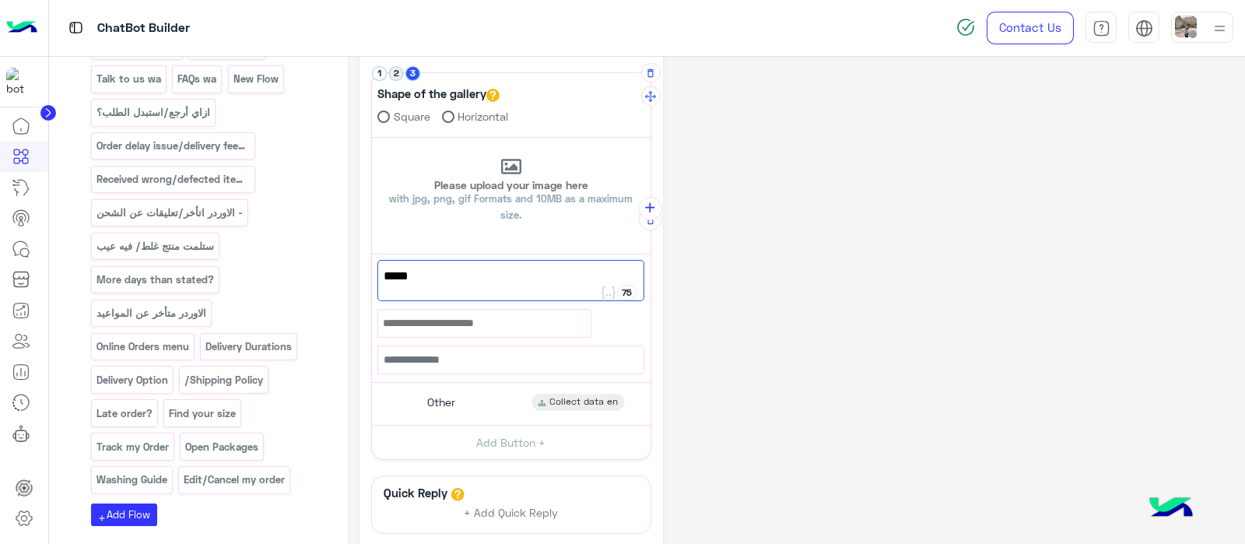
type textarea "*****"
click at [400, 72] on button "2" at bounding box center [396, 73] width 15 height 15
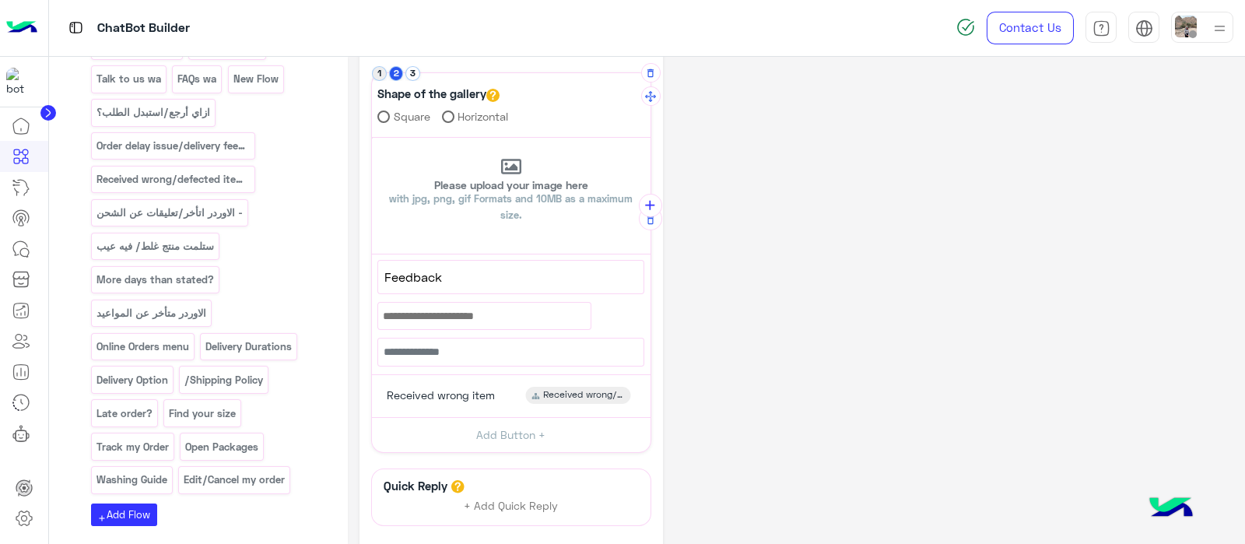
click at [376, 73] on button "1" at bounding box center [379, 73] width 15 height 15
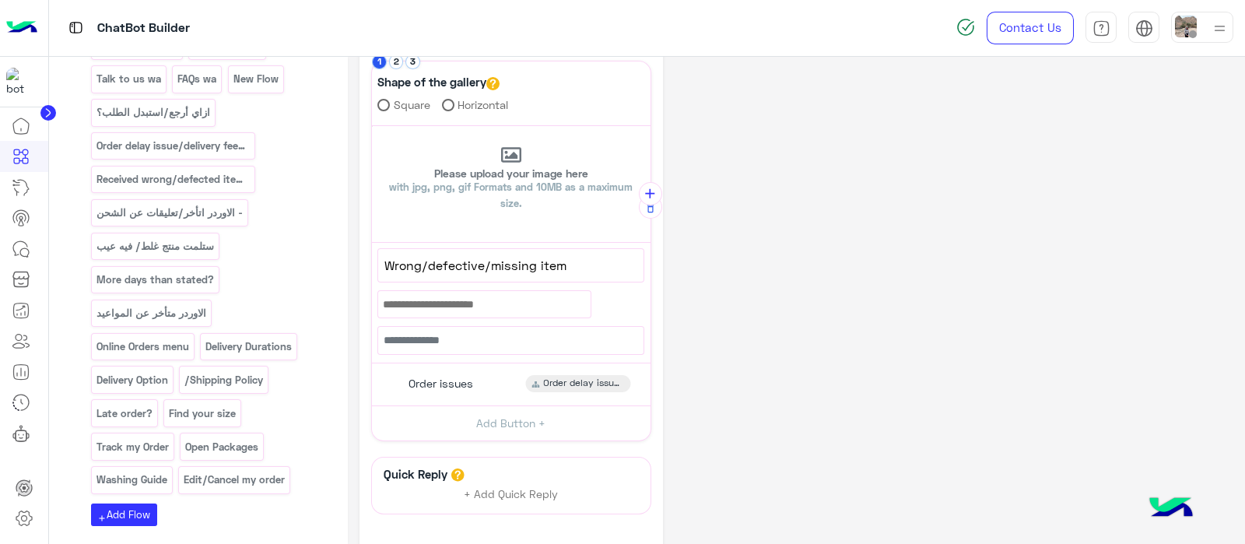
scroll to position [361, 0]
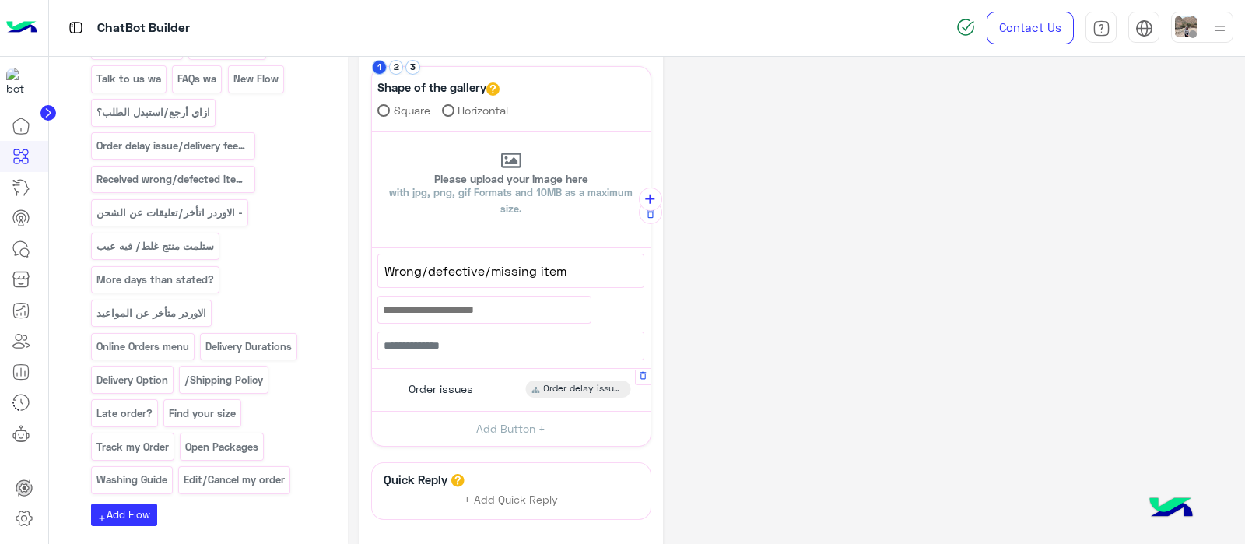
click at [432, 383] on span "Order issues" at bounding box center [440, 389] width 65 height 14
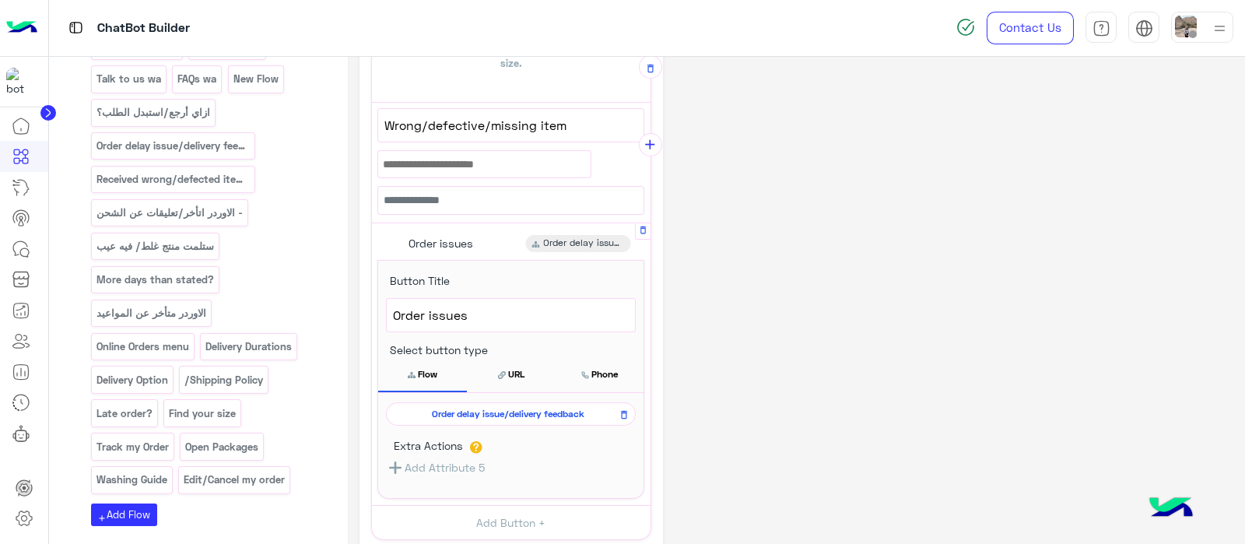
scroll to position [507, 0]
click at [626, 410] on icon at bounding box center [624, 414] width 6 height 9
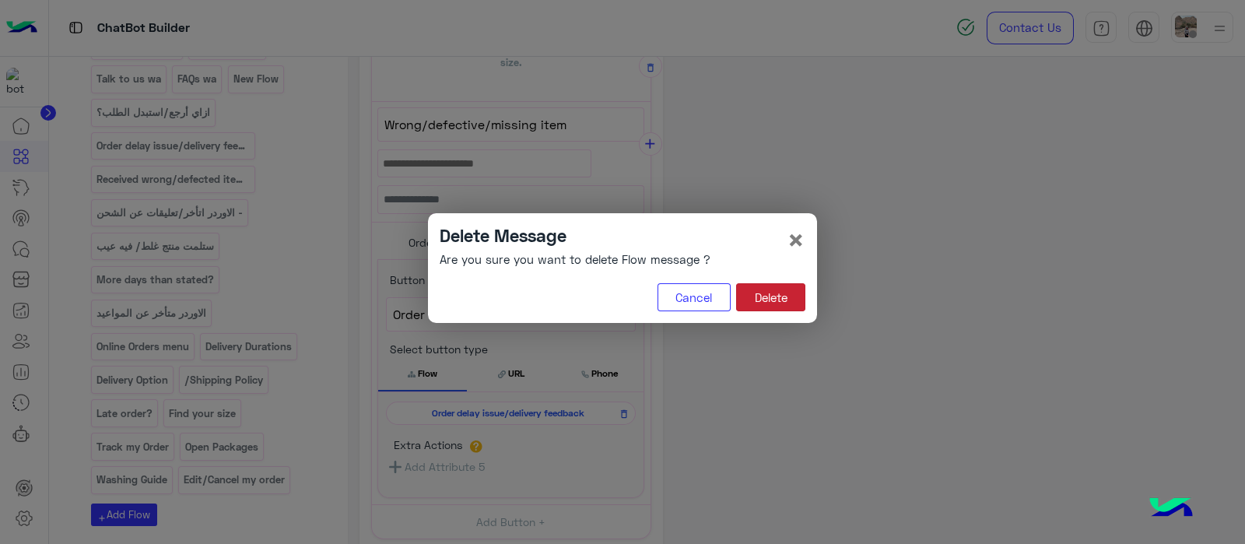
click at [759, 305] on button "Delete" at bounding box center [770, 297] width 69 height 28
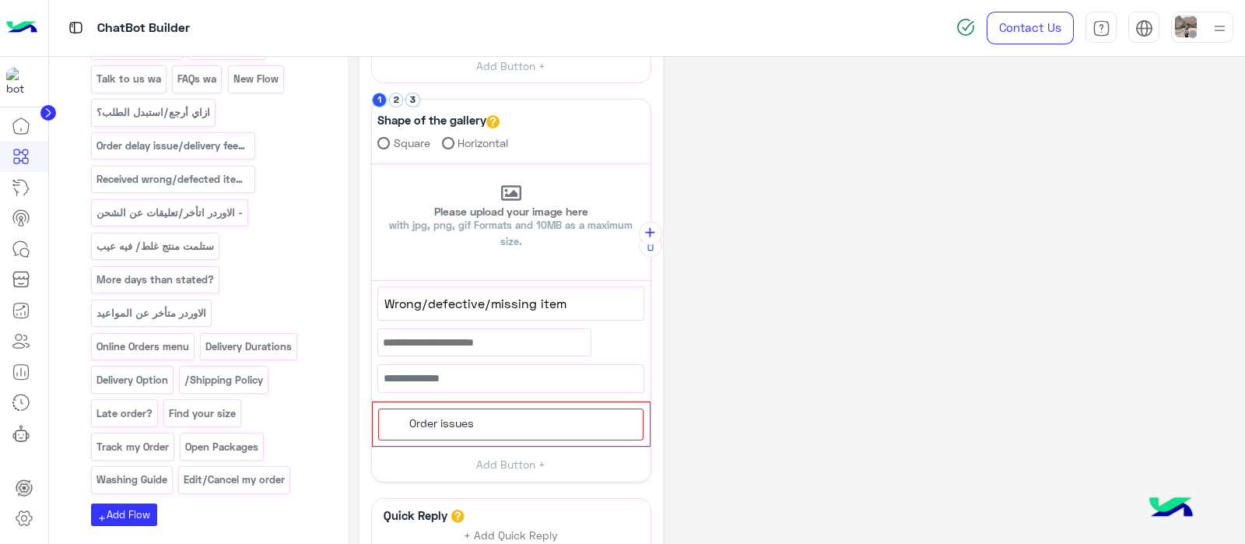
scroll to position [342, 0]
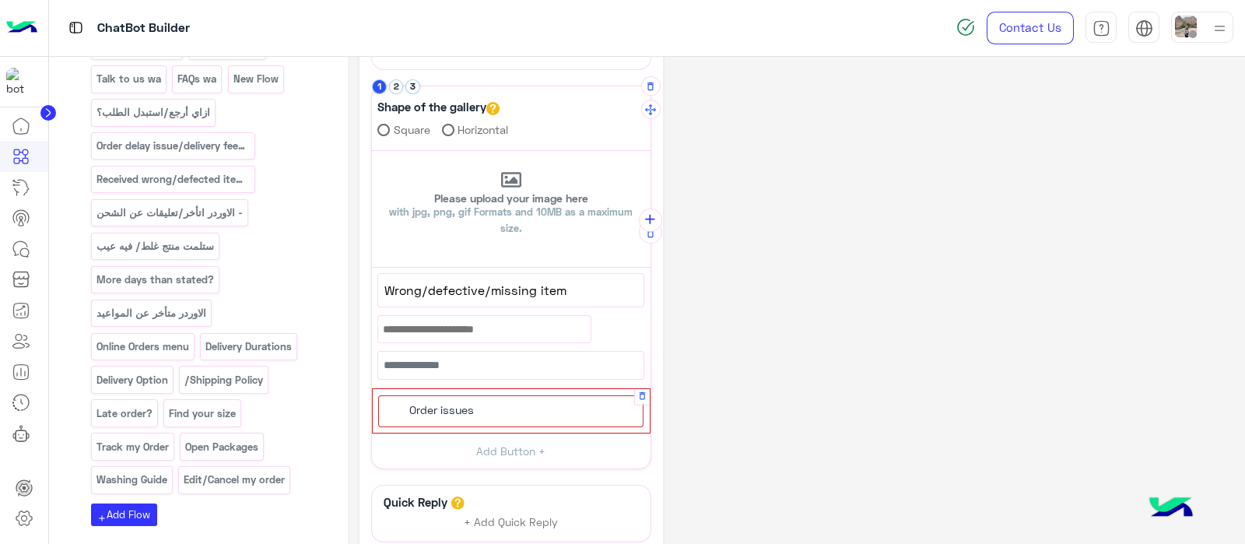
click at [444, 408] on span "Order issues" at bounding box center [441, 410] width 65 height 14
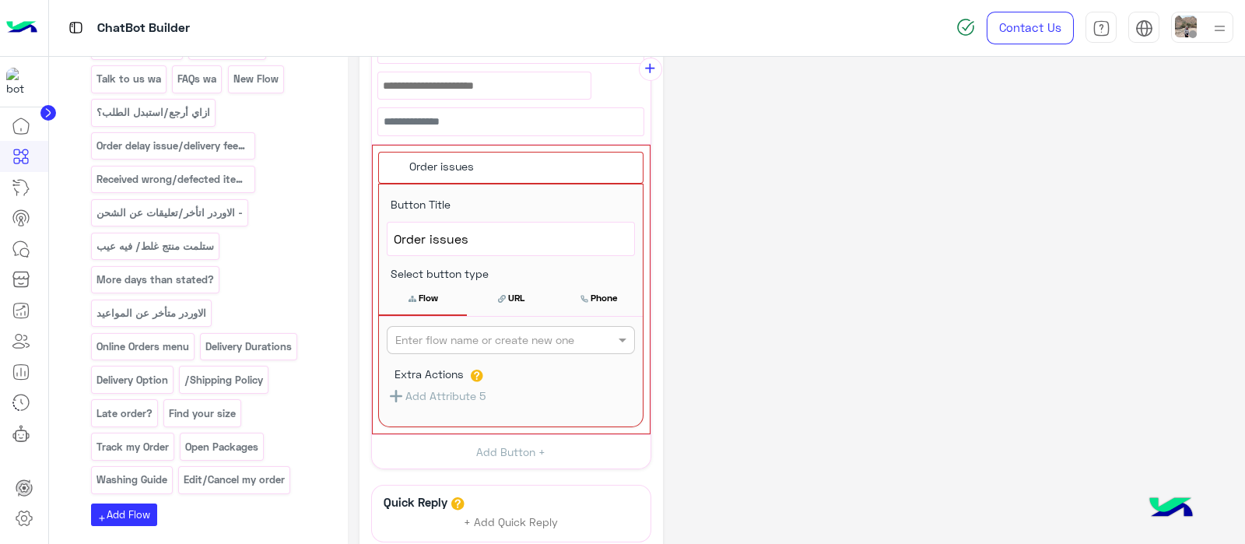
scroll to position [590, 0]
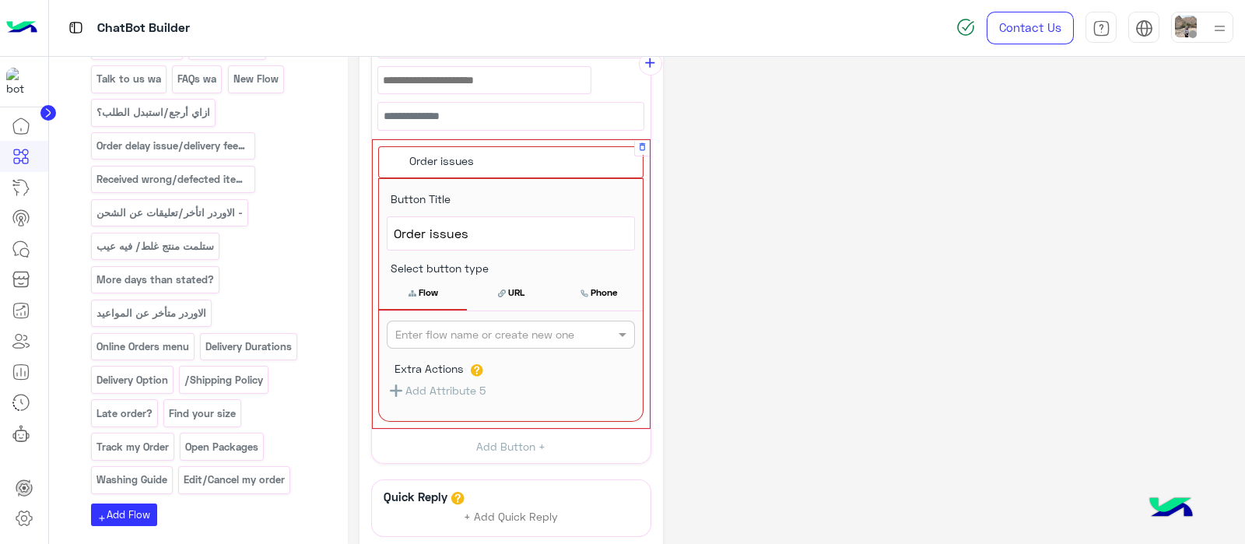
click at [454, 327] on input "text" at bounding box center [485, 335] width 180 height 16
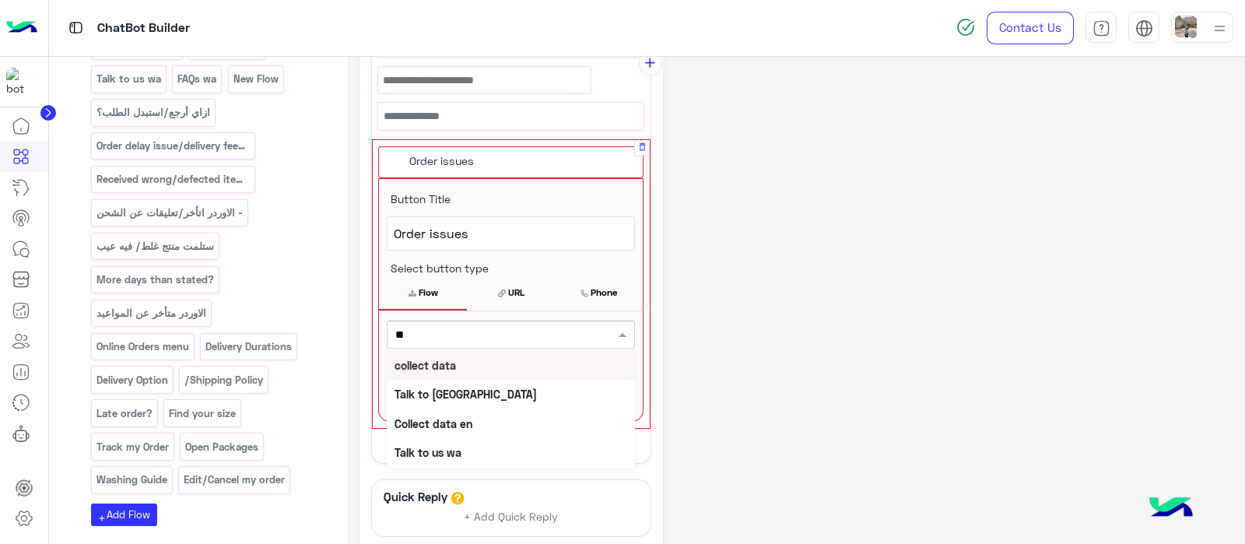
type input "*"
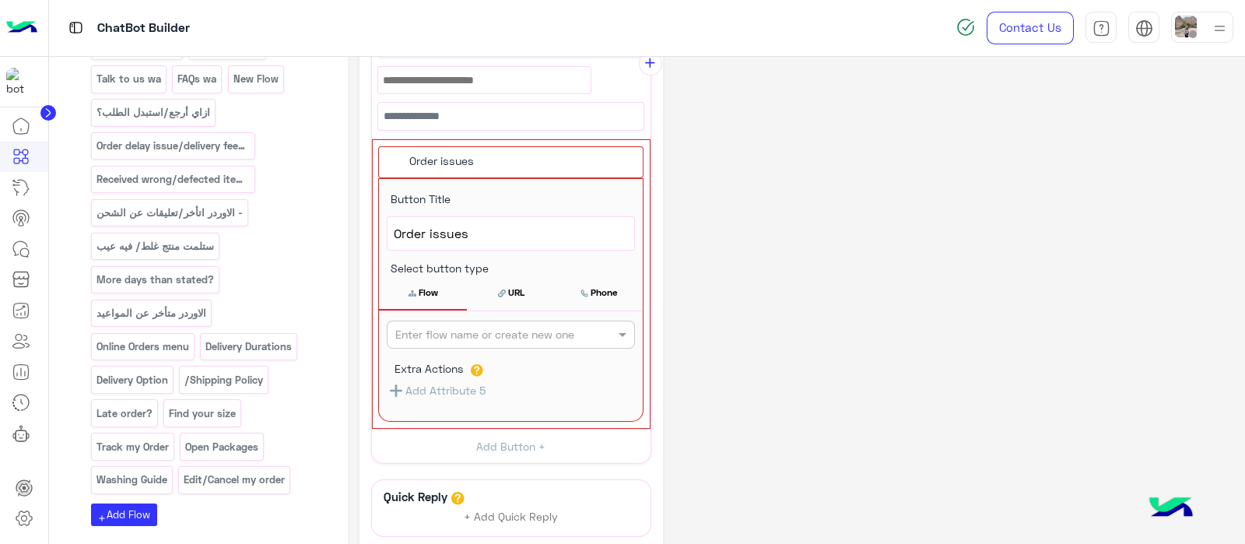
click at [739, 283] on div "**********" at bounding box center [796, 76] width 874 height 1197
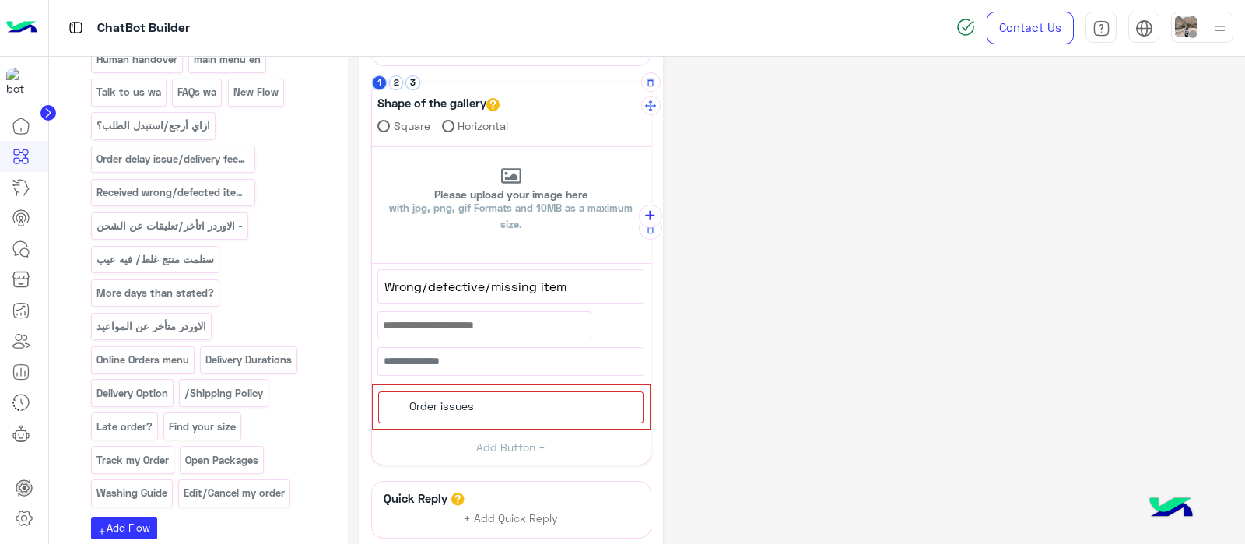
scroll to position [340, 0]
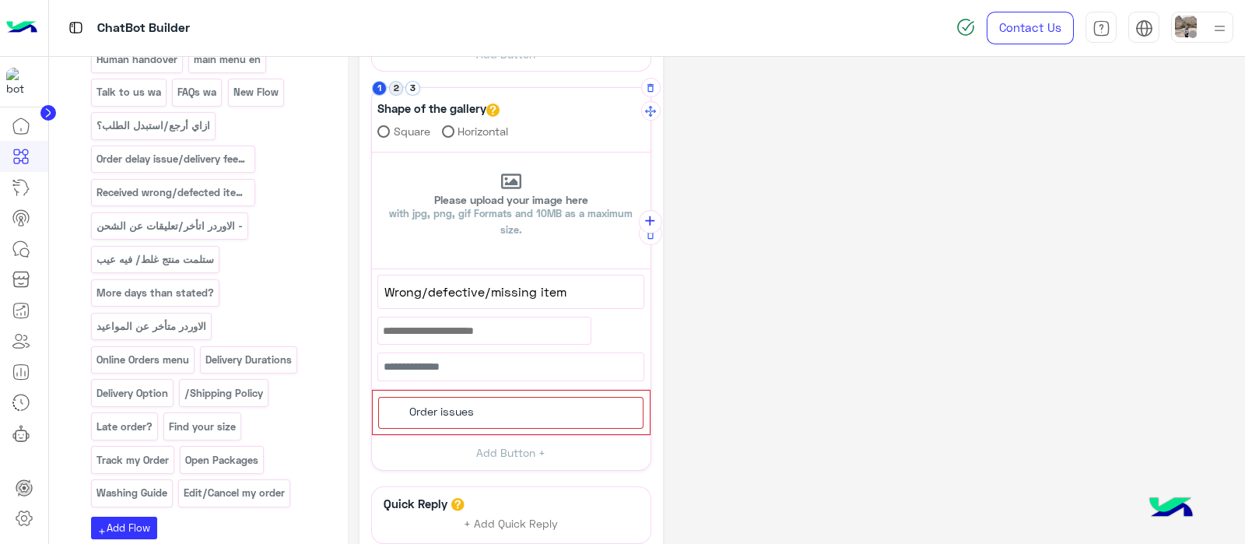
click at [398, 87] on button "2" at bounding box center [396, 88] width 15 height 15
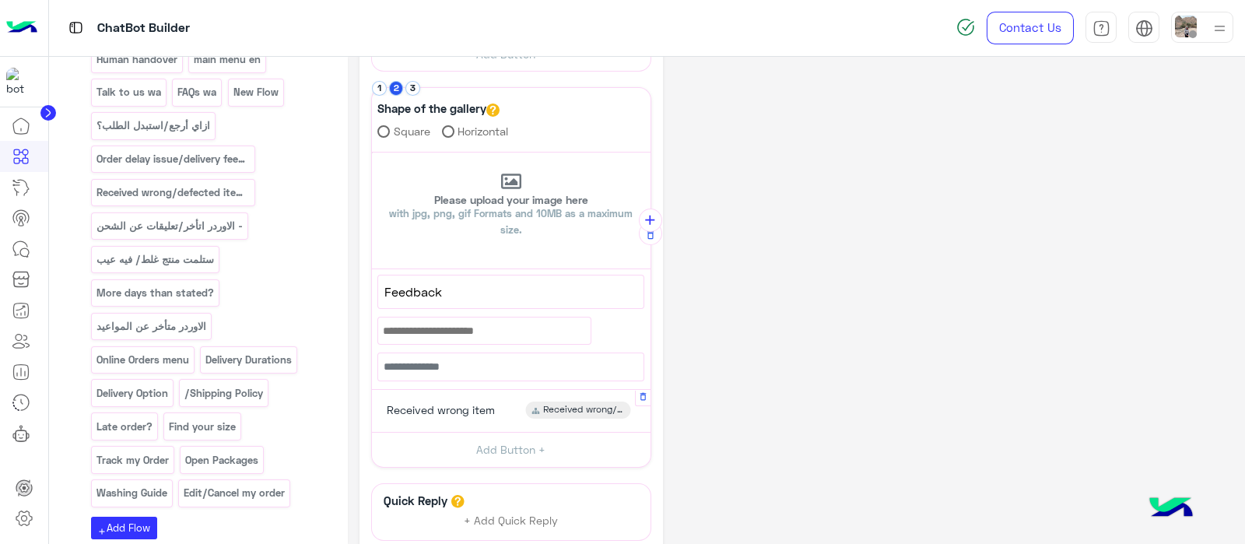
click at [447, 408] on span "Received wrong item" at bounding box center [441, 410] width 108 height 14
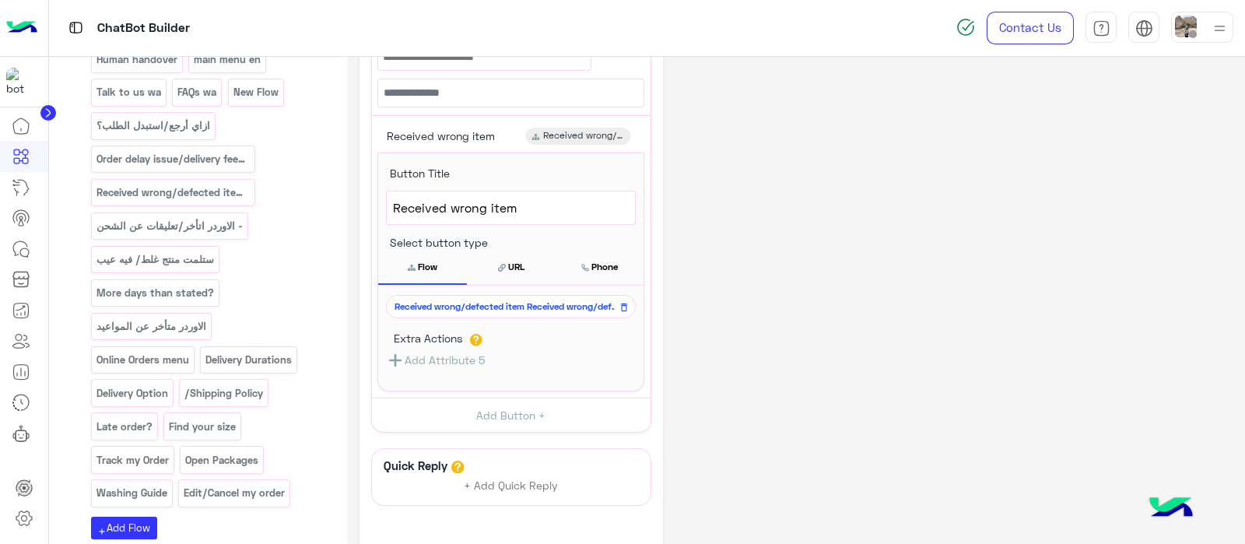
scroll to position [622, 0]
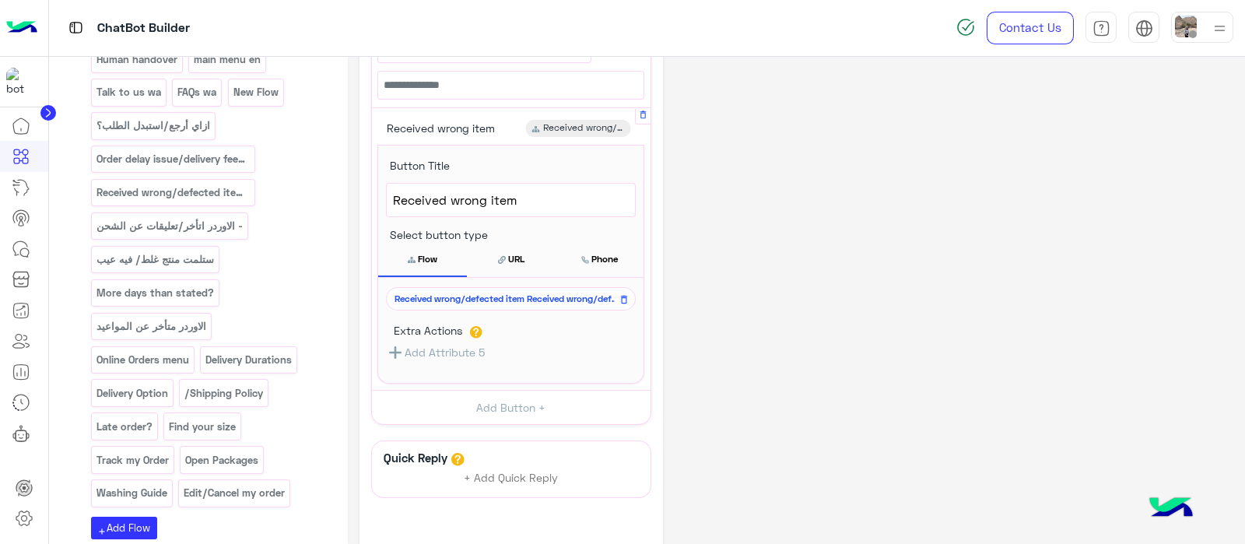
click at [485, 292] on span "Received wrong/defected item Received wrong/defected item" at bounding box center [507, 299] width 227 height 14
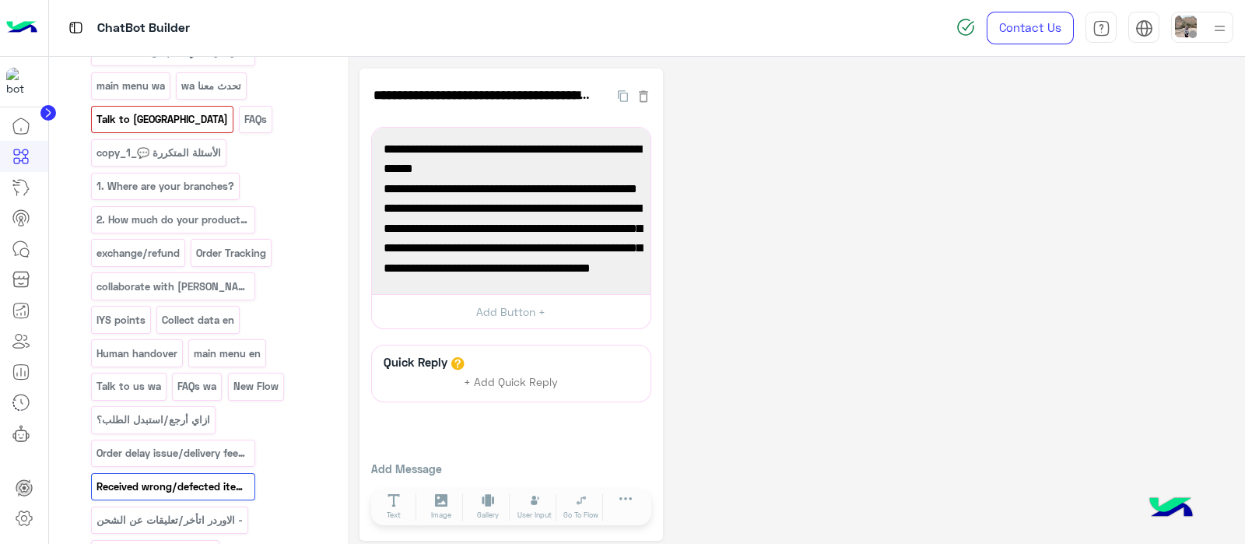
scroll to position [376, 0]
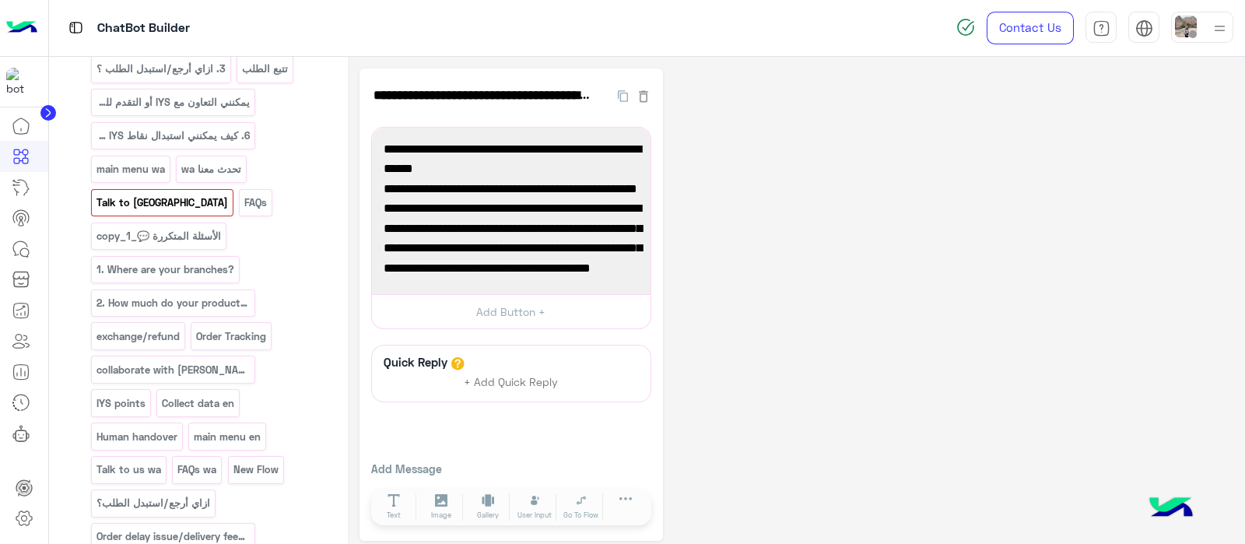
click at [229, 194] on p "Talk to us" at bounding box center [162, 203] width 134 height 18
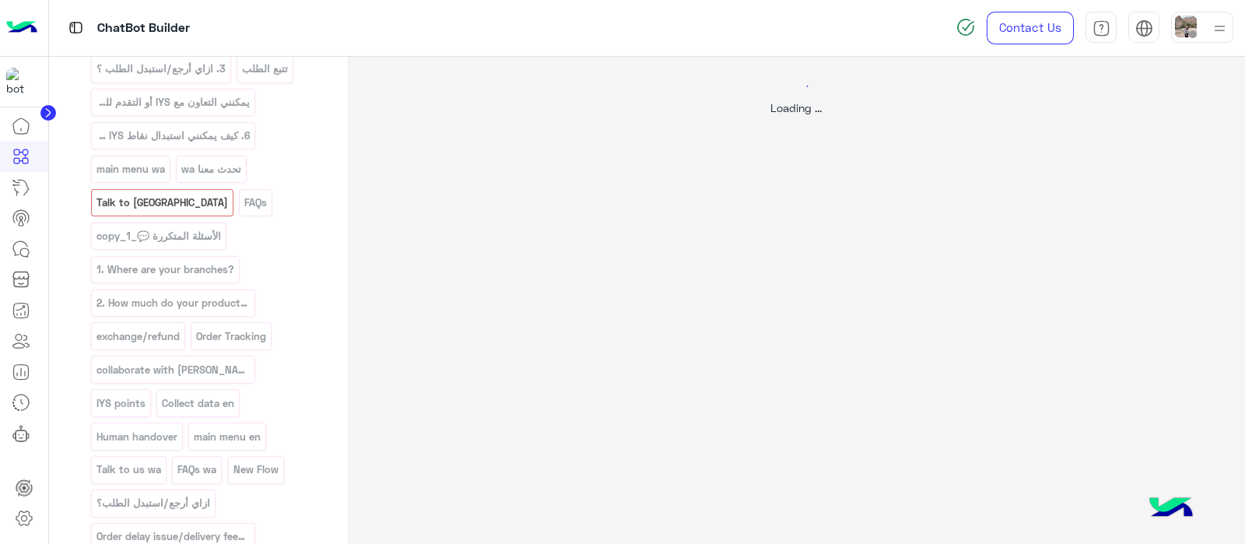
select select "*"
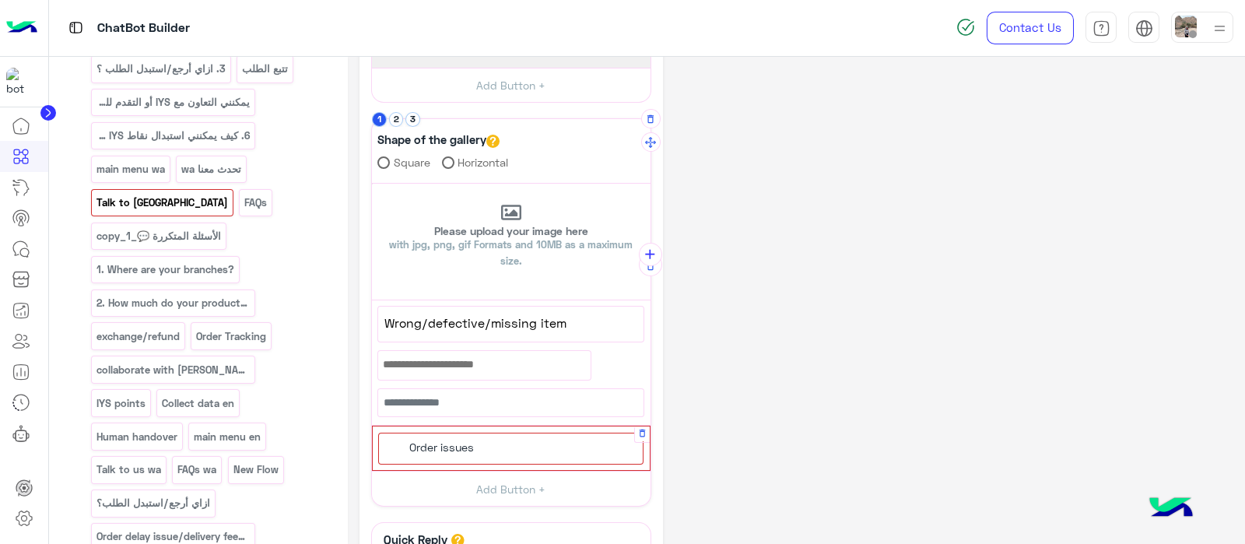
scroll to position [410, 0]
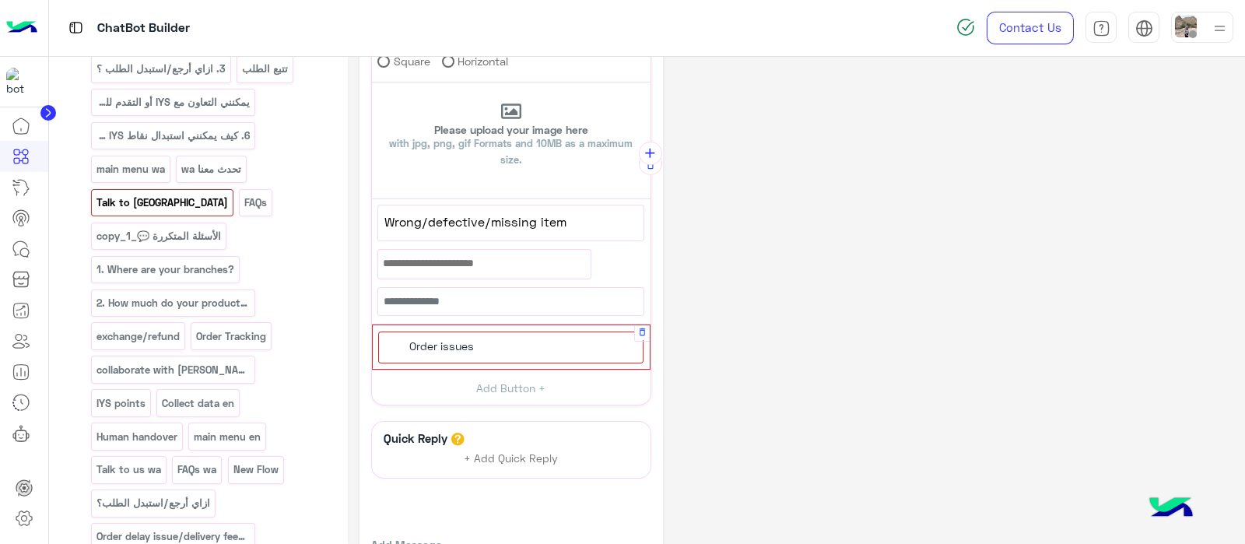
click at [464, 339] on span "Order issues" at bounding box center [441, 346] width 65 height 14
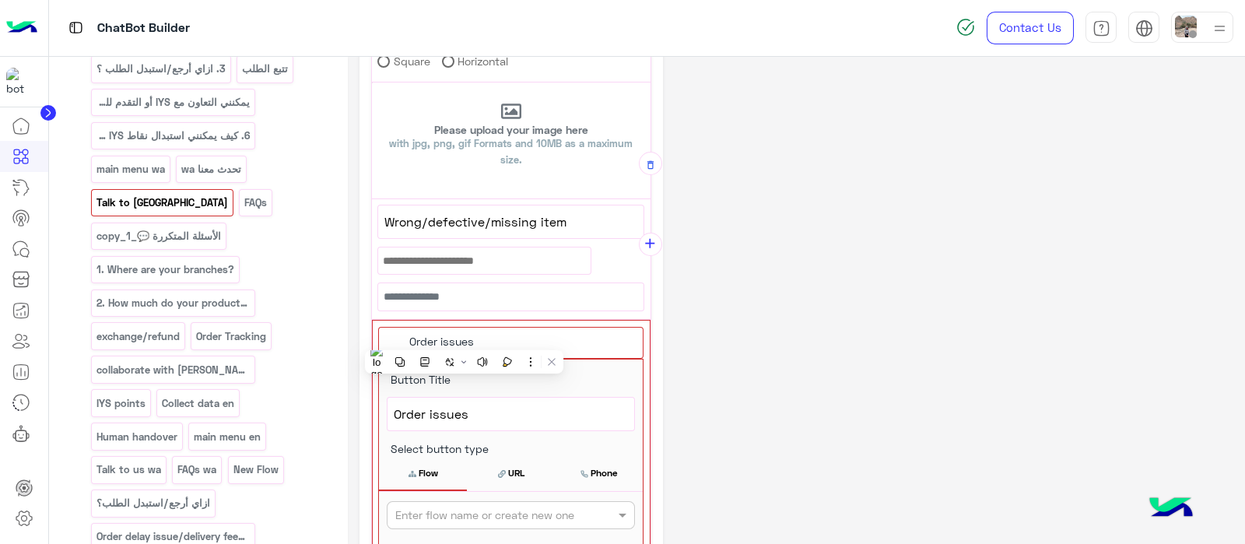
click at [741, 363] on div "**********" at bounding box center [796, 256] width 874 height 1197
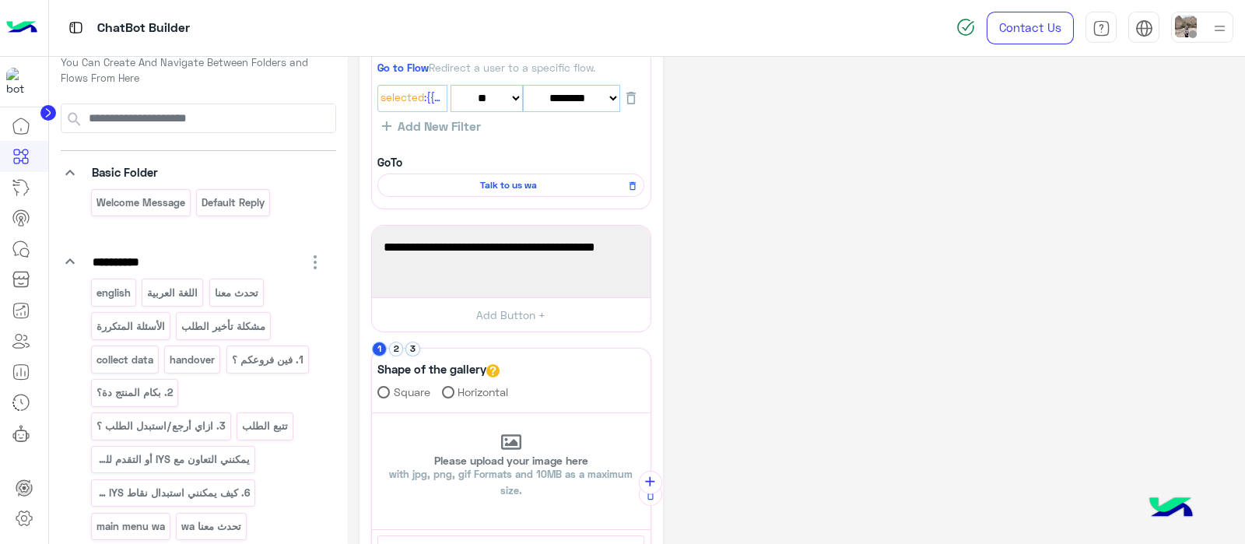
scroll to position [0, 0]
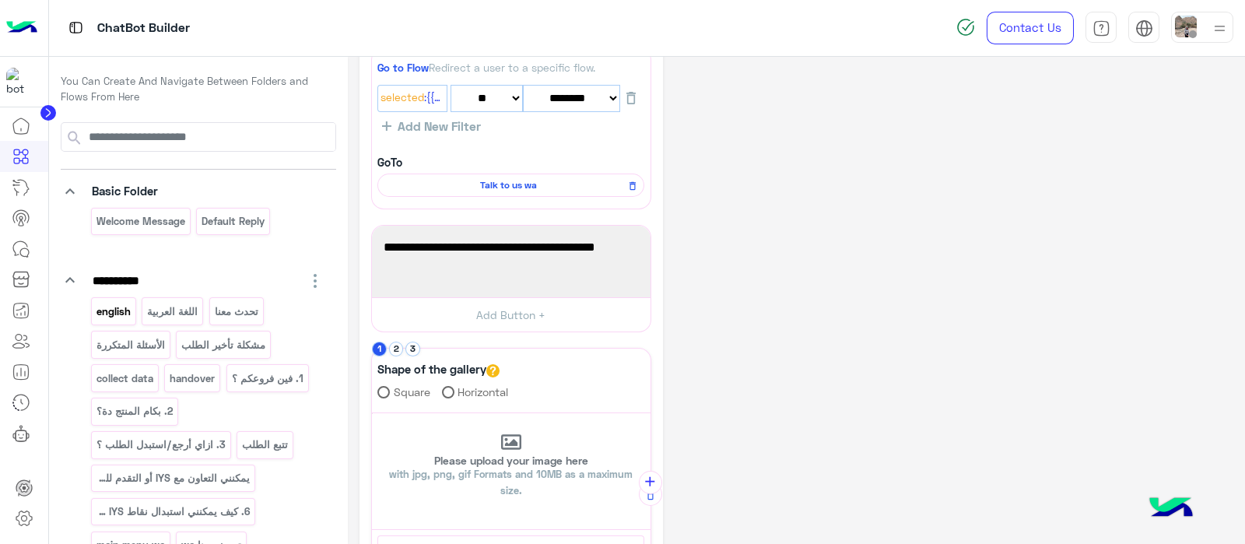
click at [119, 313] on p "english" at bounding box center [113, 312] width 37 height 18
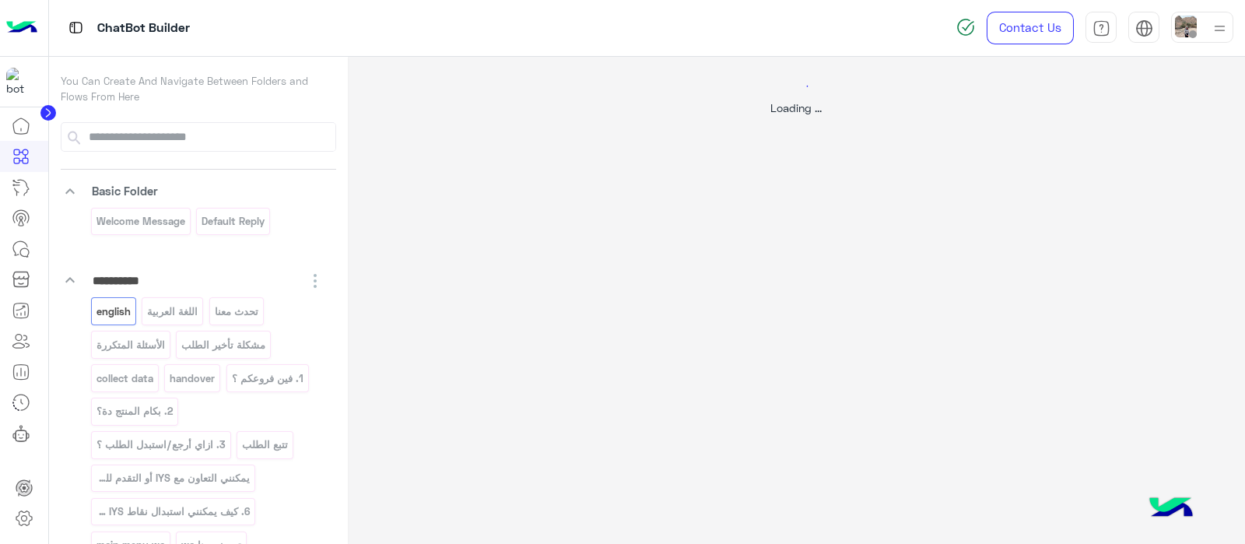
select select "*"
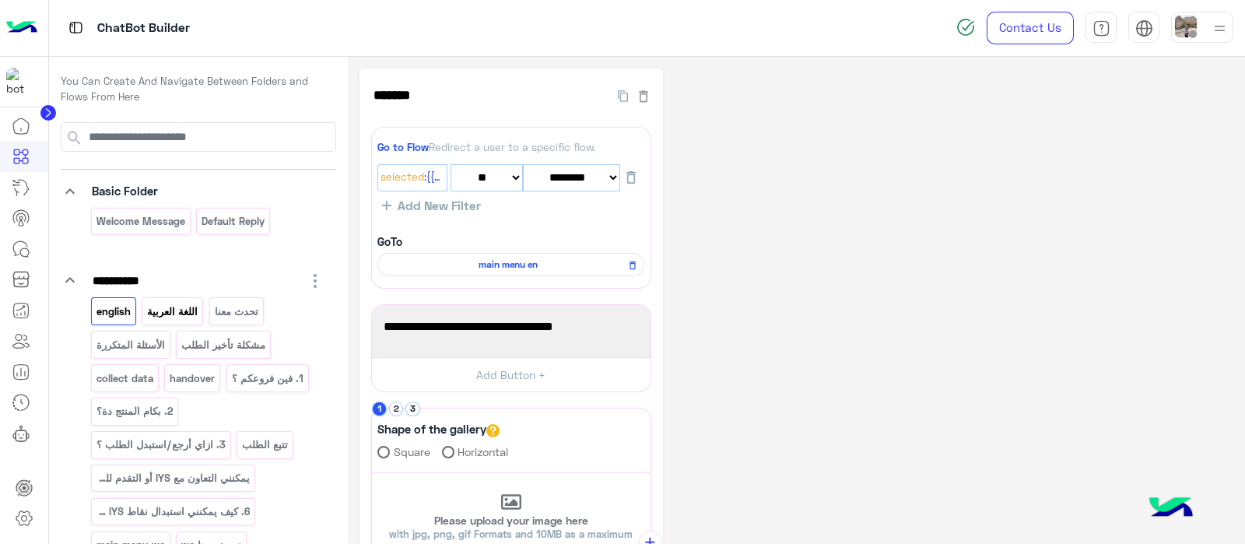
click at [170, 313] on p "اللغة العربية" at bounding box center [172, 312] width 53 height 18
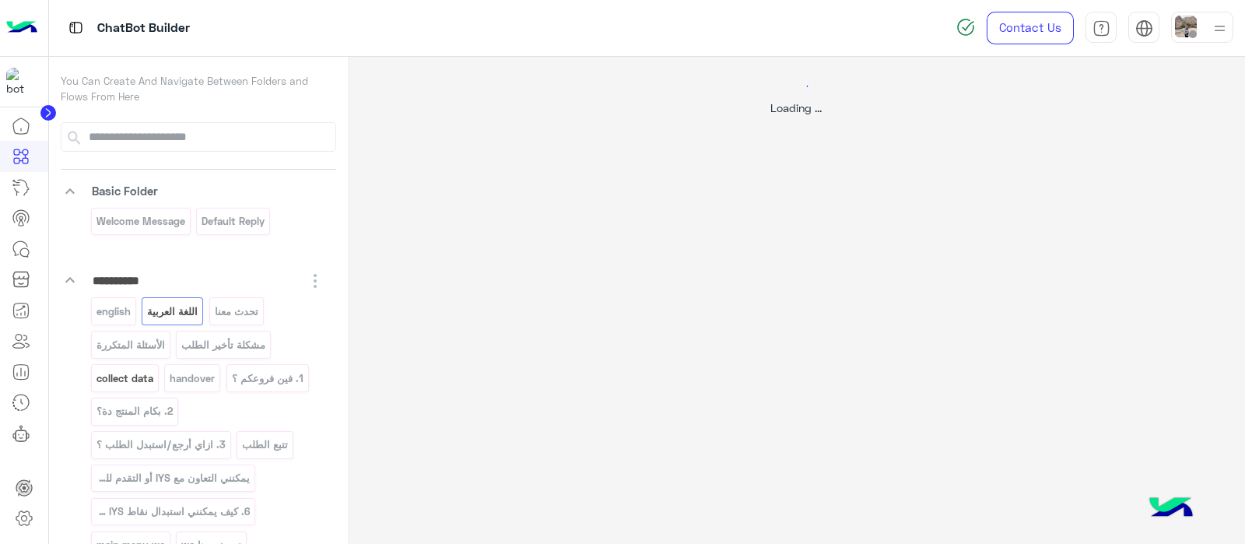
select select "*"
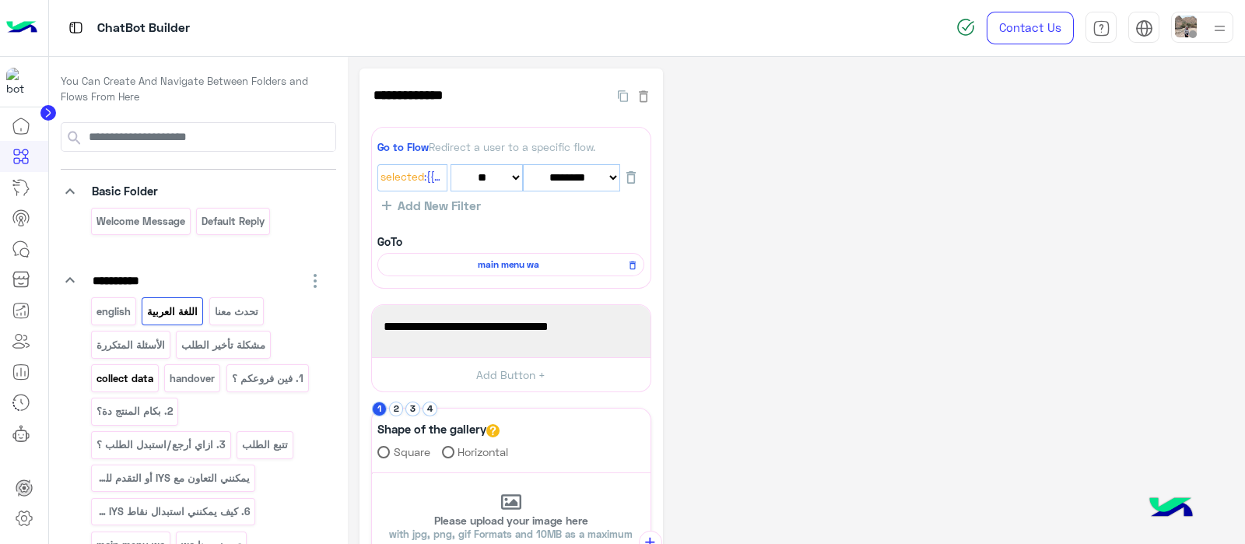
click at [130, 370] on p "collect data" at bounding box center [124, 379] width 59 height 18
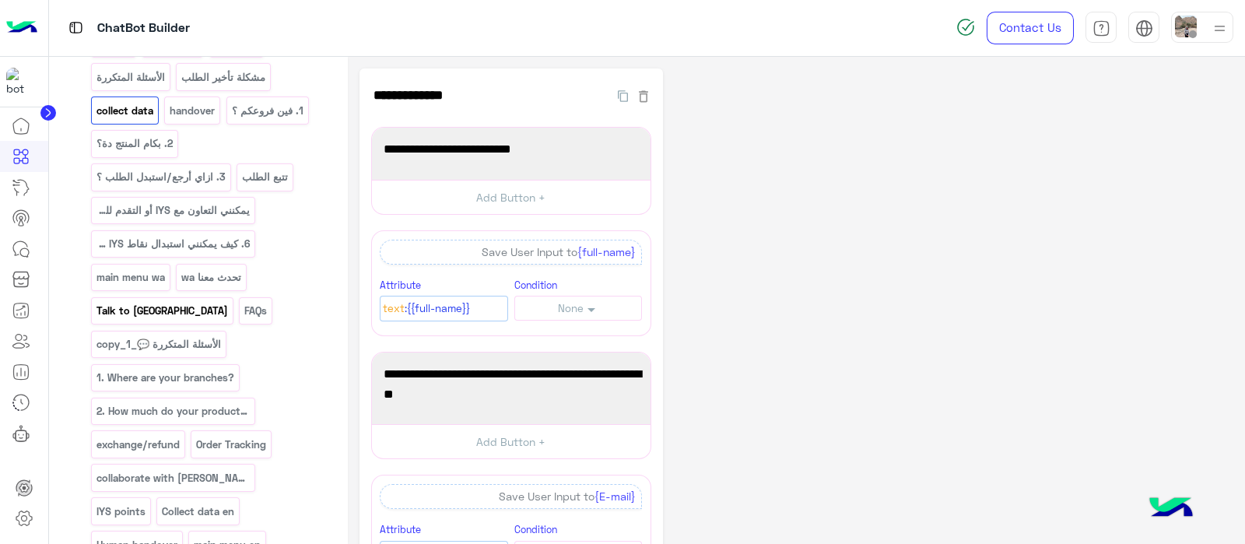
scroll to position [268, 0]
click at [161, 502] on p "Collect data en" at bounding box center [198, 511] width 75 height 18
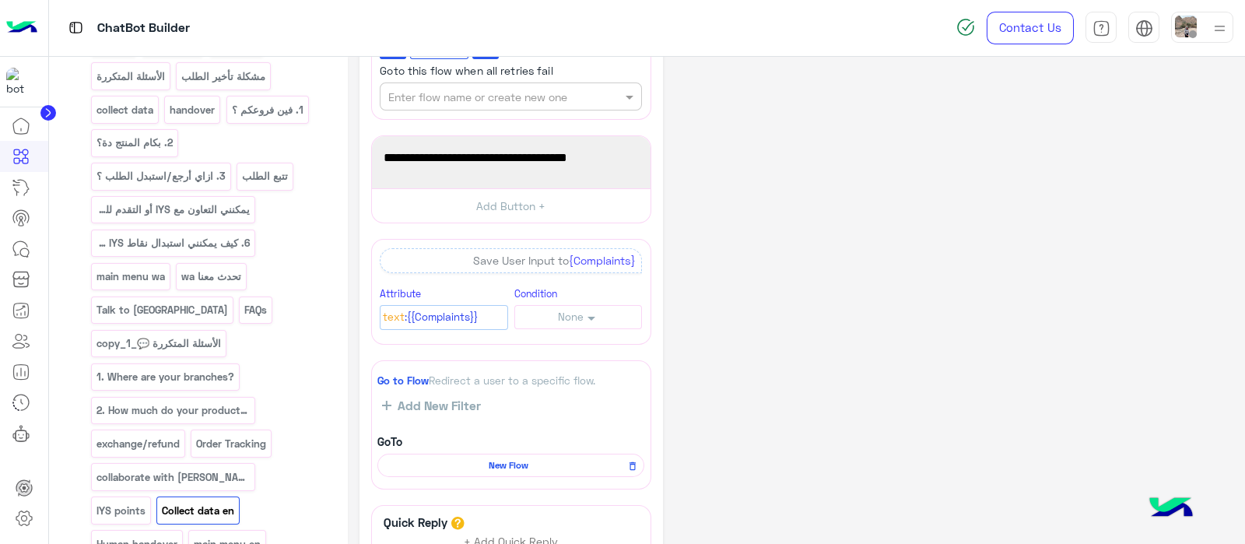
scroll to position [829, 0]
click at [486, 457] on span "New Flow" at bounding box center [508, 464] width 244 height 14
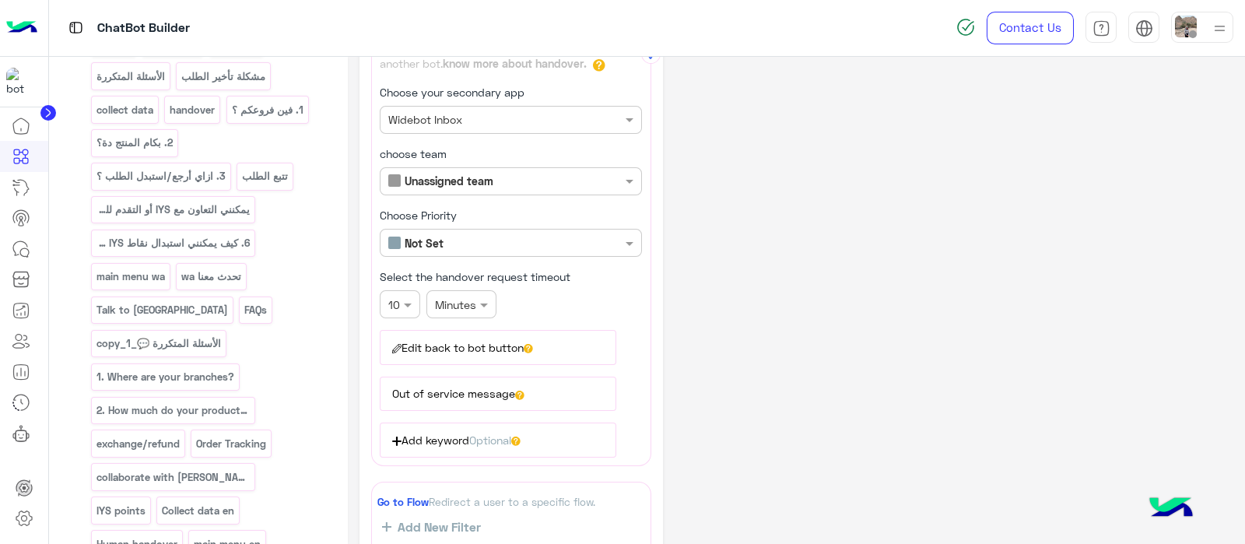
scroll to position [101, 0]
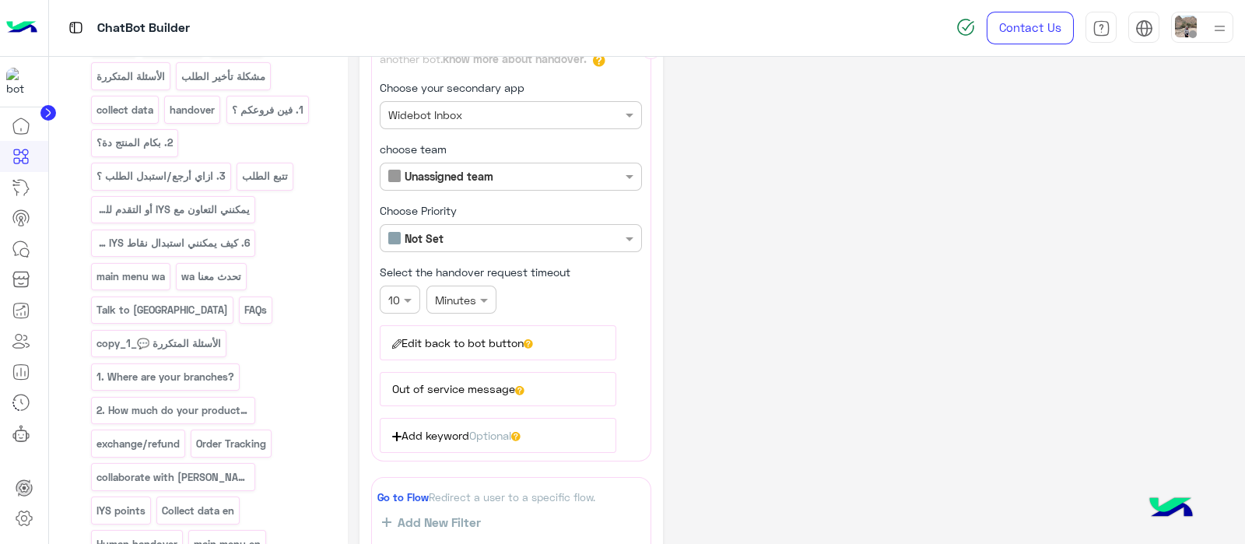
click at [492, 338] on button "Edit back to bot button" at bounding box center [498, 342] width 236 height 34
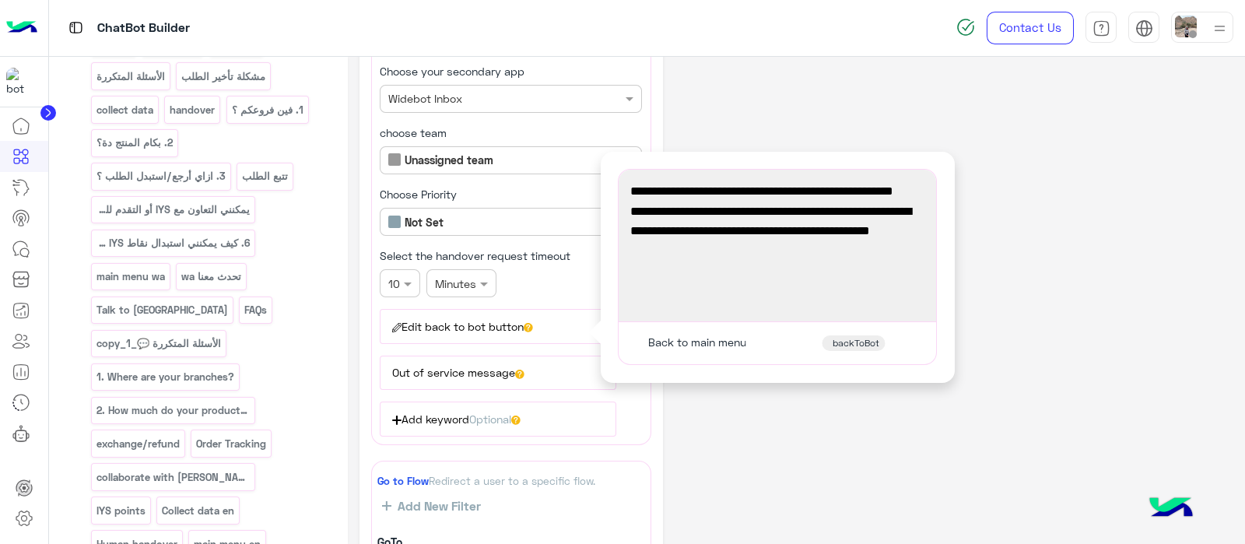
scroll to position [120, 0]
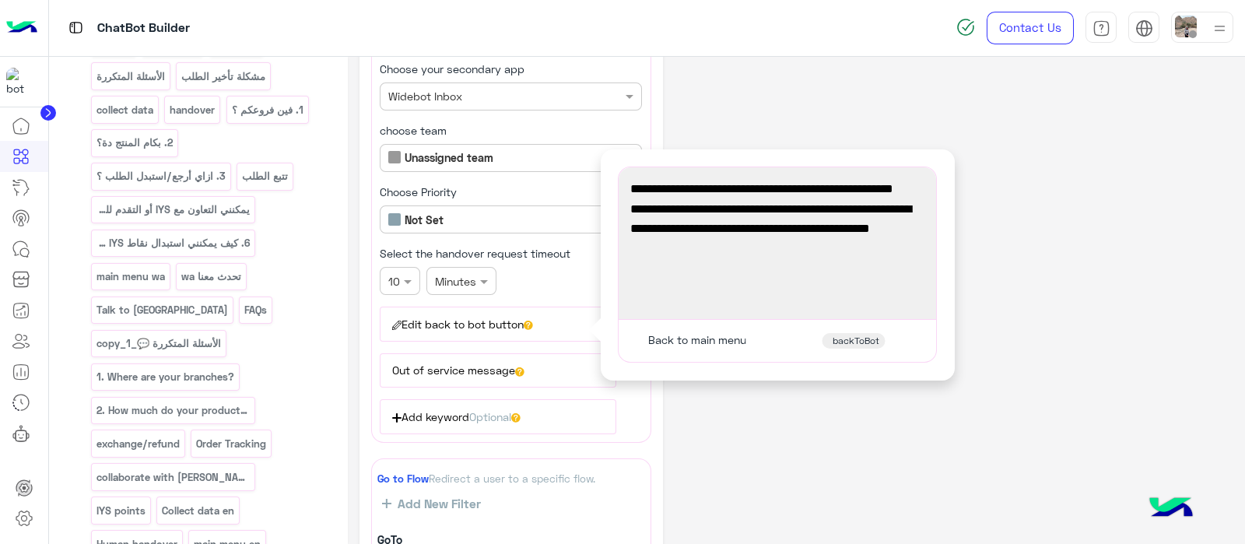
click at [482, 361] on button "Out of service message" at bounding box center [498, 370] width 236 height 34
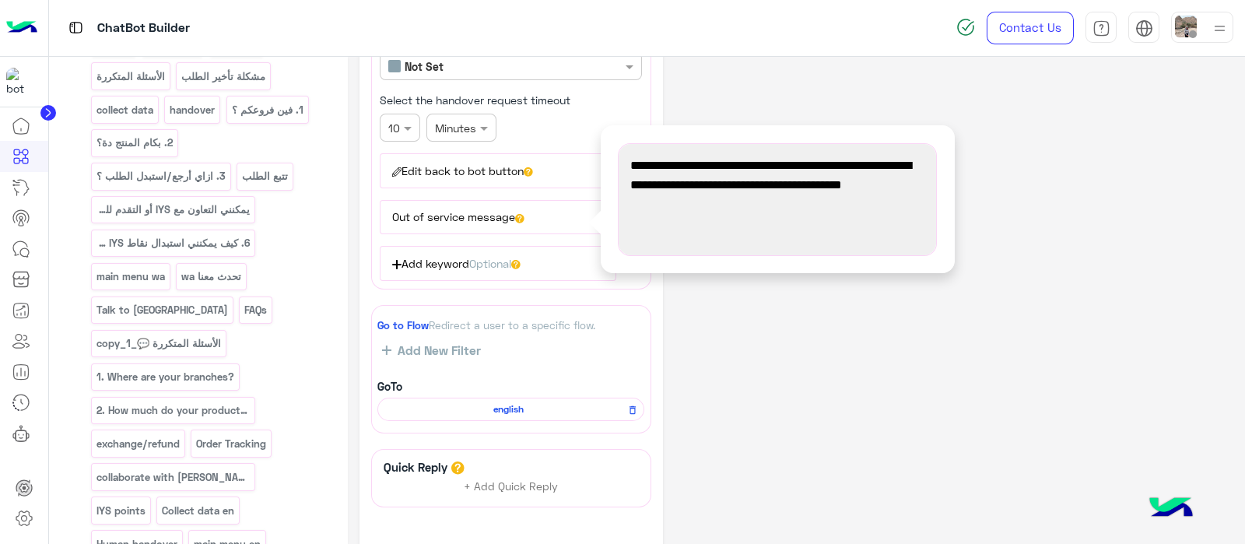
scroll to position [277, 0]
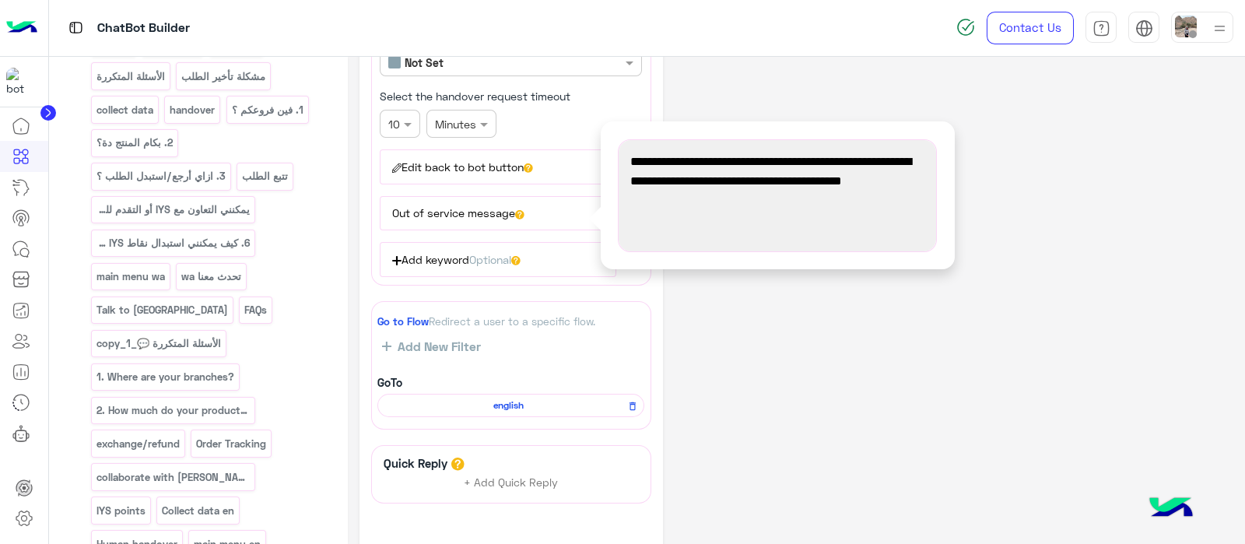
click at [551, 166] on button "Edit back to bot button" at bounding box center [498, 166] width 236 height 34
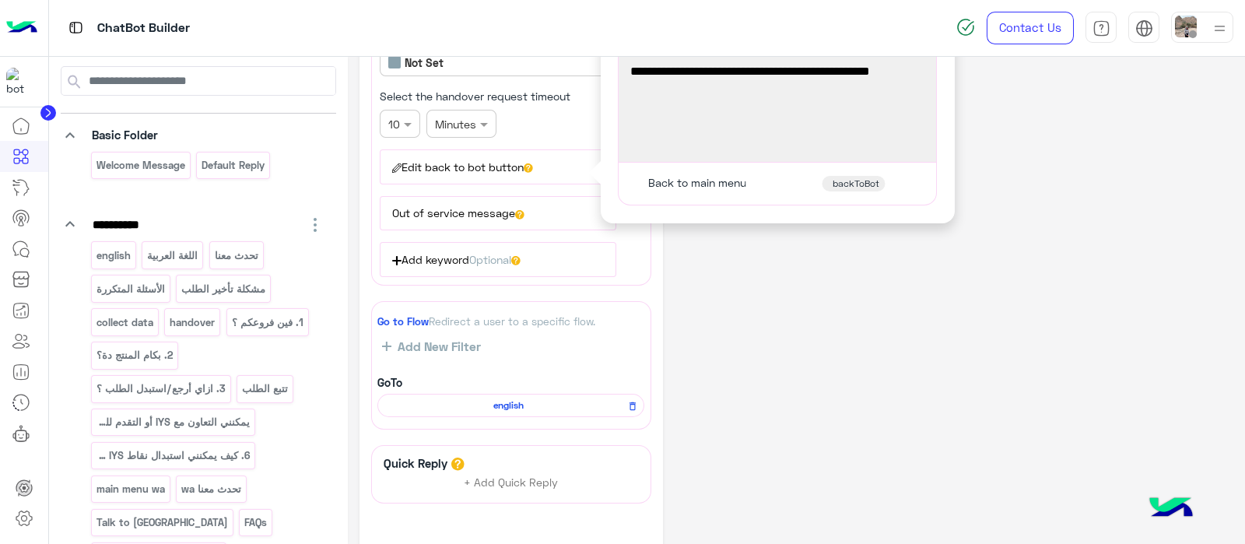
scroll to position [0, 0]
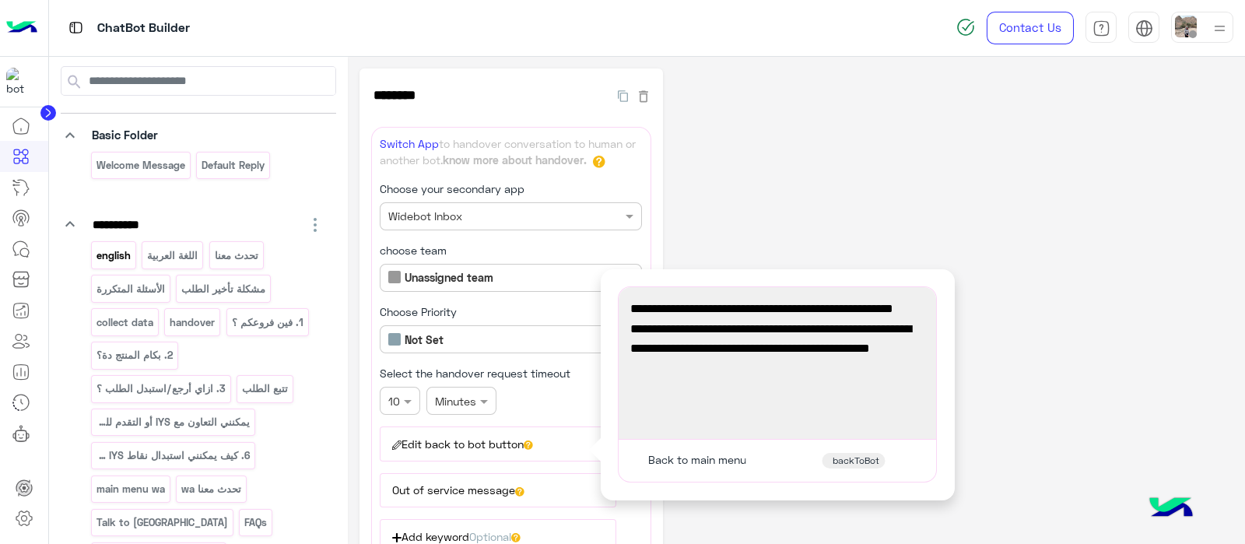
click at [115, 258] on p "english" at bounding box center [113, 256] width 37 height 18
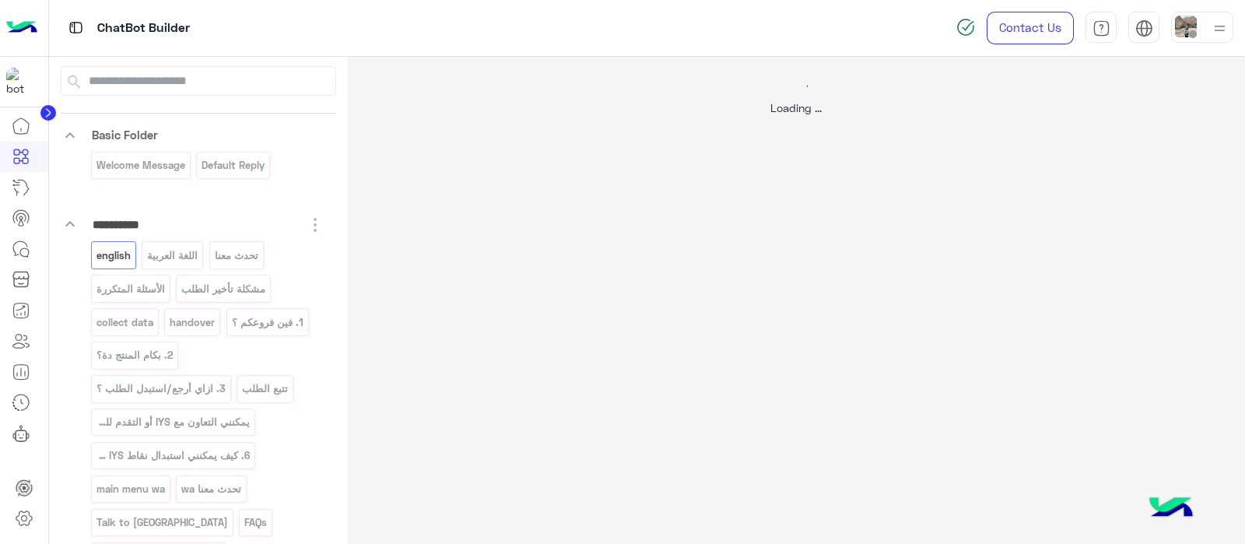
select select "*"
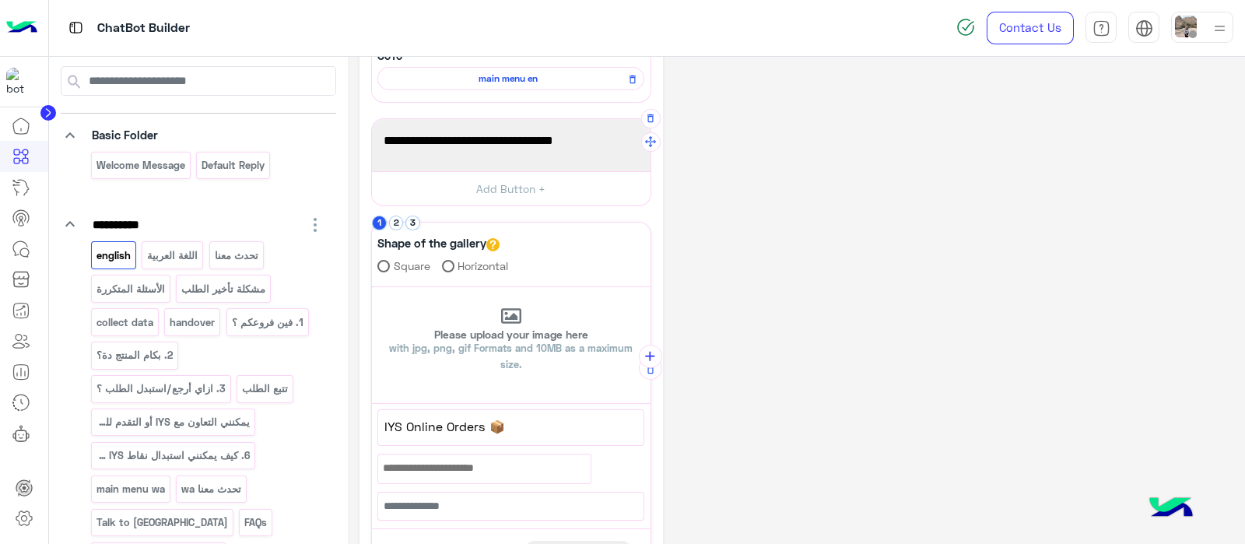
scroll to position [234, 0]
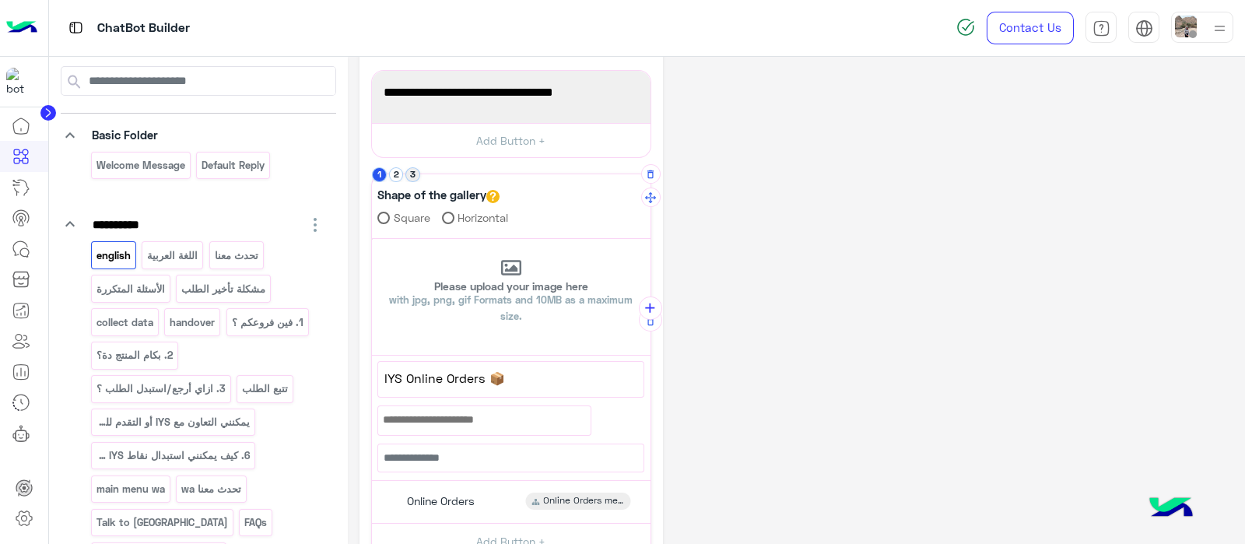
click at [416, 177] on button "3" at bounding box center [412, 174] width 15 height 15
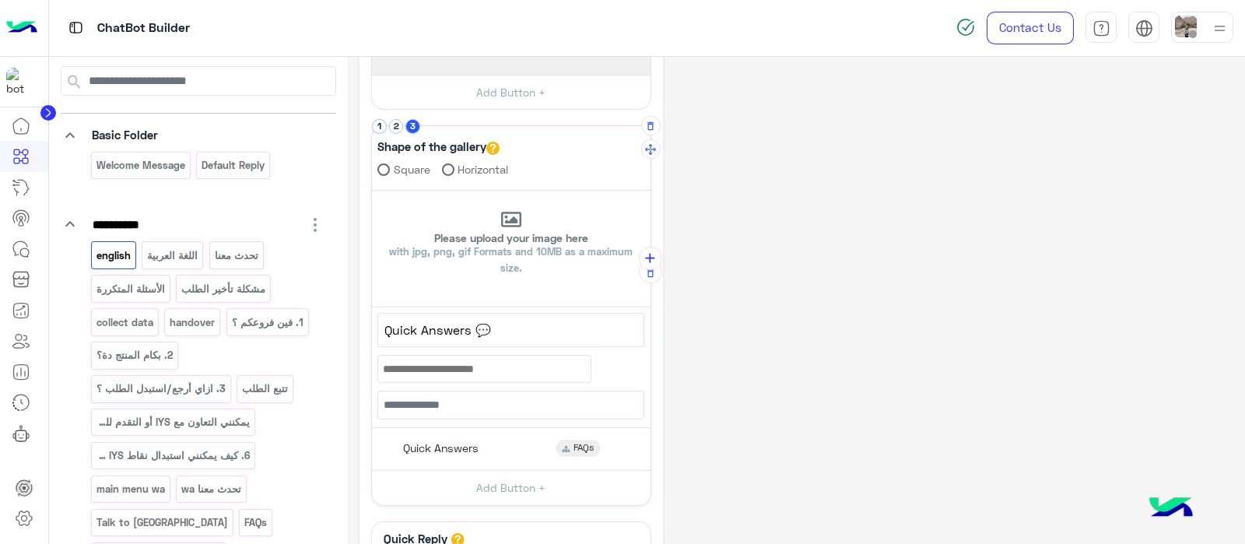
scroll to position [266, 0]
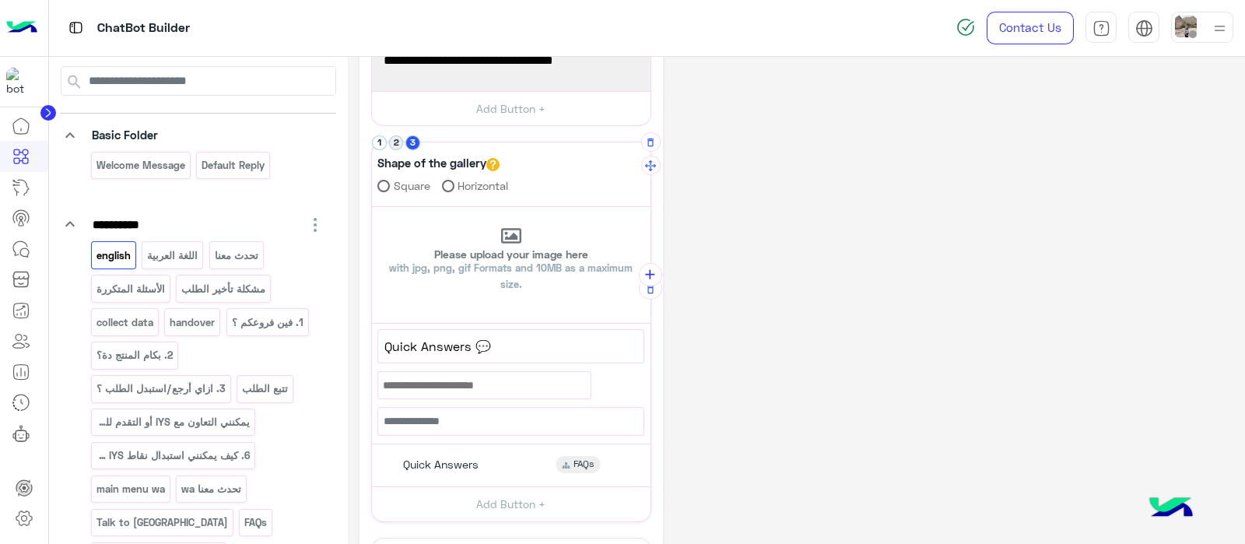
click at [390, 138] on button "2" at bounding box center [396, 142] width 15 height 15
click at [377, 149] on div "Shape of the gallery Square Horizontal" at bounding box center [511, 178] width 279 height 58
click at [377, 142] on button "1" at bounding box center [379, 142] width 15 height 15
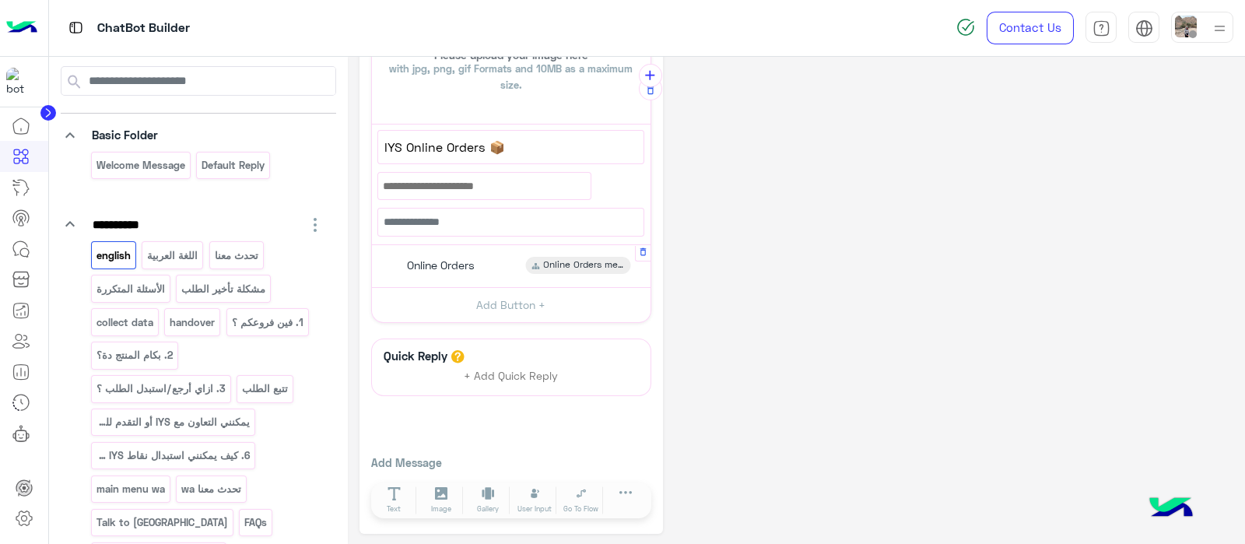
click at [398, 258] on div "Online Orders" at bounding box center [439, 265] width 84 height 17
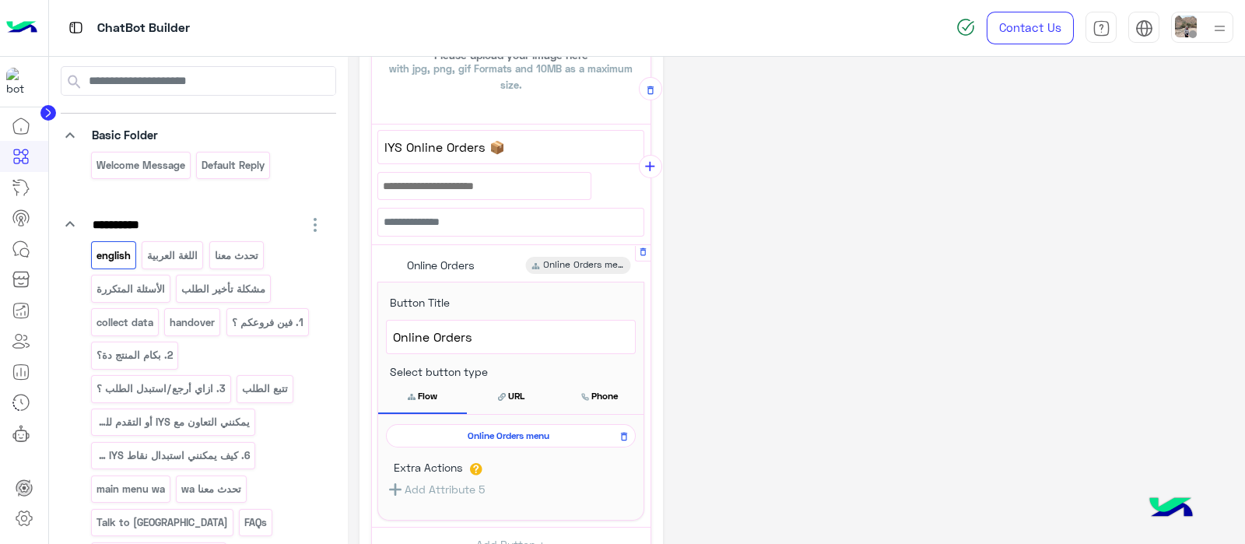
scroll to position [555, 0]
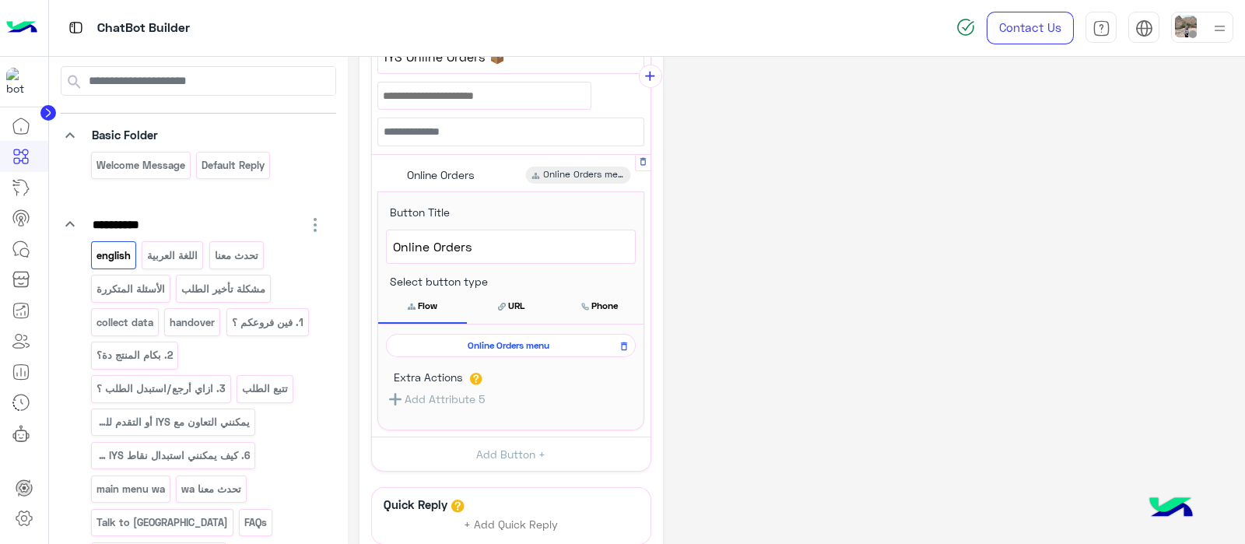
click at [476, 327] on div "Online Orders menu Extra Actions Add Attribute 5" at bounding box center [510, 376] width 265 height 105
click at [478, 338] on span "Online Orders menu" at bounding box center [507, 345] width 227 height 14
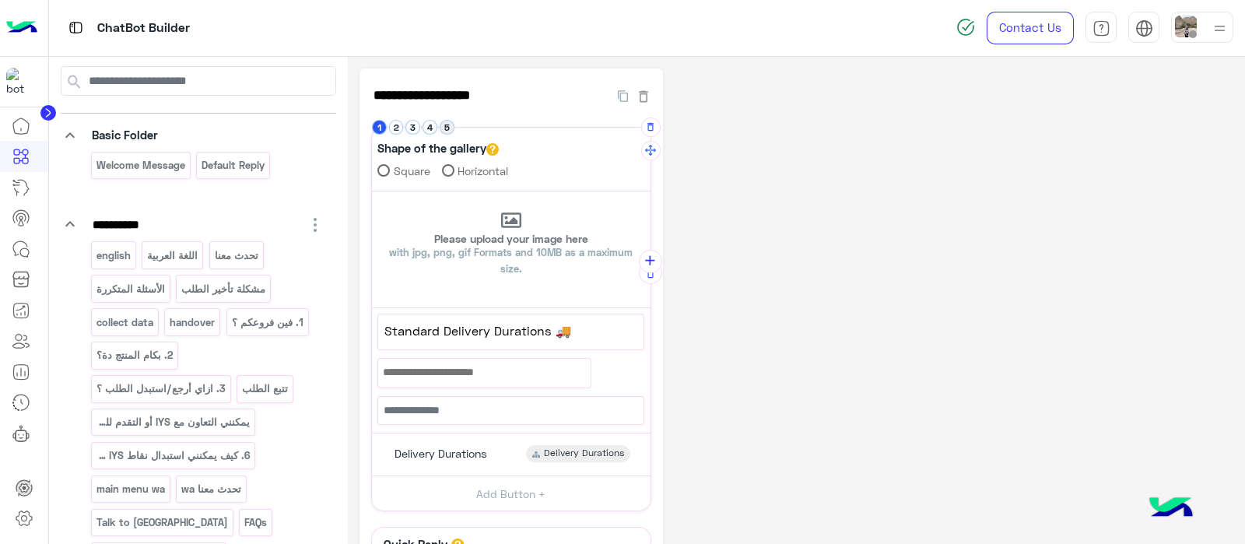
click at [443, 122] on button "5" at bounding box center [447, 127] width 15 height 15
click at [430, 126] on button "4" at bounding box center [429, 127] width 15 height 15
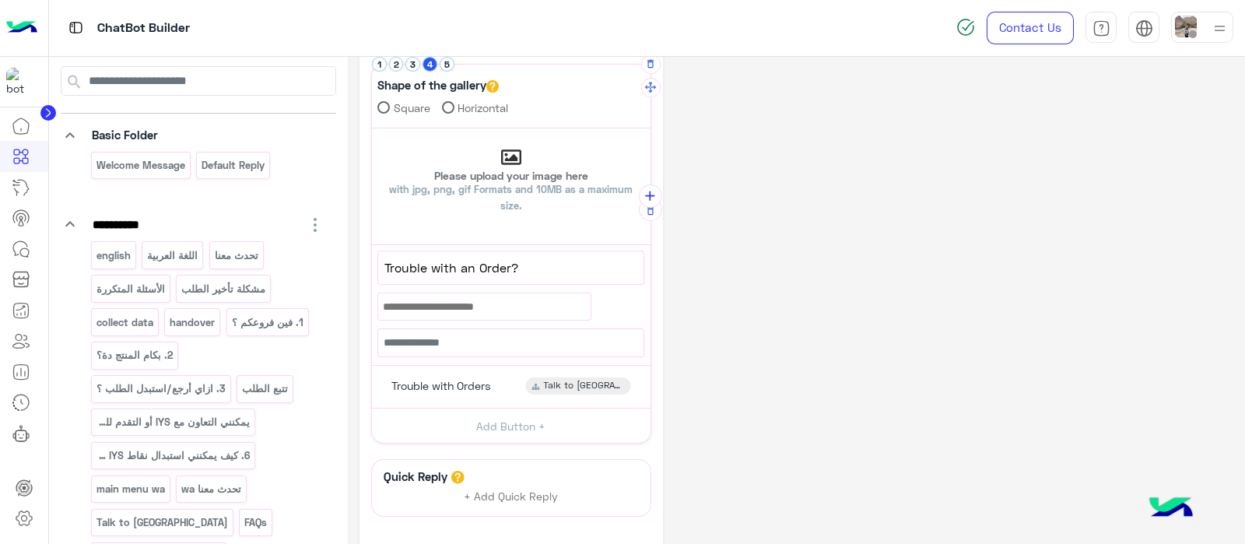
scroll to position [64, 0]
click at [424, 385] on span "Trouble with Orders" at bounding box center [441, 385] width 100 height 14
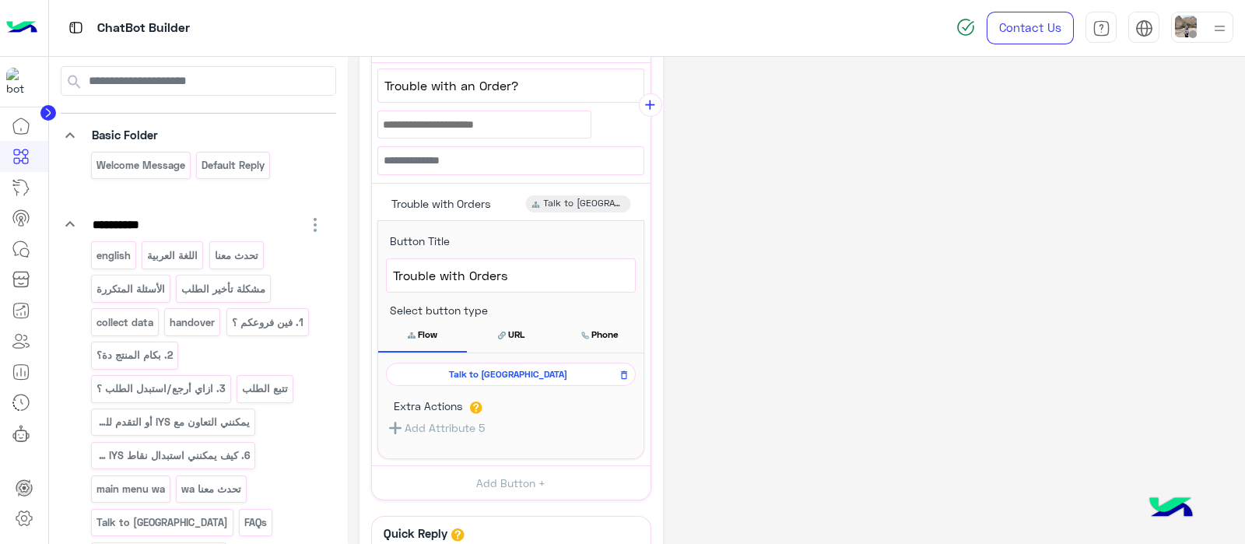
scroll to position [369, 0]
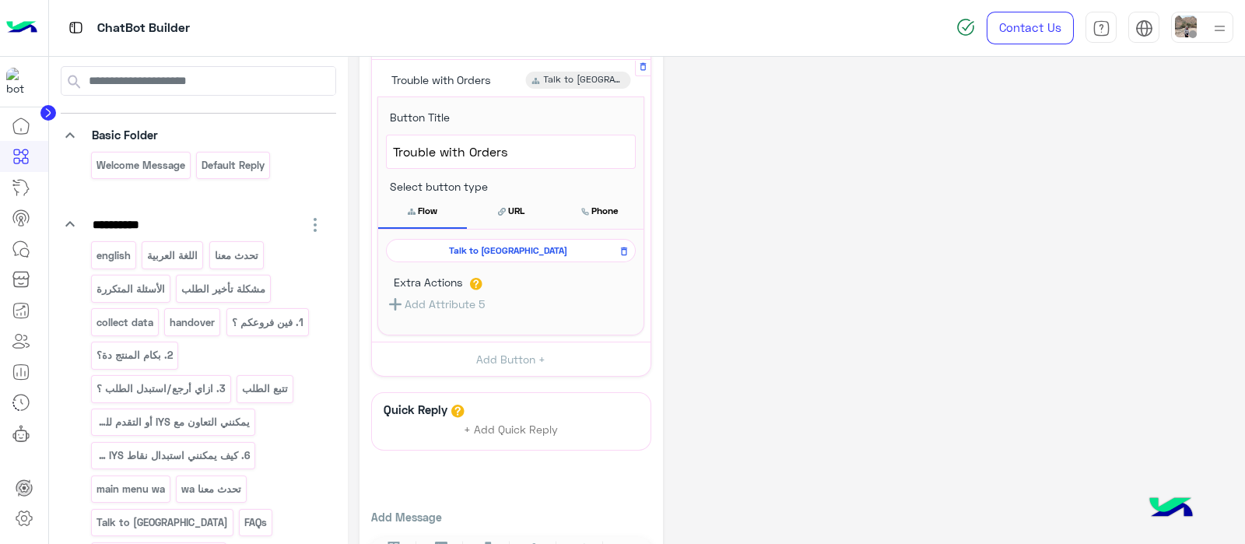
click at [467, 244] on span "Talk to us" at bounding box center [507, 251] width 227 height 14
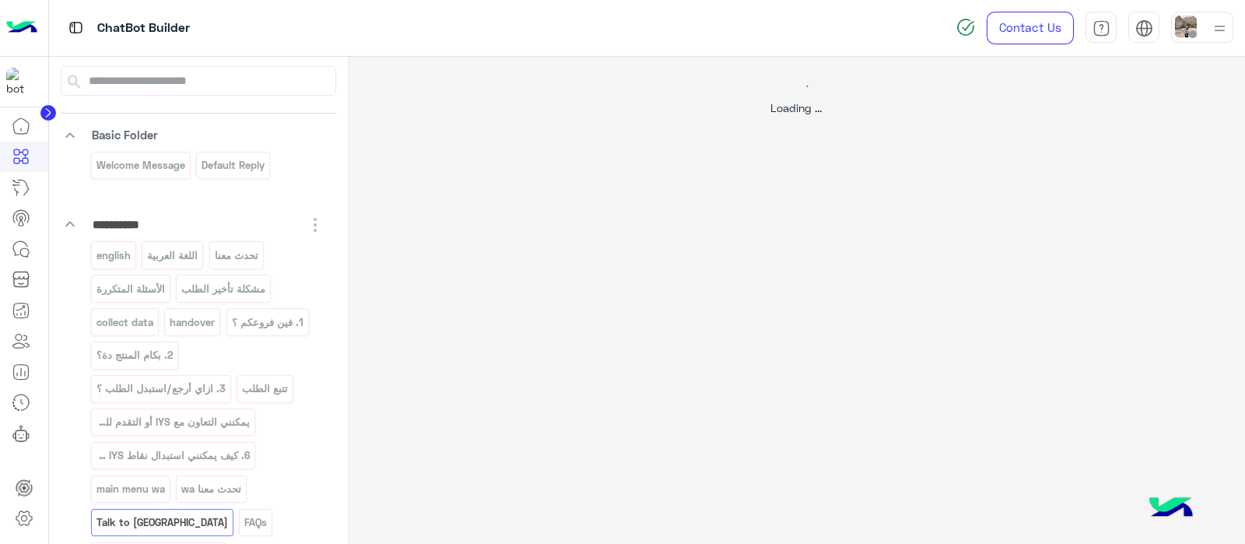
scroll to position [0, 0]
select select "*"
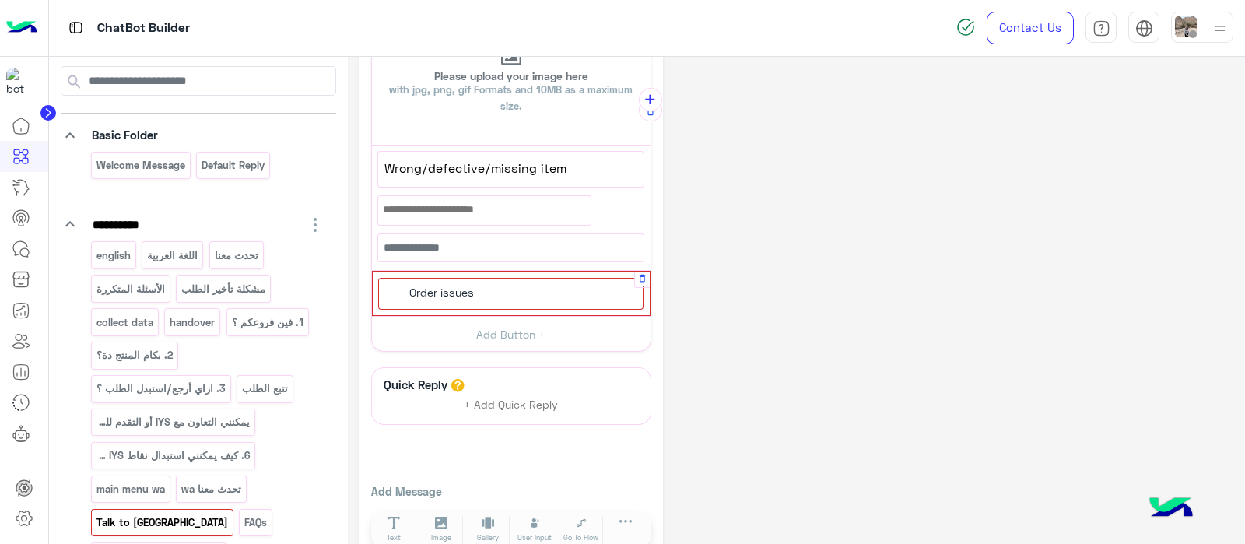
click at [464, 278] on div "Order issues" at bounding box center [510, 294] width 265 height 32
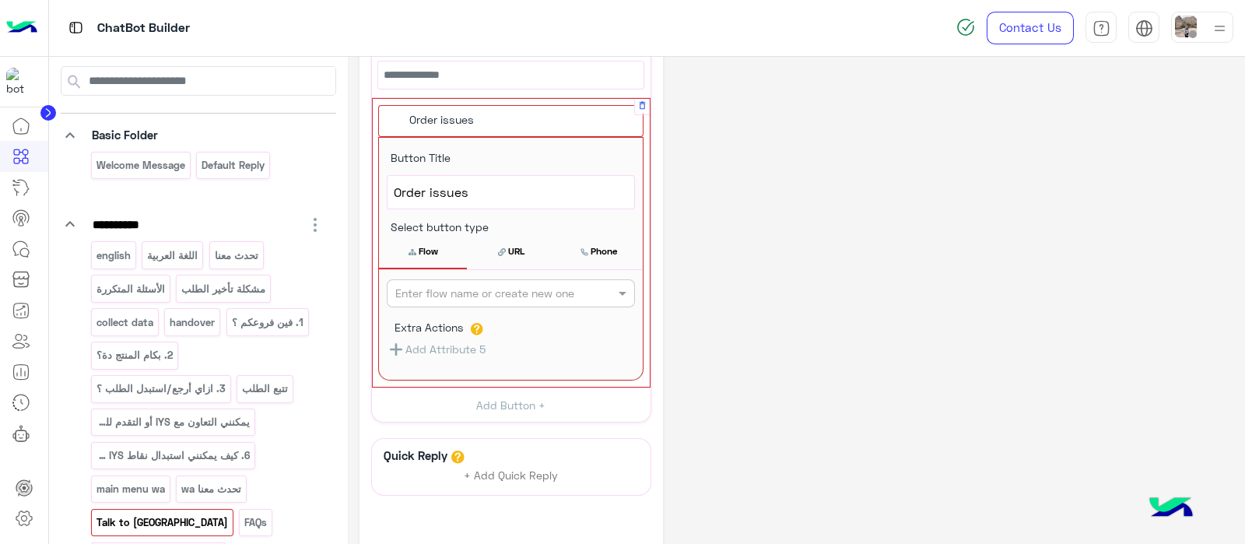
scroll to position [634, 0]
click at [442, 293] on input "text" at bounding box center [485, 291] width 180 height 16
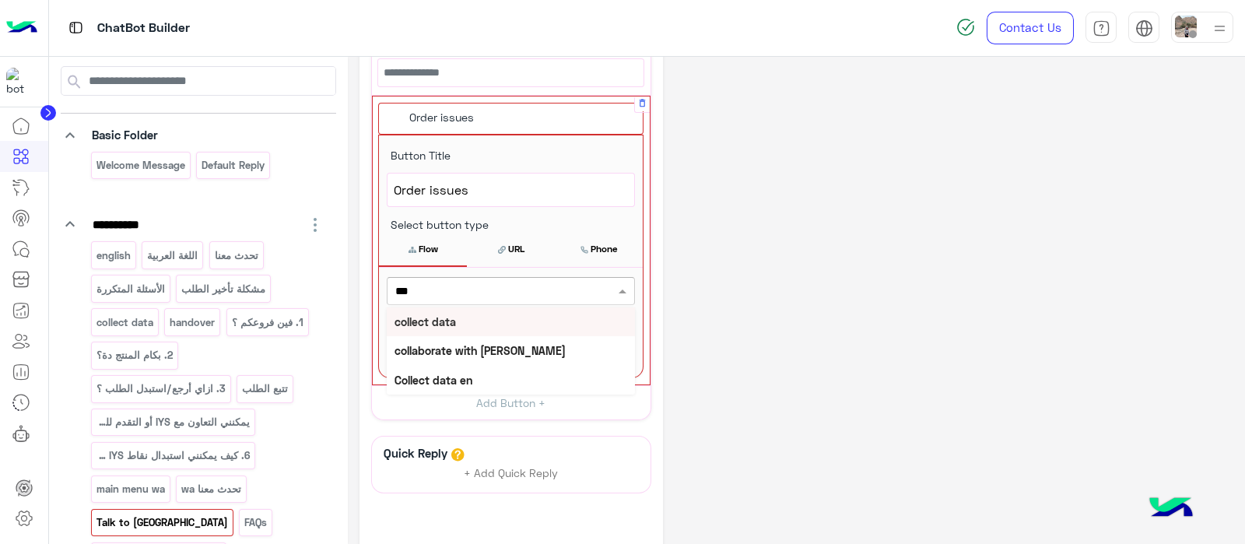
type input "****"
click at [441, 366] on div "Collect data en" at bounding box center [511, 380] width 248 height 29
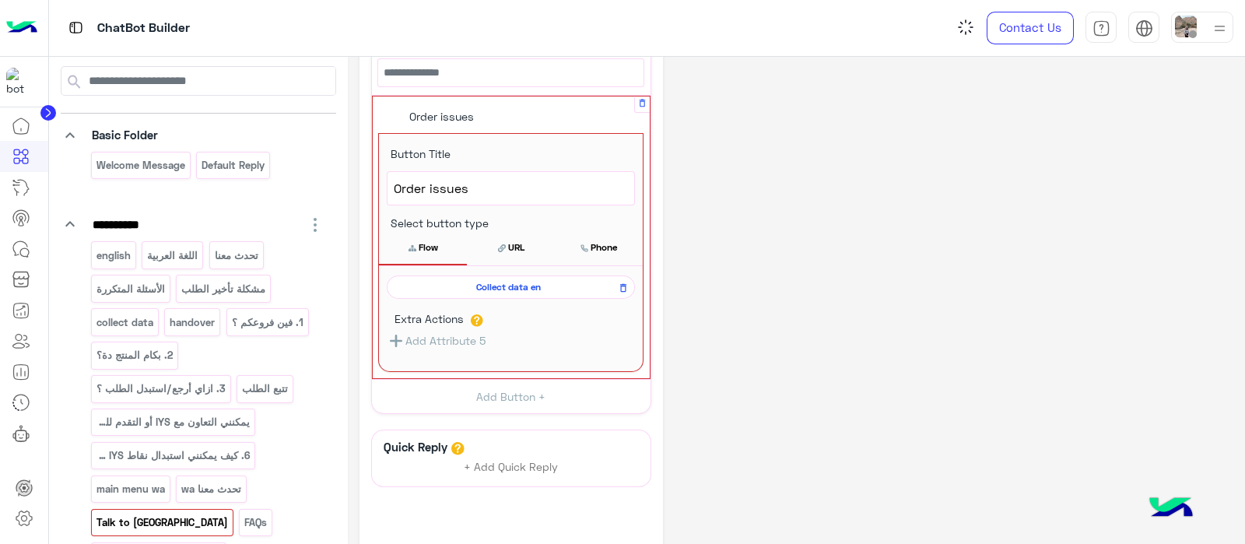
click at [420, 241] on button "Flow" at bounding box center [423, 247] width 88 height 33
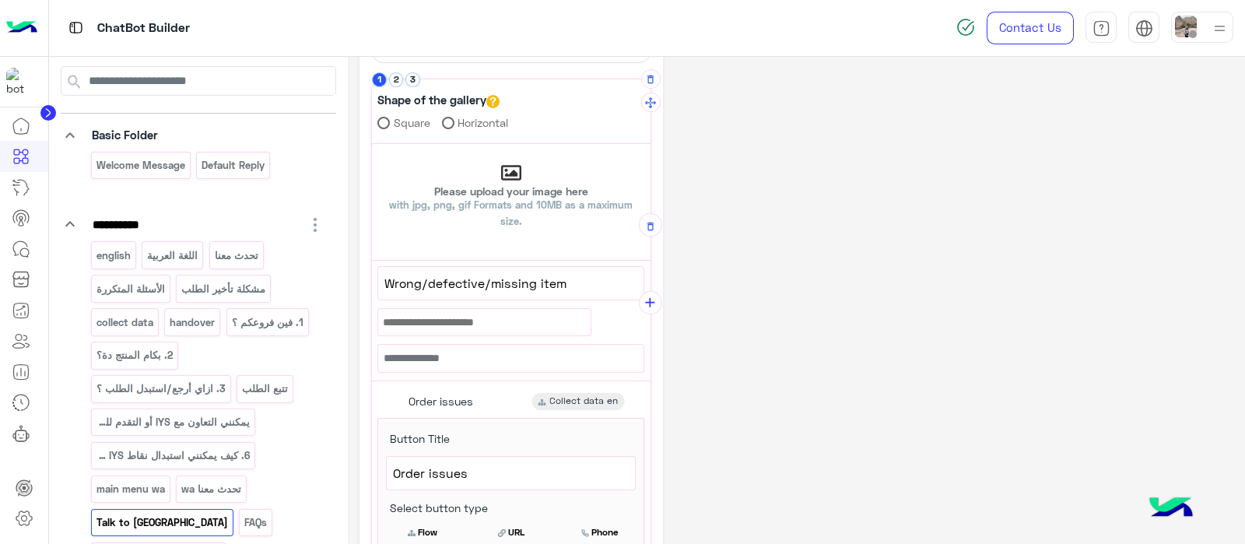
scroll to position [335, 0]
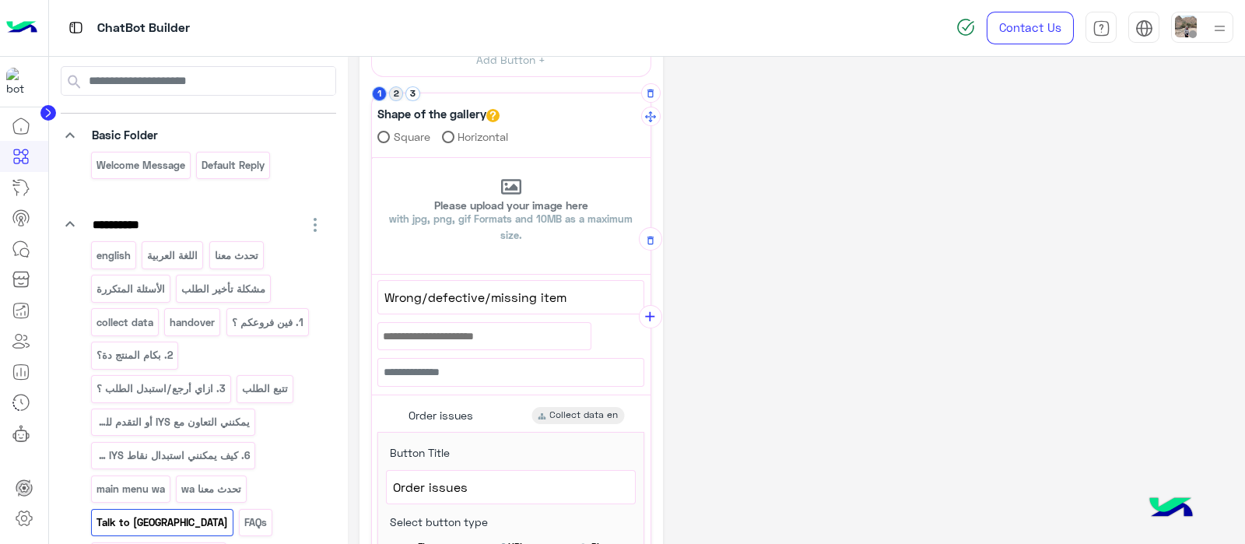
click at [399, 91] on button "2" at bounding box center [396, 93] width 15 height 15
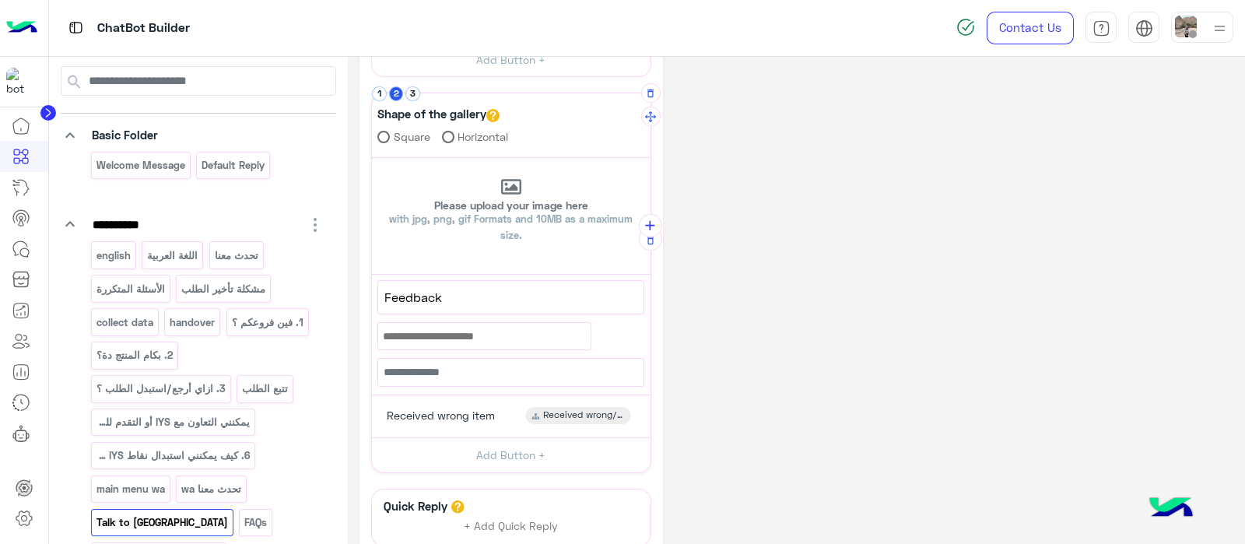
scroll to position [485, 0]
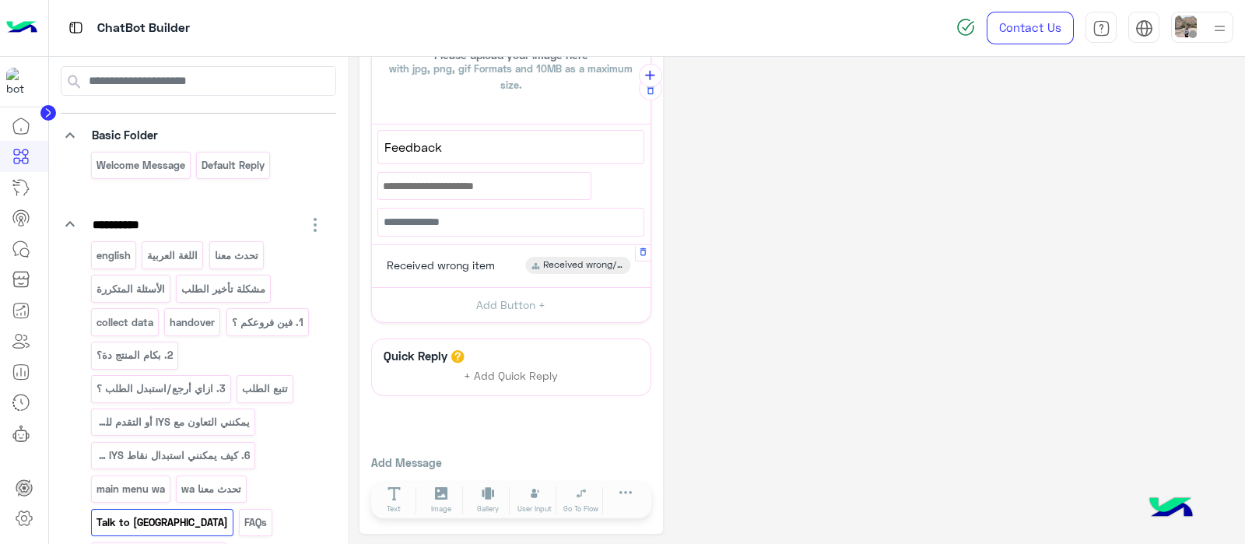
click at [443, 257] on div "Received wrong item" at bounding box center [439, 265] width 124 height 17
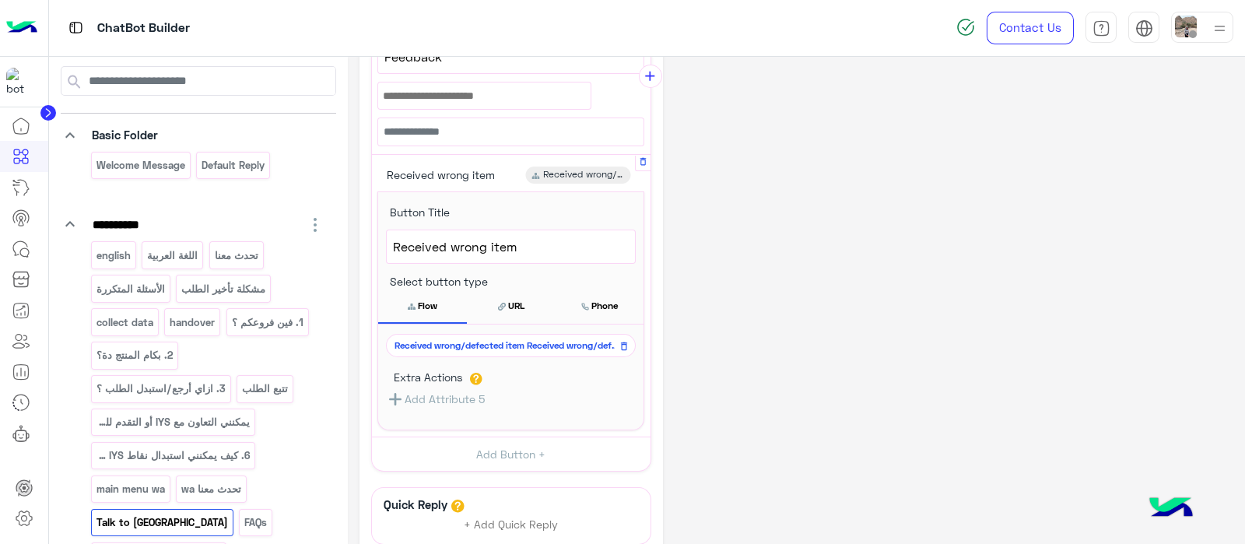
scroll to position [604, 0]
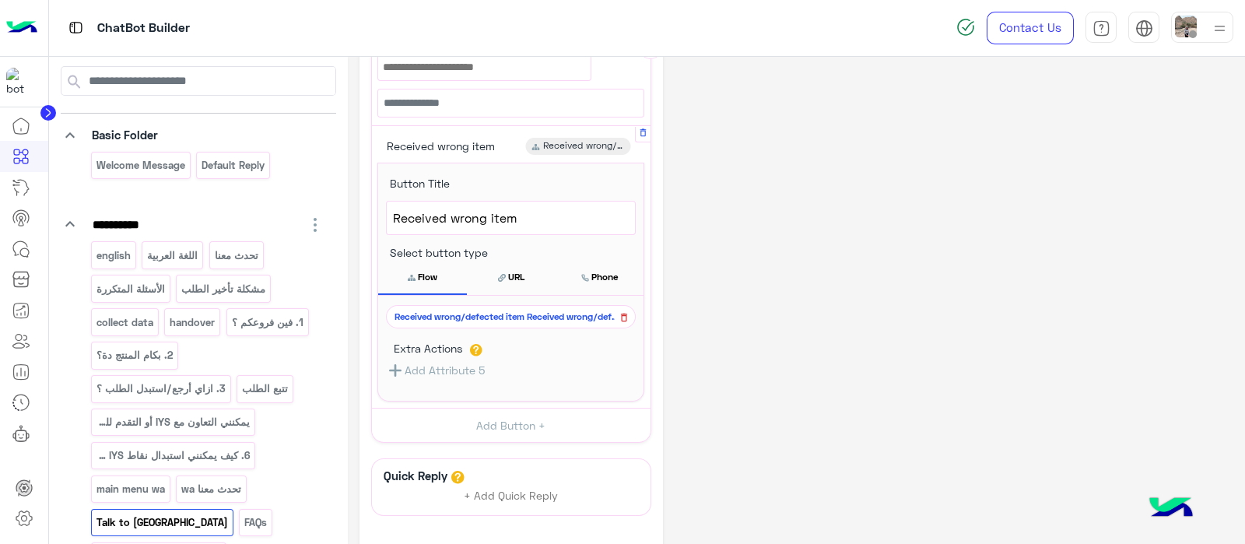
click at [622, 317] on icon at bounding box center [623, 317] width 11 height 19
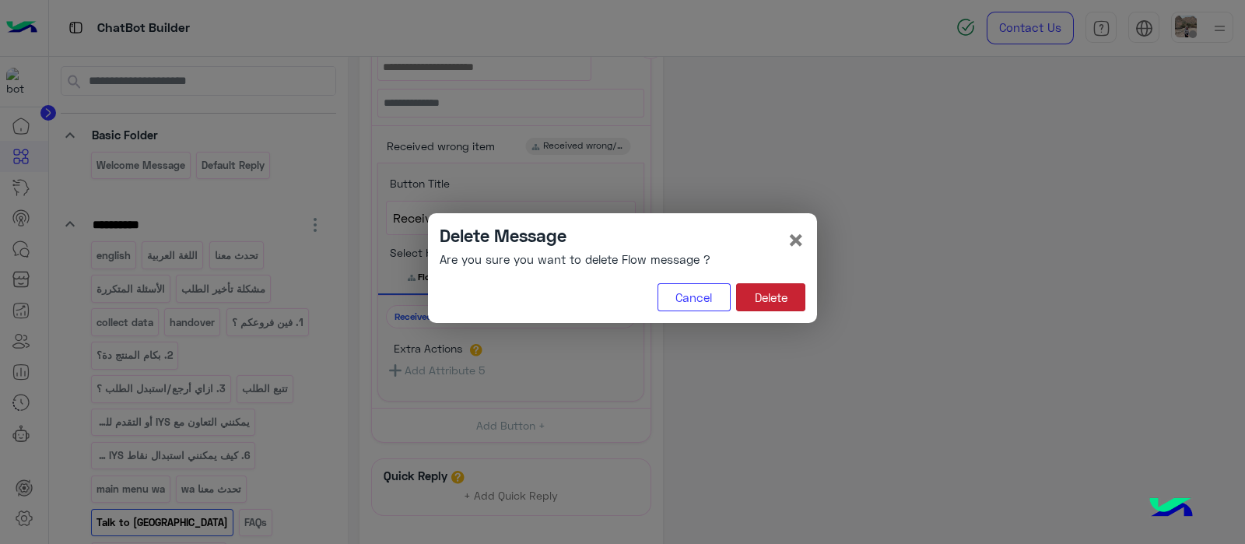
click at [774, 299] on button "Delete" at bounding box center [770, 297] width 69 height 28
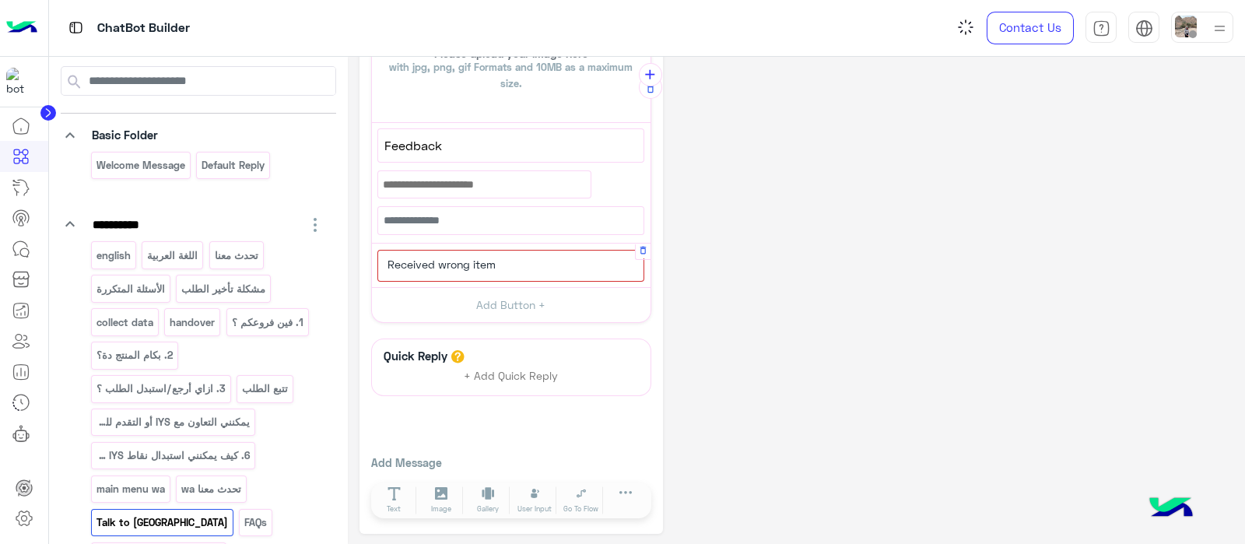
click at [482, 256] on div "Received wrong item" at bounding box center [439, 264] width 124 height 17
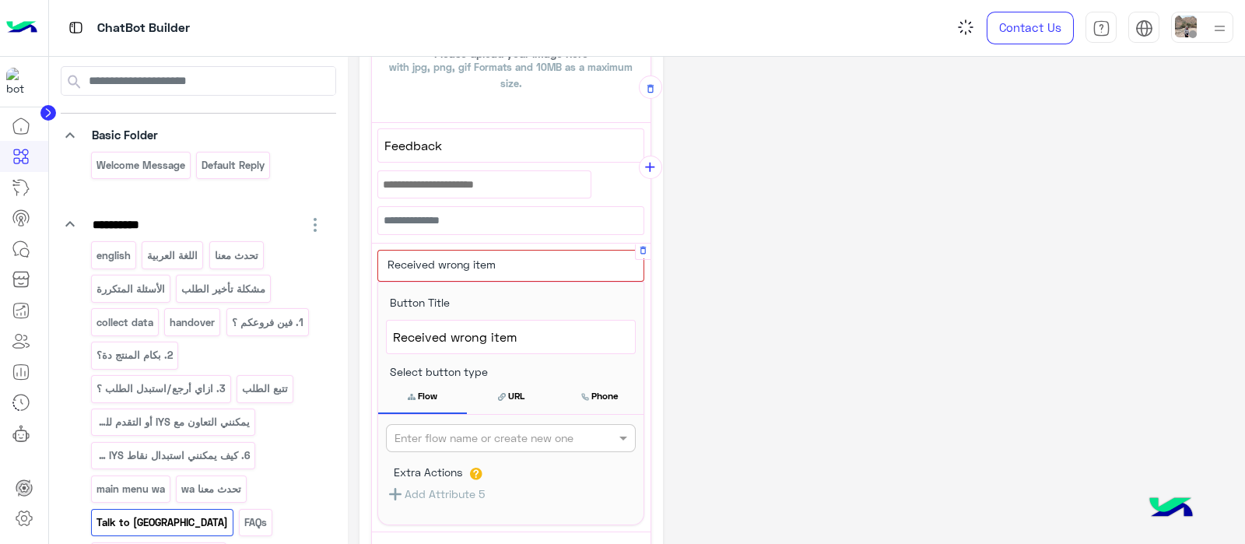
scroll to position [578, 0]
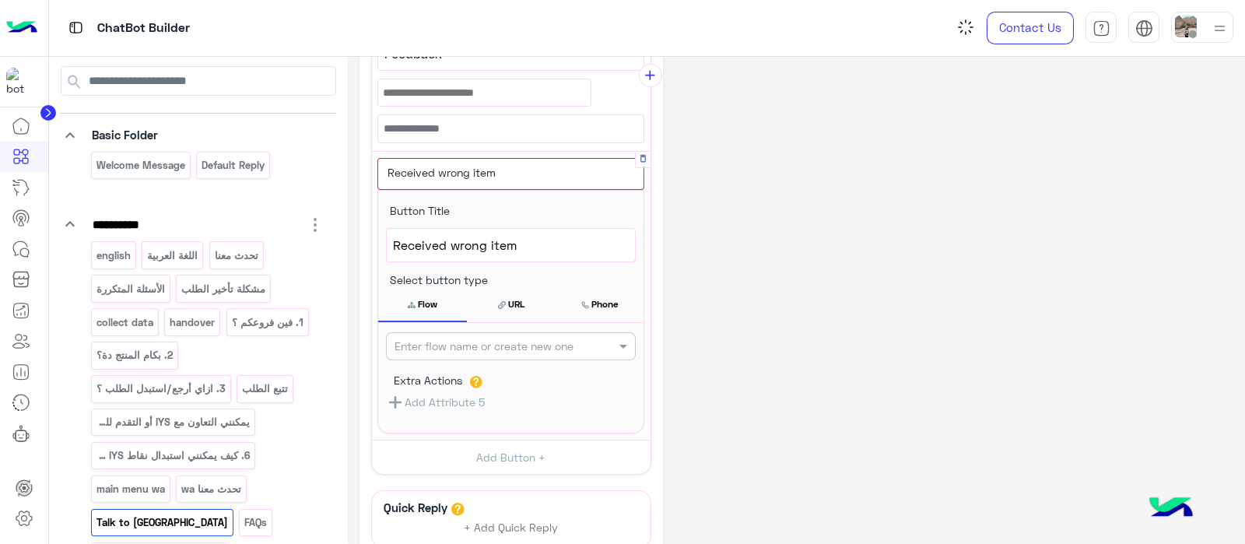
click at [482, 338] on input "text" at bounding box center [484, 346] width 181 height 16
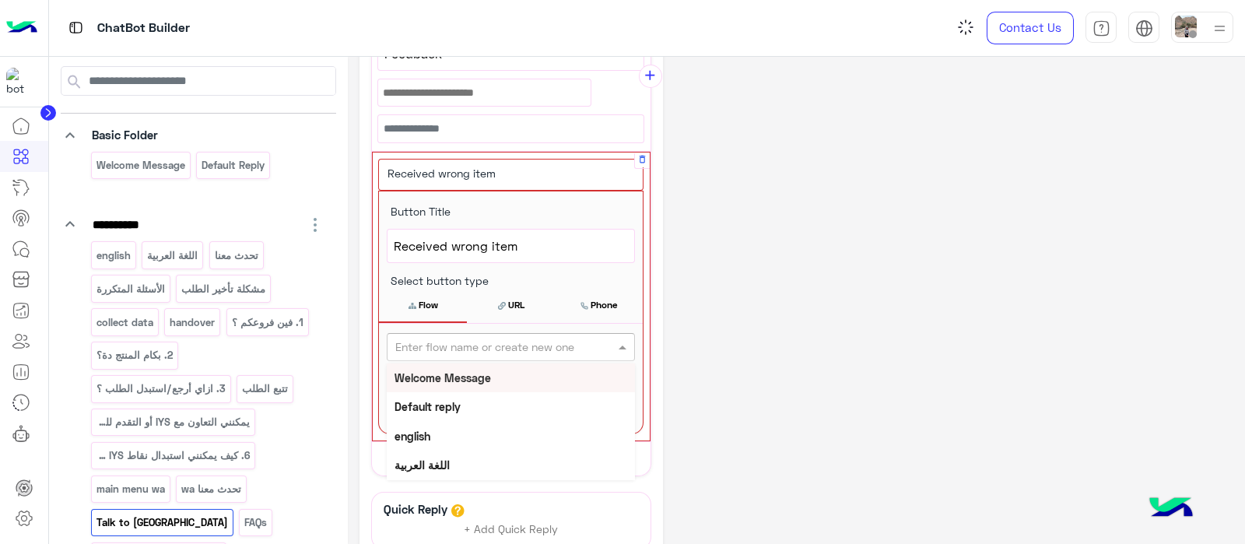
scroll to position [579, 0]
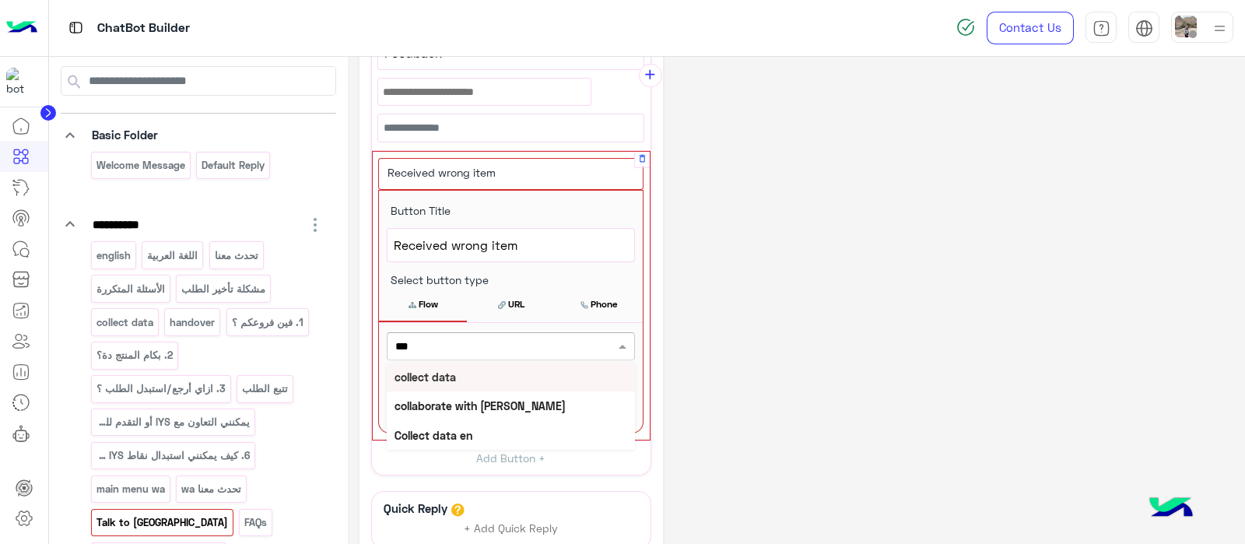
type input "****"
click at [468, 429] on b "Collect data en" at bounding box center [433, 435] width 78 height 13
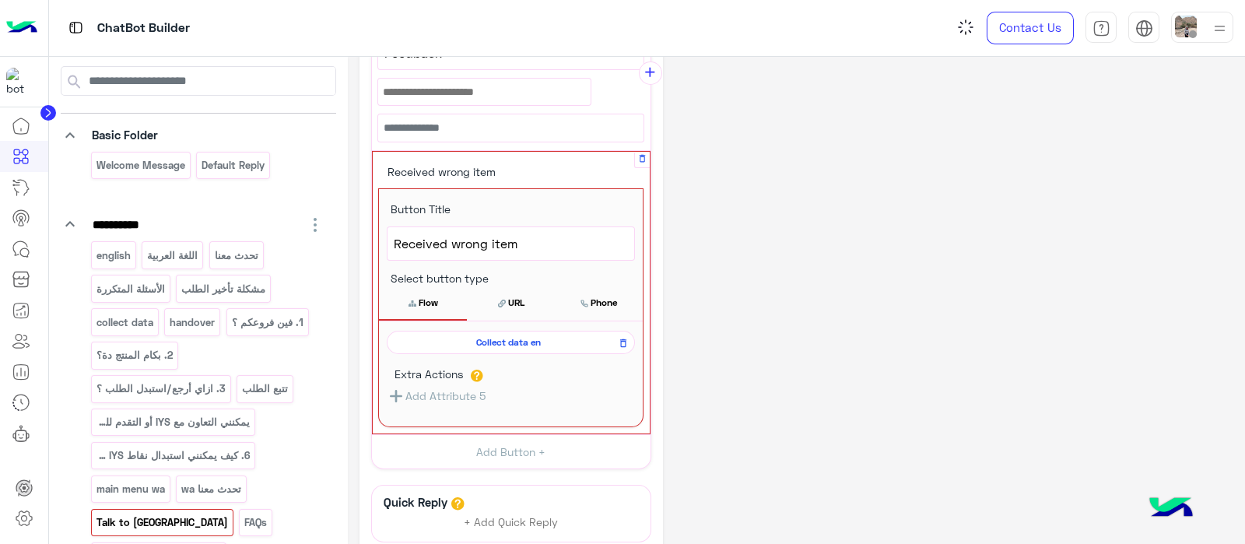
scroll to position [576, 0]
click at [447, 306] on button "Flow" at bounding box center [423, 305] width 88 height 33
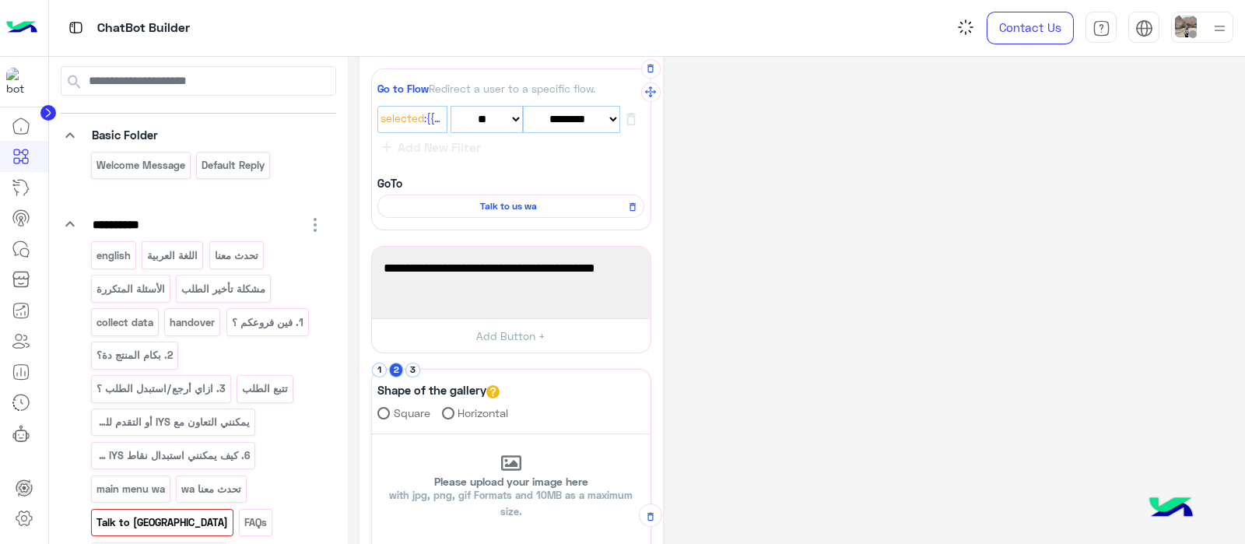
scroll to position [41, 0]
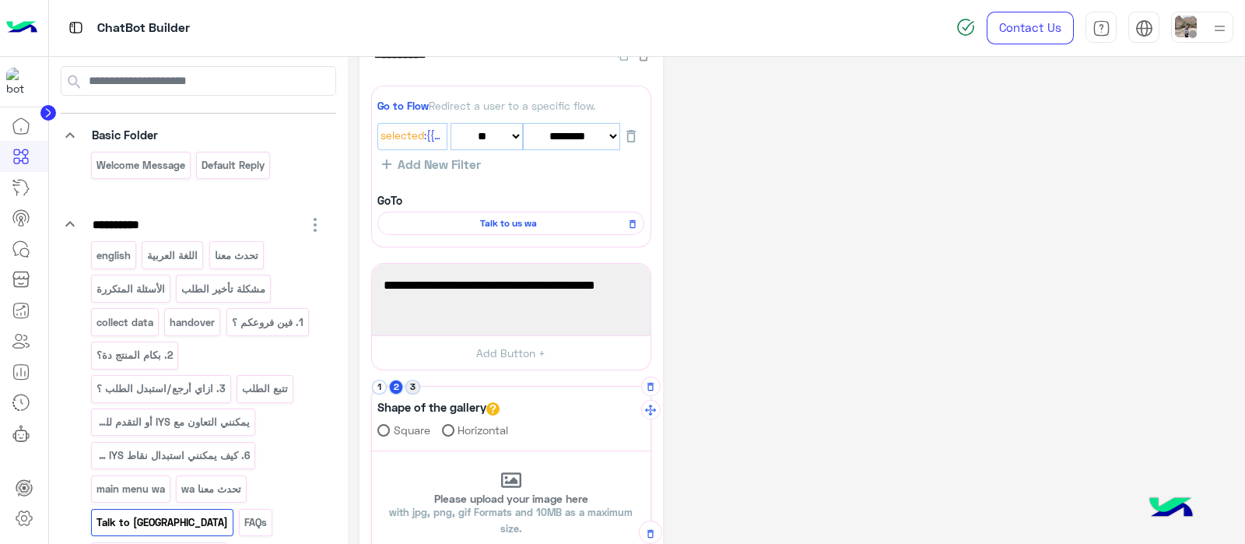
click at [408, 387] on button "3" at bounding box center [412, 387] width 15 height 15
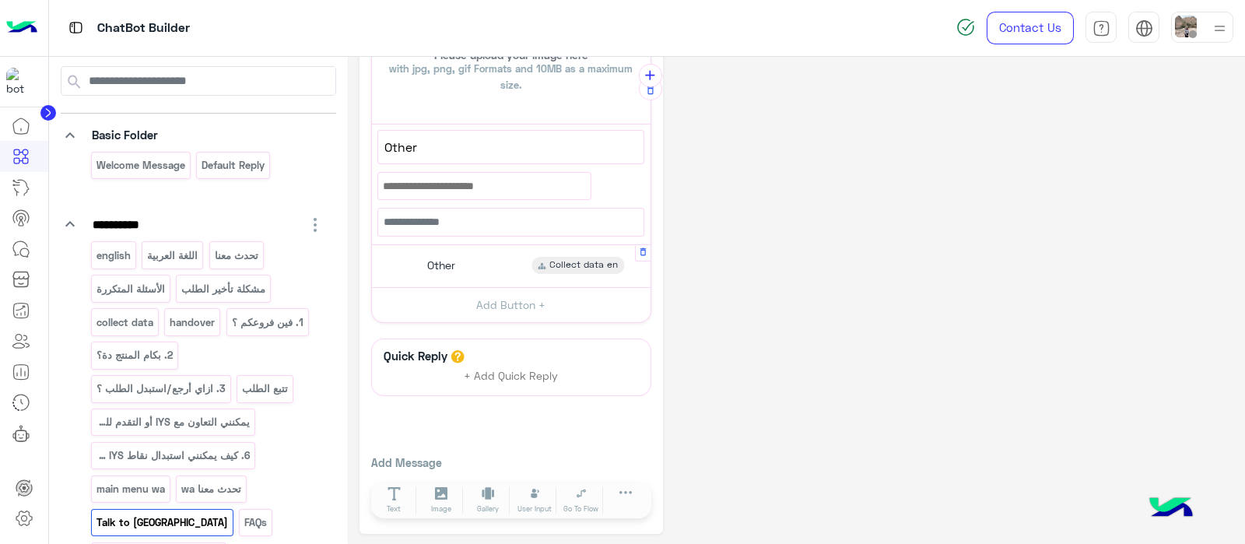
click at [468, 262] on div "Other Collect data en" at bounding box center [510, 266] width 267 height 30
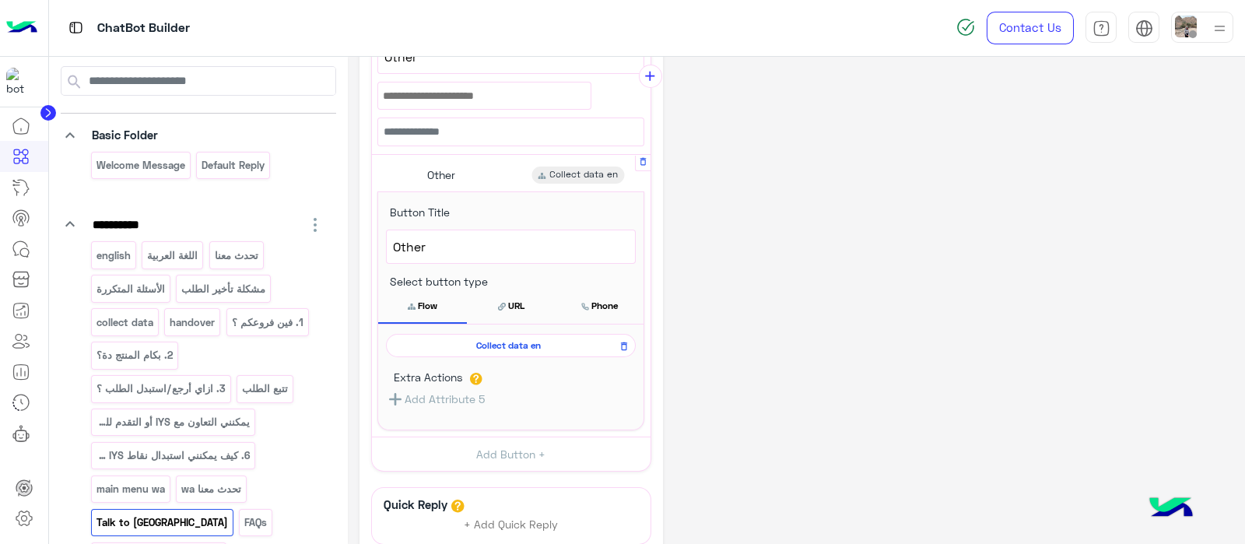
scroll to position [696, 0]
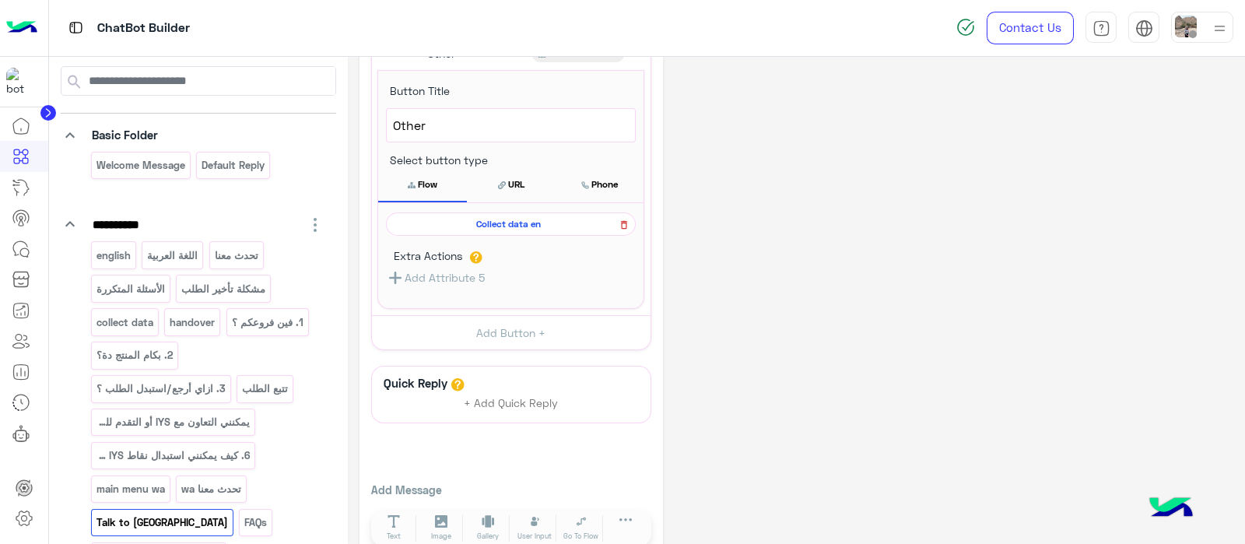
click at [624, 219] on icon at bounding box center [623, 224] width 11 height 19
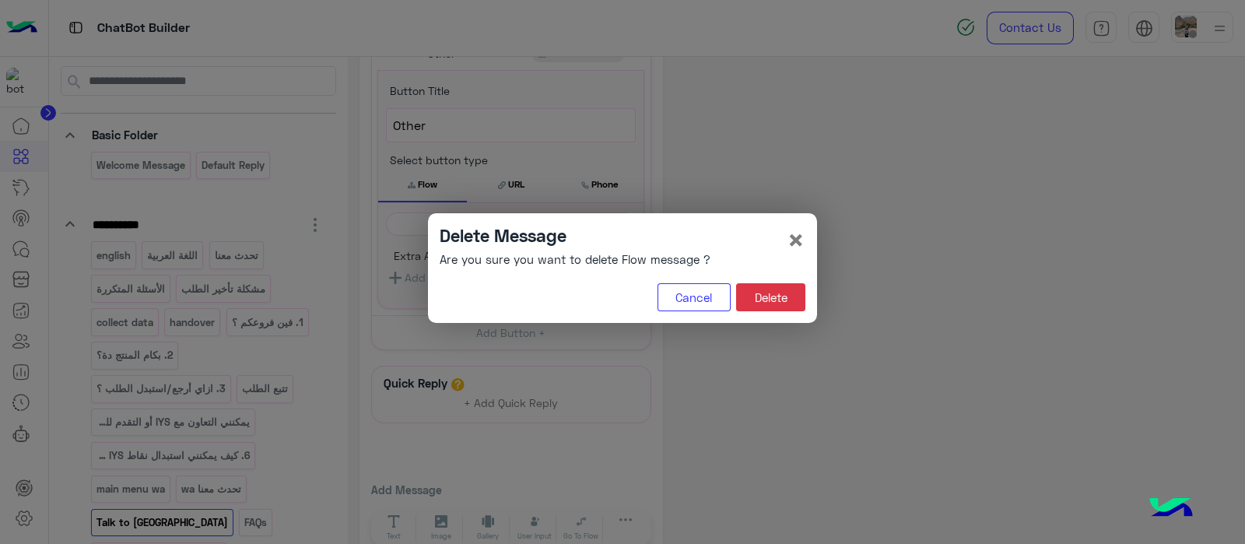
click at [771, 152] on modal-container "Delete Message Are you sure you want to delete Flow message ? × Cancel Delete" at bounding box center [622, 272] width 1245 height 544
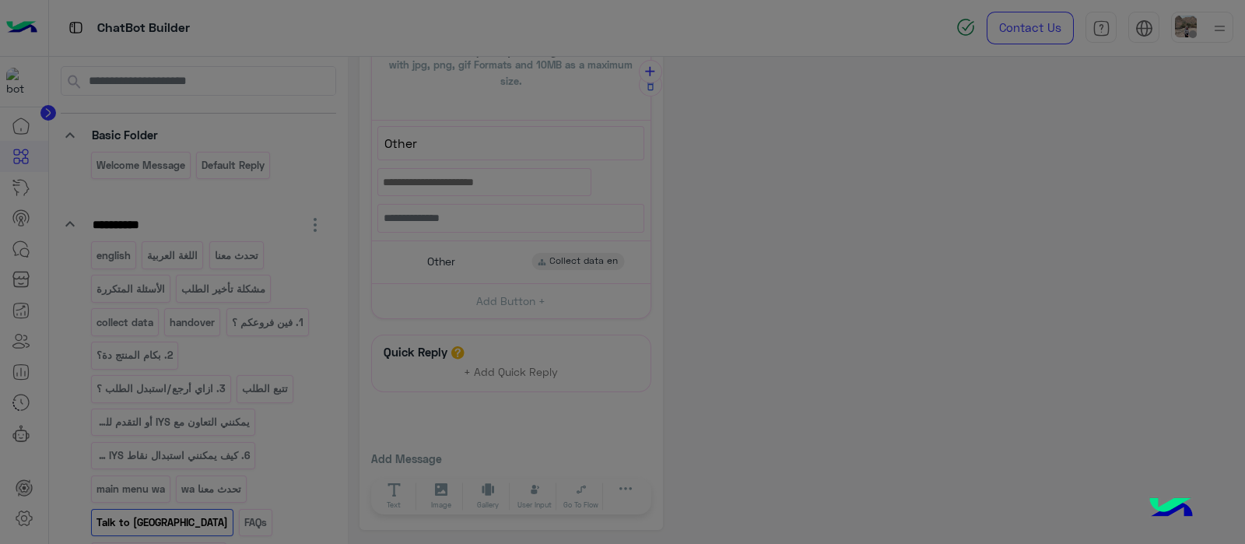
scroll to position [485, 0]
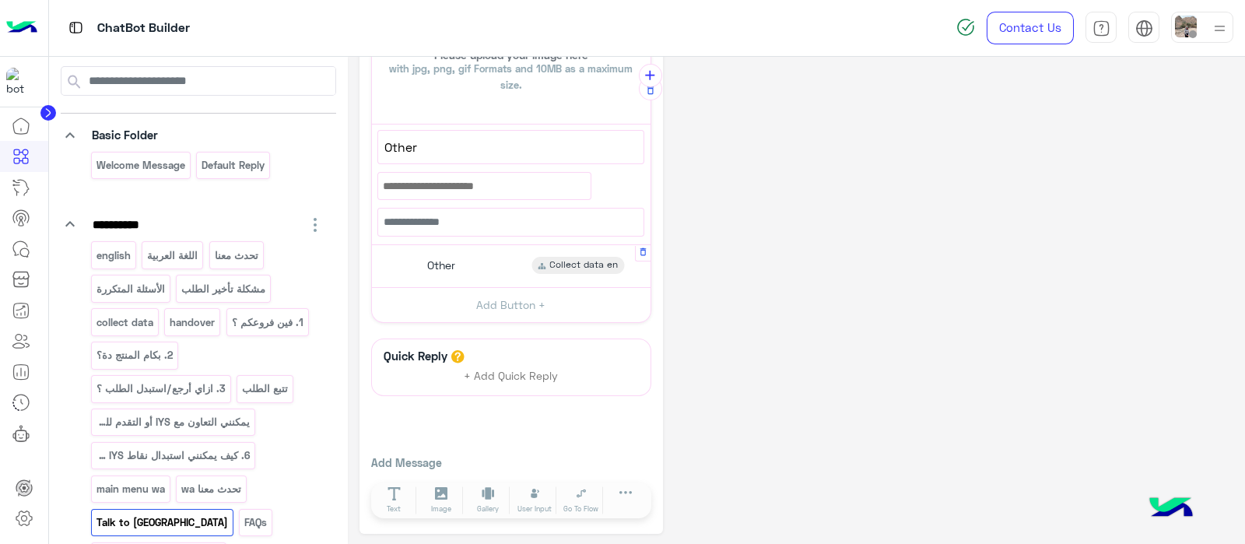
click at [462, 267] on div "Other Collect data en" at bounding box center [510, 266] width 267 height 30
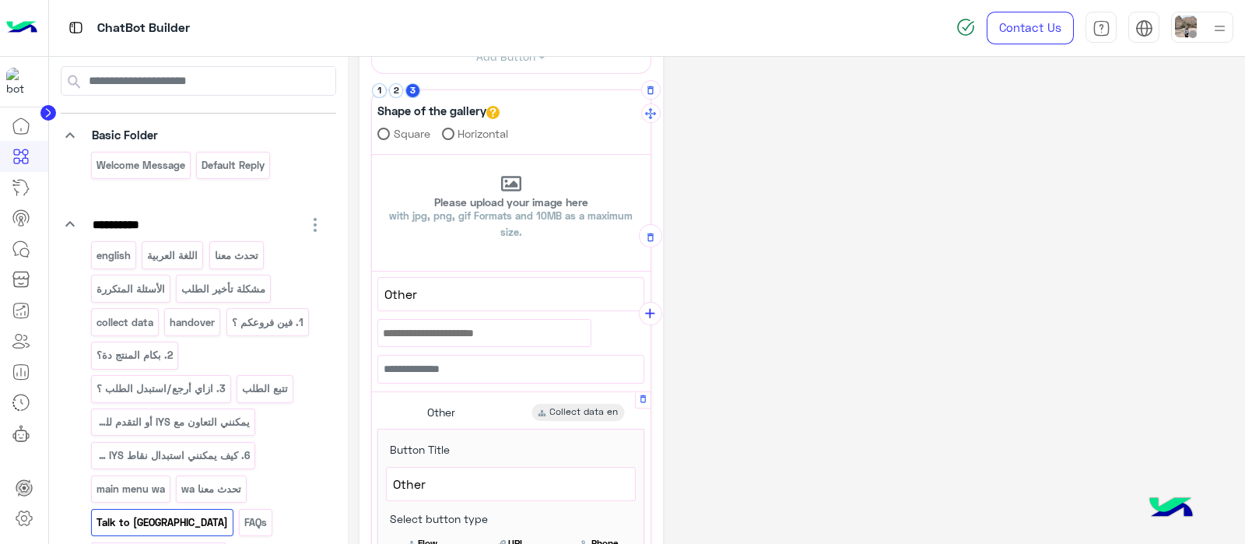
scroll to position [296, 0]
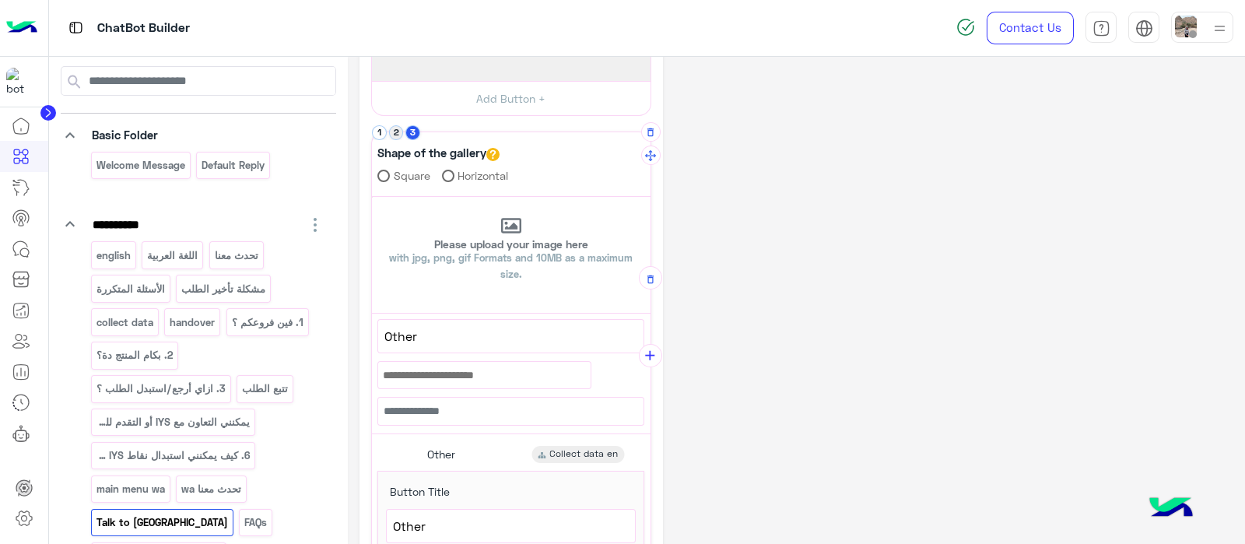
click at [397, 133] on button "2" at bounding box center [396, 132] width 15 height 15
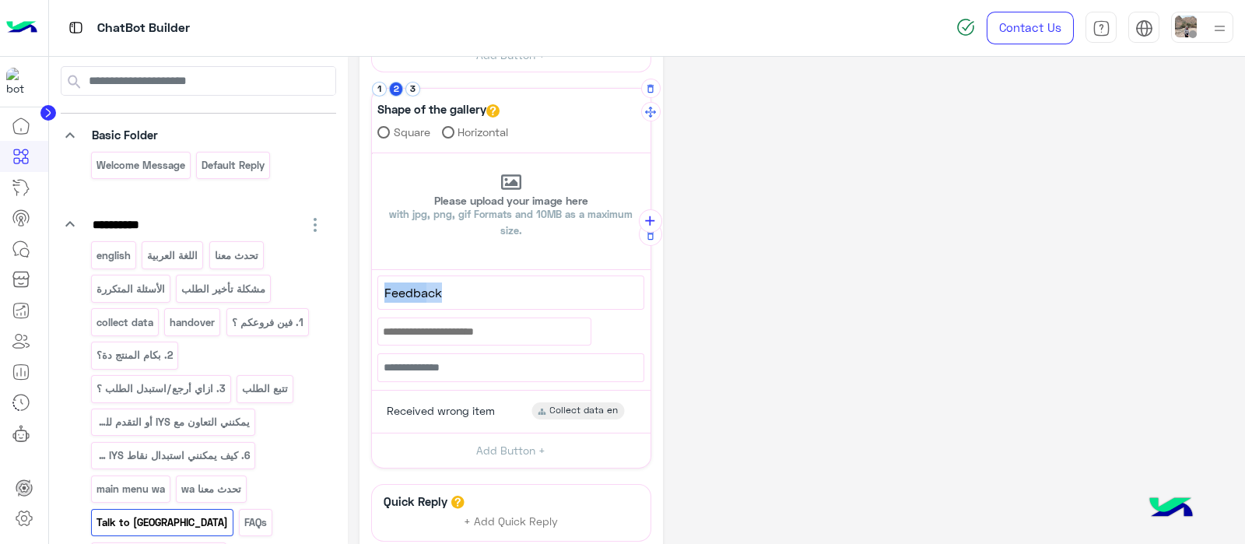
drag, startPoint x: 455, startPoint y: 289, endPoint x: 376, endPoint y: 298, distance: 79.9
click at [376, 298] on div "******** 72 Feedback 80" at bounding box center [511, 326] width 279 height 112
click at [459, 287] on span "Feedback" at bounding box center [510, 292] width 253 height 20
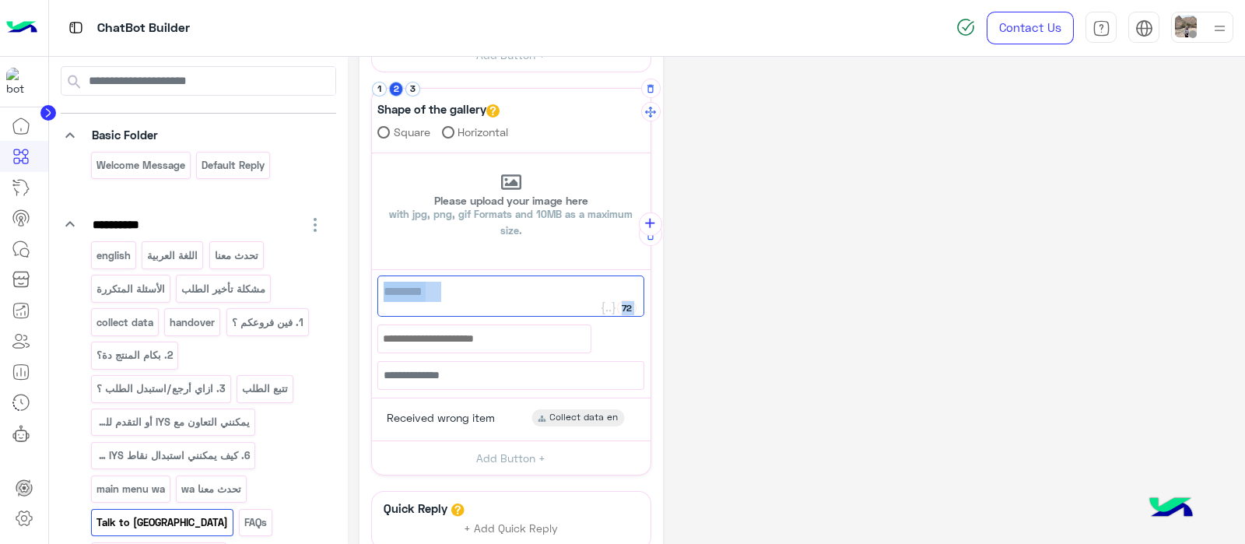
drag, startPoint x: 459, startPoint y: 287, endPoint x: 375, endPoint y: 296, distance: 84.5
click at [375, 296] on div "******** 72 Feedback 80" at bounding box center [511, 330] width 279 height 120
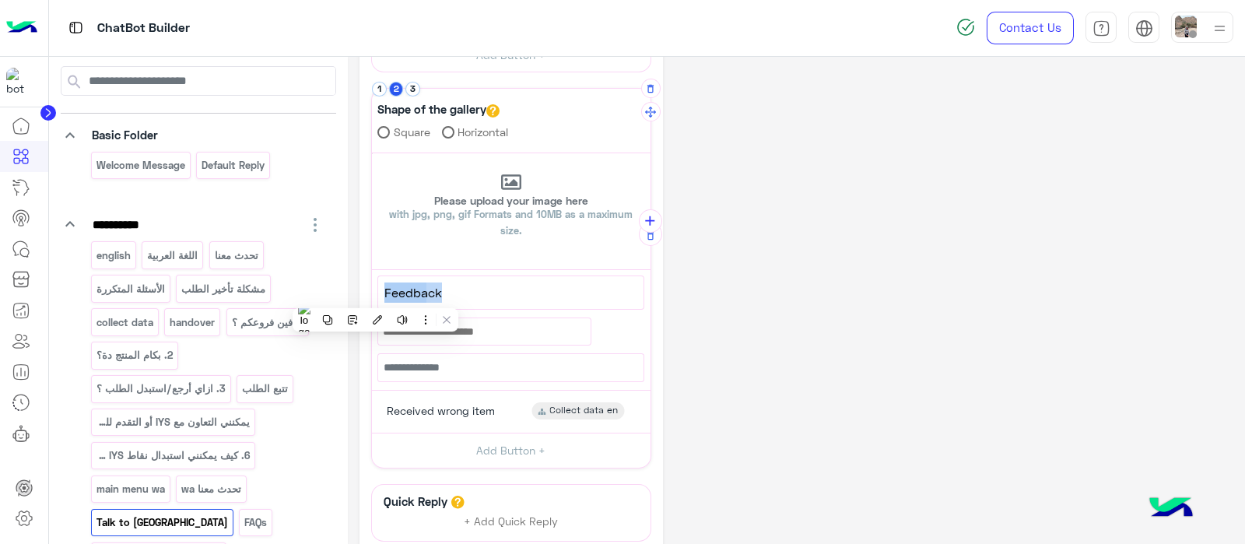
copy div "72 Feedback"
click at [375, 296] on div "******** 72 Feedback 80" at bounding box center [511, 326] width 279 height 112
click at [464, 410] on span "Received wrong item" at bounding box center [441, 411] width 108 height 14
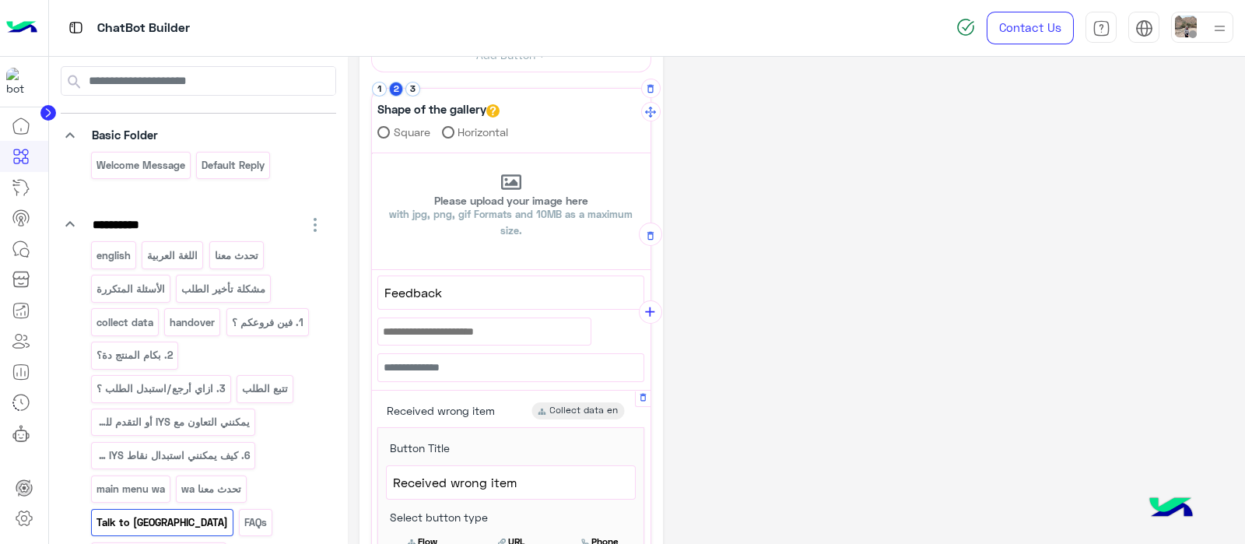
click at [528, 484] on span "Received wrong item" at bounding box center [511, 482] width 236 height 20
type textarea "*"
paste textarea "**********"
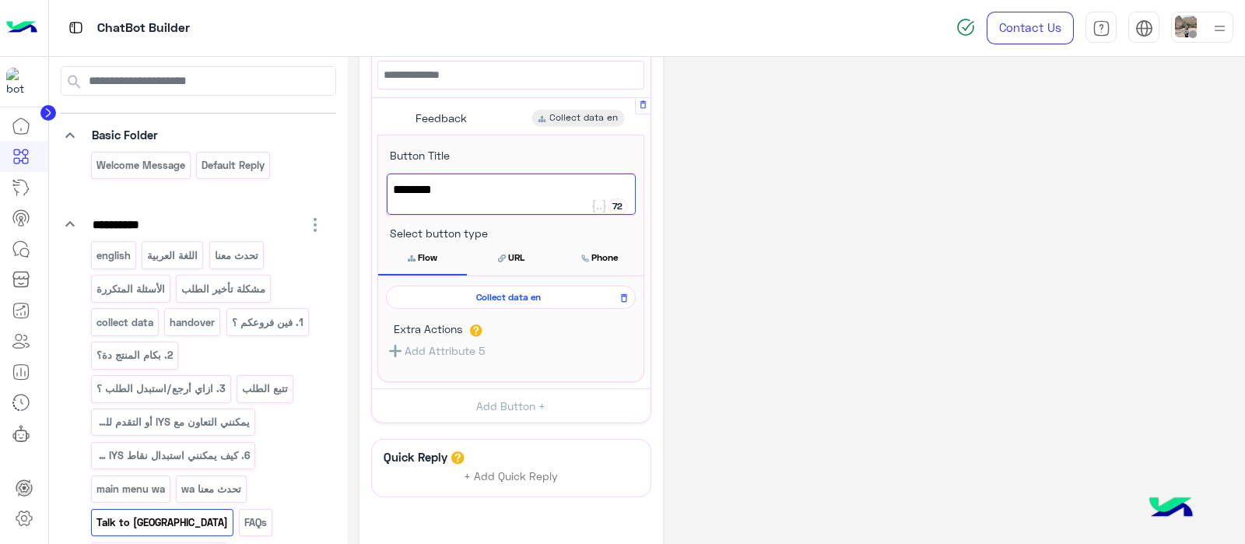
scroll to position [636, 0]
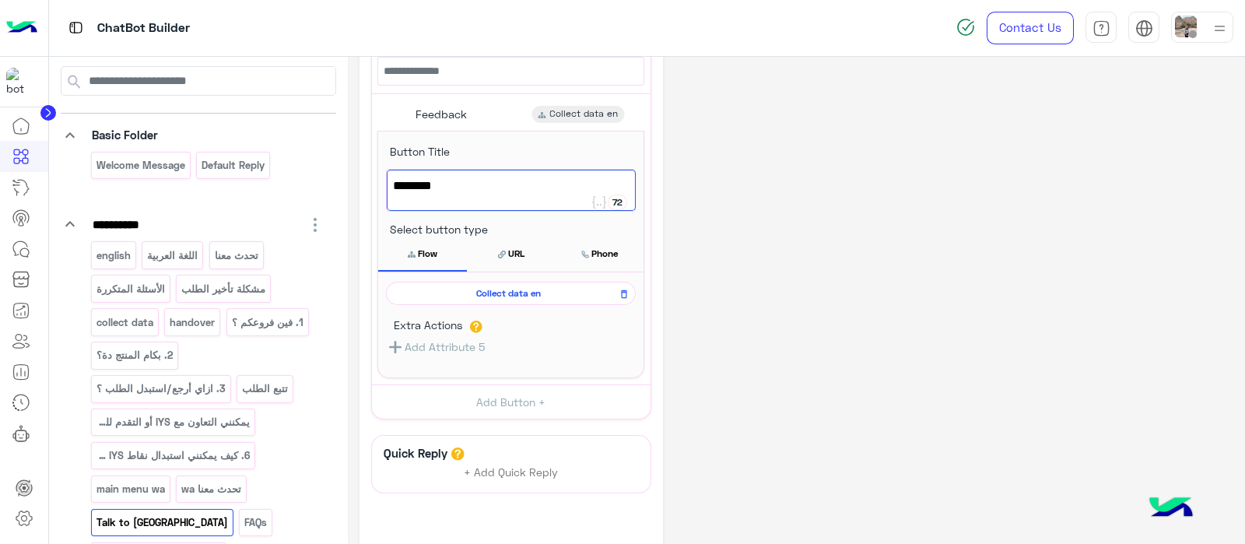
type textarea "********"
click at [519, 293] on span "Collect data en" at bounding box center [507, 293] width 227 height 14
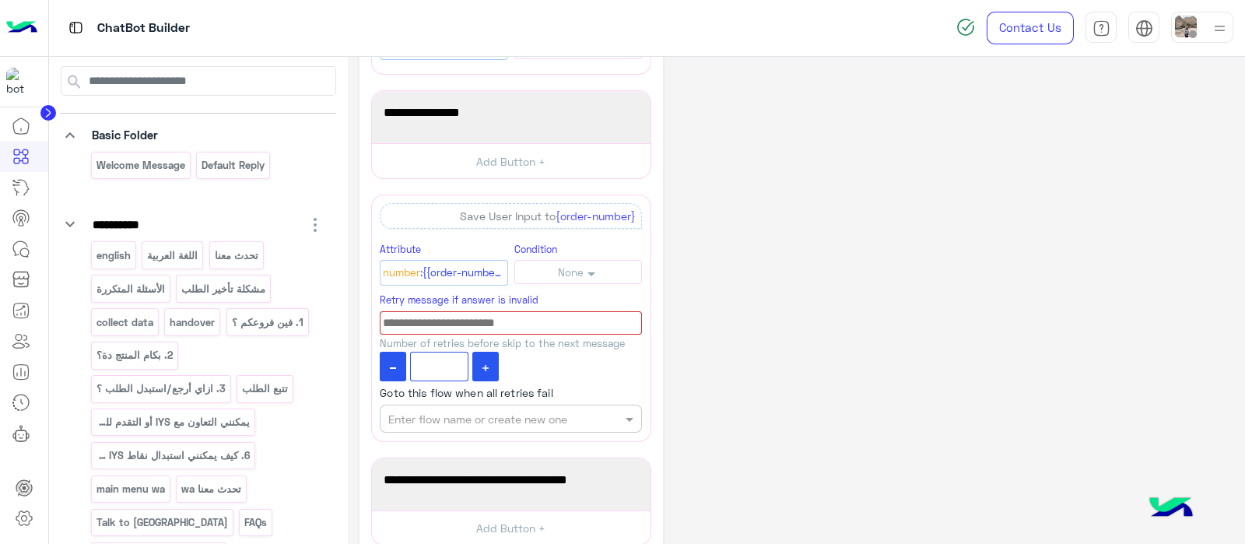
scroll to position [511, 0]
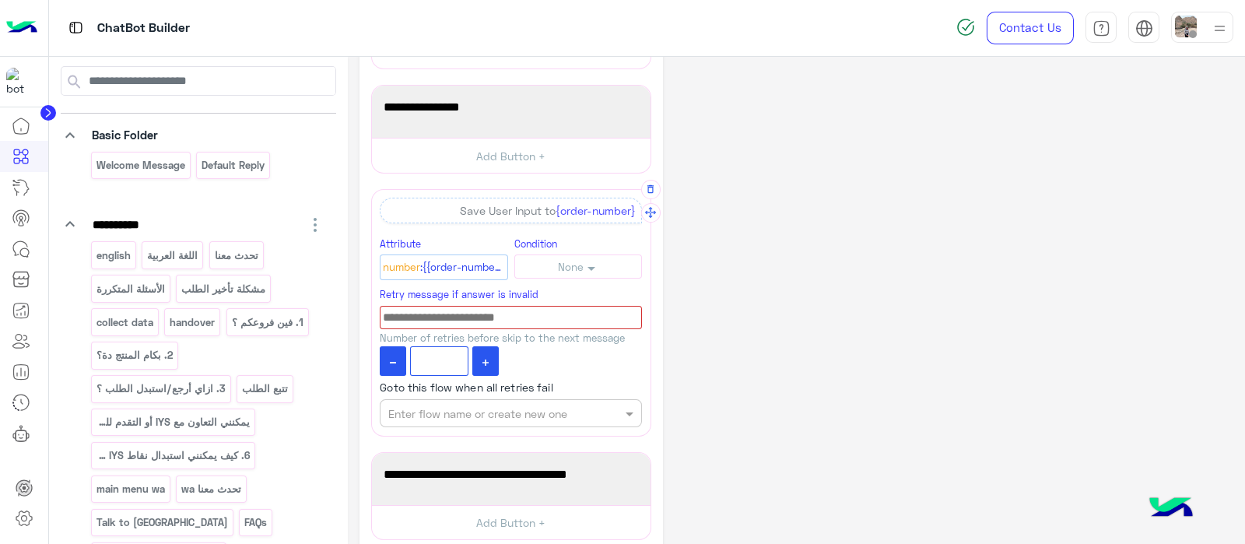
click at [429, 315] on input at bounding box center [511, 318] width 262 height 24
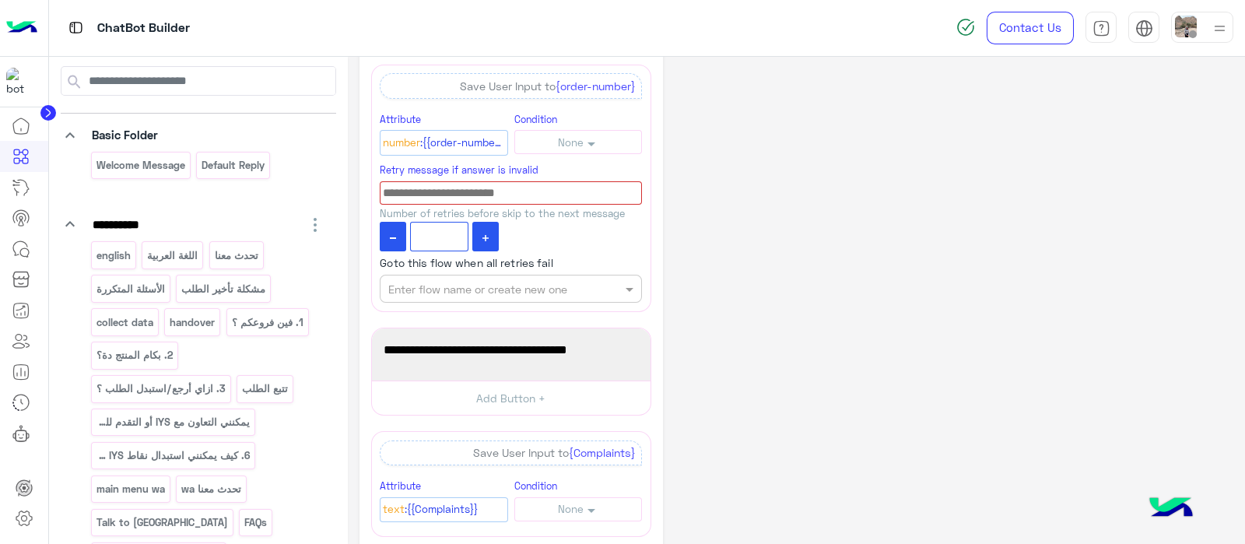
scroll to position [990, 0]
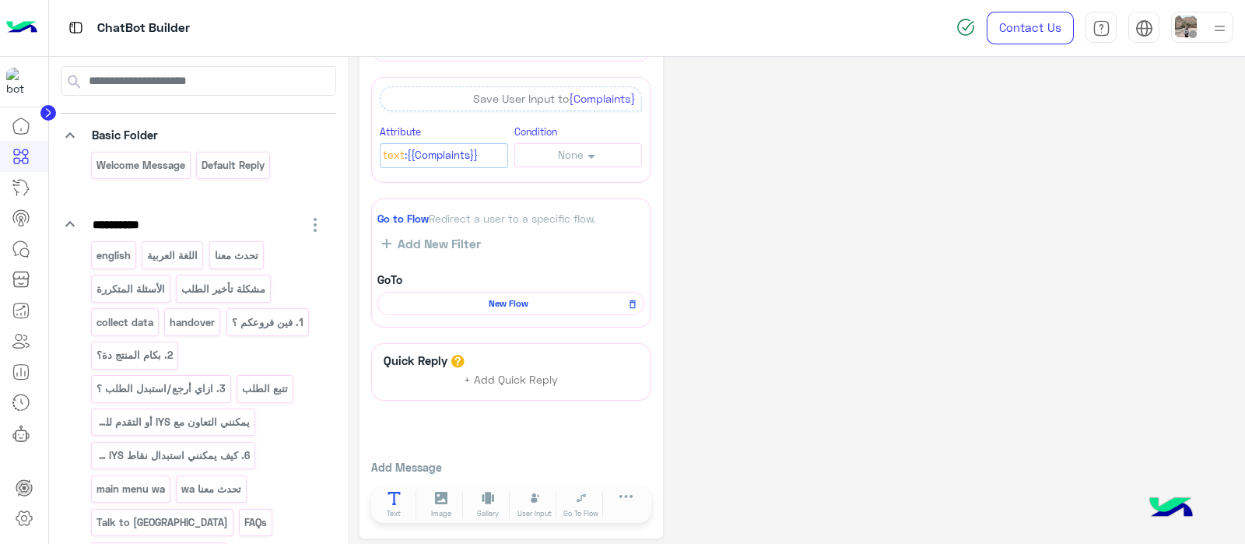
click at [407, 491] on button "Text" at bounding box center [395, 505] width 44 height 28
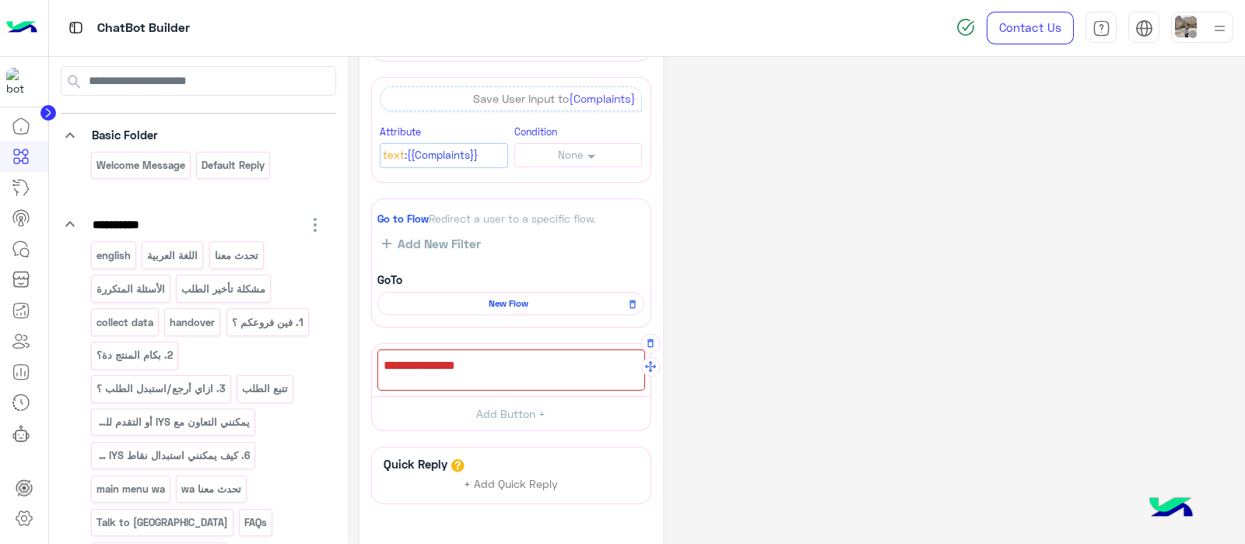
click at [398, 366] on div at bounding box center [511, 369] width 268 height 41
paste textarea "**********"
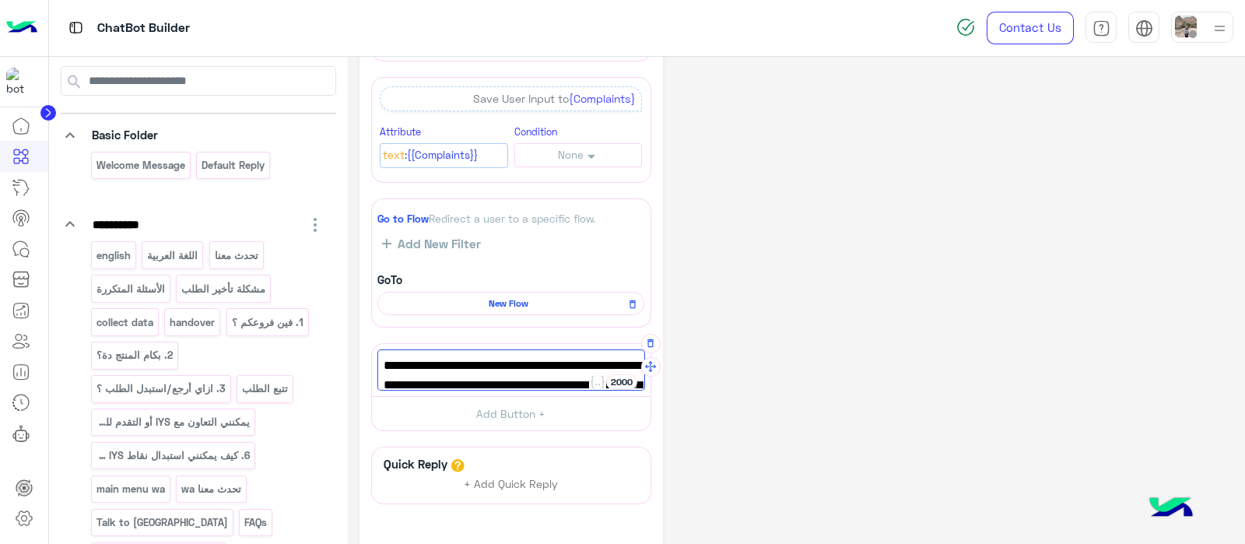
scroll to position [0, 0]
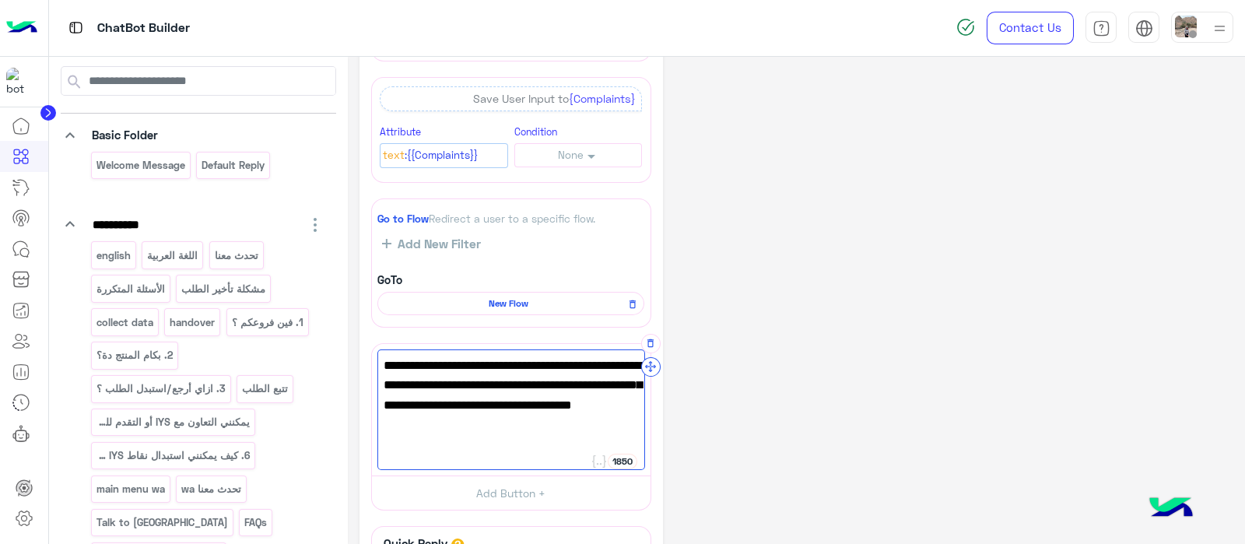
type textarea "**********"
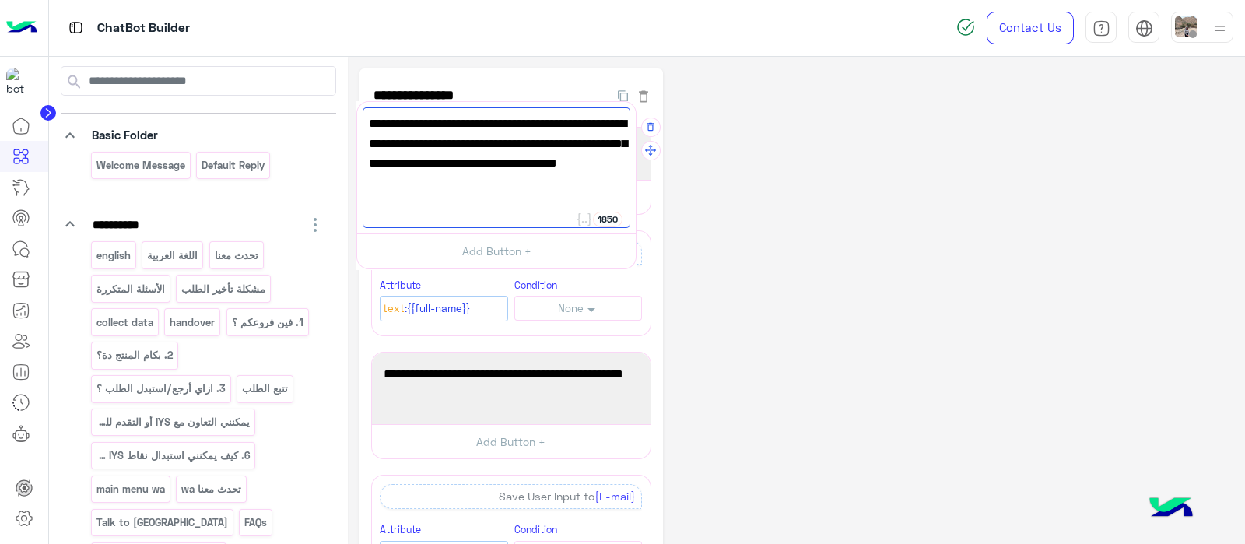
drag, startPoint x: 646, startPoint y: 366, endPoint x: 633, endPoint y: 134, distance: 232.2
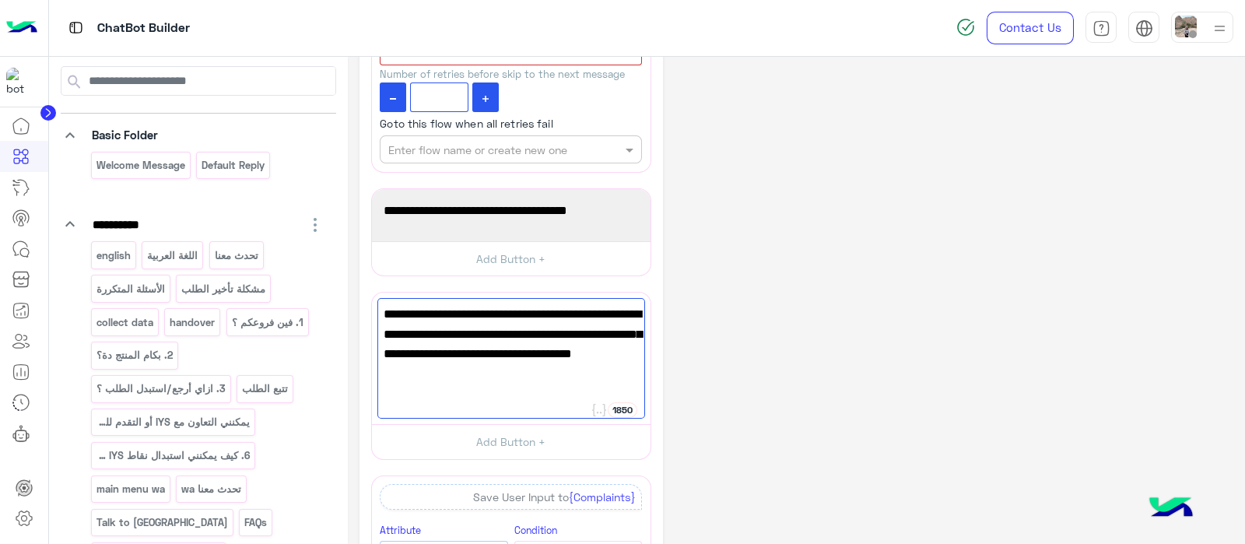
scroll to position [776, 0]
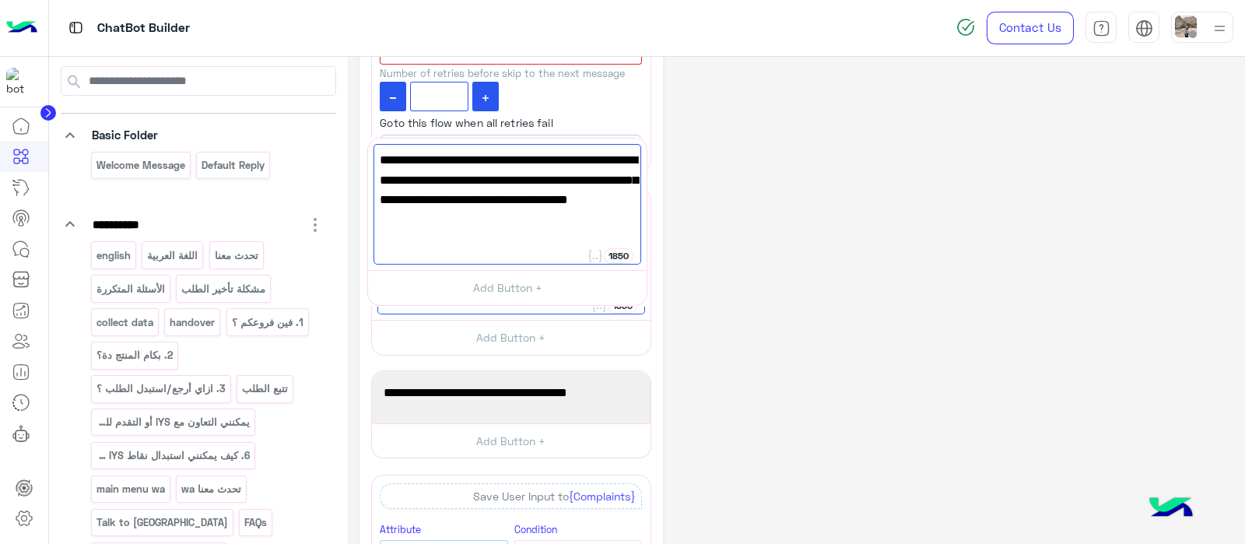
drag, startPoint x: 650, startPoint y: 317, endPoint x: 646, endPoint y: 168, distance: 148.6
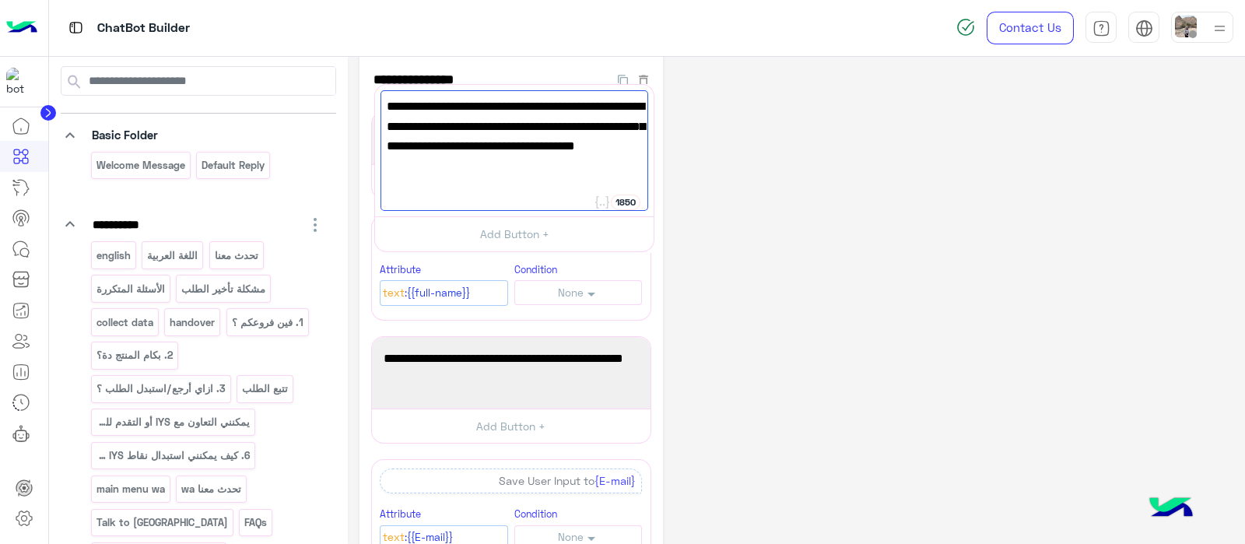
scroll to position [0, 0]
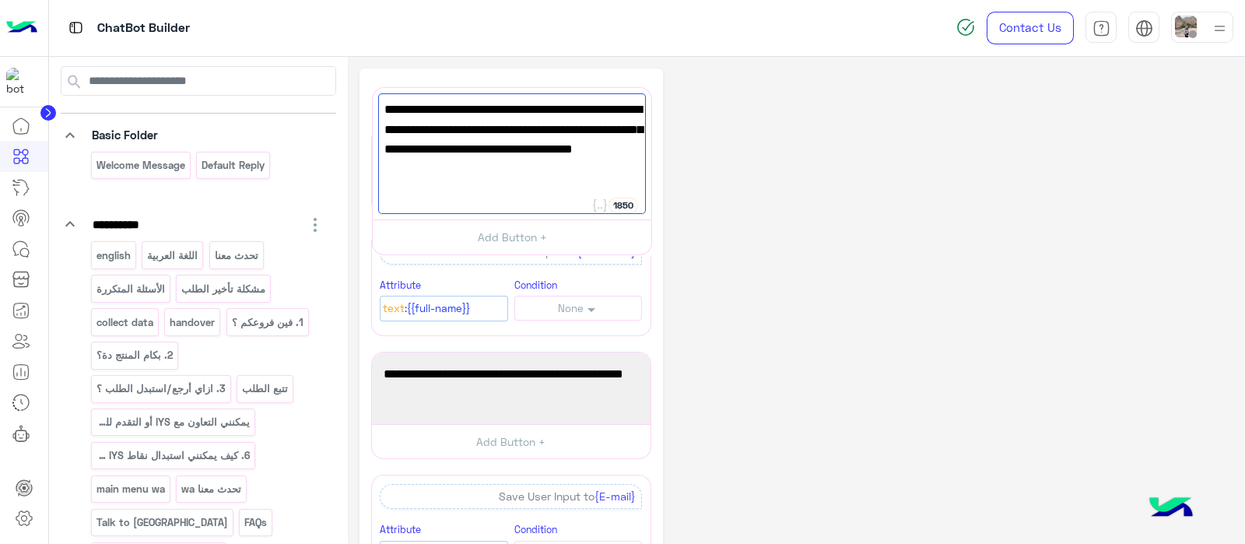
drag, startPoint x: 649, startPoint y: 208, endPoint x: 650, endPoint y: 114, distance: 93.4
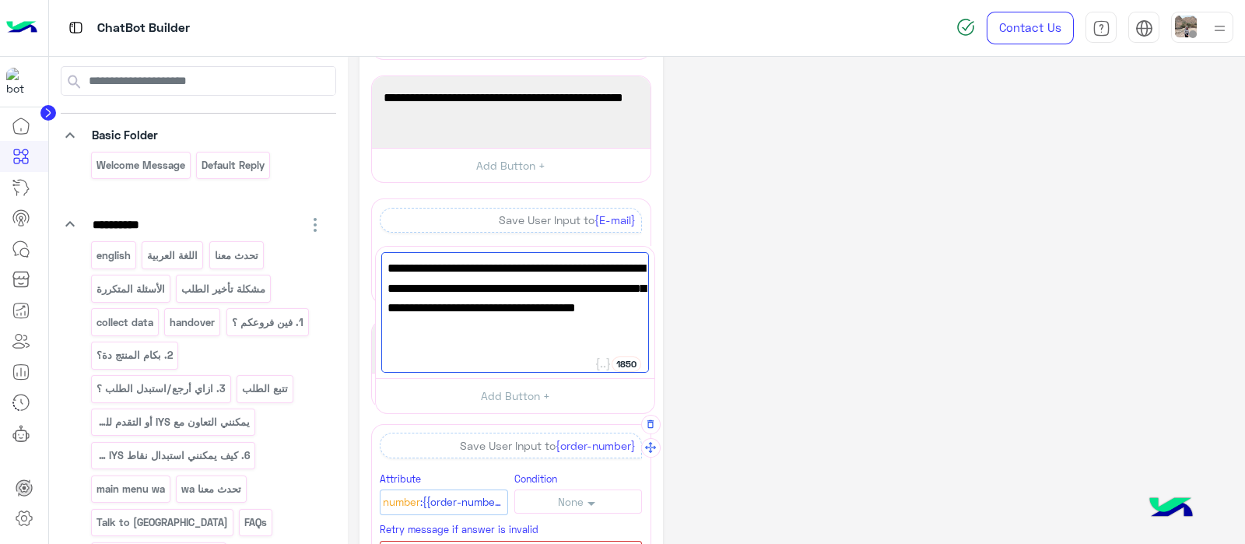
scroll to position [254, 0]
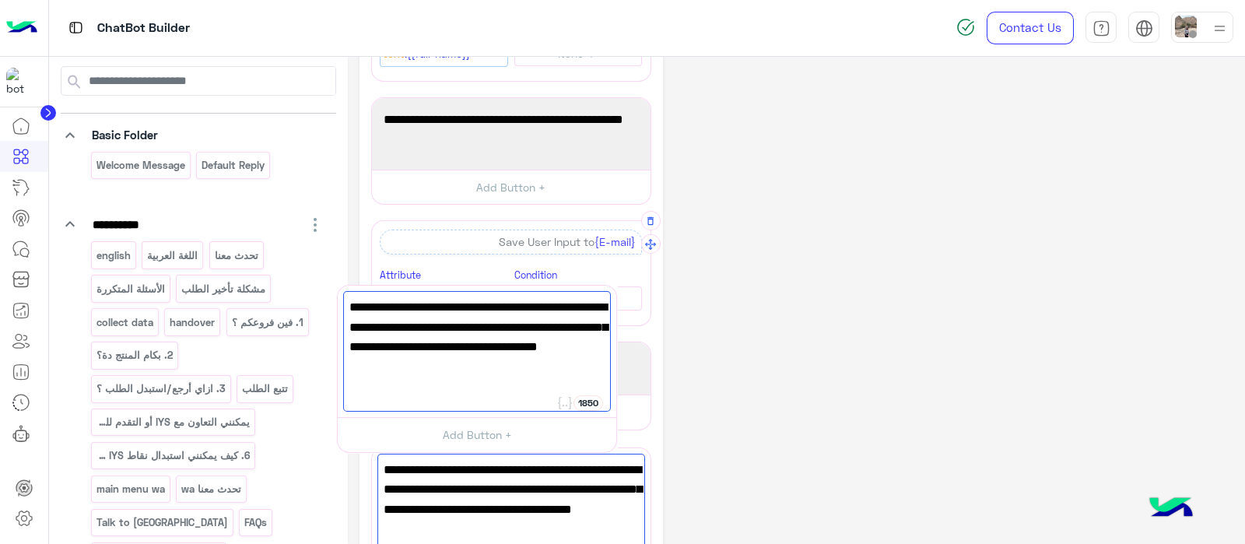
drag, startPoint x: 646, startPoint y: 377, endPoint x: 612, endPoint y: 310, distance: 75.2
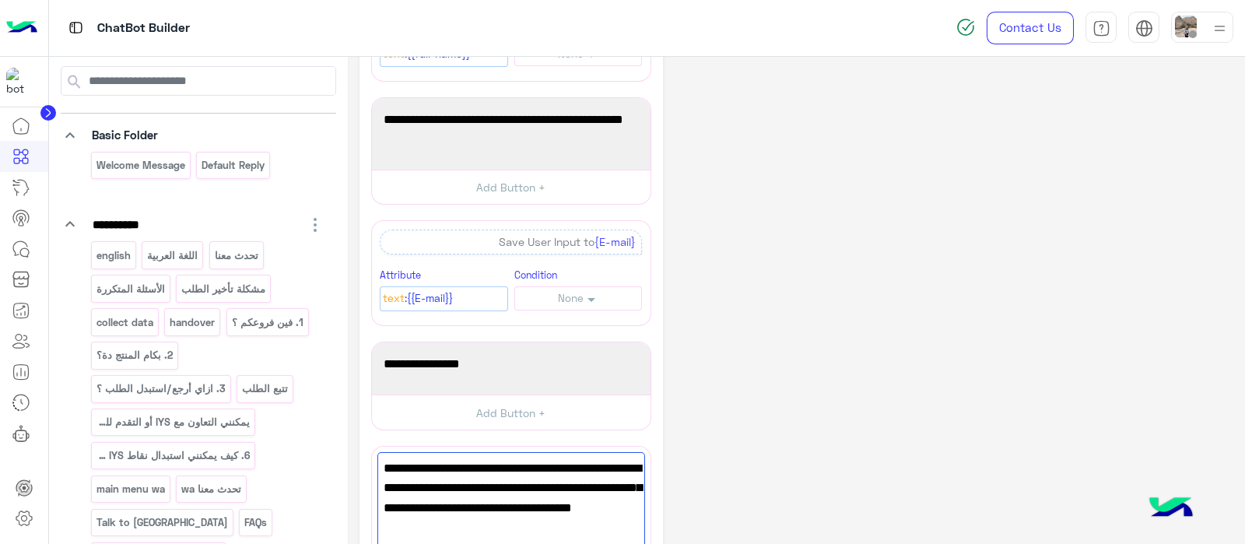
scroll to position [270, 0]
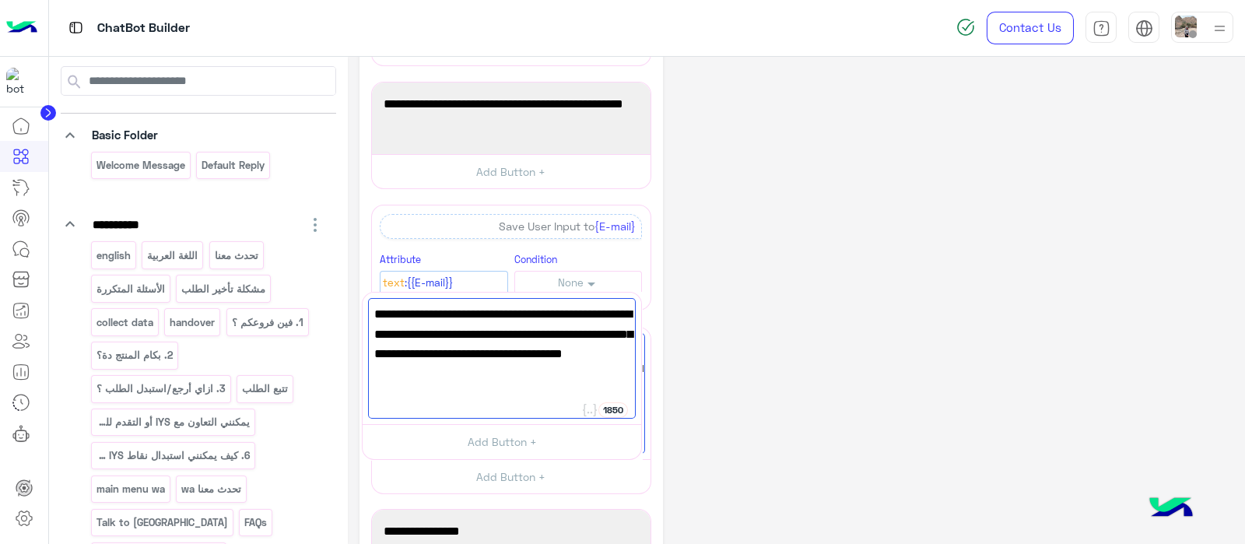
drag, startPoint x: 647, startPoint y: 454, endPoint x: 639, endPoint y: 320, distance: 134.9
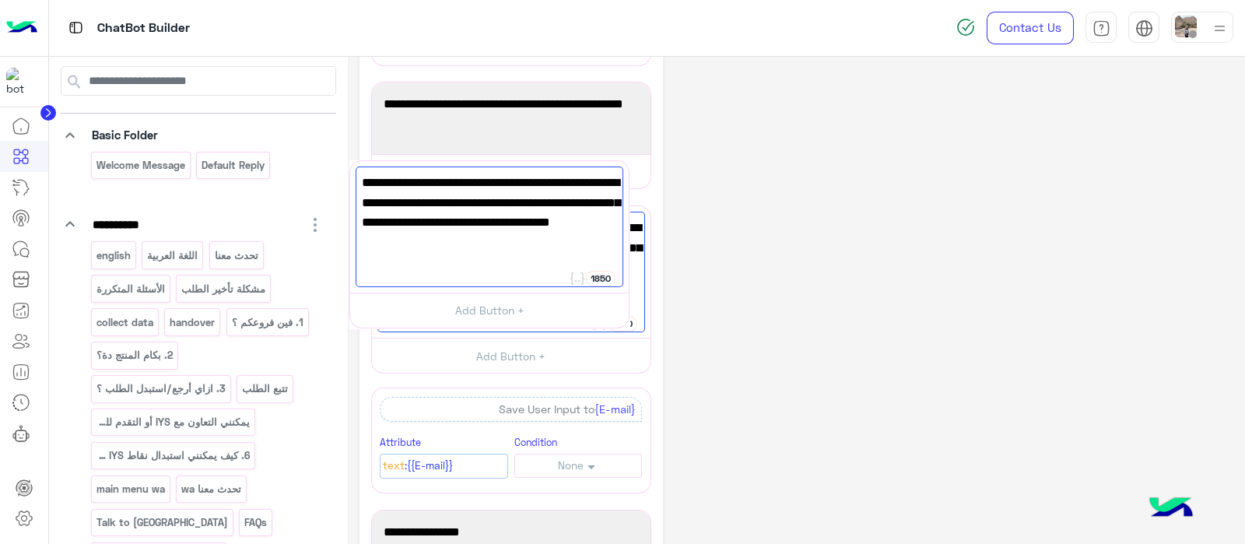
drag, startPoint x: 648, startPoint y: 351, endPoint x: 626, endPoint y: 187, distance: 164.8
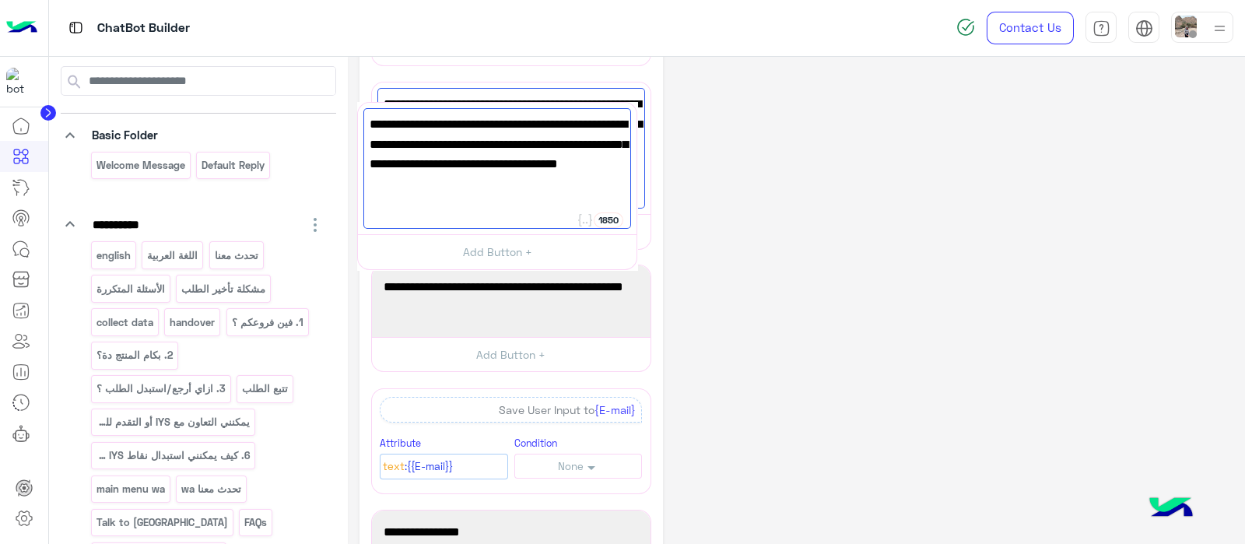
drag, startPoint x: 648, startPoint y: 229, endPoint x: 634, endPoint y: 128, distance: 102.1
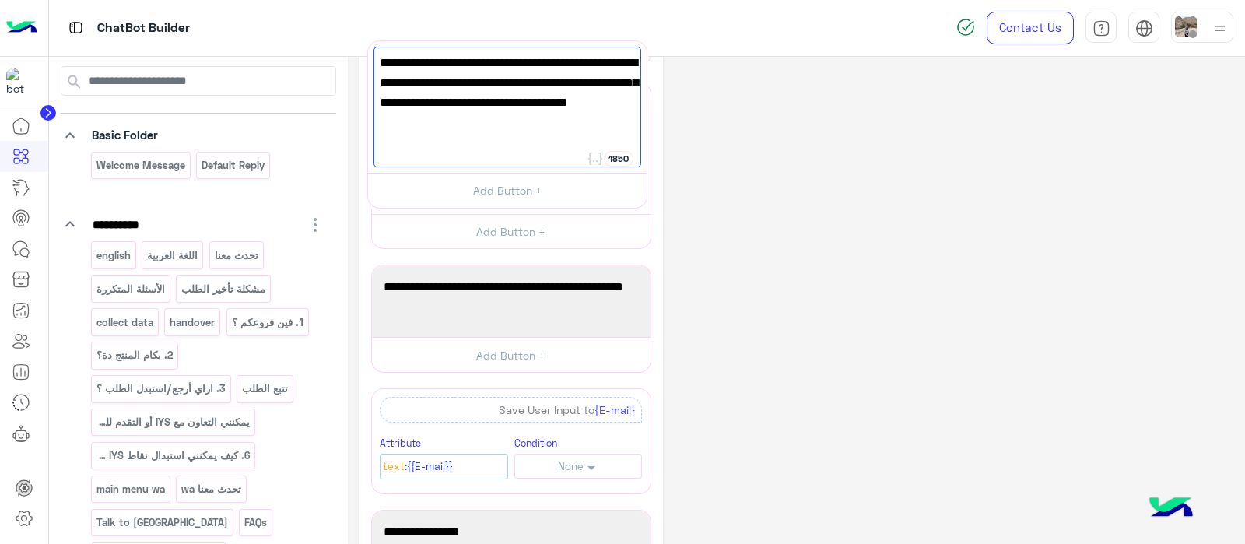
drag, startPoint x: 650, startPoint y: 103, endPoint x: 646, endPoint y: 44, distance: 59.3
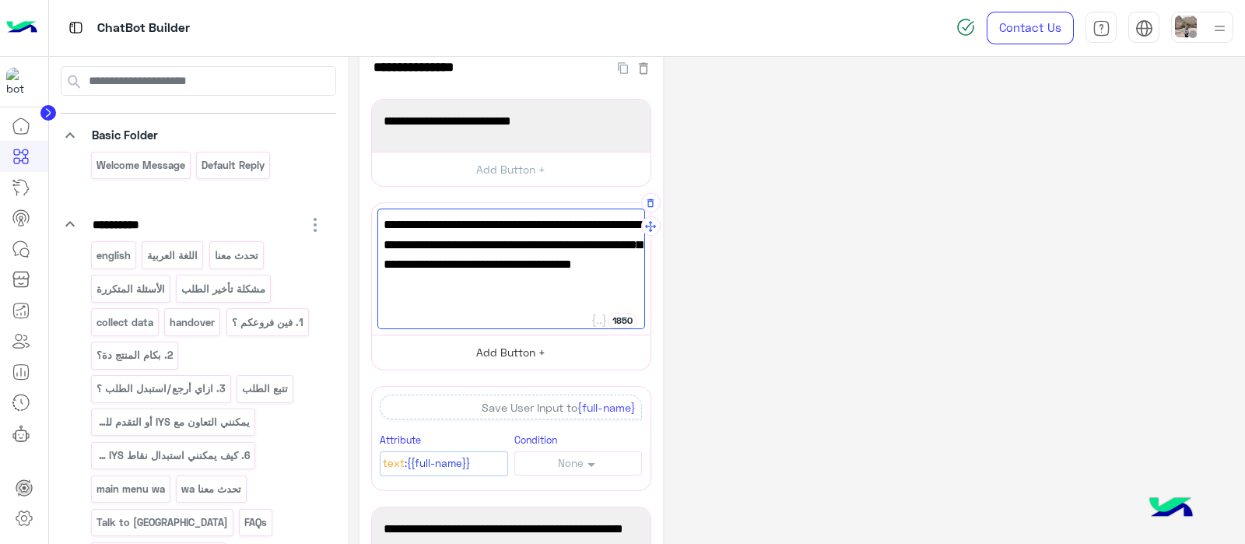
scroll to position [19, 0]
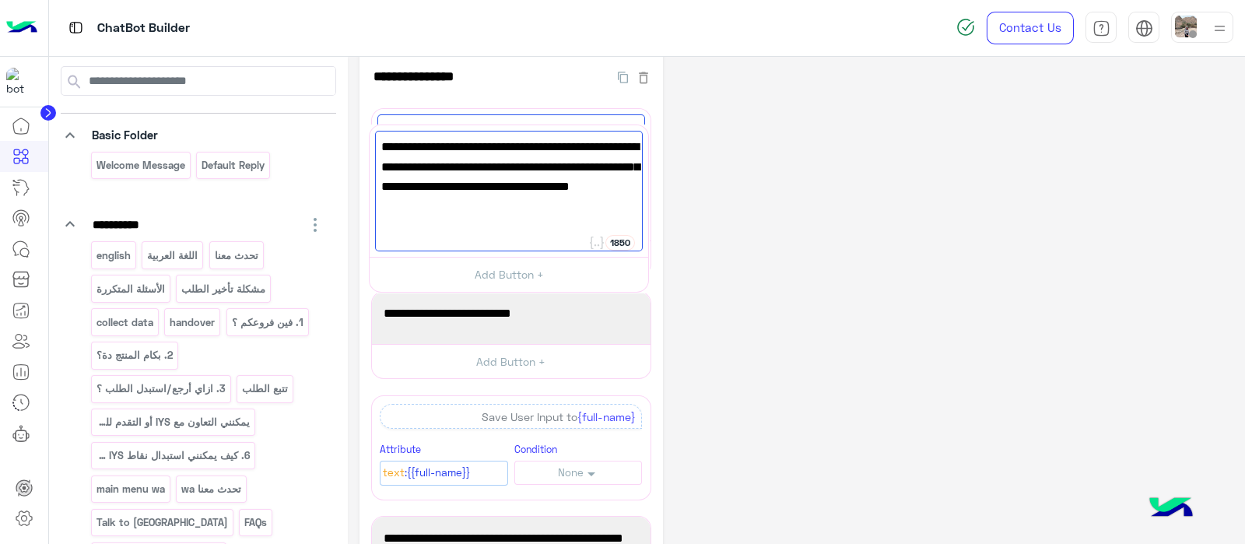
drag, startPoint x: 648, startPoint y: 239, endPoint x: 646, endPoint y: 124, distance: 114.4
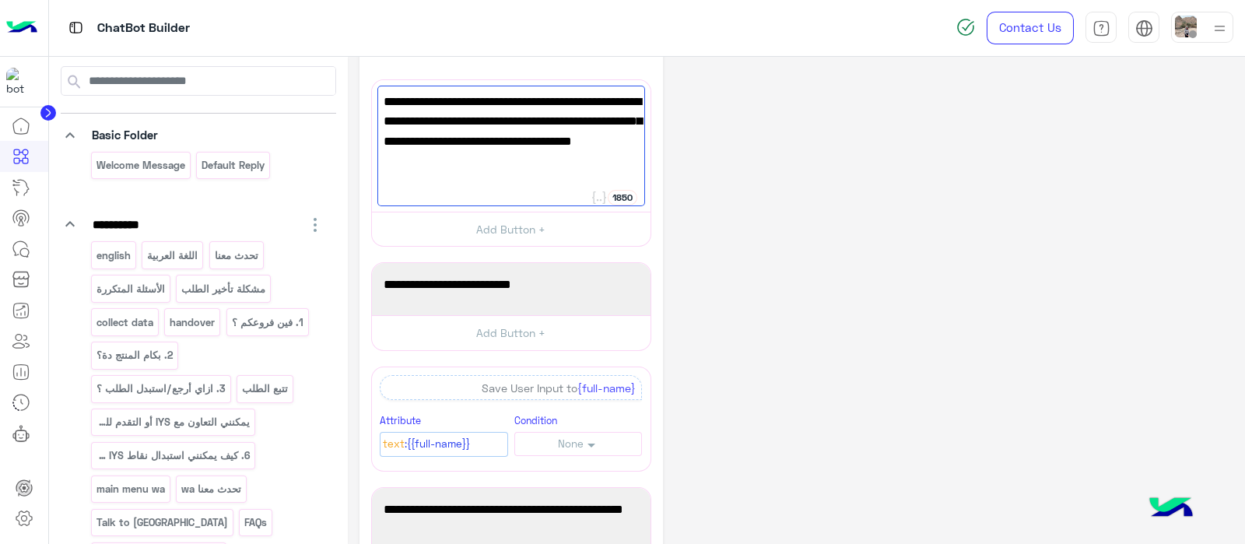
scroll to position [0, 0]
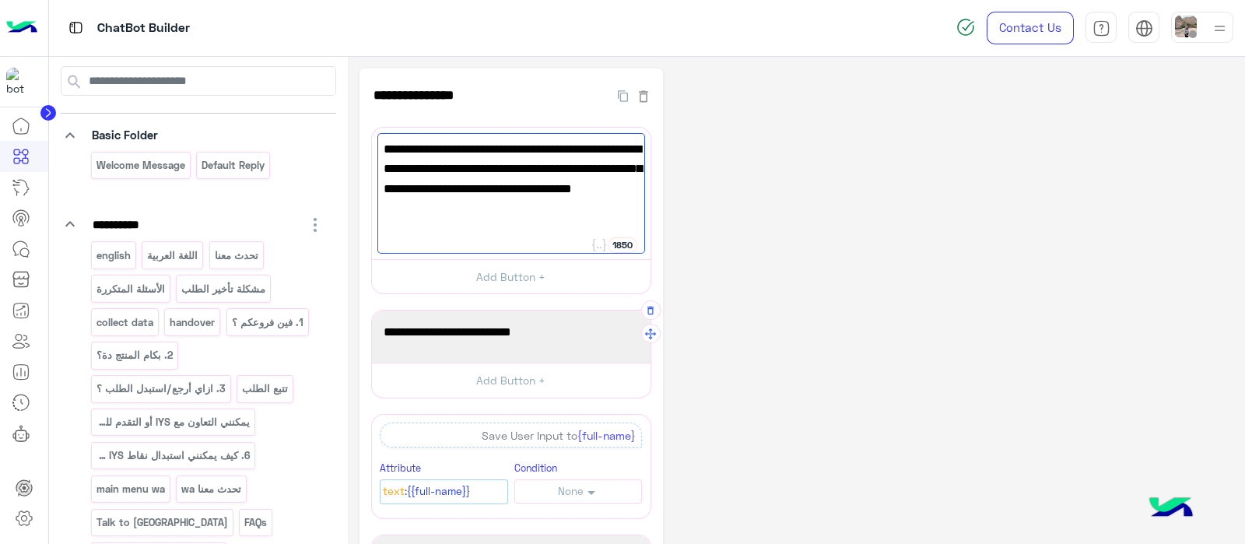
click at [590, 339] on span "Please enter your full name" at bounding box center [511, 332] width 255 height 20
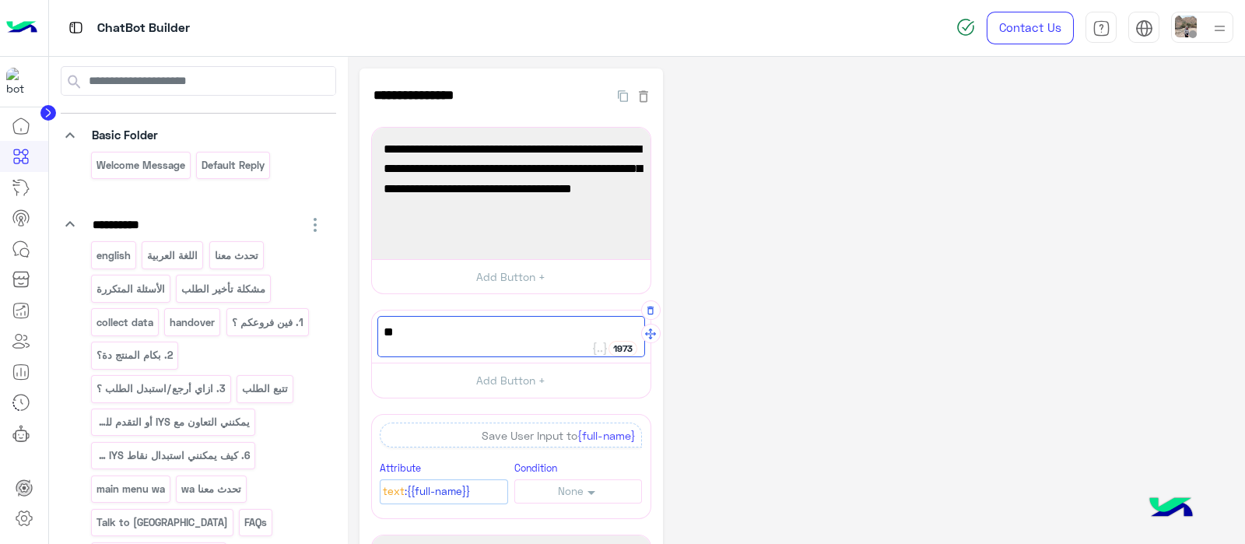
type textarea "*"
paste textarea "**********"
type textarea "**********"
drag, startPoint x: 634, startPoint y: 338, endPoint x: 378, endPoint y: 333, distance: 256.0
click at [378, 333] on div "Your order number and/or phone number" at bounding box center [511, 336] width 268 height 41
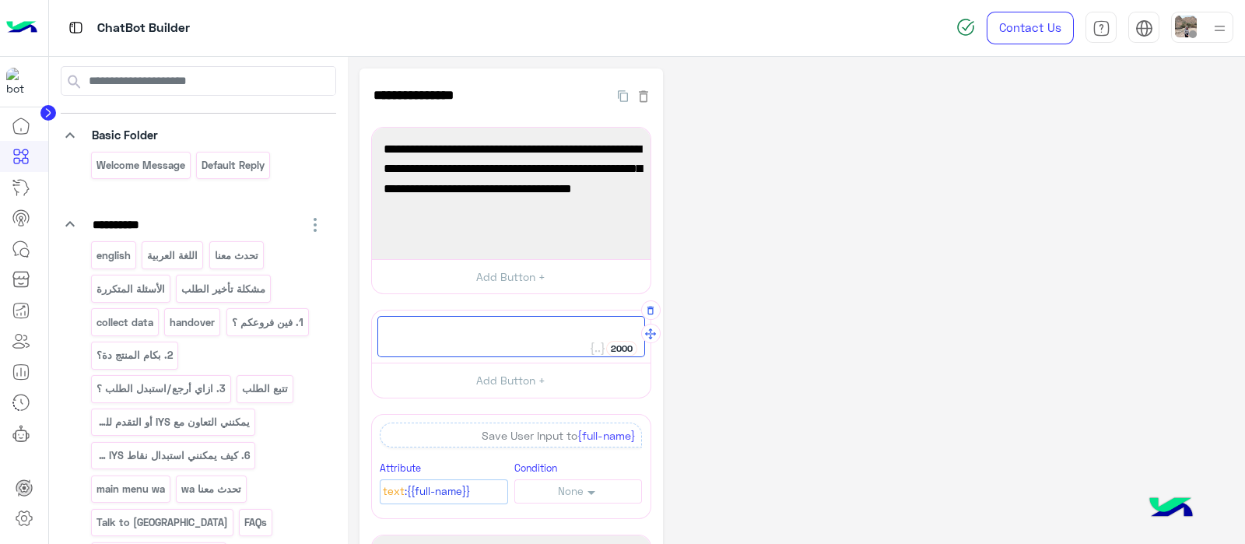
paste textarea "**********"
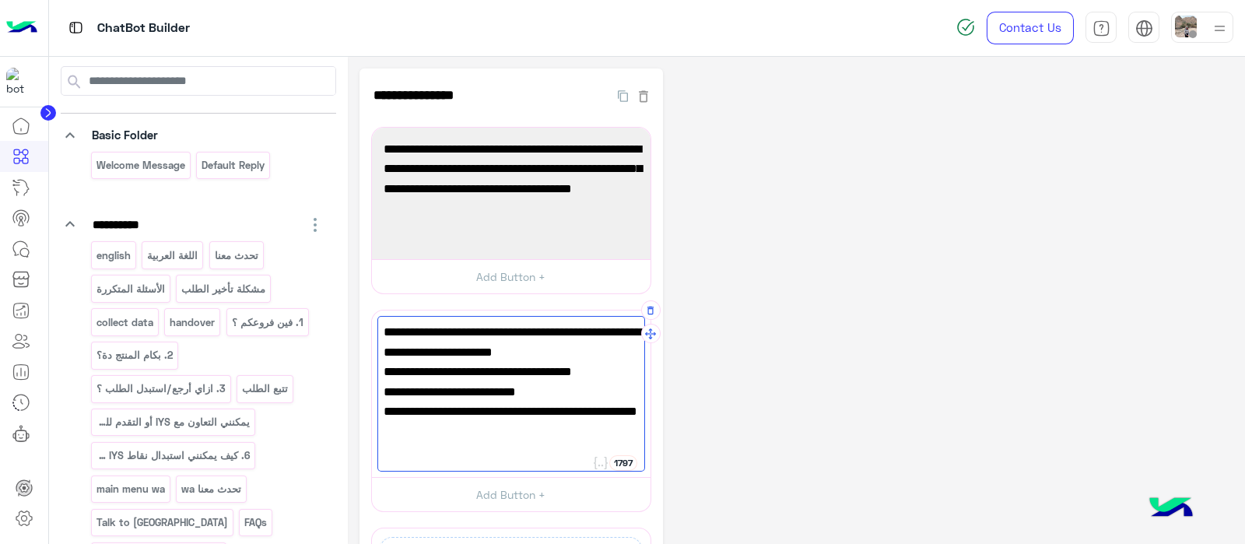
scroll to position [22, 0]
type textarea "**********"
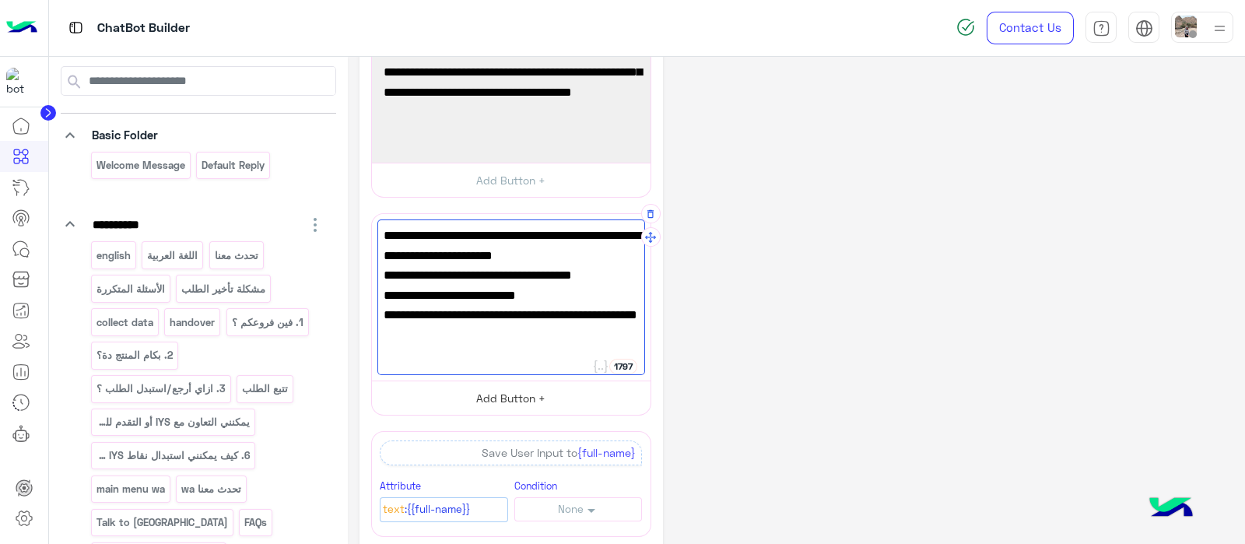
scroll to position [106, 0]
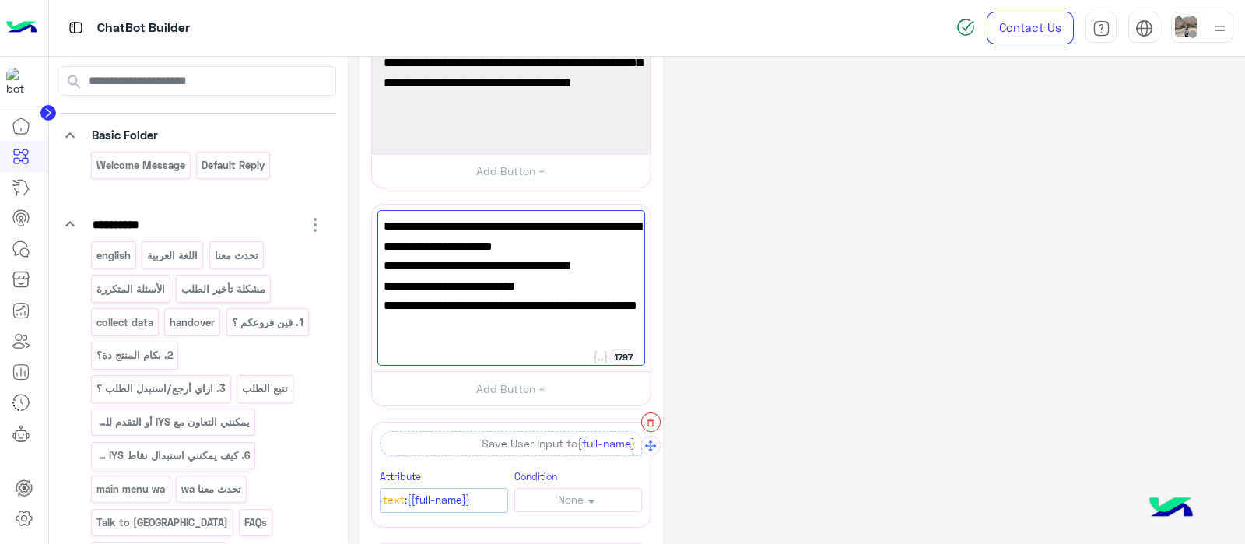
click at [646, 426] on button "button" at bounding box center [650, 421] width 19 height 19
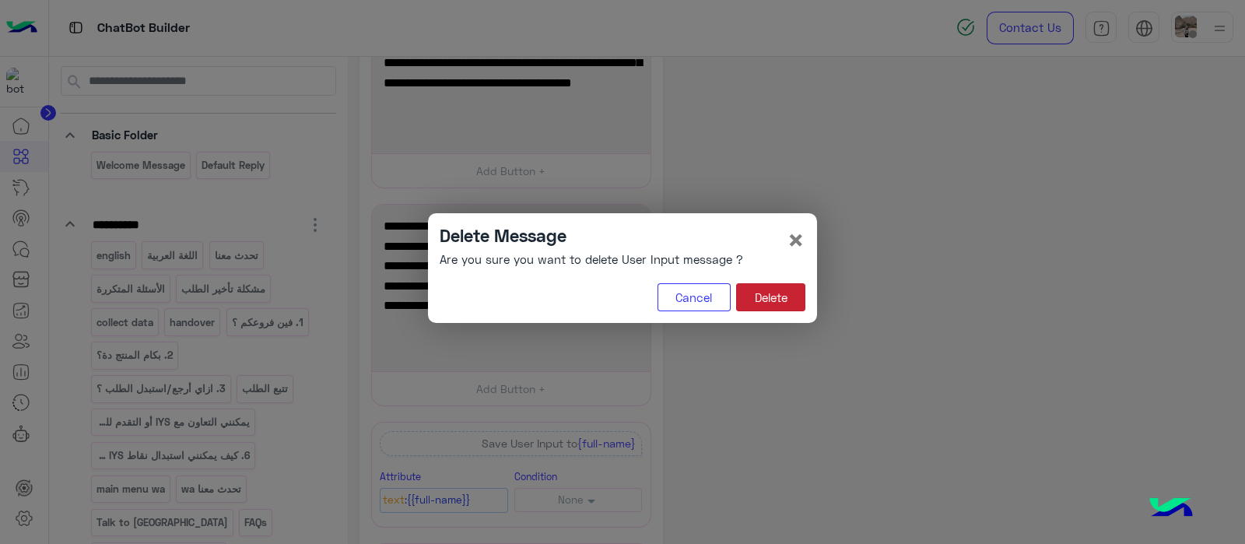
click at [780, 296] on button "Delete" at bounding box center [770, 297] width 69 height 28
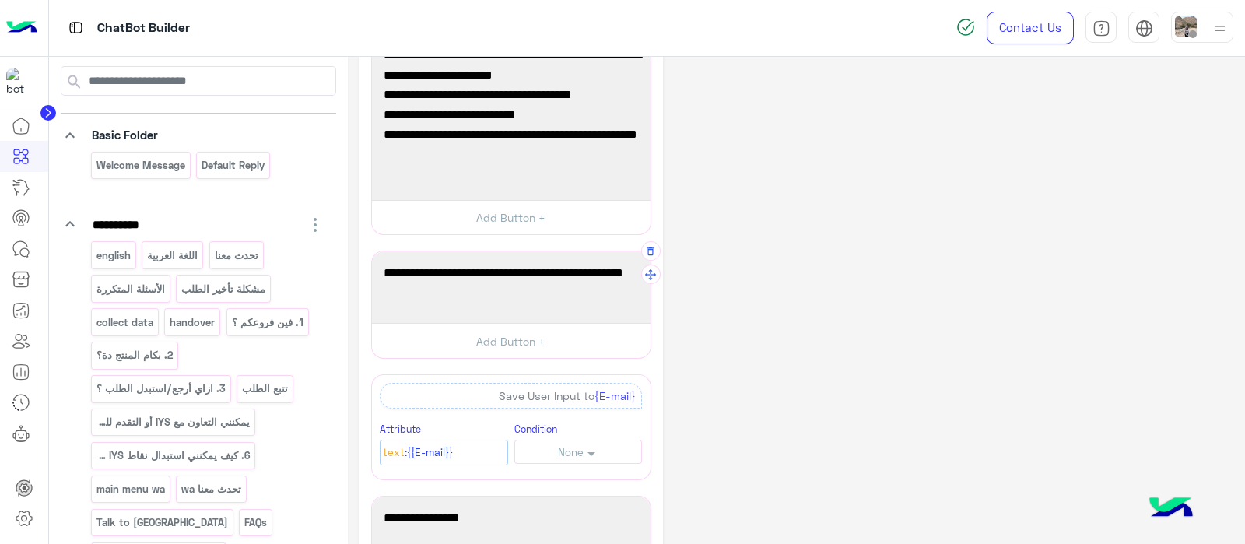
scroll to position [286, 0]
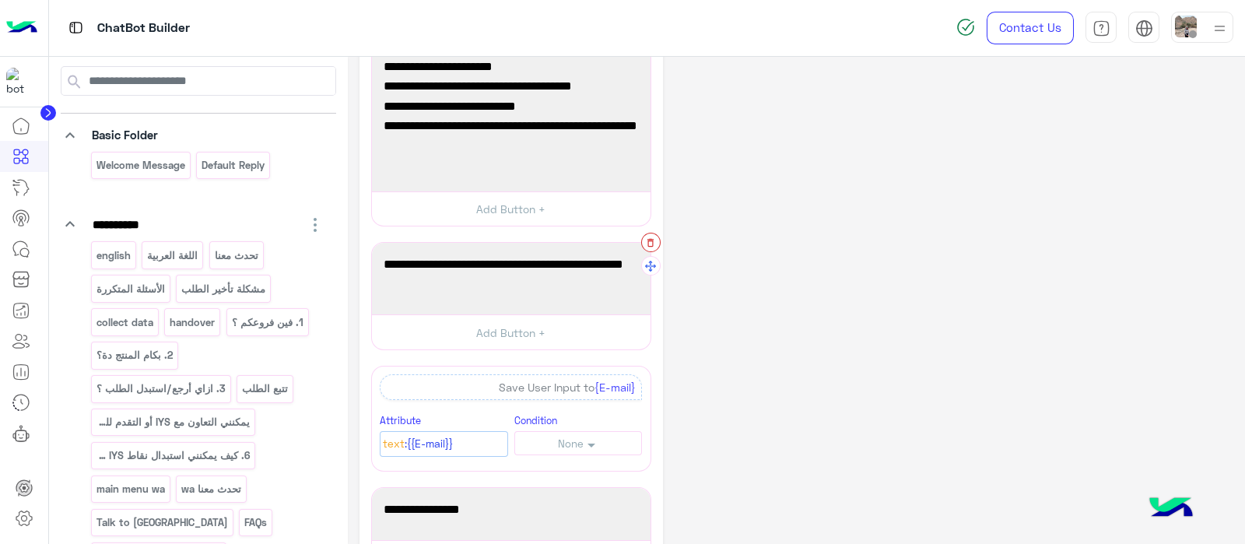
click at [646, 237] on icon "button" at bounding box center [650, 242] width 11 height 11
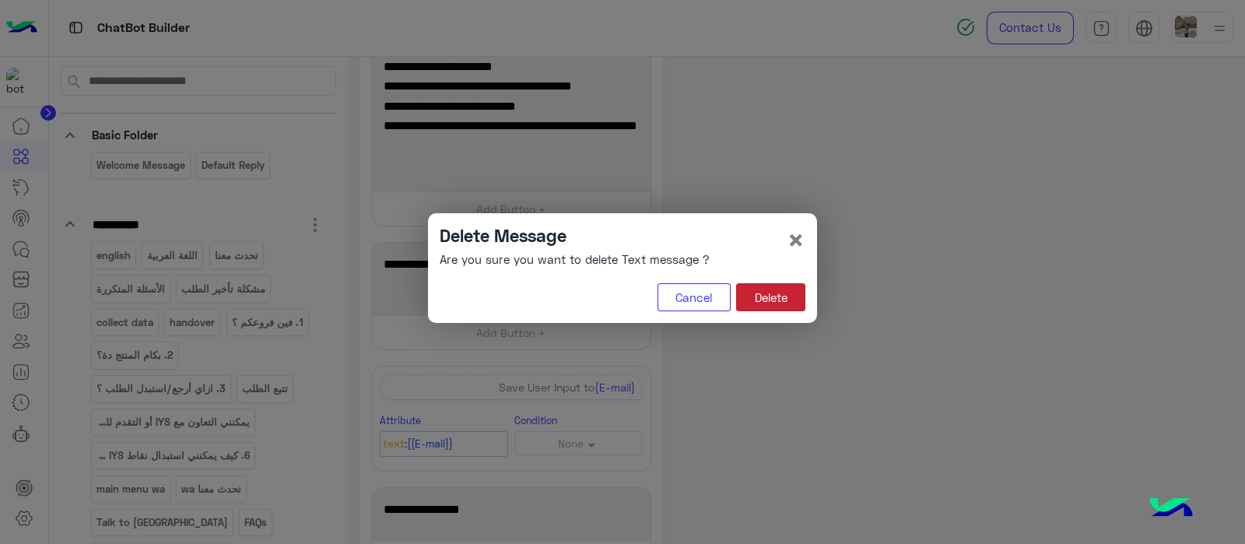
click at [774, 300] on button "Delete" at bounding box center [770, 297] width 69 height 28
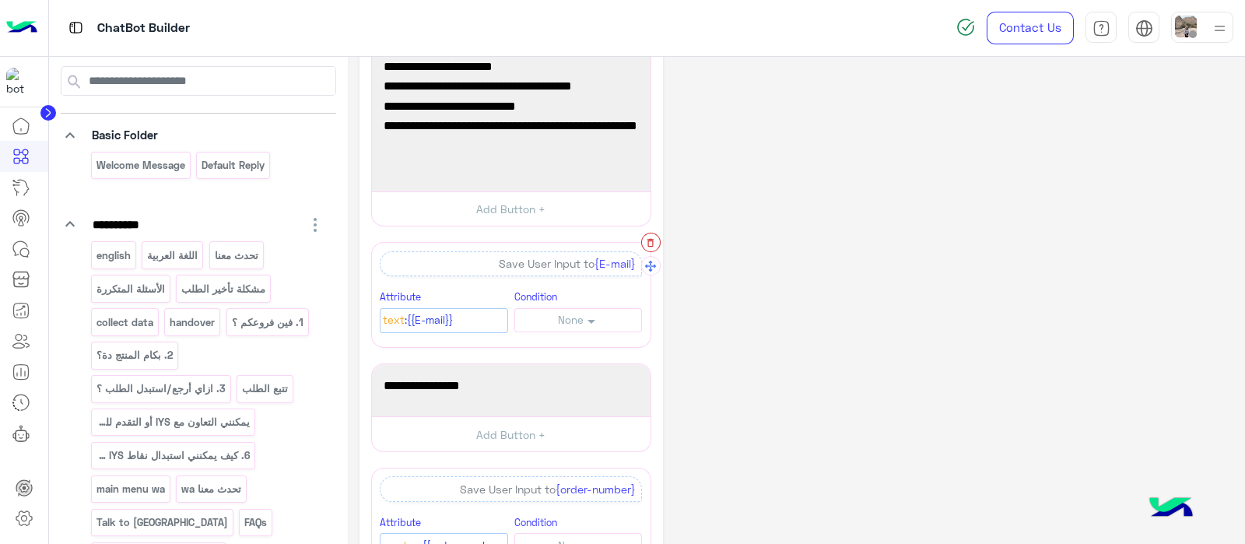
click at [646, 239] on icon "button" at bounding box center [650, 242] width 11 height 11
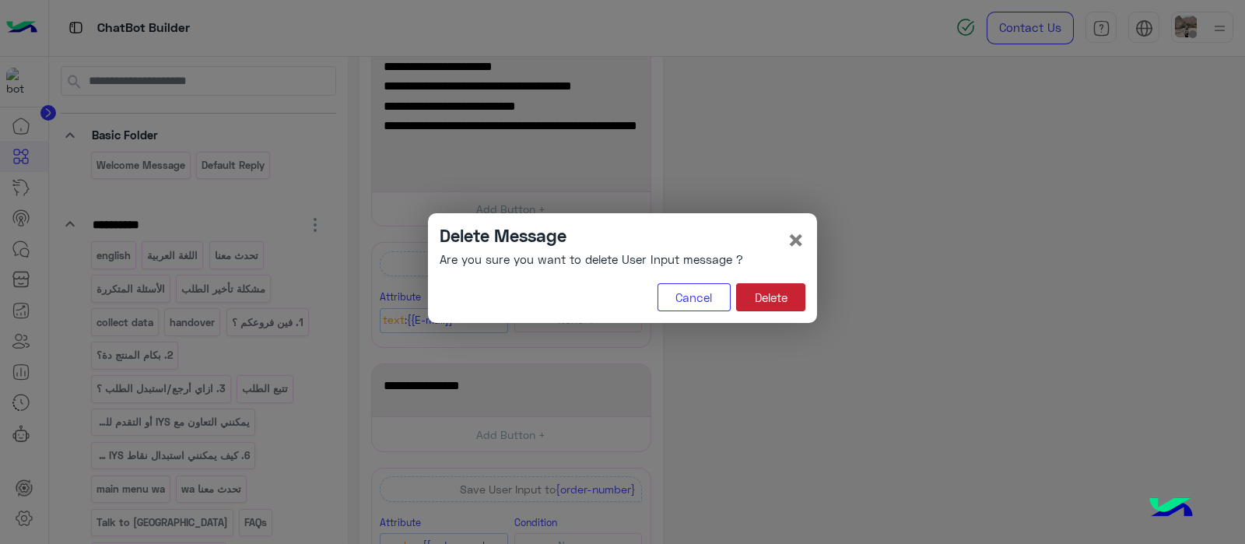
click at [753, 294] on button "Delete" at bounding box center [770, 297] width 69 height 28
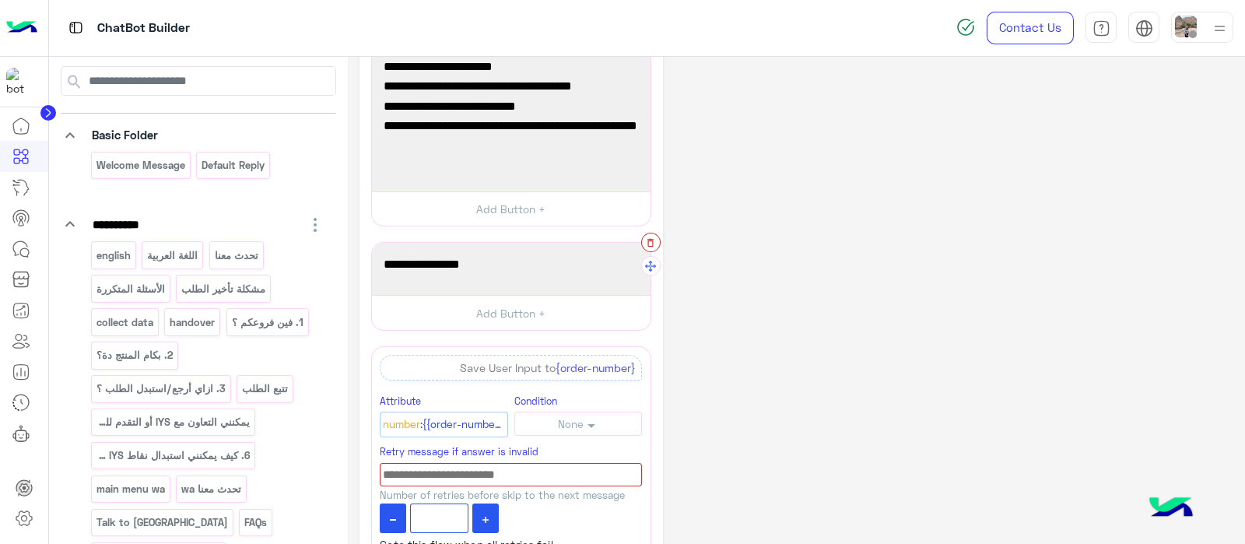
click at [659, 240] on button "button" at bounding box center [650, 242] width 19 height 19
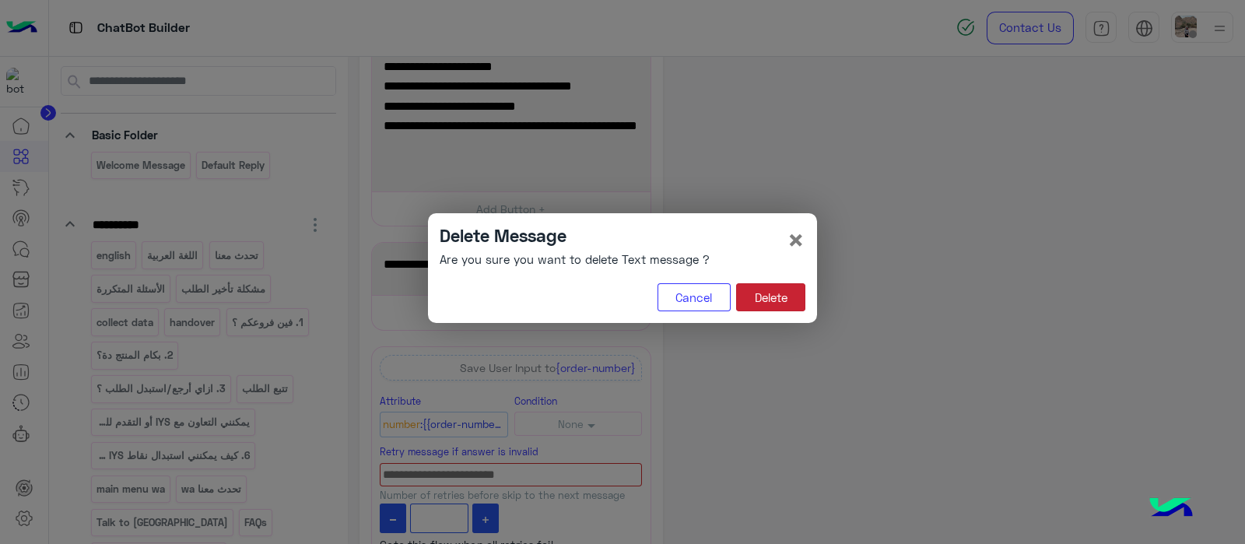
click at [787, 297] on button "Delete" at bounding box center [770, 297] width 69 height 28
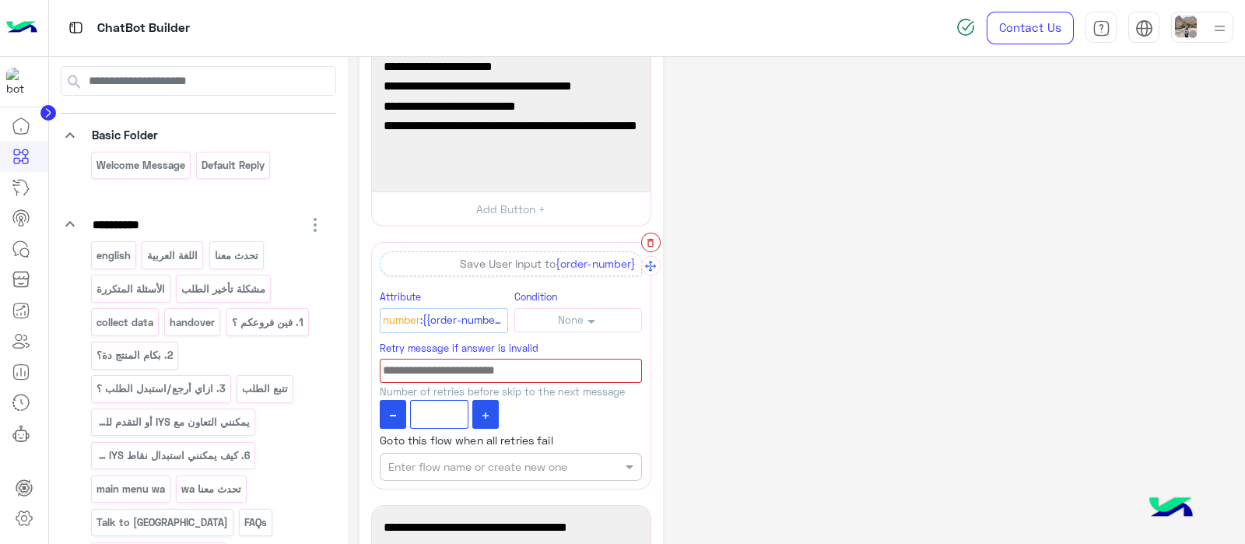
click at [645, 245] on icon "button" at bounding box center [650, 242] width 11 height 11
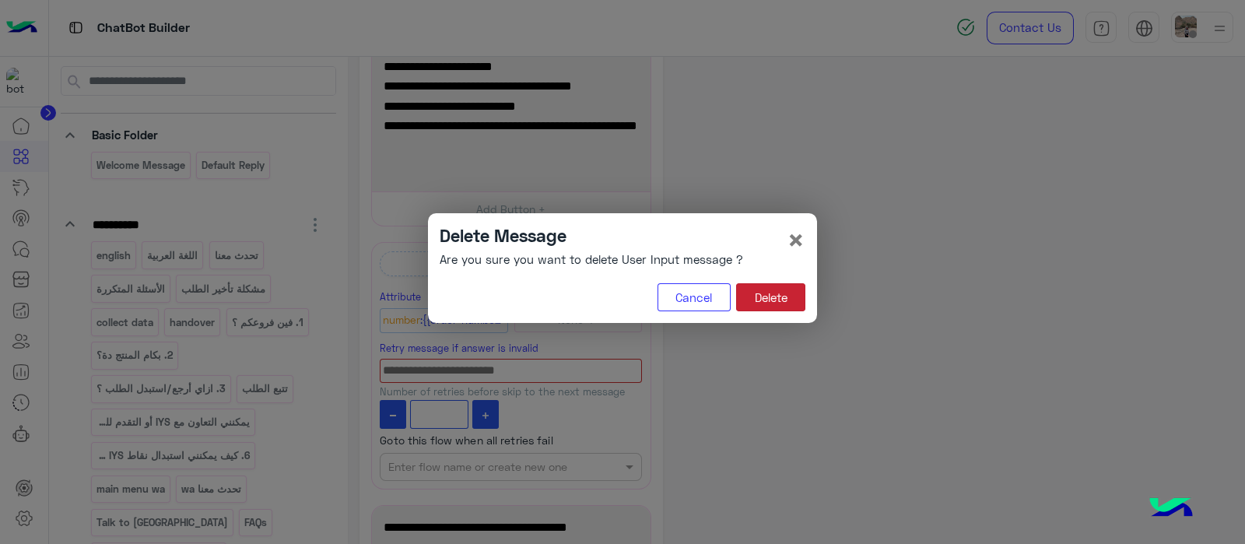
click at [778, 297] on button "Delete" at bounding box center [770, 297] width 69 height 28
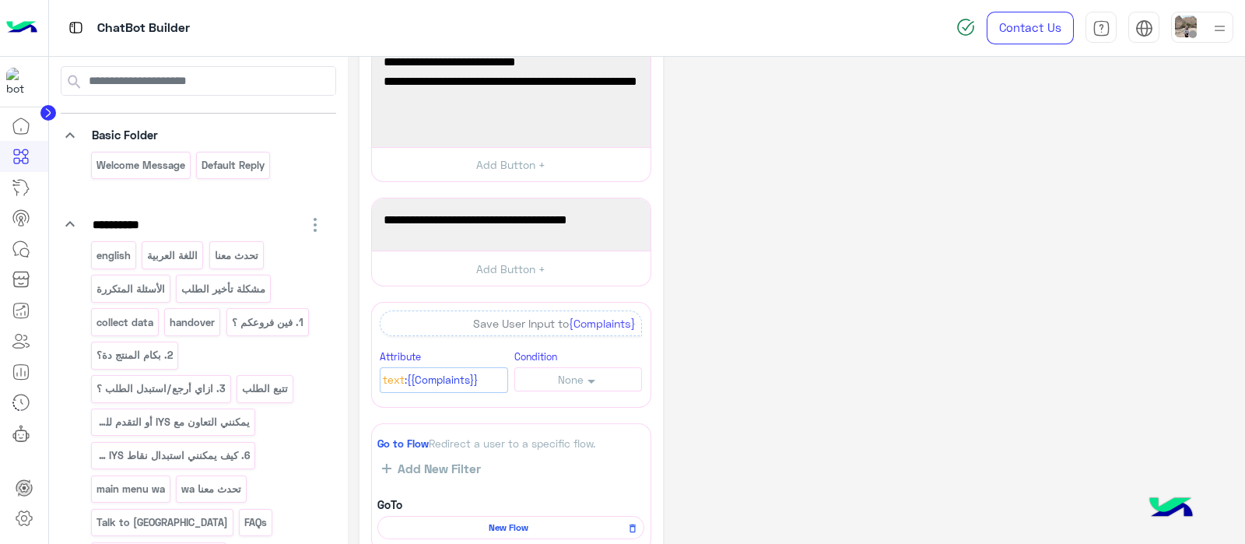
scroll to position [331, 0]
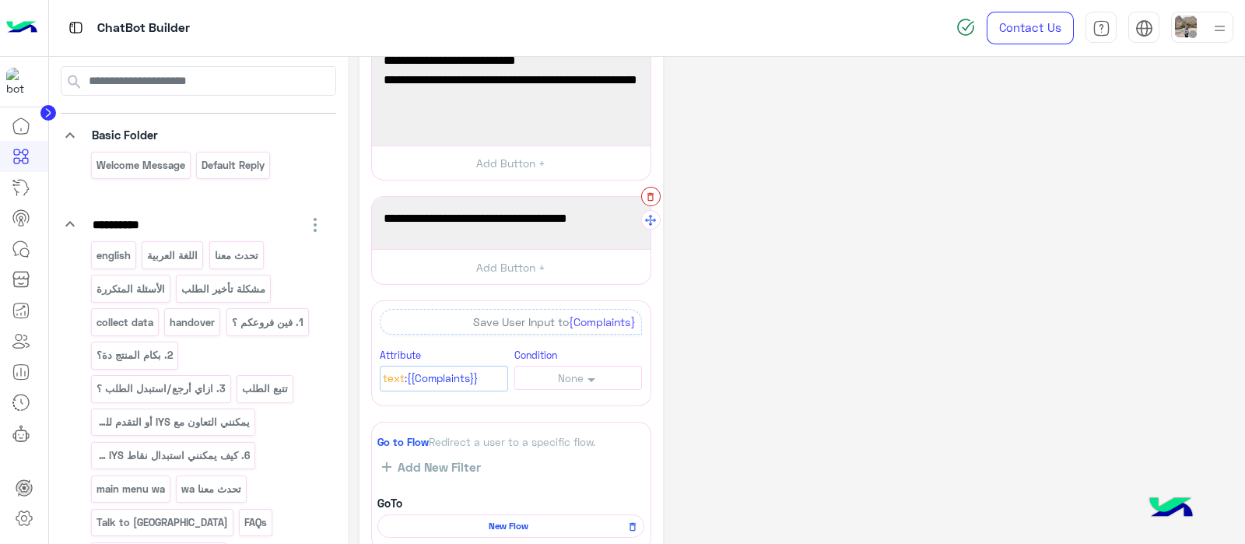
click at [646, 187] on button "button" at bounding box center [650, 196] width 19 height 19
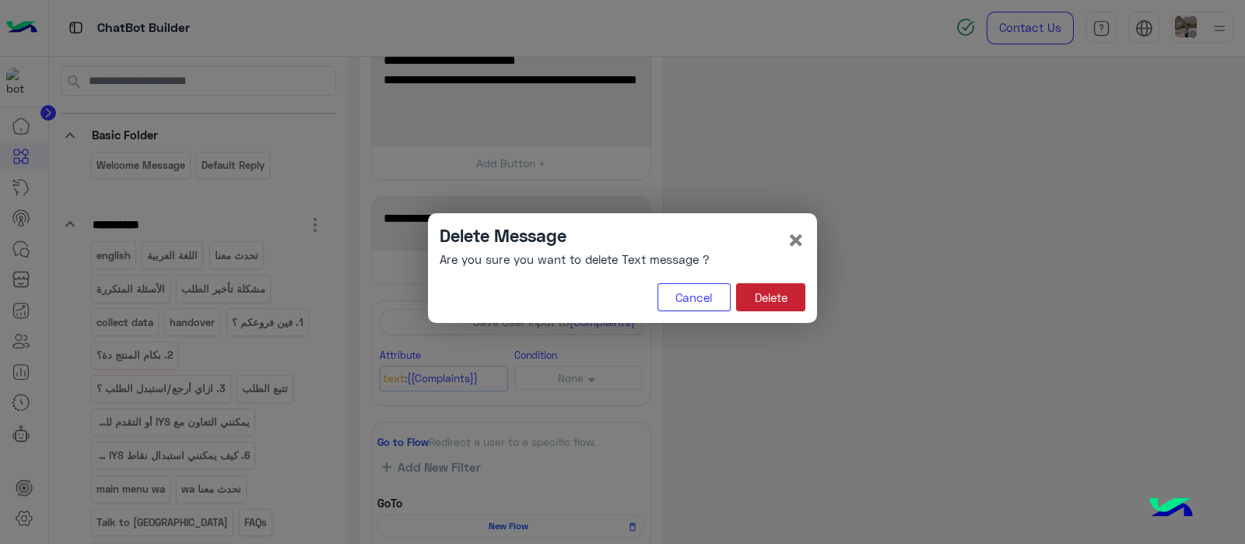
click at [755, 295] on button "Delete" at bounding box center [770, 297] width 69 height 28
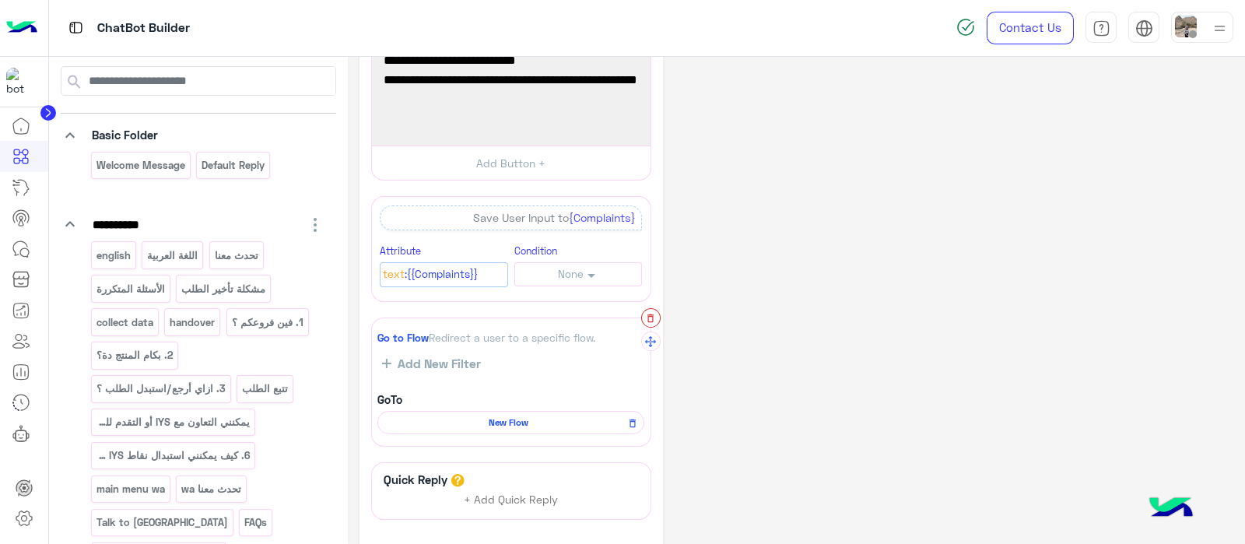
click at [653, 314] on icon "button" at bounding box center [650, 318] width 6 height 9
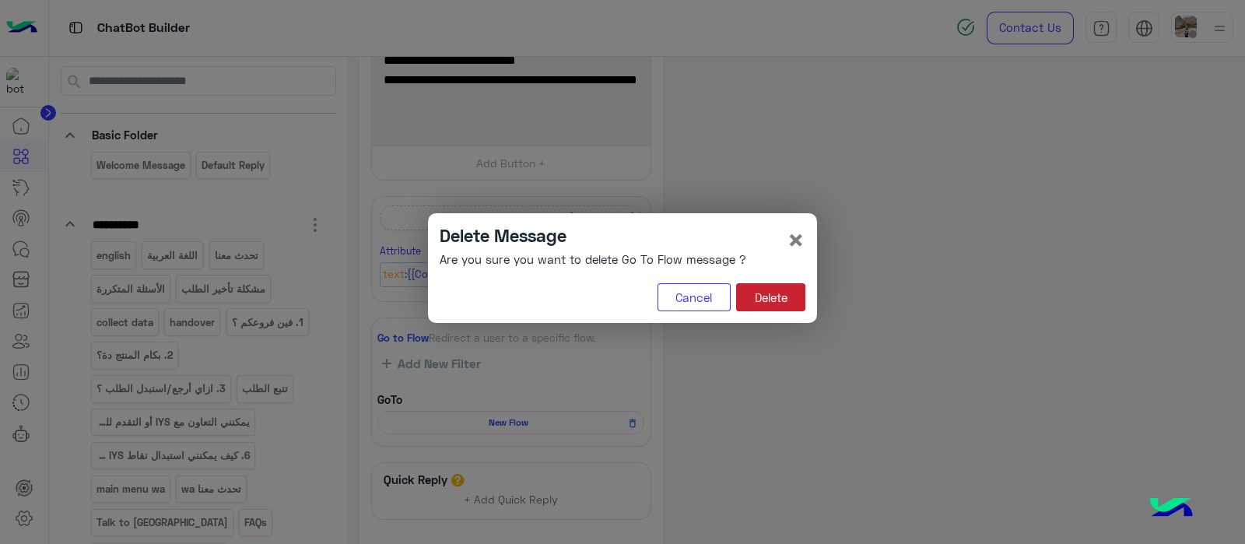
click at [765, 304] on button "Delete" at bounding box center [770, 297] width 69 height 28
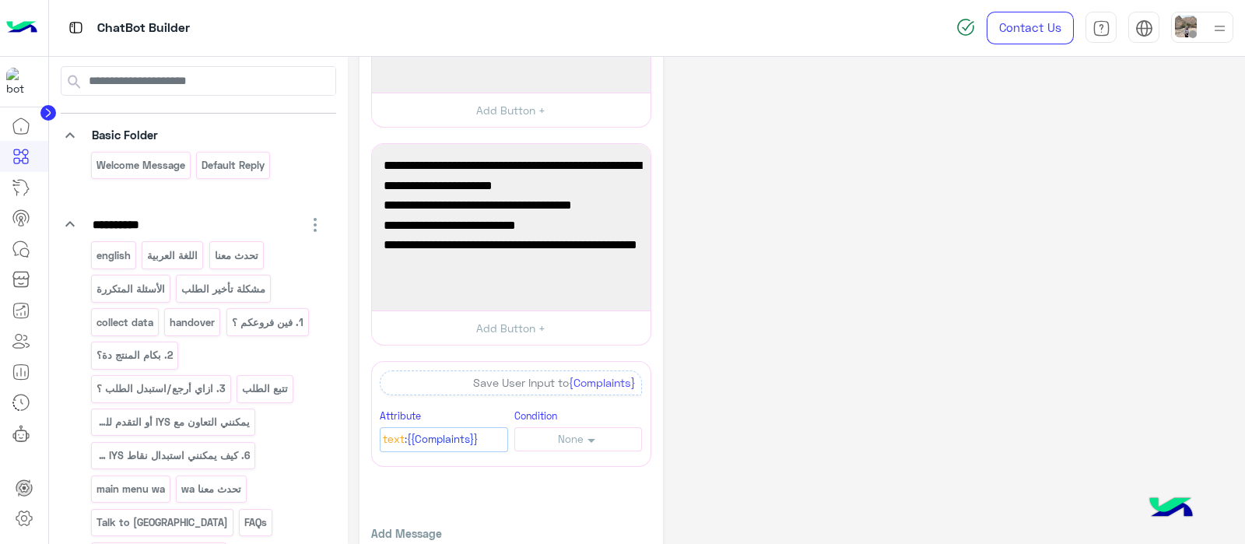
scroll to position [167, 0]
click at [650, 356] on icon "button" at bounding box center [650, 361] width 11 height 11
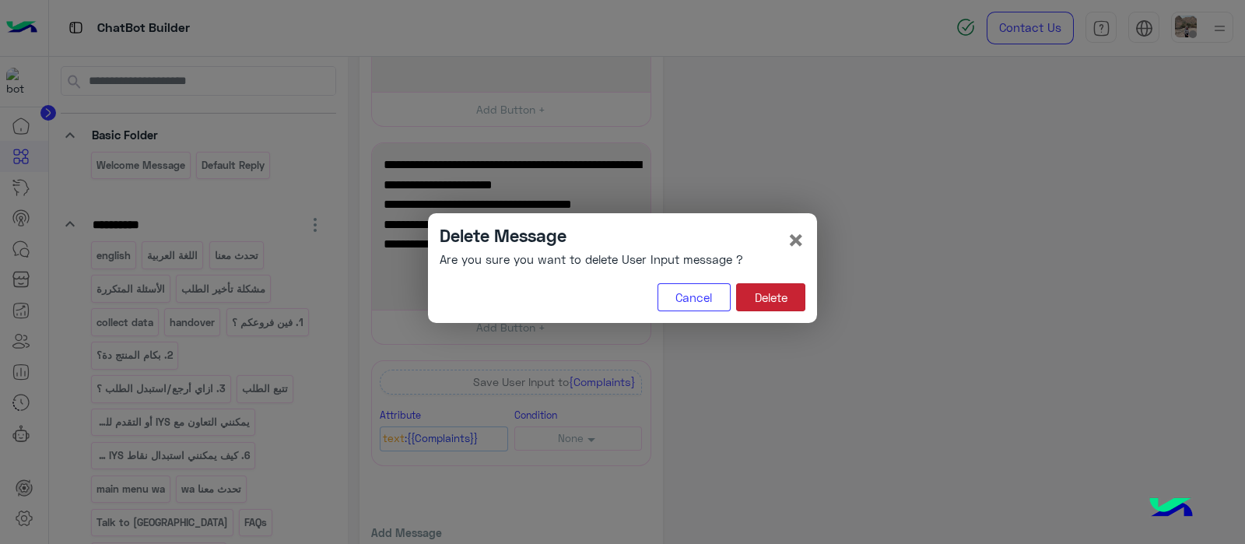
click at [762, 301] on button "Delete" at bounding box center [770, 297] width 69 height 28
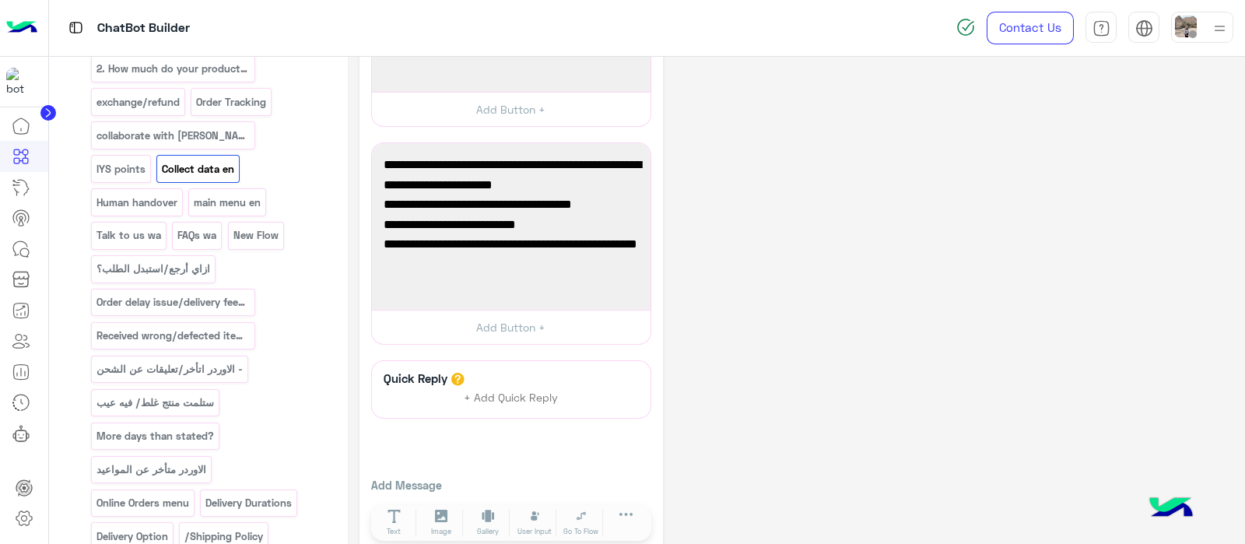
scroll to position [612, 0]
click at [193, 191] on p "main menu en" at bounding box center [227, 200] width 69 height 18
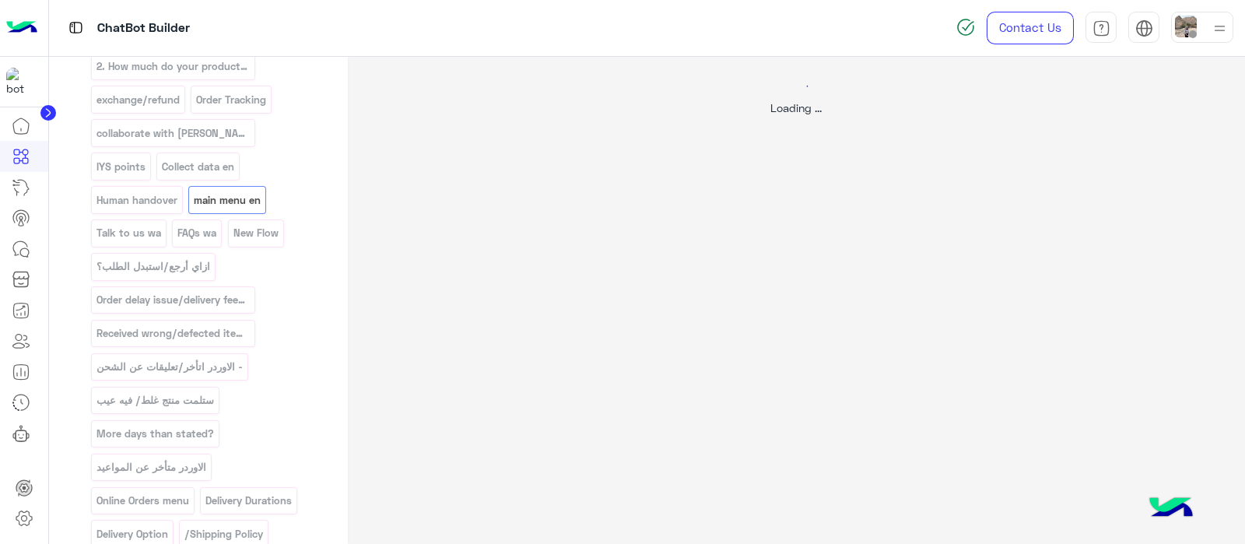
scroll to position [0, 0]
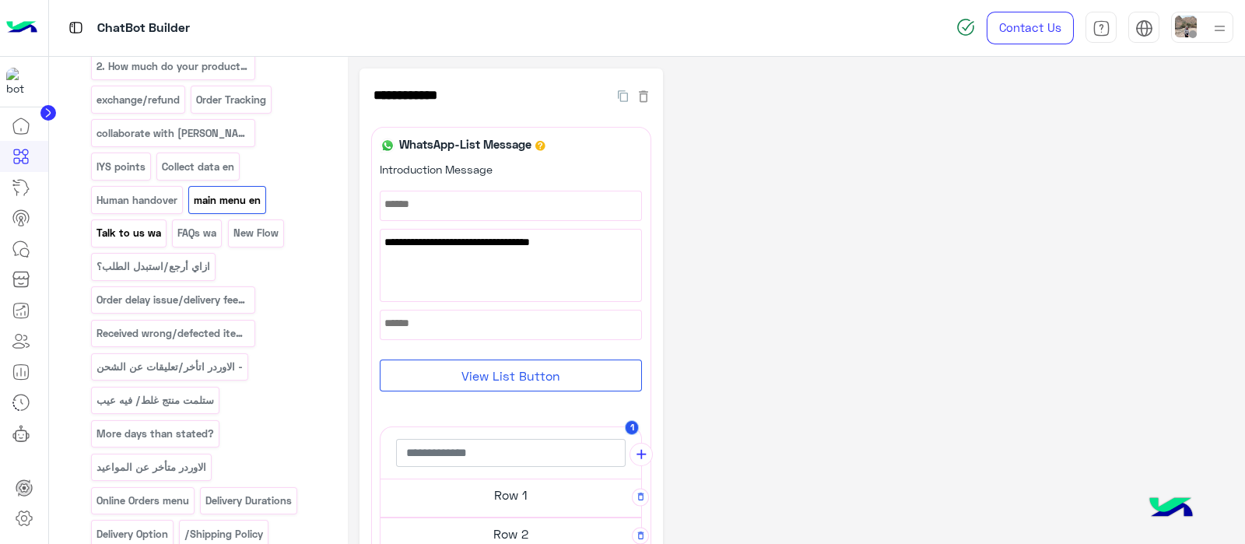
click at [162, 224] on p "Talk to us wa" at bounding box center [128, 233] width 67 height 18
click at [161, 158] on p "Collect data en" at bounding box center [198, 167] width 75 height 18
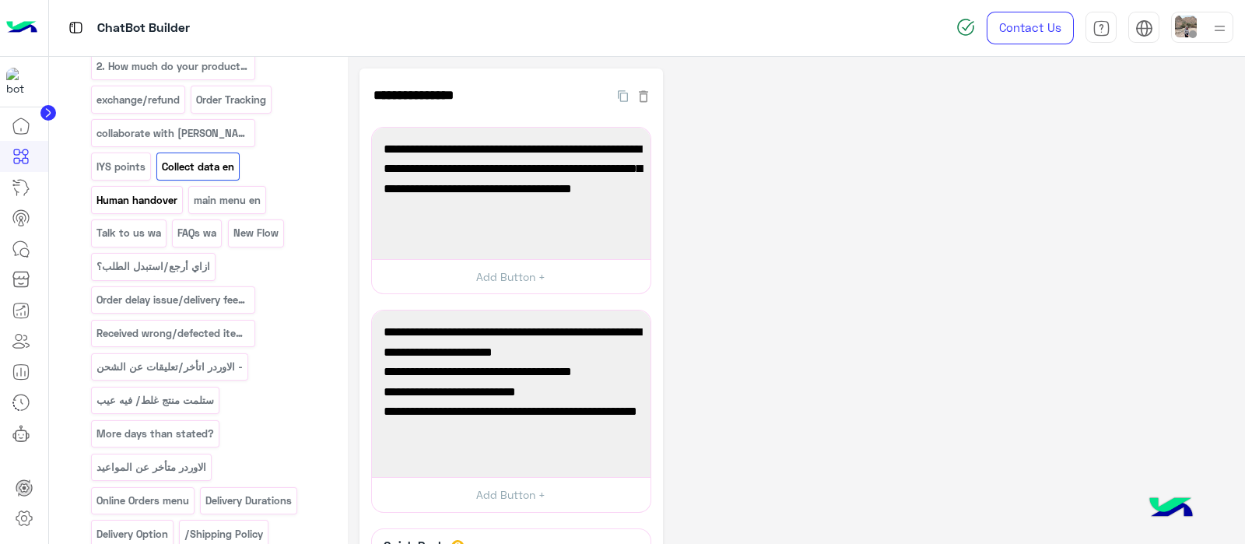
click at [178, 191] on p "Human handover" at bounding box center [136, 200] width 83 height 18
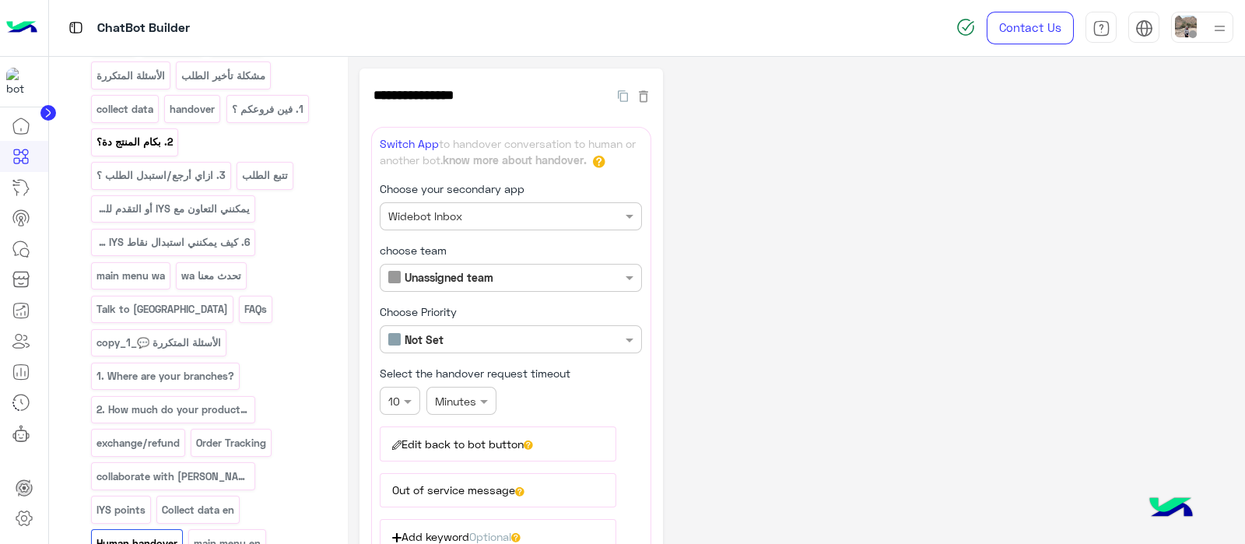
scroll to position [272, 0]
click at [239, 311] on div "FAQs" at bounding box center [255, 306] width 33 height 27
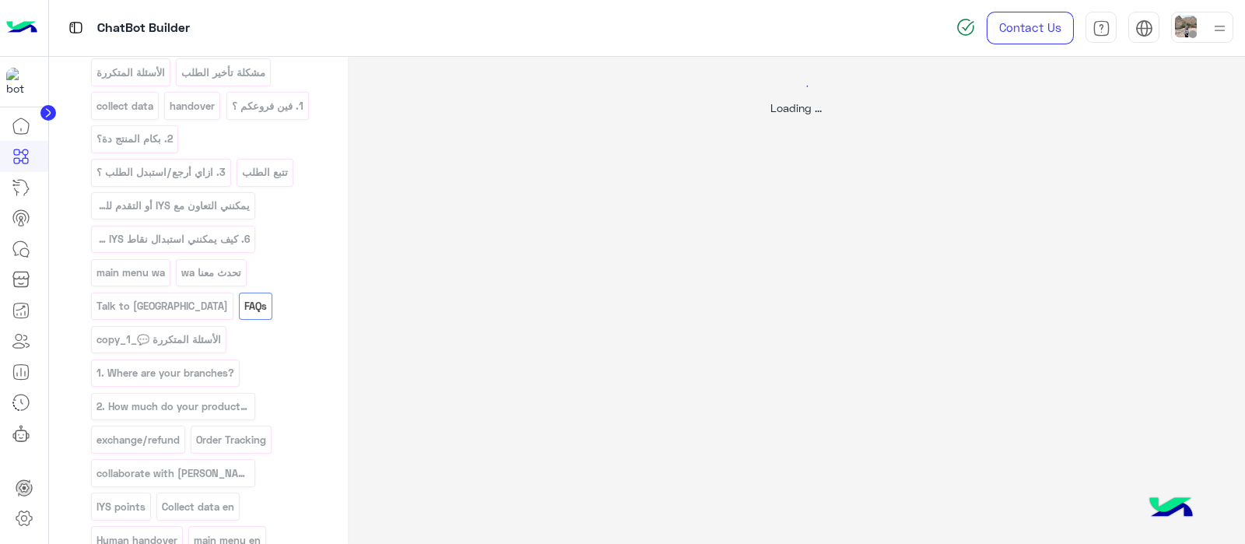
select select "*"
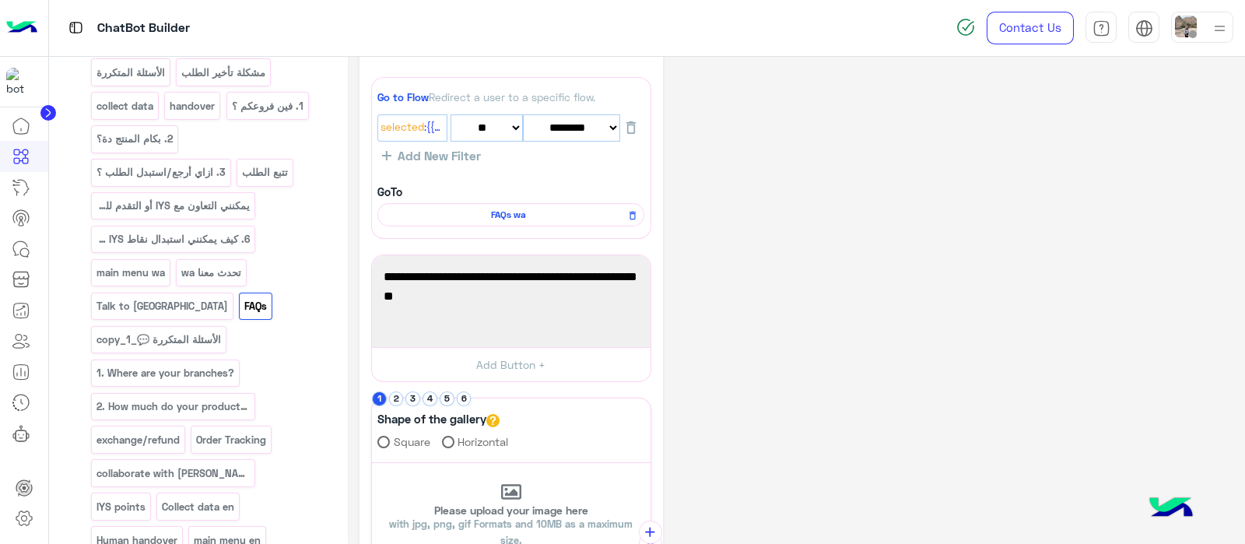
scroll to position [0, 0]
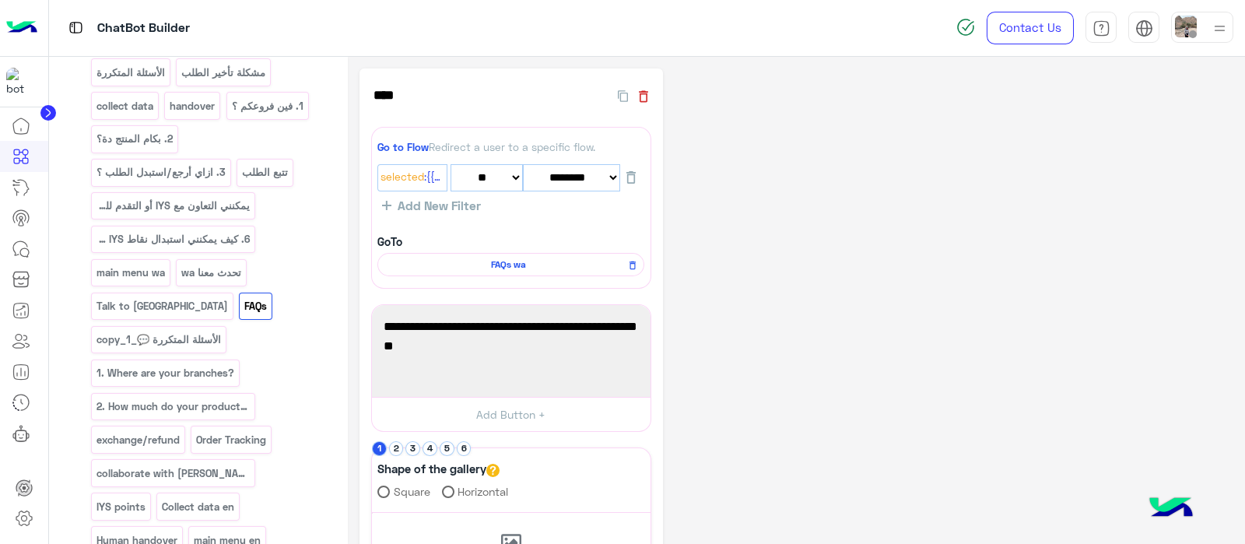
click at [643, 99] on icon "button" at bounding box center [644, 97] width 16 height 16
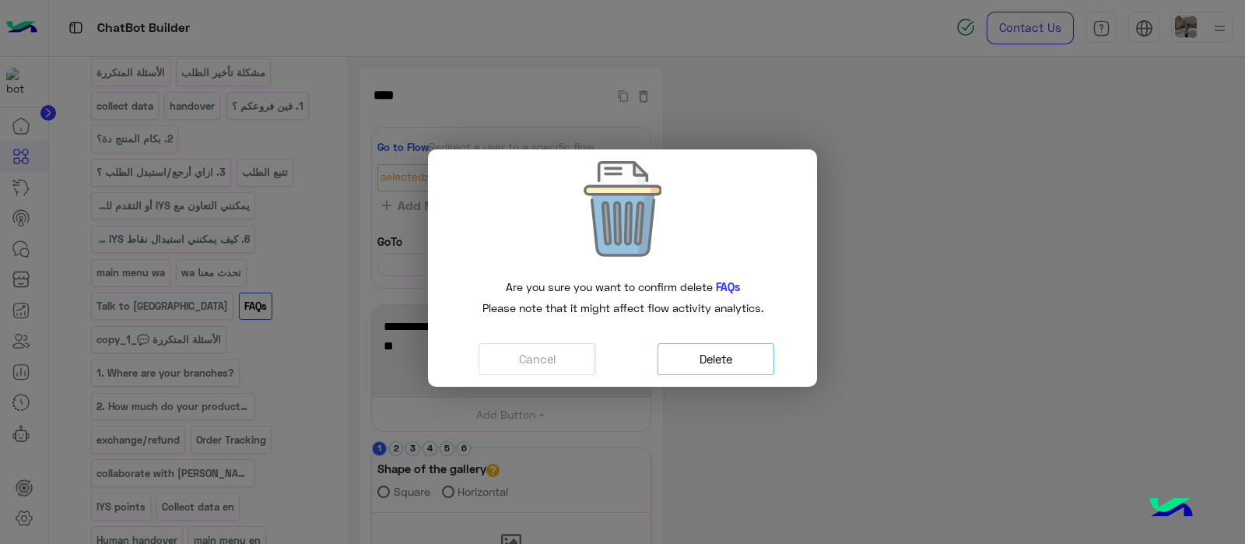
click at [709, 349] on button "Delete" at bounding box center [715, 359] width 117 height 32
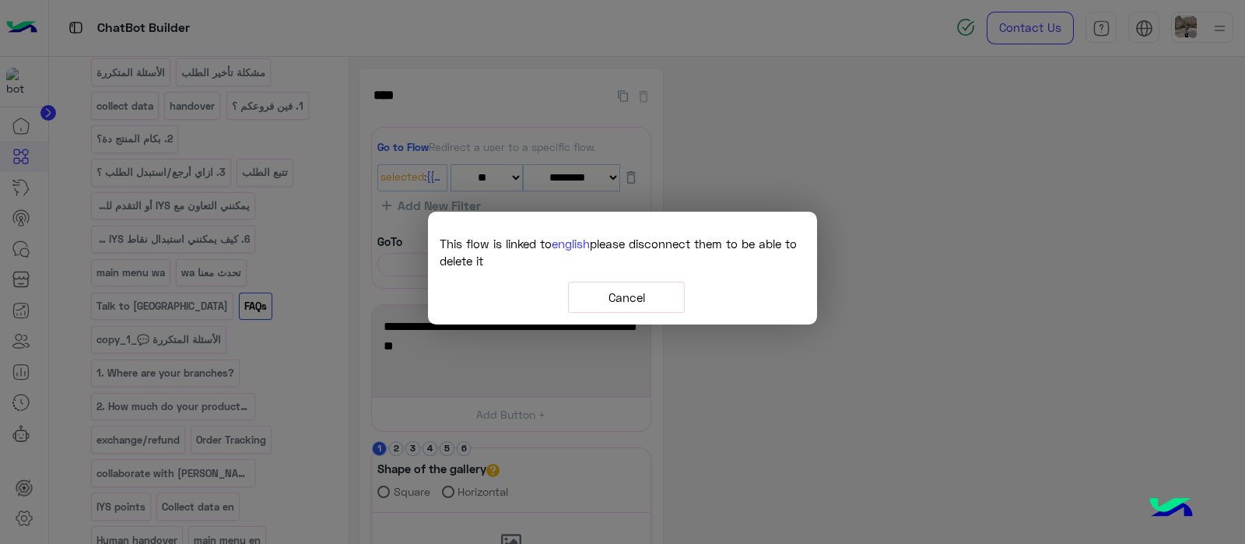
click at [629, 300] on button "Cancel" at bounding box center [626, 298] width 117 height 32
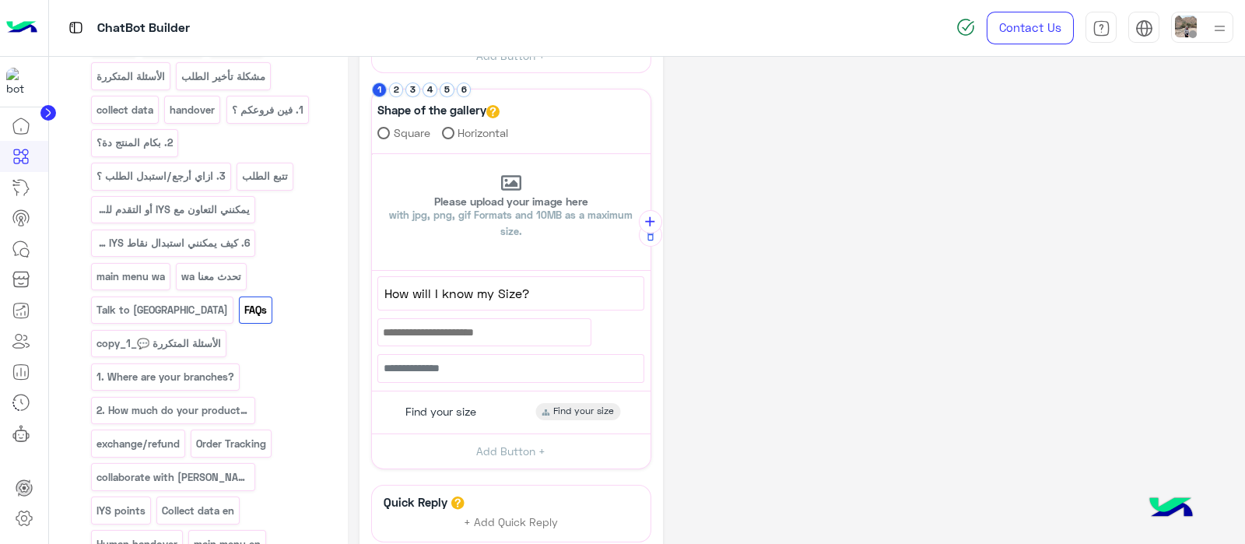
scroll to position [359, 0]
click at [222, 335] on p "الأسئلة المتكررة 💬_copy_1" at bounding box center [158, 344] width 127 height 18
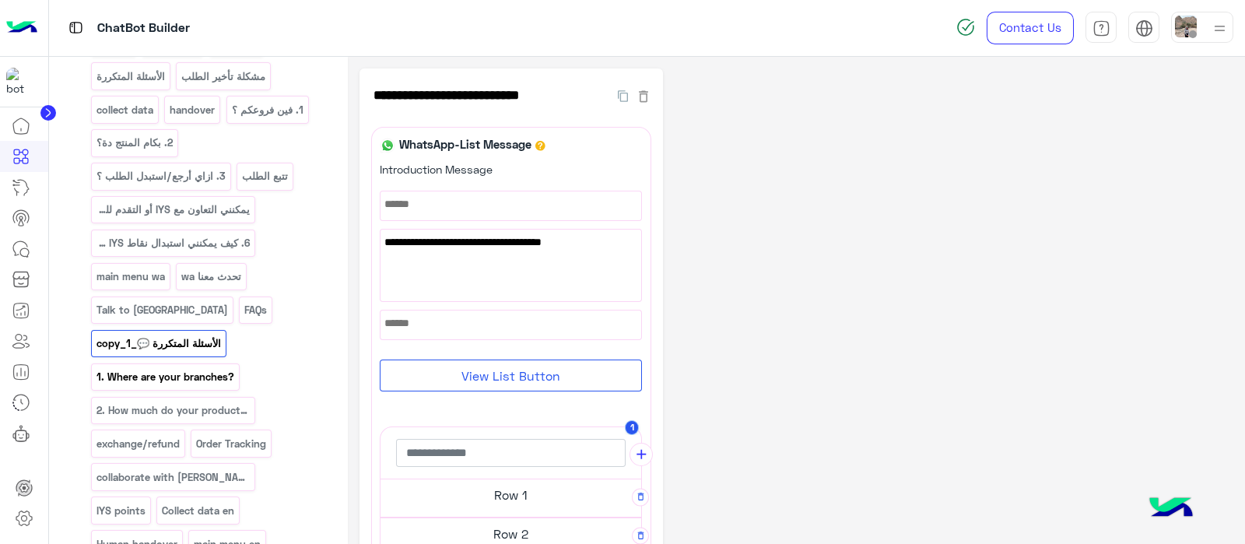
click at [183, 368] on p "1. Where are your branches?" at bounding box center [165, 377] width 140 height 18
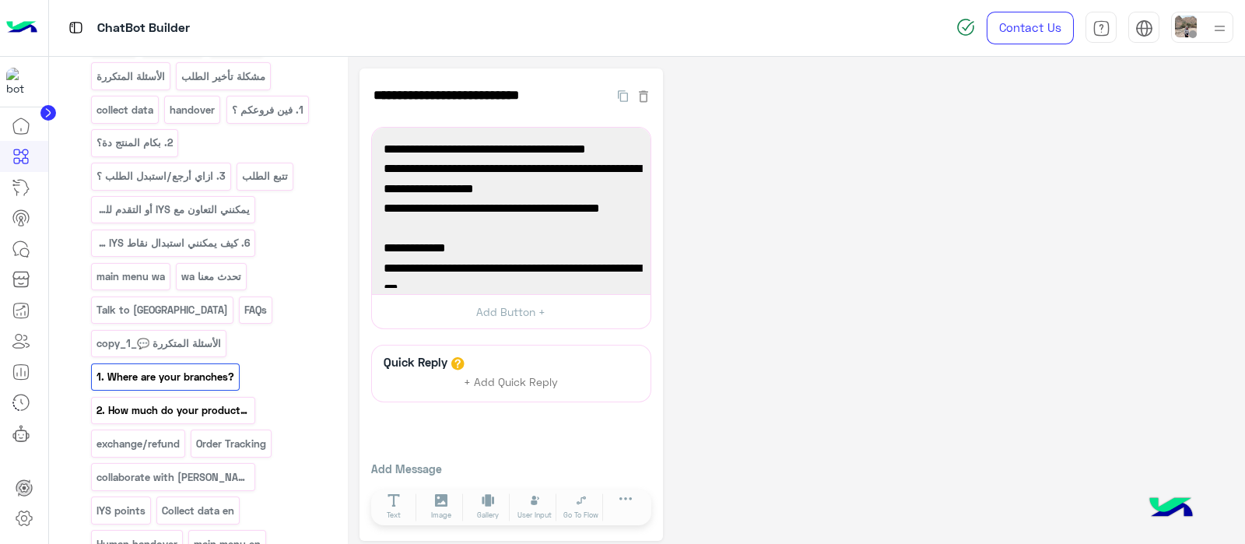
click at [144, 397] on div "2. How much do your products cost?" at bounding box center [173, 410] width 164 height 27
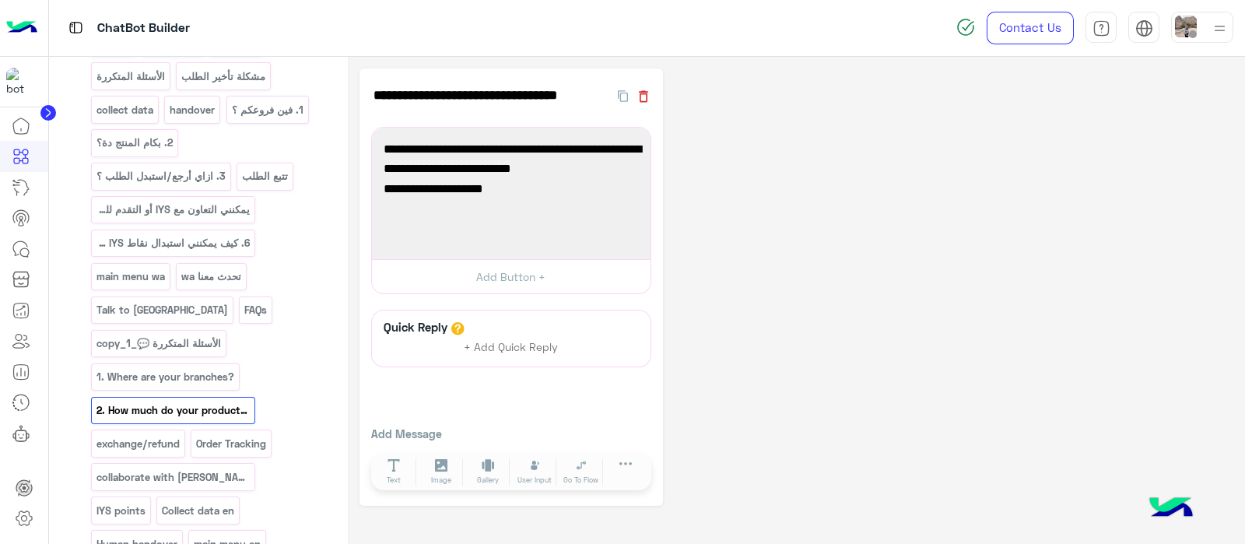
click at [650, 89] on icon "button" at bounding box center [644, 97] width 16 height 16
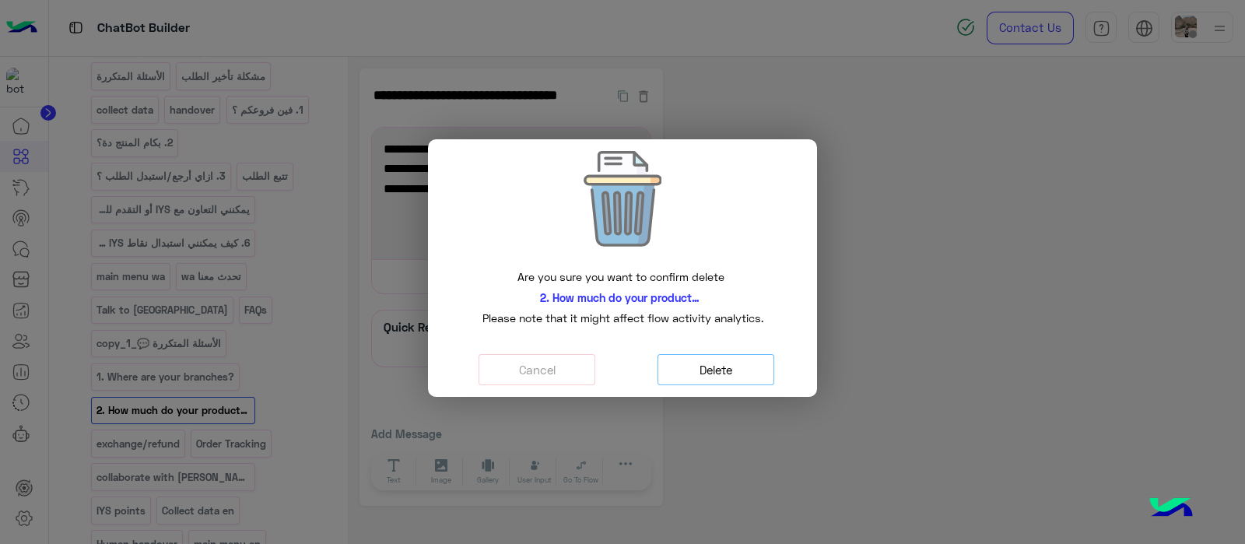
click at [688, 358] on button "Delete" at bounding box center [715, 370] width 117 height 32
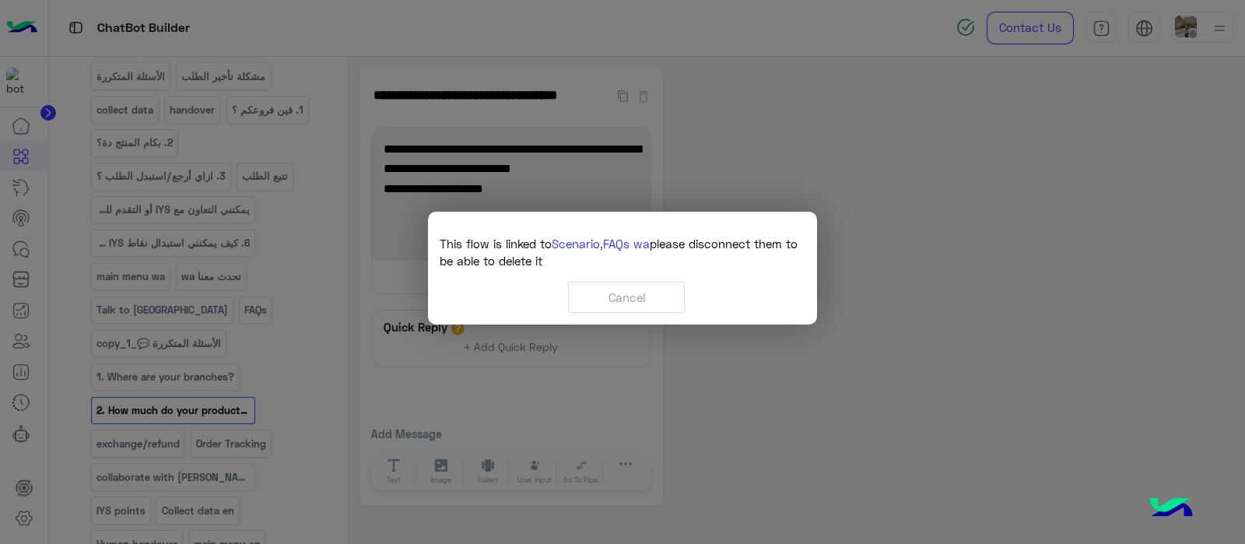
click at [618, 237] on span "FAQs wa" at bounding box center [626, 244] width 47 height 14
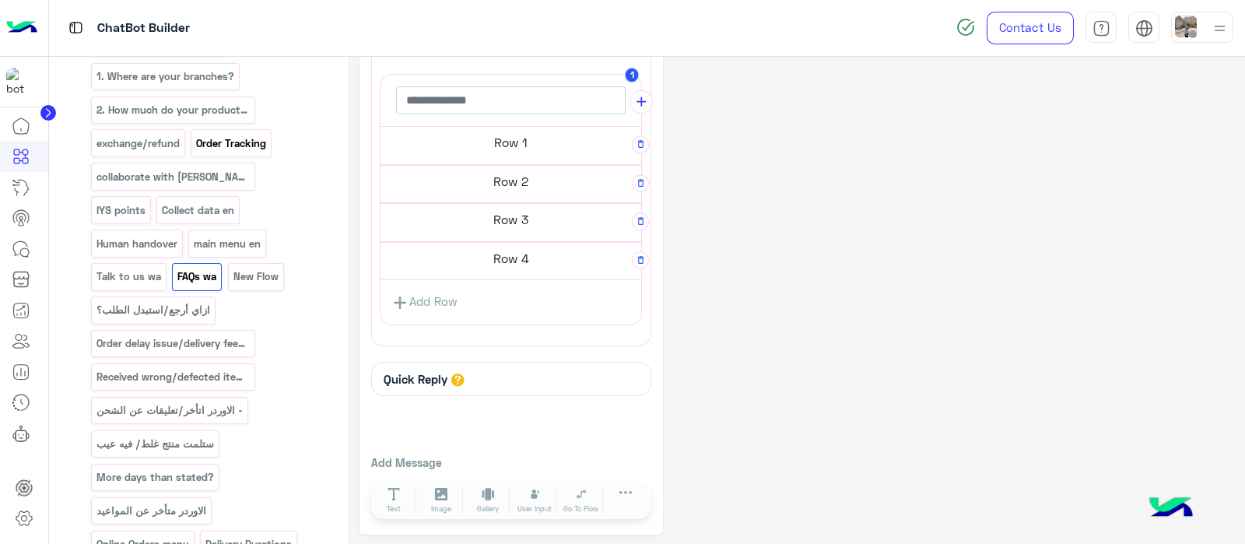
scroll to position [794, 0]
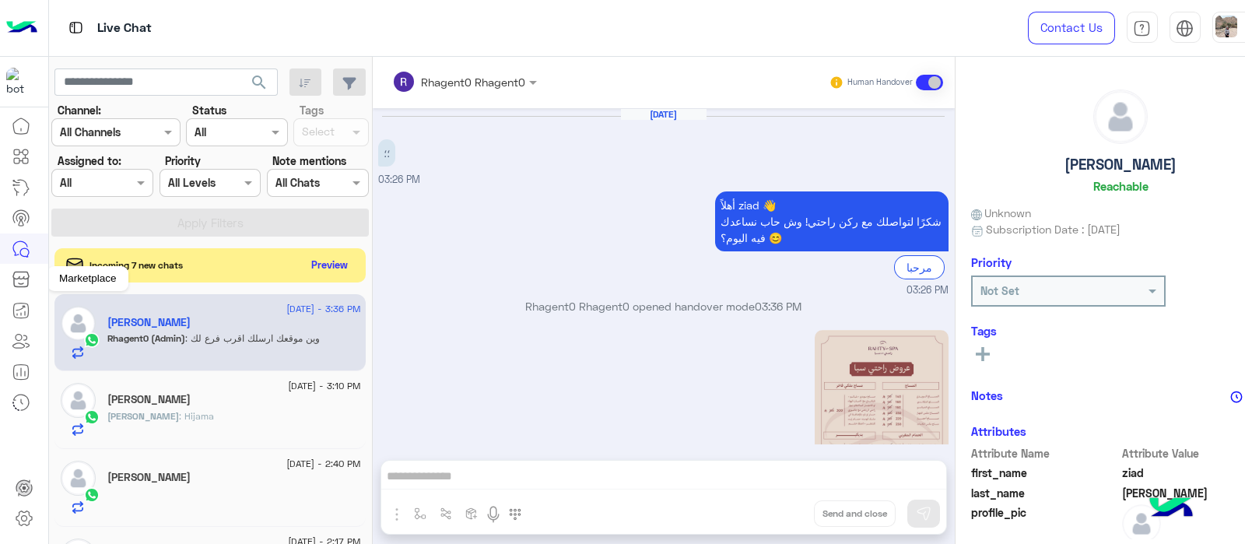
scroll to position [381, 0]
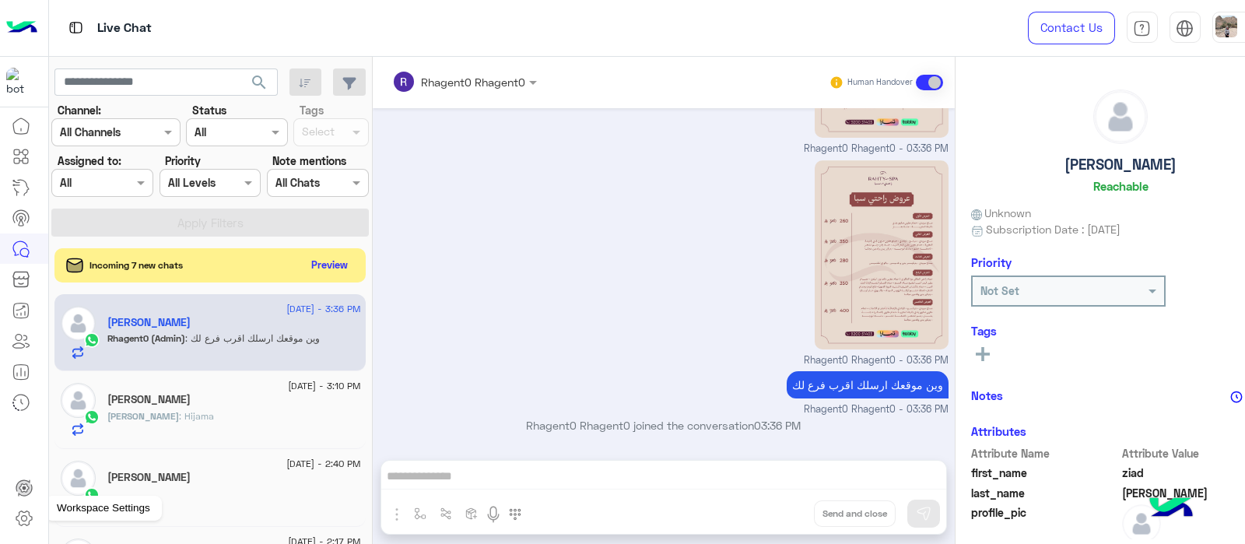
click at [25, 526] on icon at bounding box center [24, 518] width 19 height 19
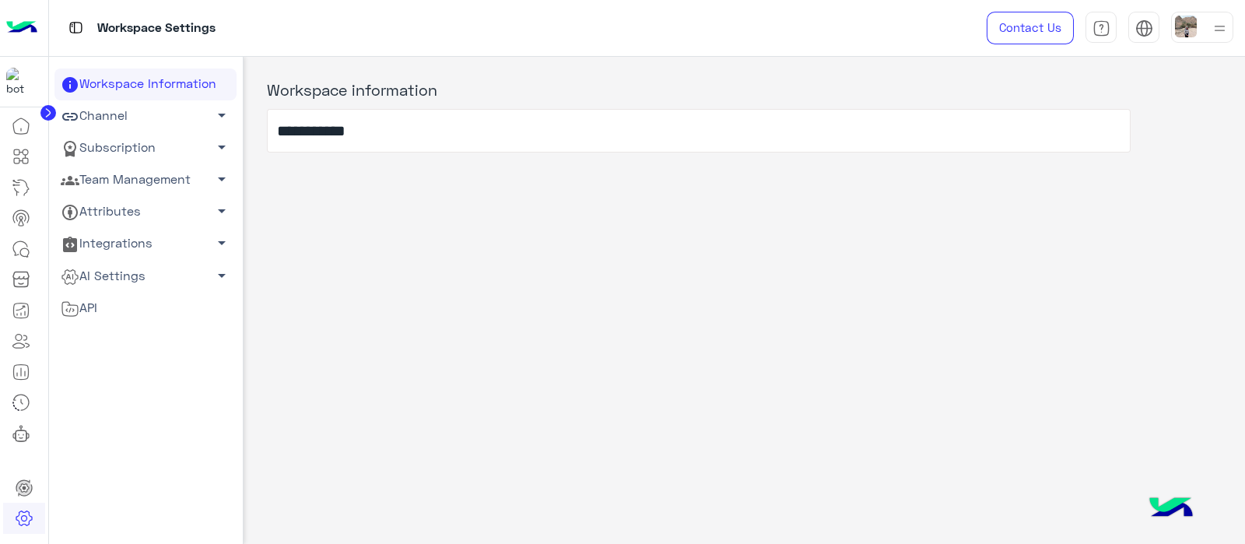
click at [121, 115] on link "Channel arrow_drop_down" at bounding box center [145, 116] width 182 height 32
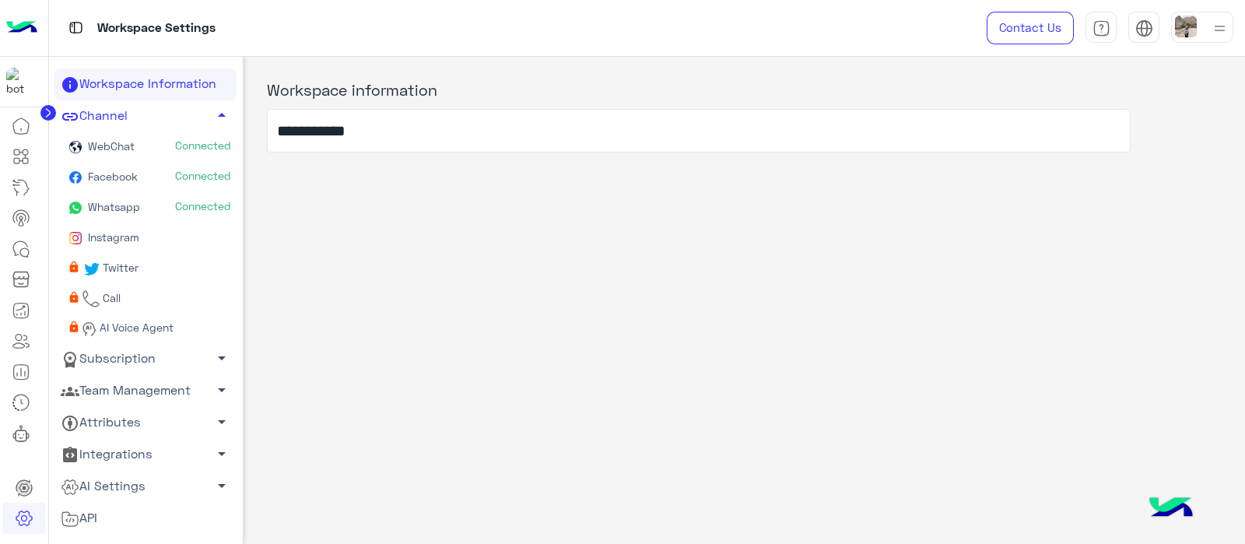
click at [93, 385] on link "Team Management arrow_drop_down" at bounding box center [145, 390] width 182 height 32
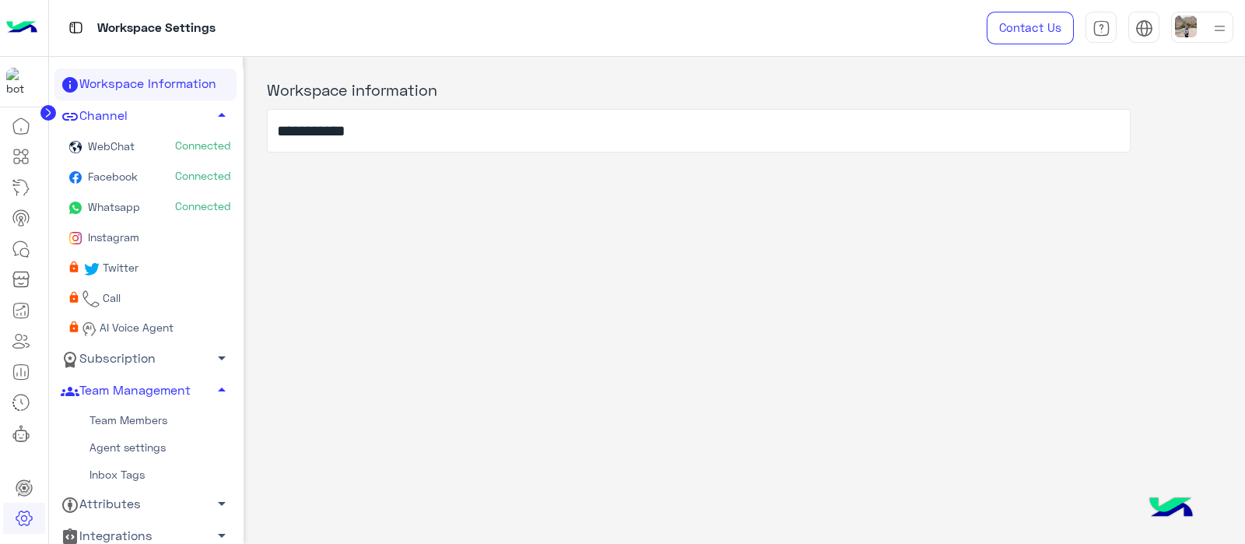
scroll to position [70, 0]
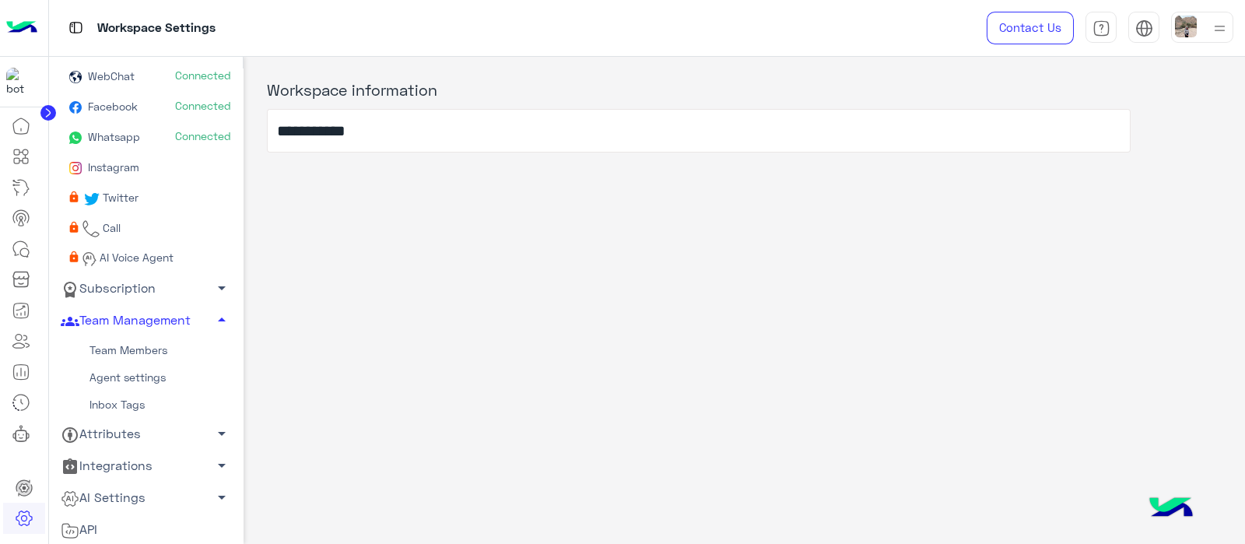
click at [139, 292] on link "Subscription arrow_drop_down" at bounding box center [145, 288] width 182 height 32
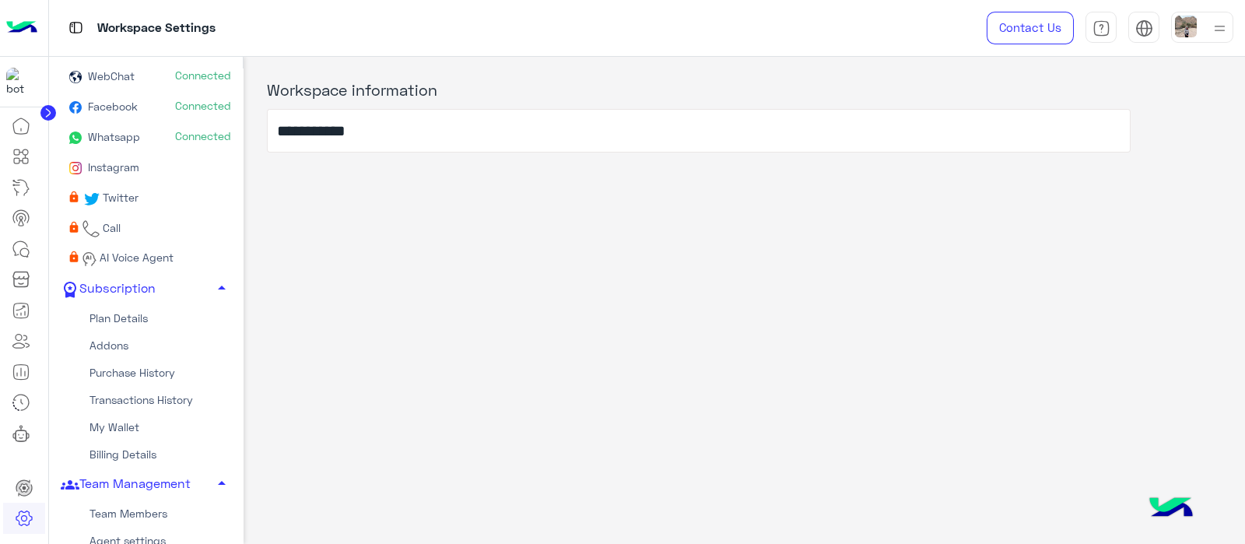
scroll to position [233, 0]
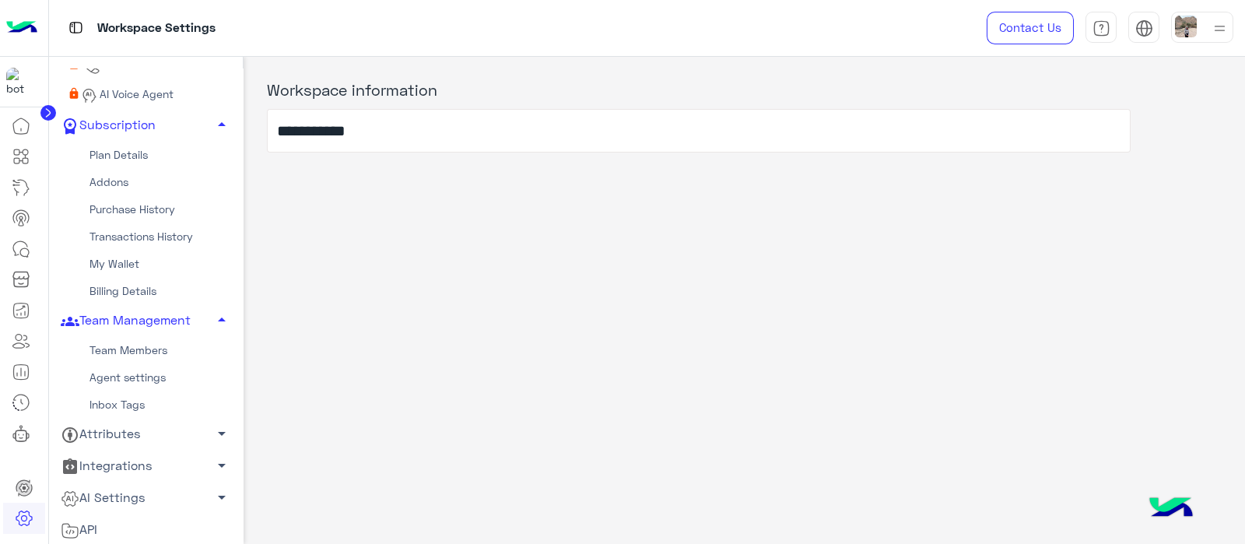
click at [131, 348] on link "Team Members" at bounding box center [145, 349] width 182 height 27
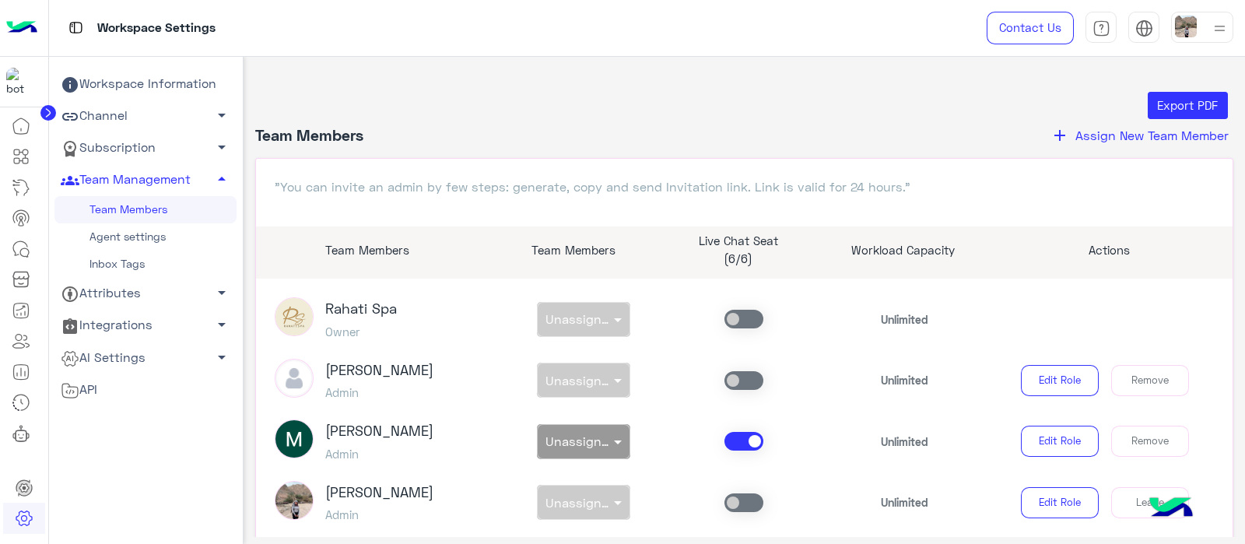
click at [126, 145] on link "Subscription arrow_drop_down" at bounding box center [145, 148] width 182 height 32
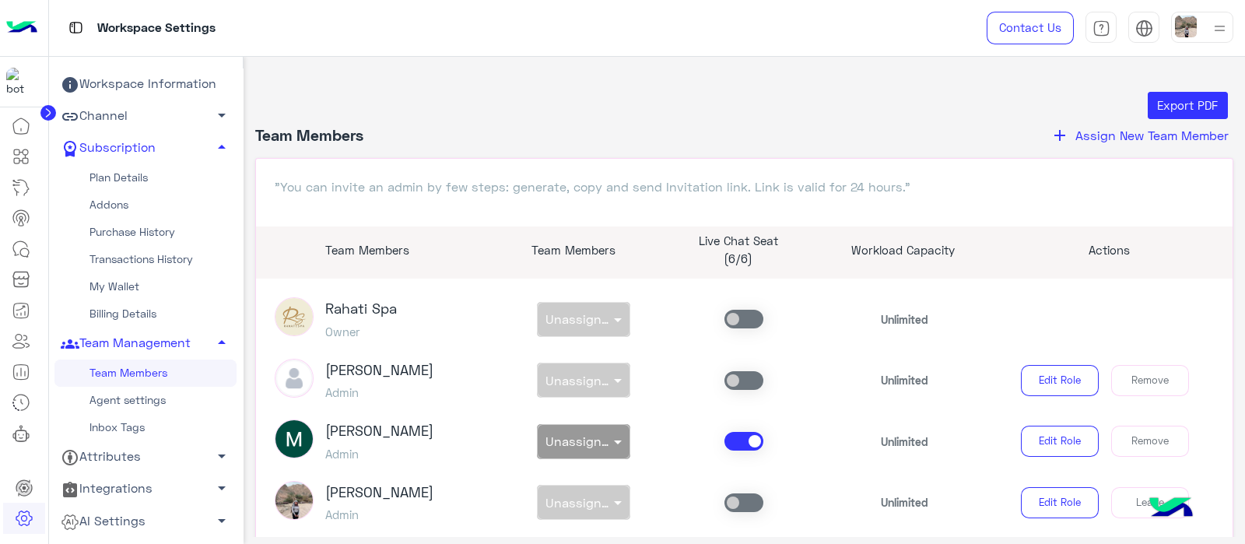
click at [93, 180] on link "Plan Details" at bounding box center [145, 177] width 182 height 27
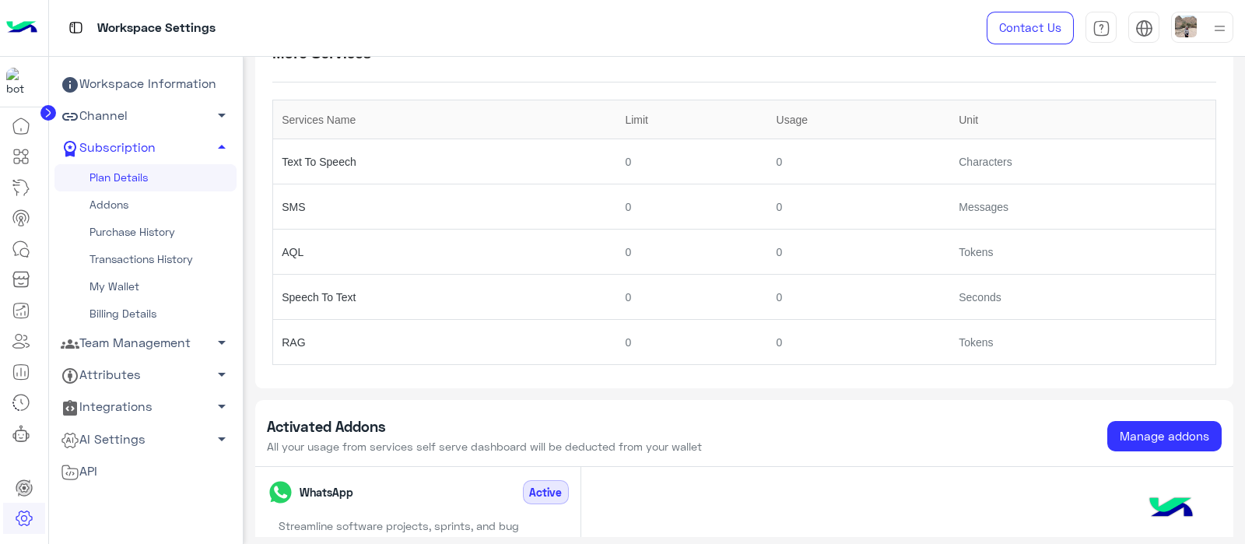
scroll to position [623, 0]
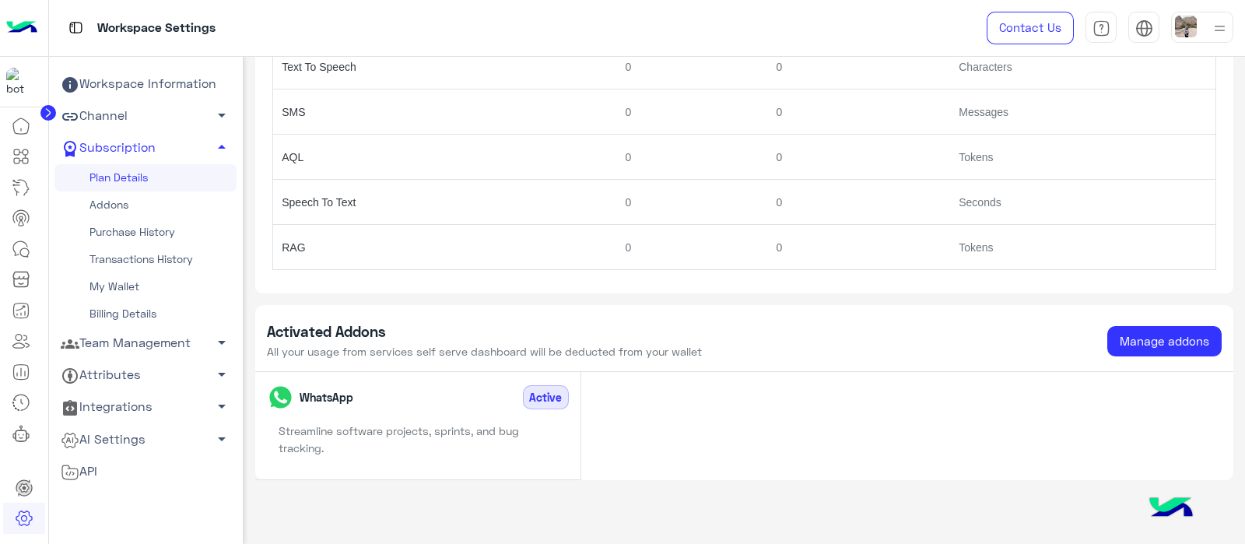
click at [124, 194] on link "Addons" at bounding box center [145, 204] width 182 height 27
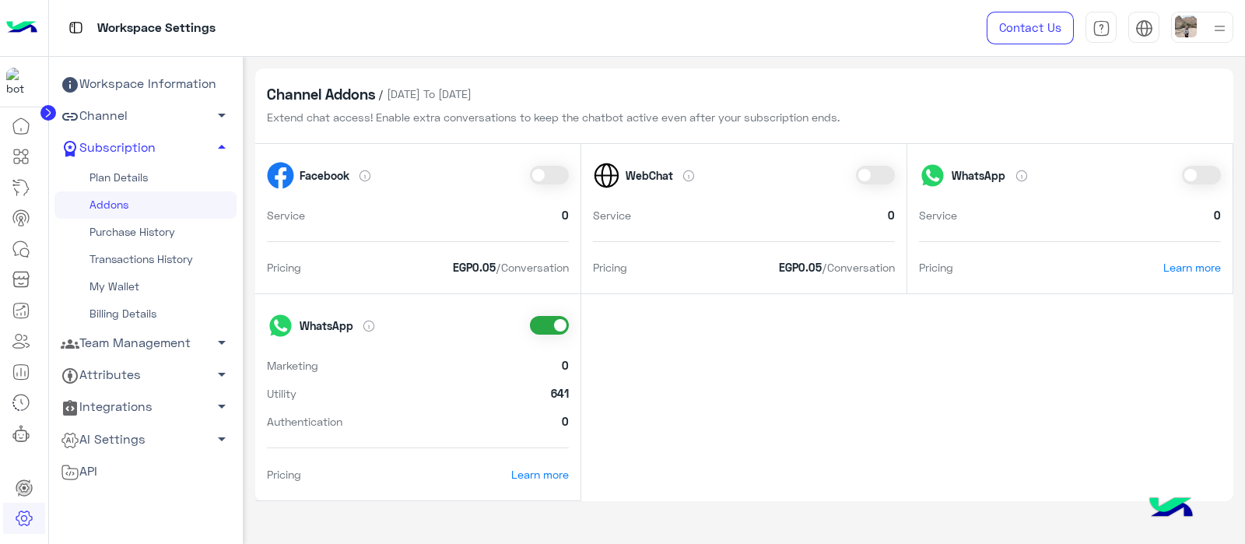
click at [129, 337] on link "Team Management arrow_drop_down" at bounding box center [145, 344] width 182 height 32
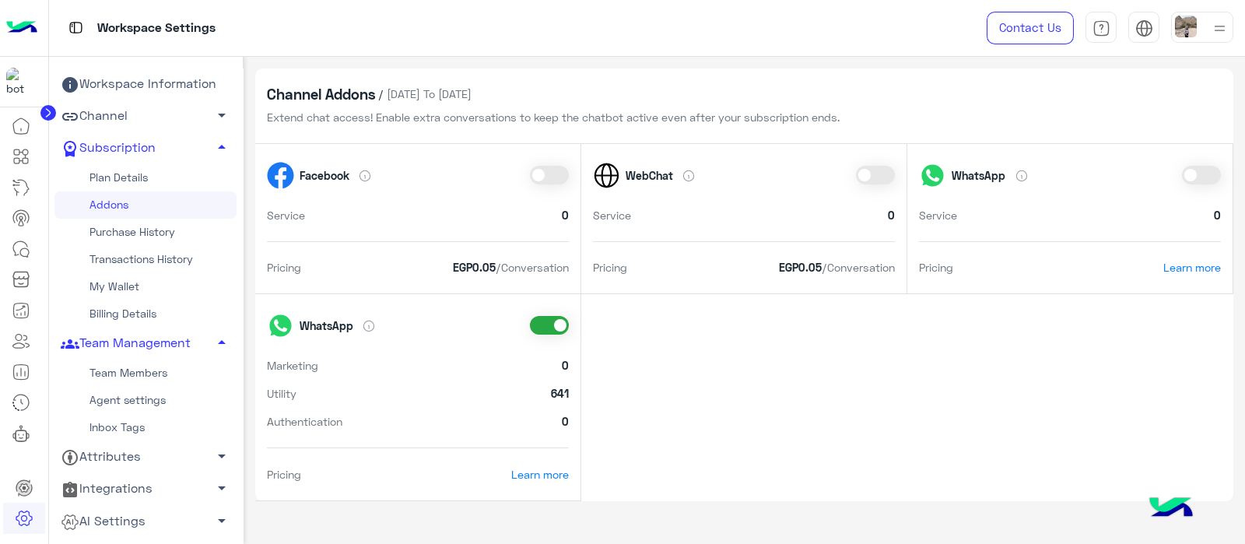
scroll to position [23, 0]
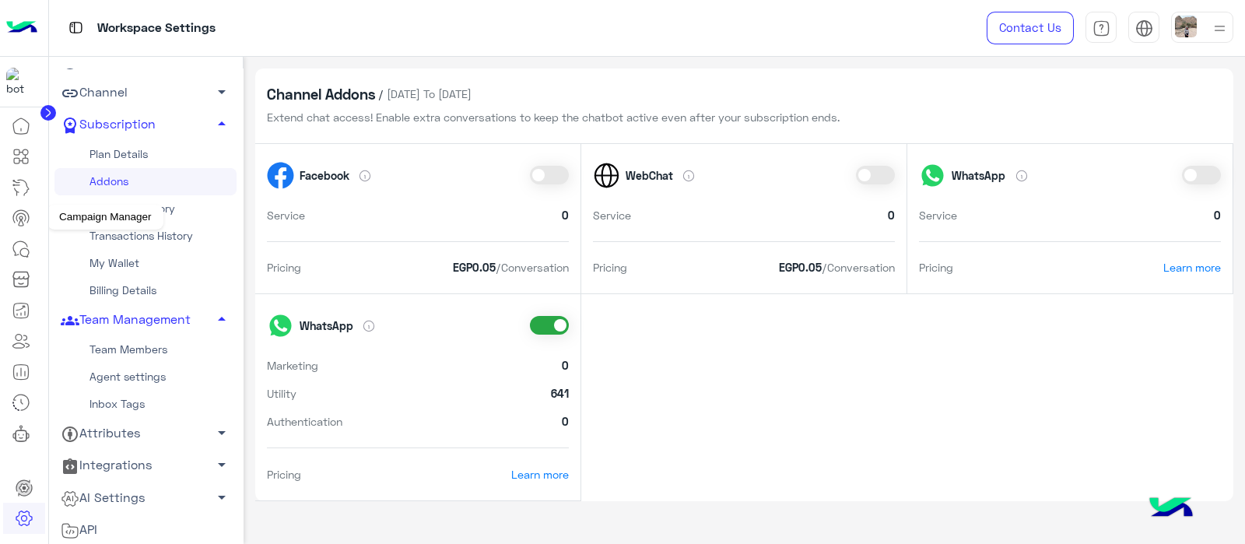
click at [19, 225] on icon at bounding box center [21, 222] width 5 height 6
click at [23, 251] on icon at bounding box center [21, 249] width 19 height 19
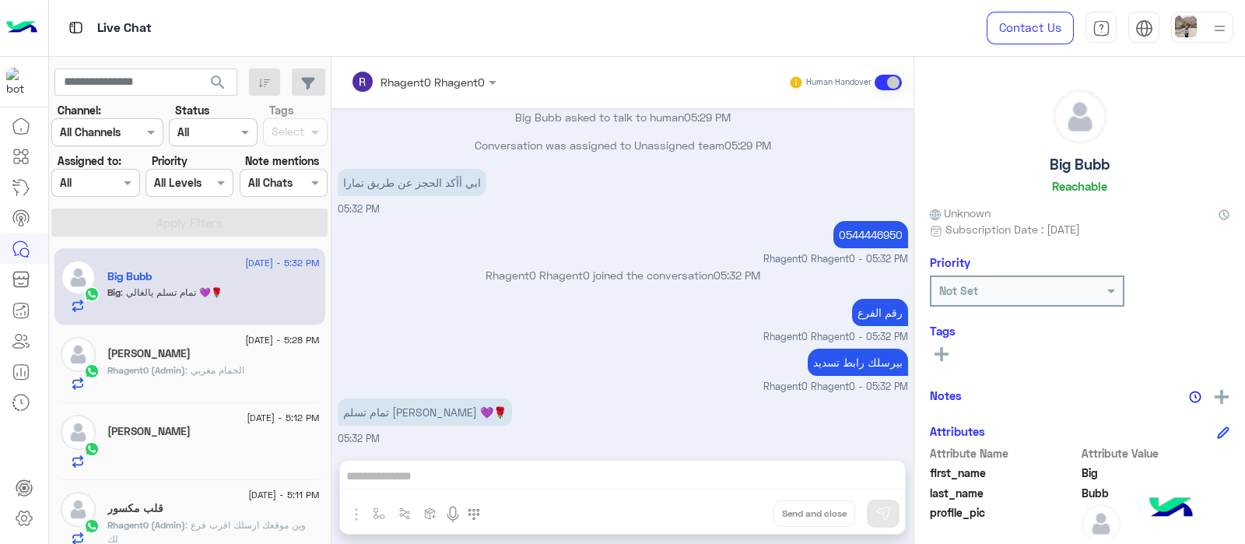
click at [598, 279] on p "Rhagent0 Rhagent0 joined the conversation 05:32 PM" at bounding box center [623, 275] width 570 height 16
click at [29, 518] on icon at bounding box center [24, 518] width 19 height 19
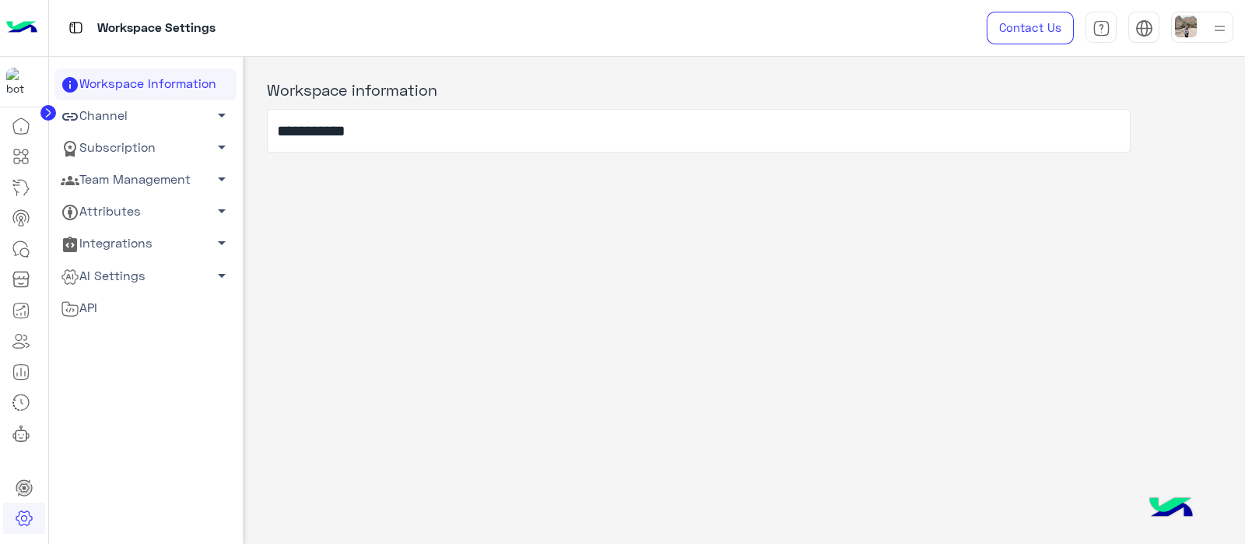
click at [131, 184] on link "Team Management arrow_drop_down" at bounding box center [145, 180] width 182 height 32
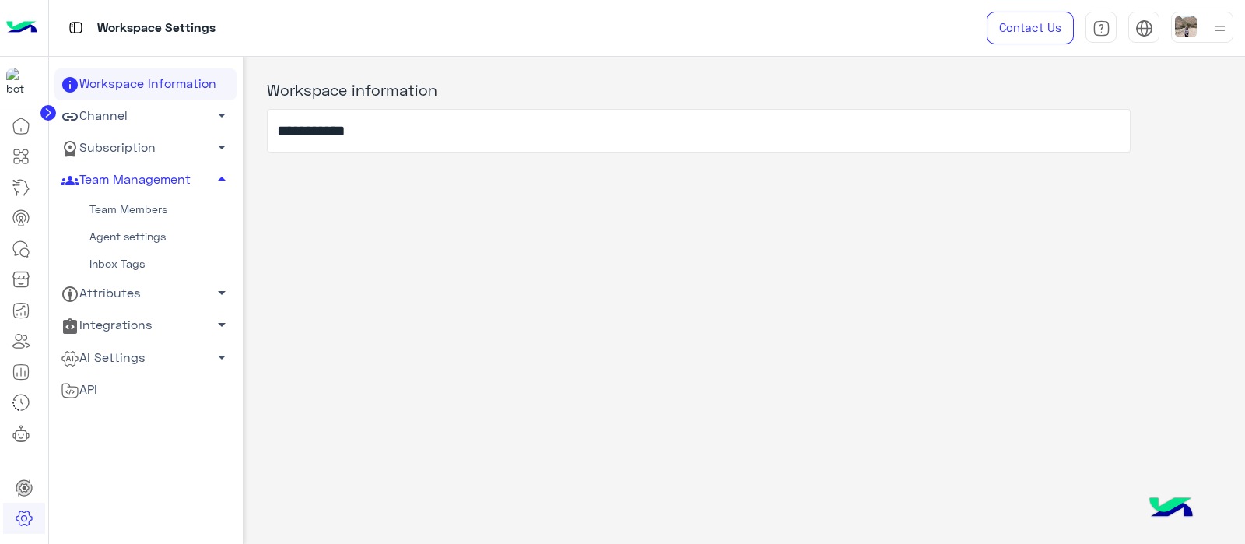
click at [135, 141] on link "Subscription arrow_drop_down" at bounding box center [145, 148] width 182 height 32
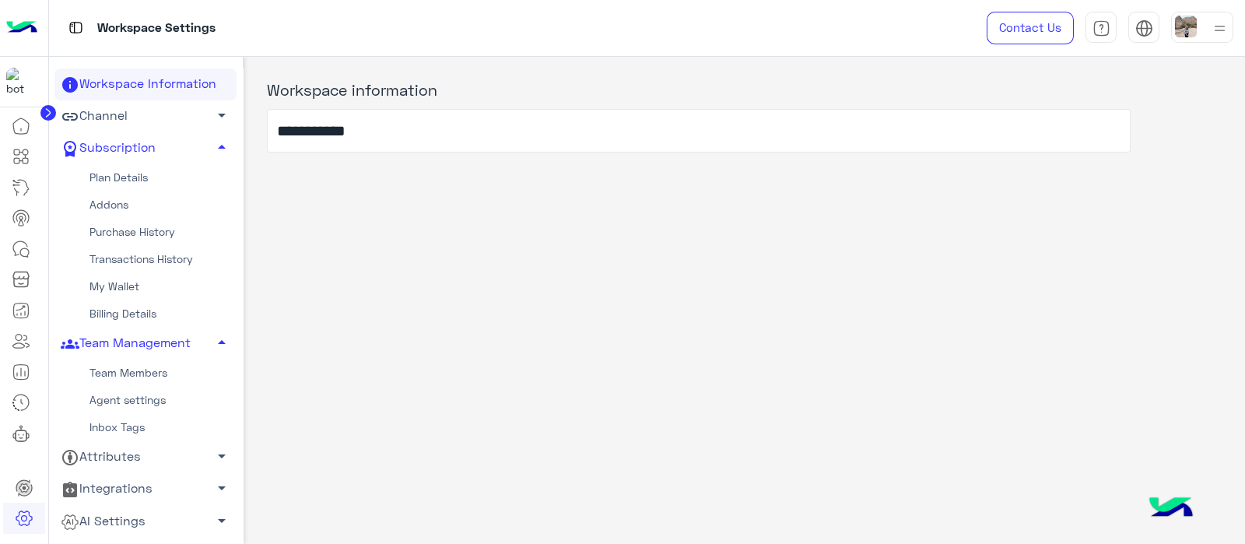
click at [83, 111] on link "Channel arrow_drop_down" at bounding box center [145, 116] width 182 height 32
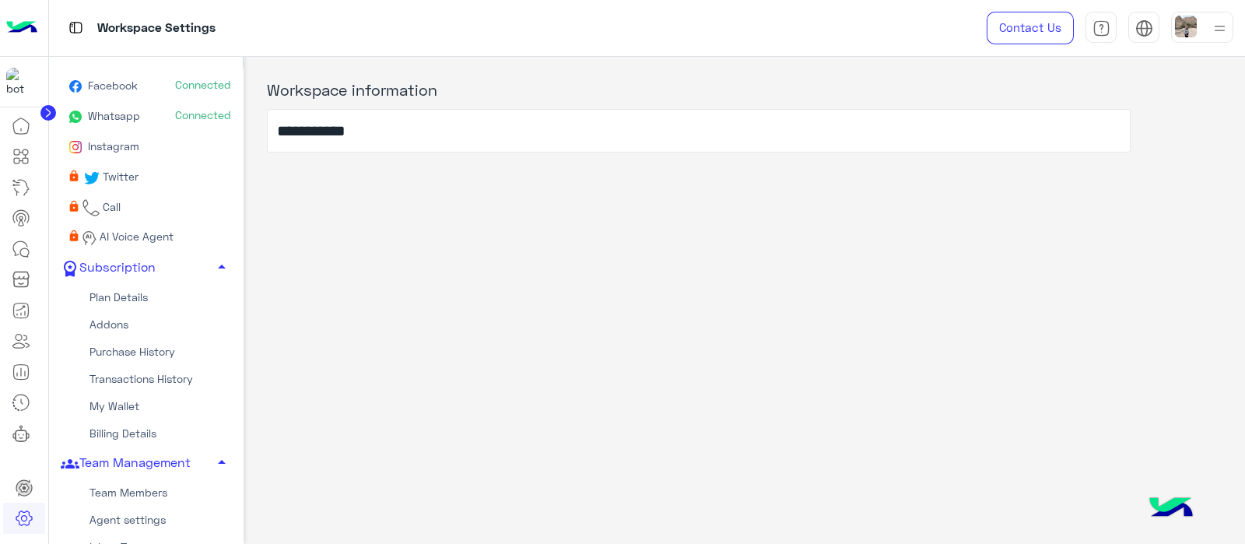
scroll to position [93, 0]
click at [107, 115] on span "Whatsapp" at bounding box center [112, 113] width 55 height 13
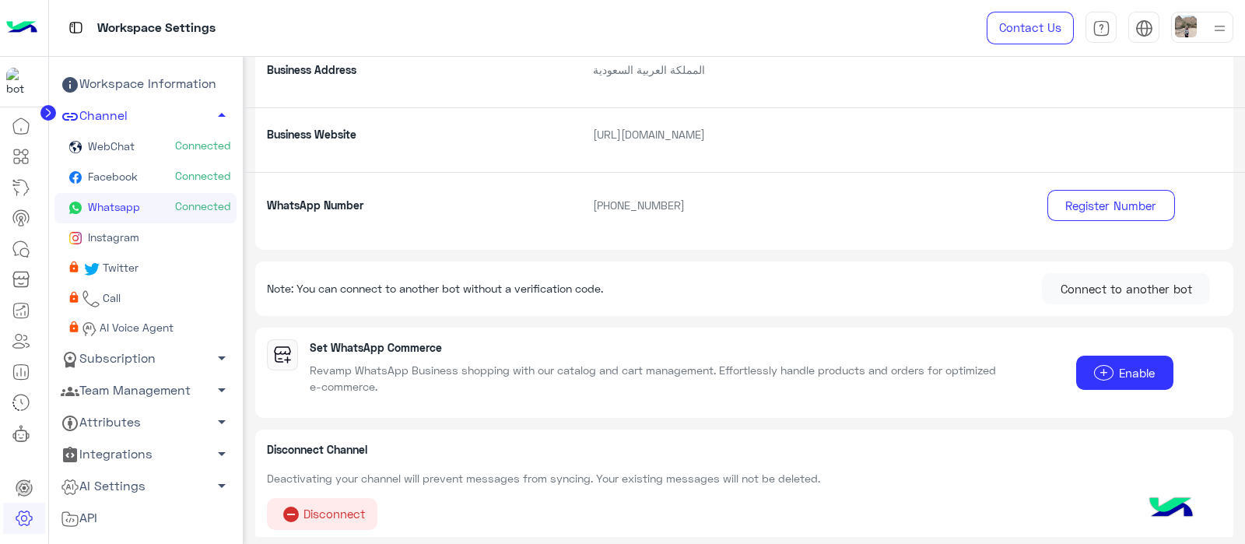
scroll to position [296, 0]
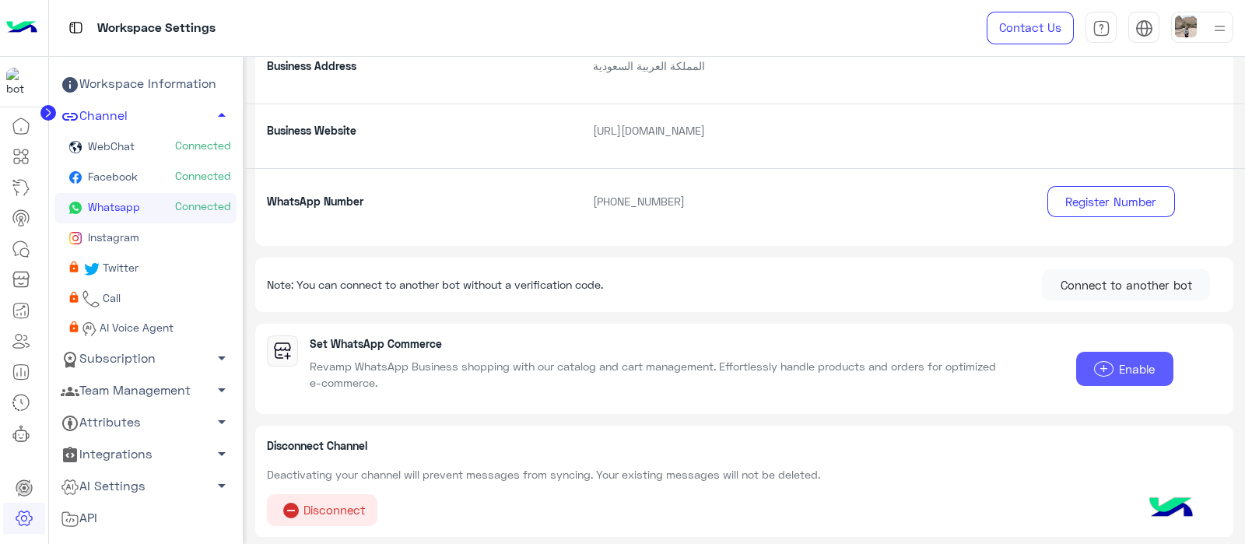
click at [1102, 363] on span "add" at bounding box center [1103, 369] width 19 height 16
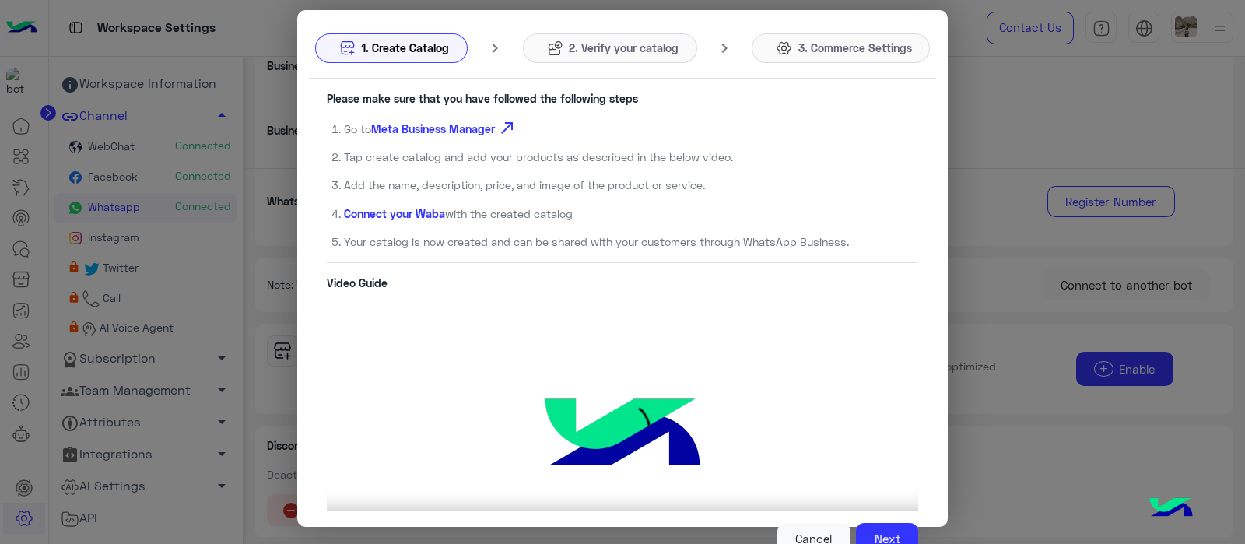
scroll to position [67, 0]
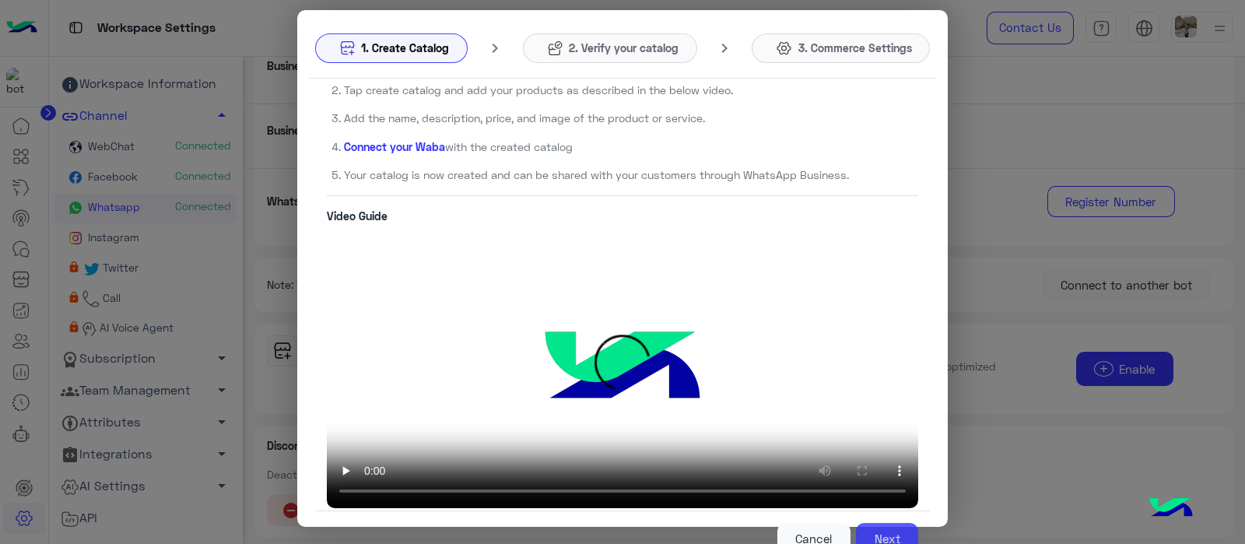
click at [883, 535] on button "Next" at bounding box center [887, 538] width 62 height 31
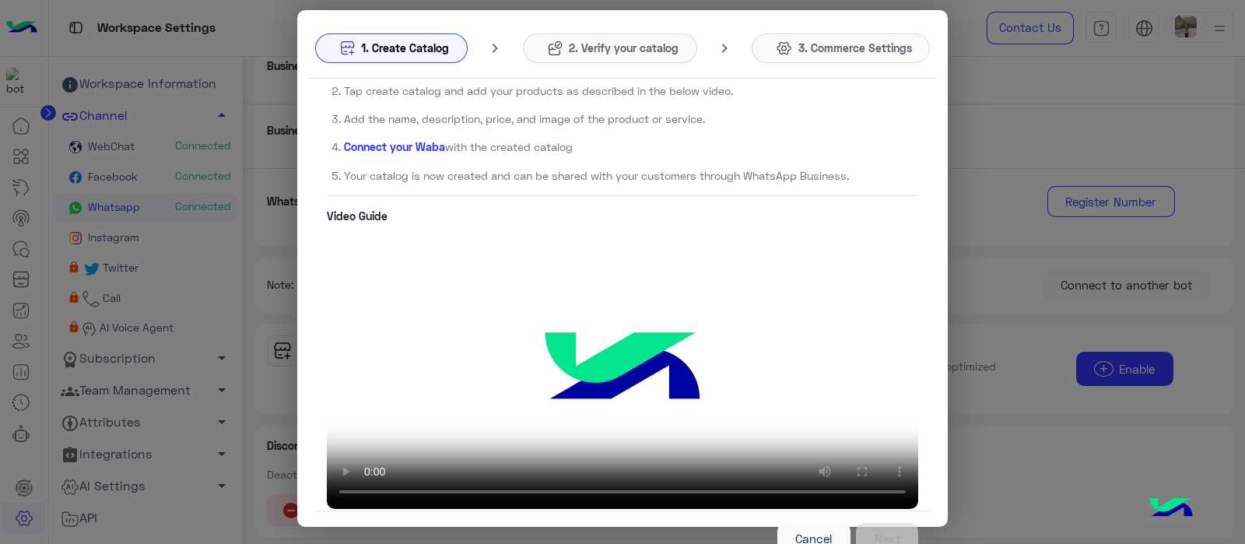
scroll to position [104, 0]
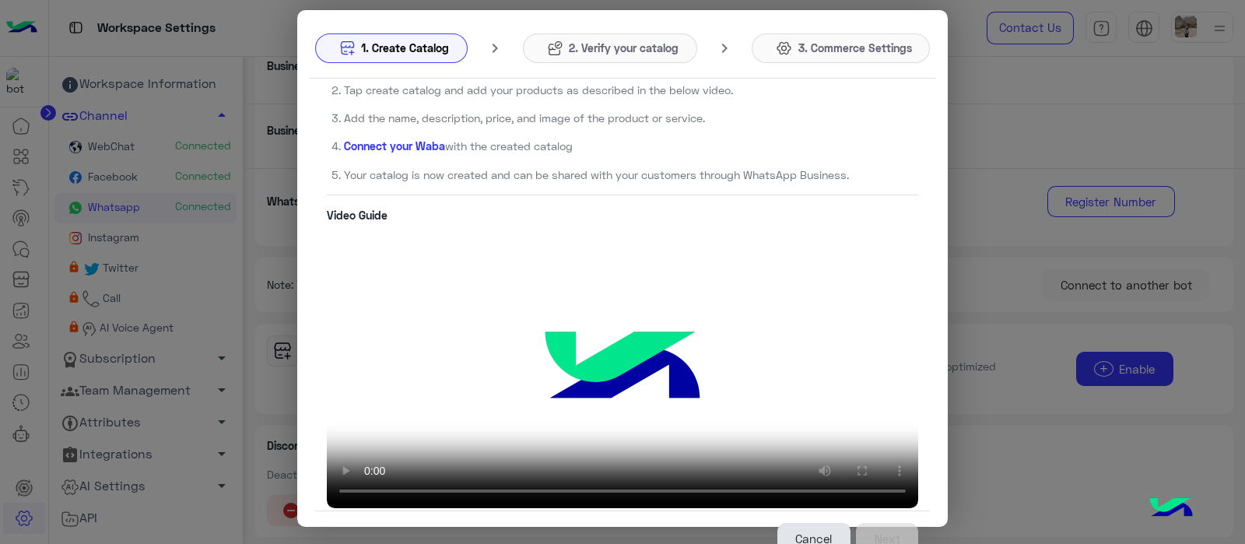
click at [812, 537] on button "Cancel" at bounding box center [813, 538] width 73 height 31
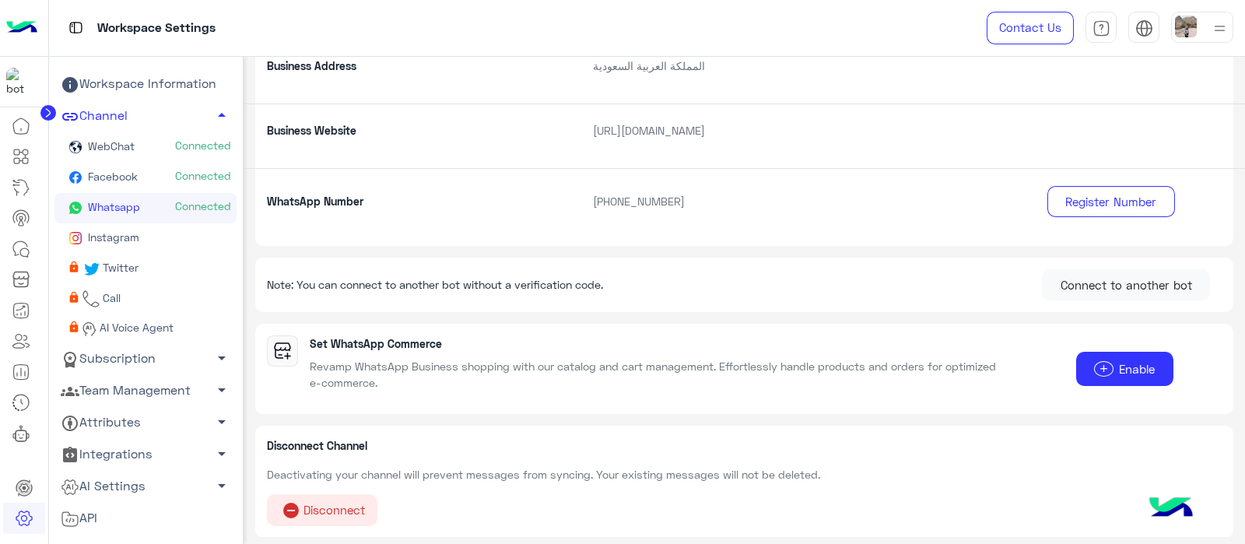
click at [148, 391] on link "Team Management arrow_drop_down" at bounding box center [145, 390] width 182 height 32
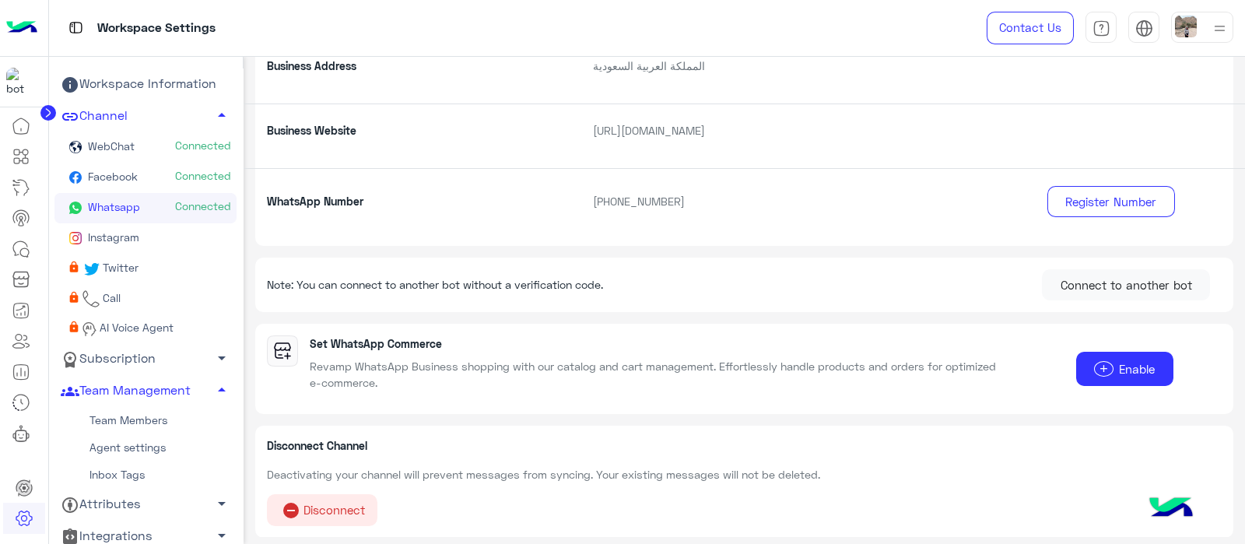
click at [121, 418] on link "Team Members" at bounding box center [145, 419] width 182 height 27
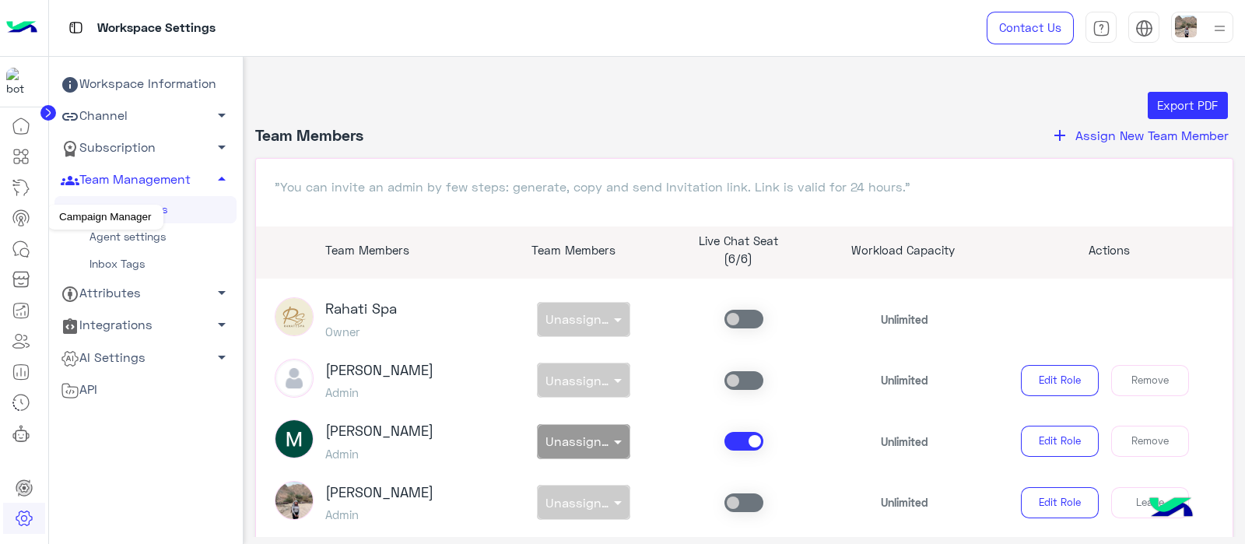
click at [12, 219] on icon at bounding box center [21, 217] width 19 height 19
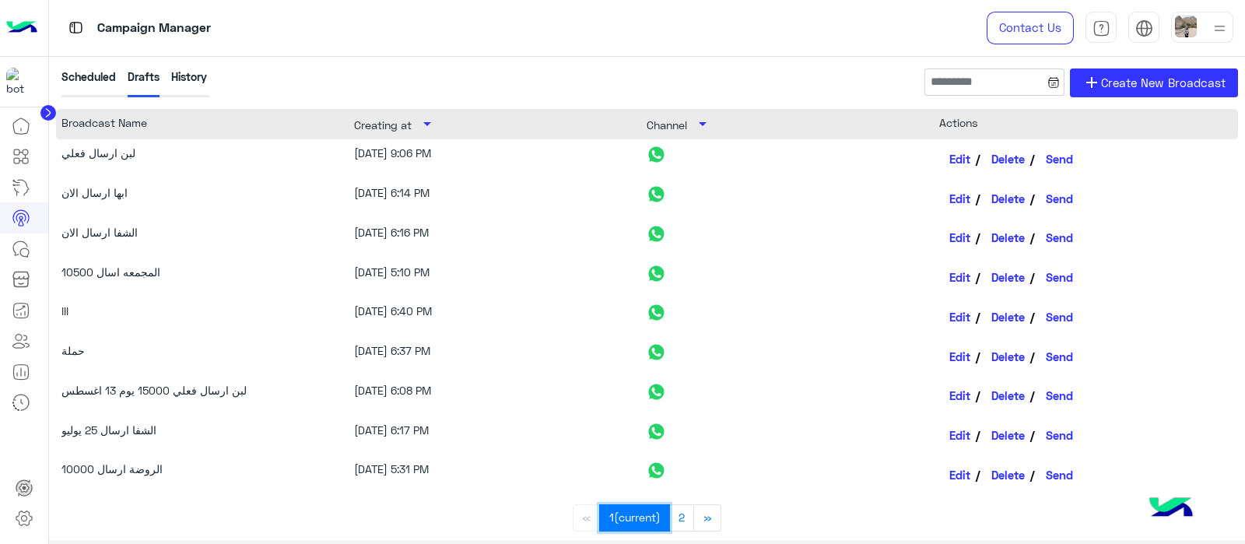
click at [626, 511] on span "(current)" at bounding box center [637, 516] width 47 height 13
click at [630, 527] on link "1 (current)" at bounding box center [634, 517] width 71 height 27
click at [955, 166] on link "Edit" at bounding box center [959, 158] width 40 height 26
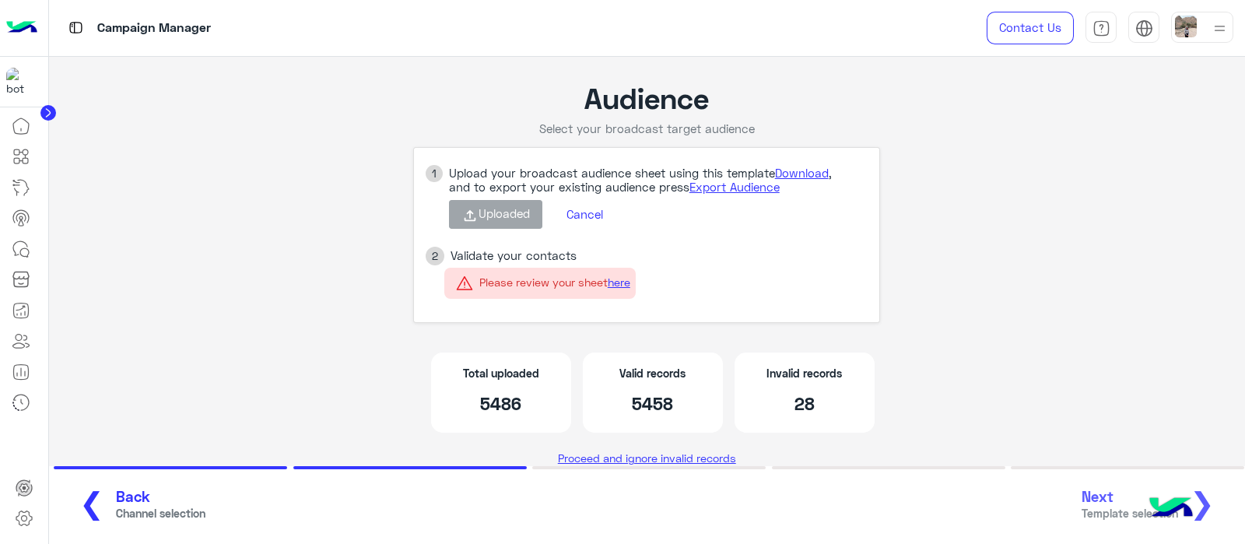
click at [97, 498] on button "❮ Back Channel selection" at bounding box center [136, 505] width 147 height 43
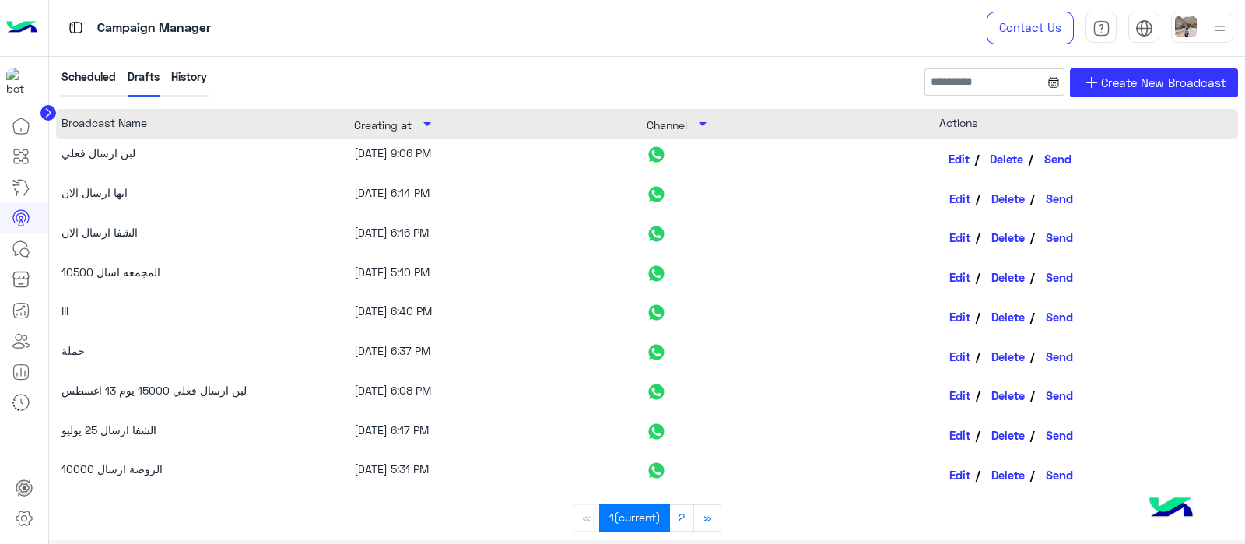
click at [961, 161] on link "Edit" at bounding box center [959, 158] width 40 height 26
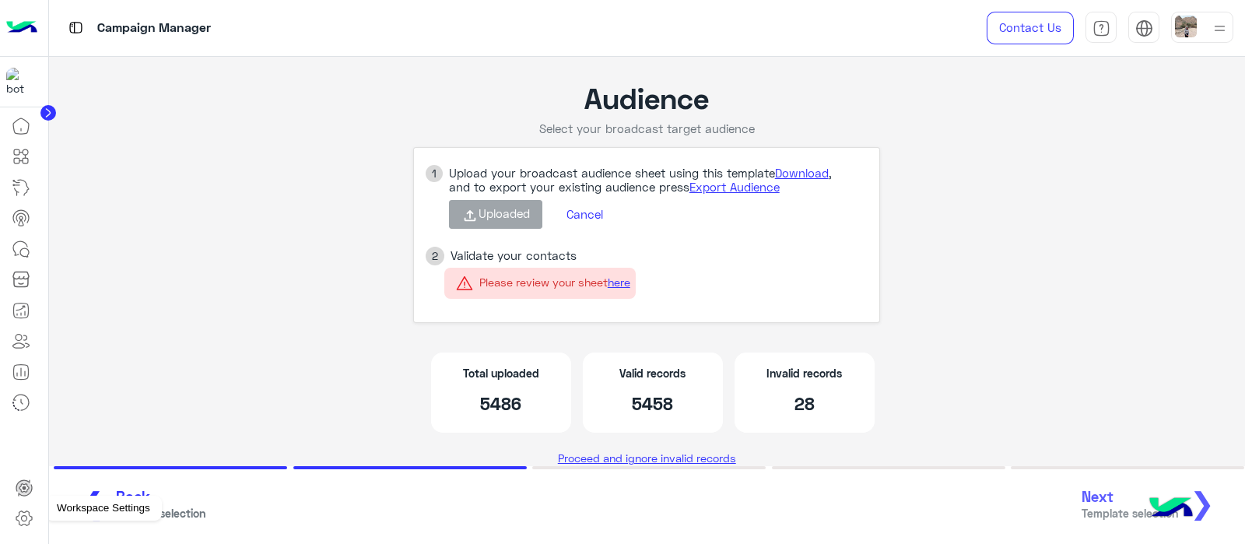
click at [31, 528] on link at bounding box center [24, 518] width 42 height 31
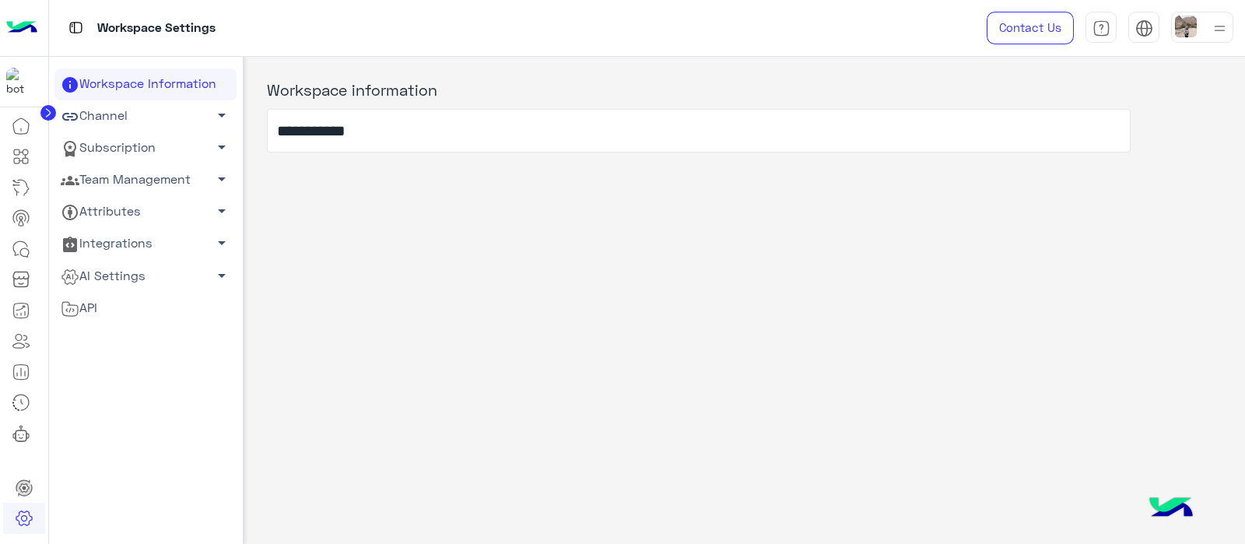
click at [103, 145] on link "Subscription arrow_drop_down" at bounding box center [145, 148] width 182 height 32
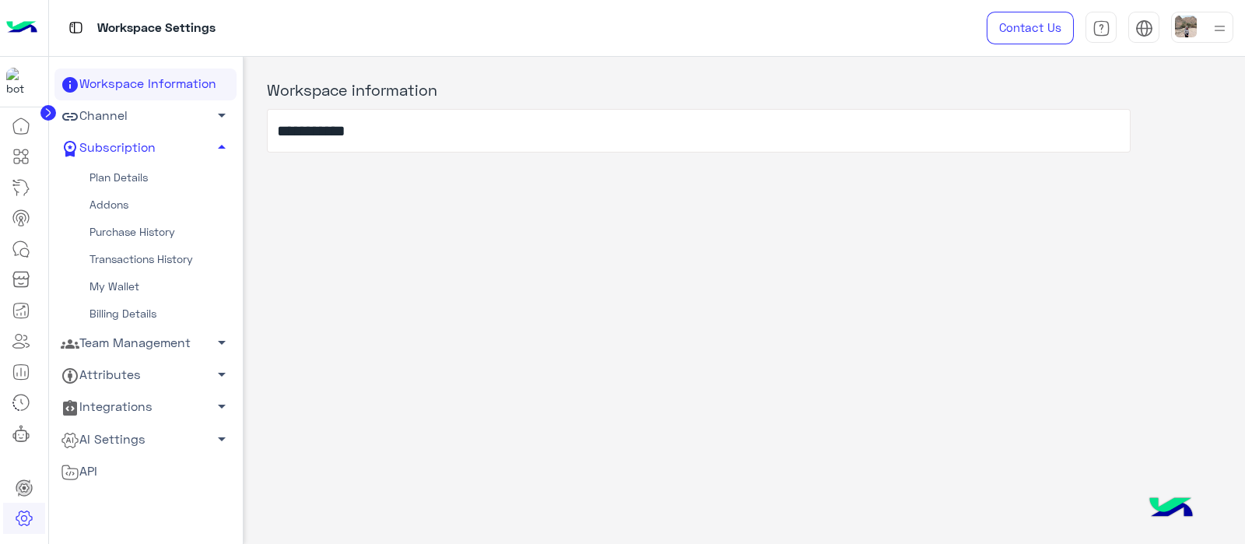
click at [119, 181] on link "Plan Details" at bounding box center [145, 177] width 182 height 27
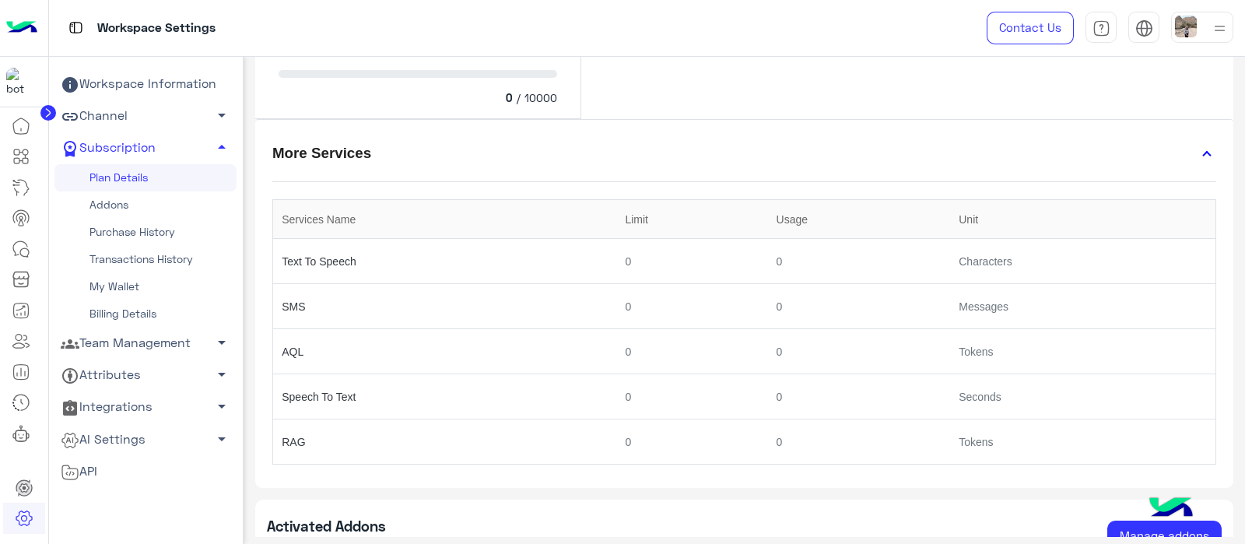
scroll to position [623, 0]
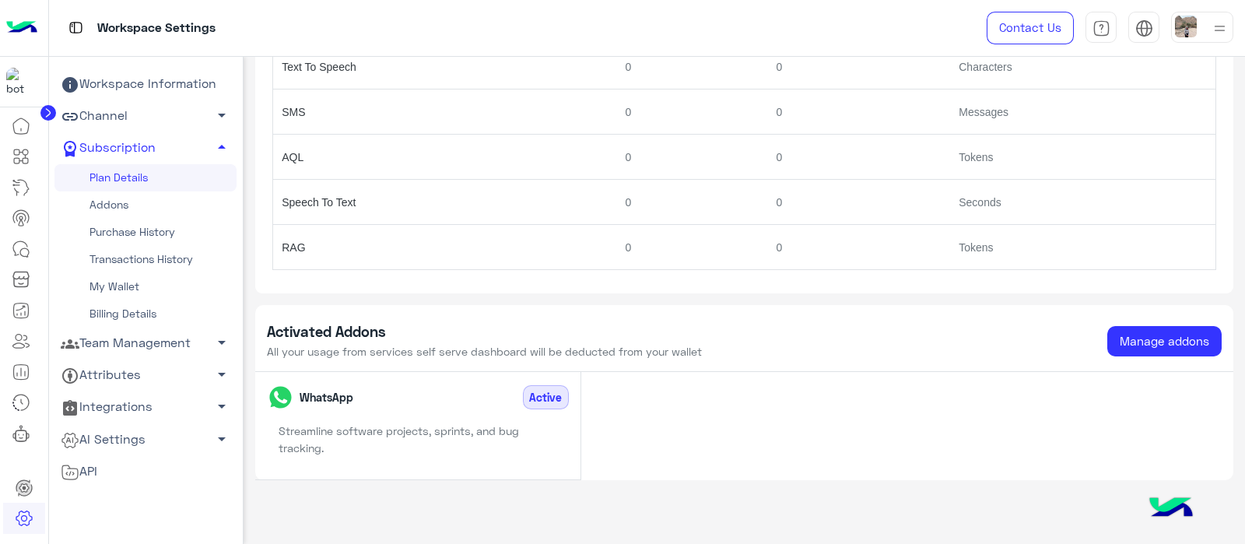
click at [127, 126] on link "Channel arrow_drop_down" at bounding box center [145, 116] width 182 height 32
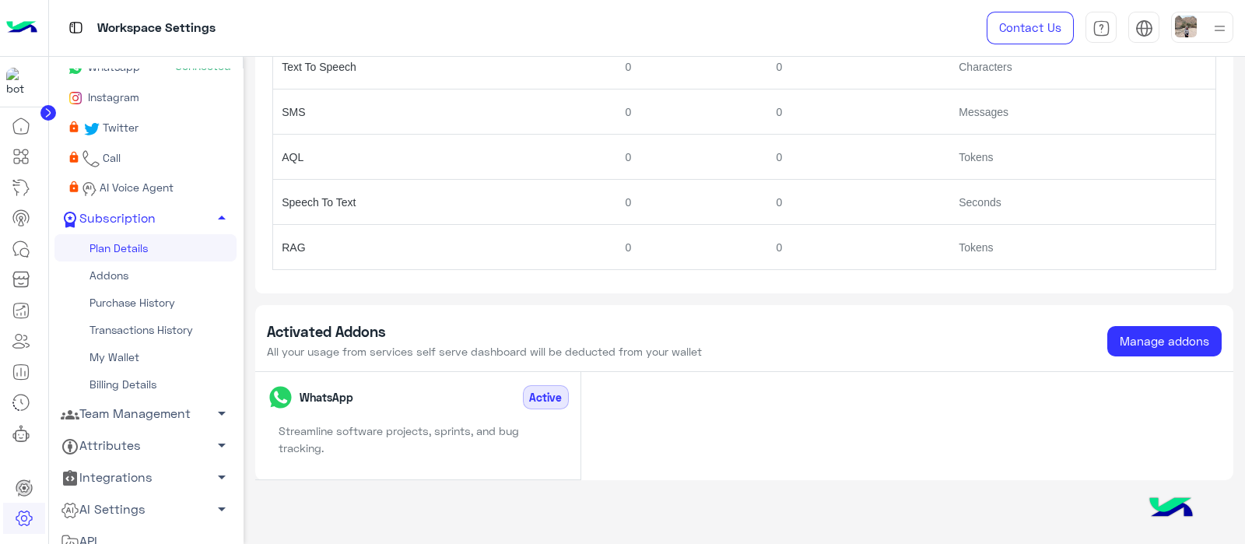
scroll to position [152, 0]
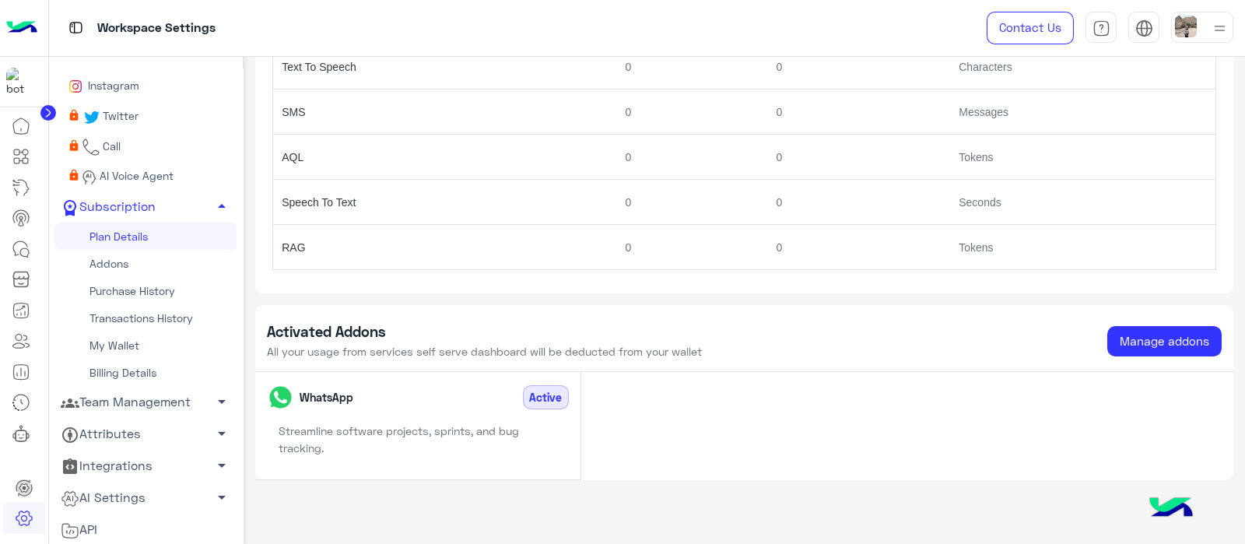
click at [123, 398] on link "Team Management arrow_drop_down" at bounding box center [145, 402] width 182 height 32
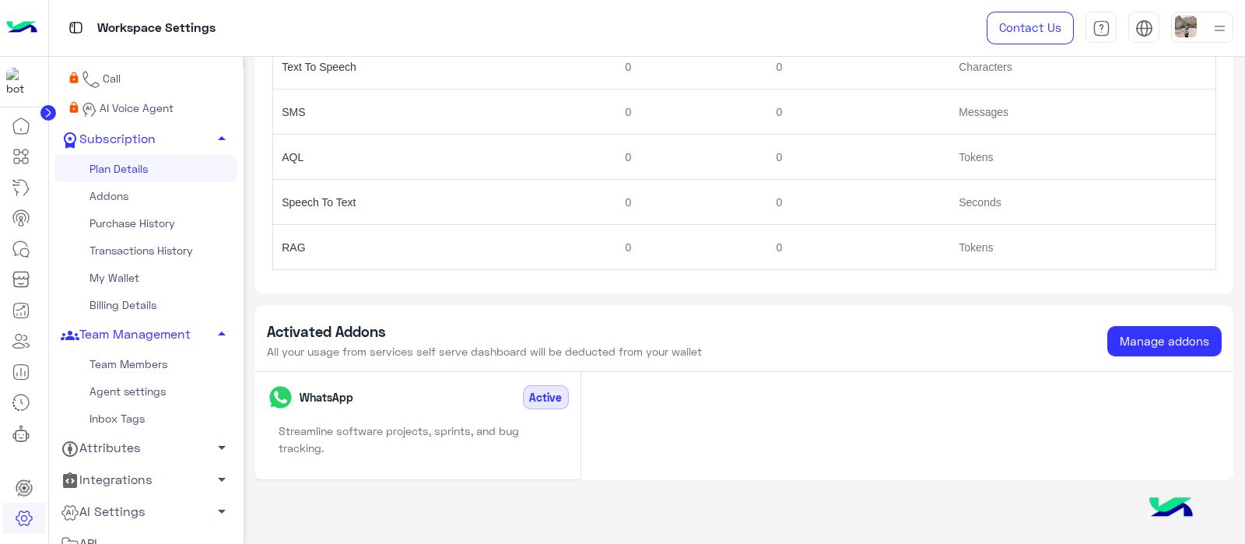
scroll to position [223, 0]
click at [114, 356] on link "Team Members" at bounding box center [145, 359] width 182 height 27
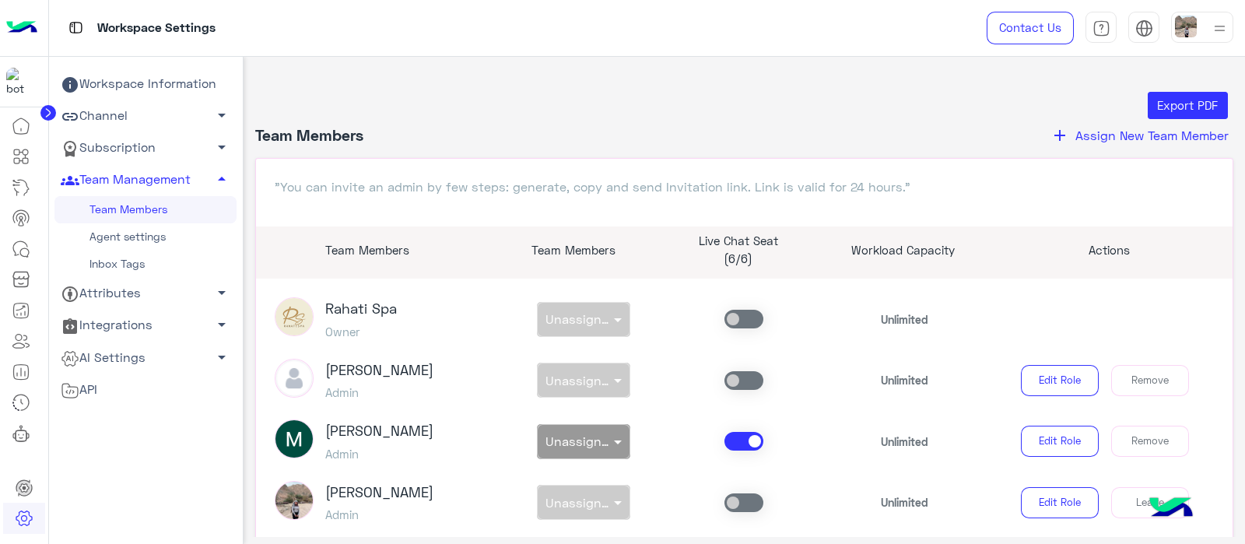
click at [78, 321] on icon at bounding box center [70, 326] width 19 height 19
click at [138, 295] on link "Attributes arrow_drop_down" at bounding box center [145, 294] width 182 height 32
click at [222, 385] on span "arrow_drop_up" at bounding box center [221, 379] width 19 height 19
click at [218, 297] on span "arrow_drop_up" at bounding box center [221, 292] width 19 height 19
click at [215, 180] on span "arrow_drop_up" at bounding box center [221, 179] width 19 height 19
